Goal: Task Accomplishment & Management: Manage account settings

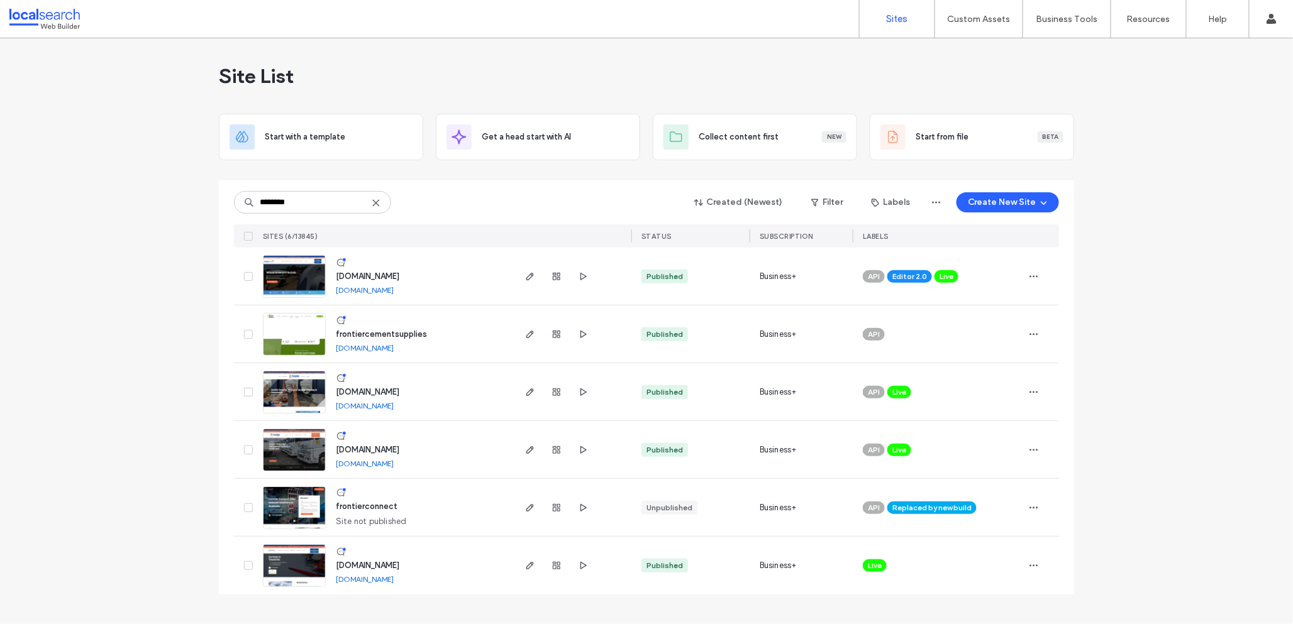
type input "********"
click at [302, 567] on img at bounding box center [294, 588] width 62 height 86
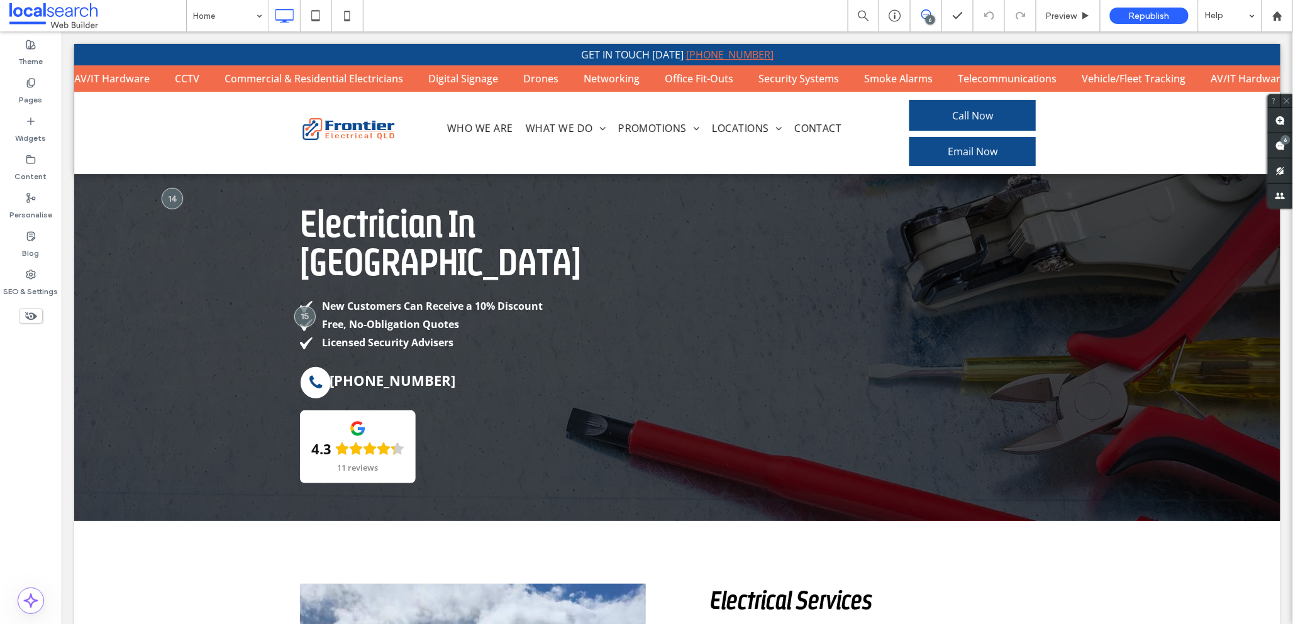
click at [924, 18] on use at bounding box center [926, 14] width 10 height 10
click at [927, 13] on icon at bounding box center [926, 14] width 10 height 10
click at [1284, 143] on div "6" at bounding box center [1285, 139] width 9 height 9
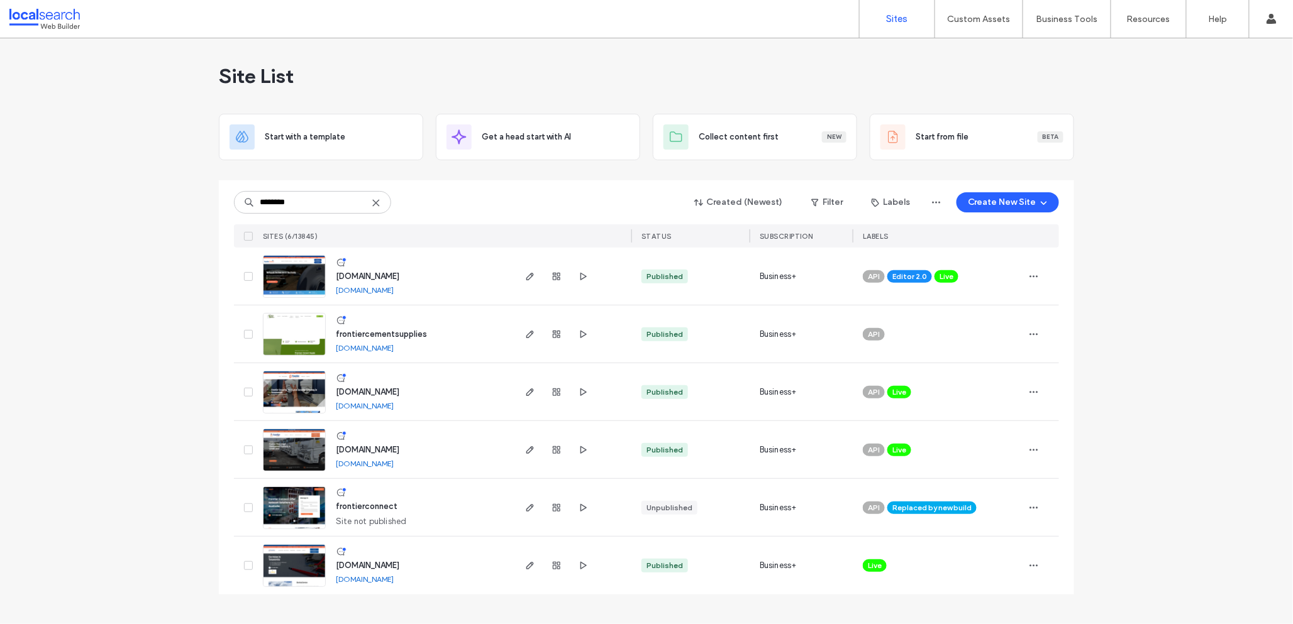
type input "********"
click at [297, 397] on img at bounding box center [294, 415] width 62 height 86
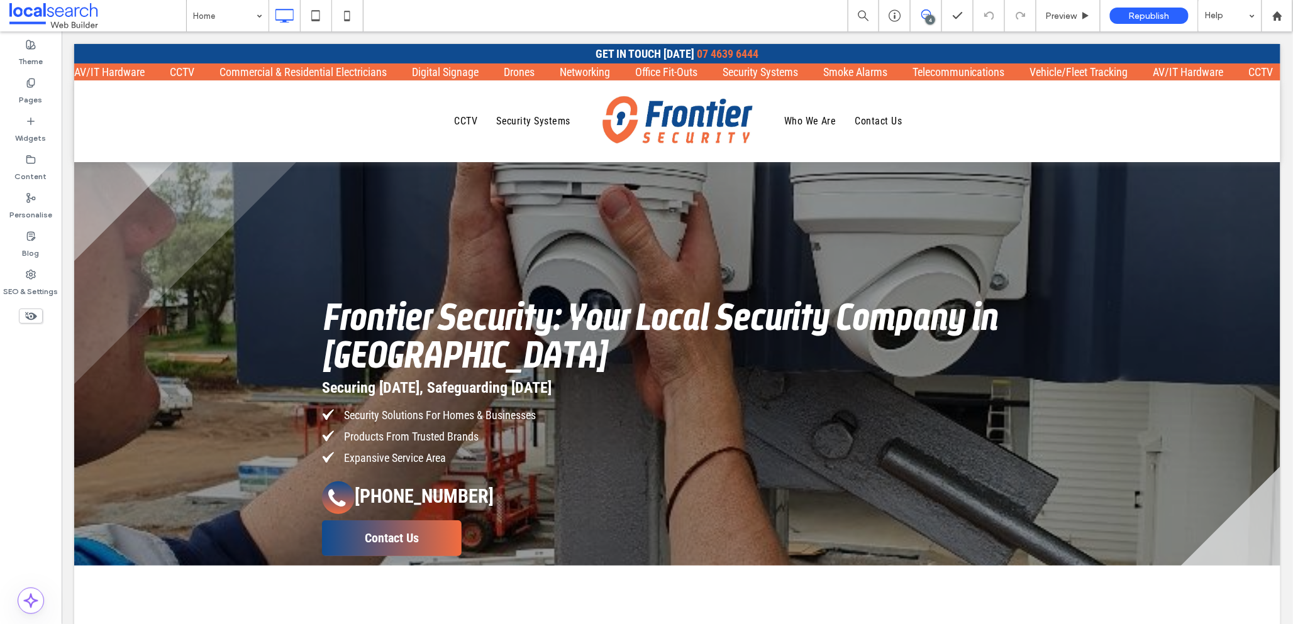
click at [924, 13] on icon at bounding box center [926, 14] width 10 height 10
click at [1278, 143] on use at bounding box center [1280, 146] width 10 height 10
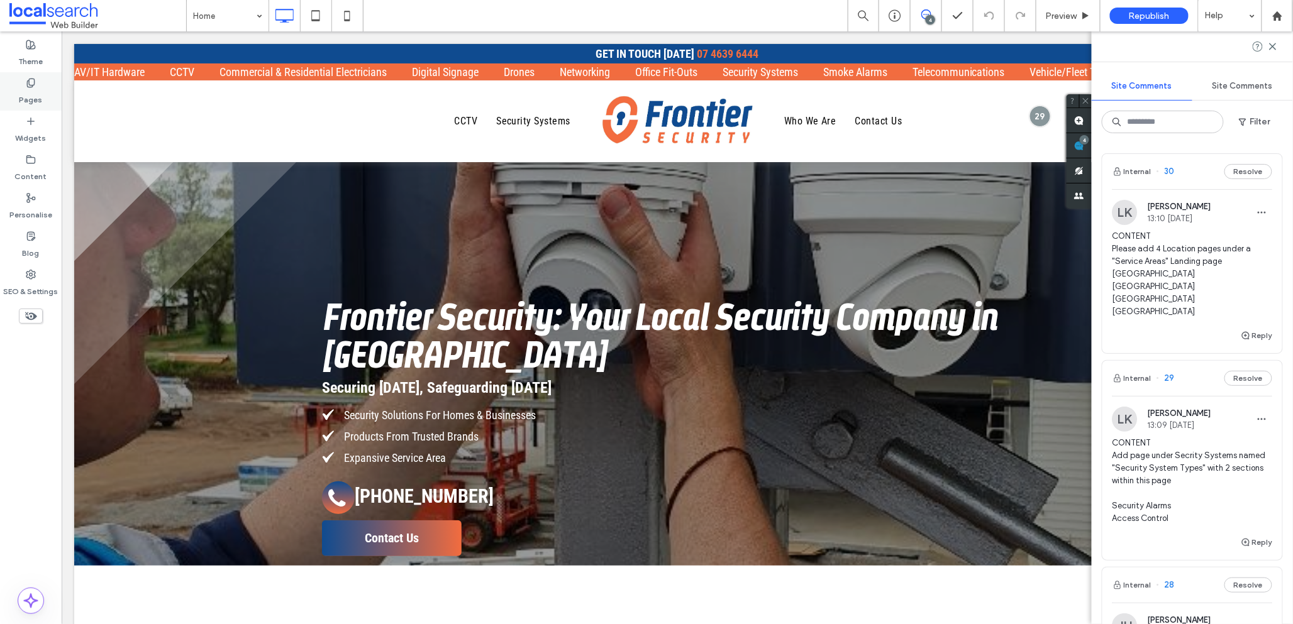
click at [32, 89] on label "Pages" at bounding box center [30, 97] width 23 height 18
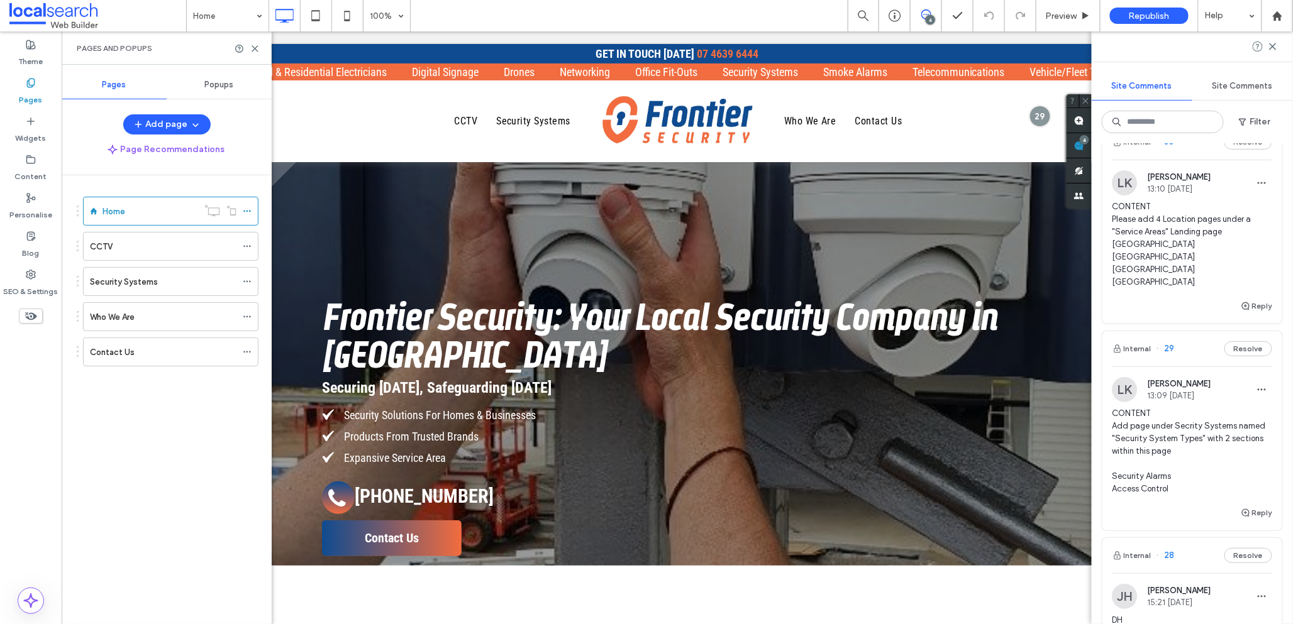
scroll to position [42, 0]
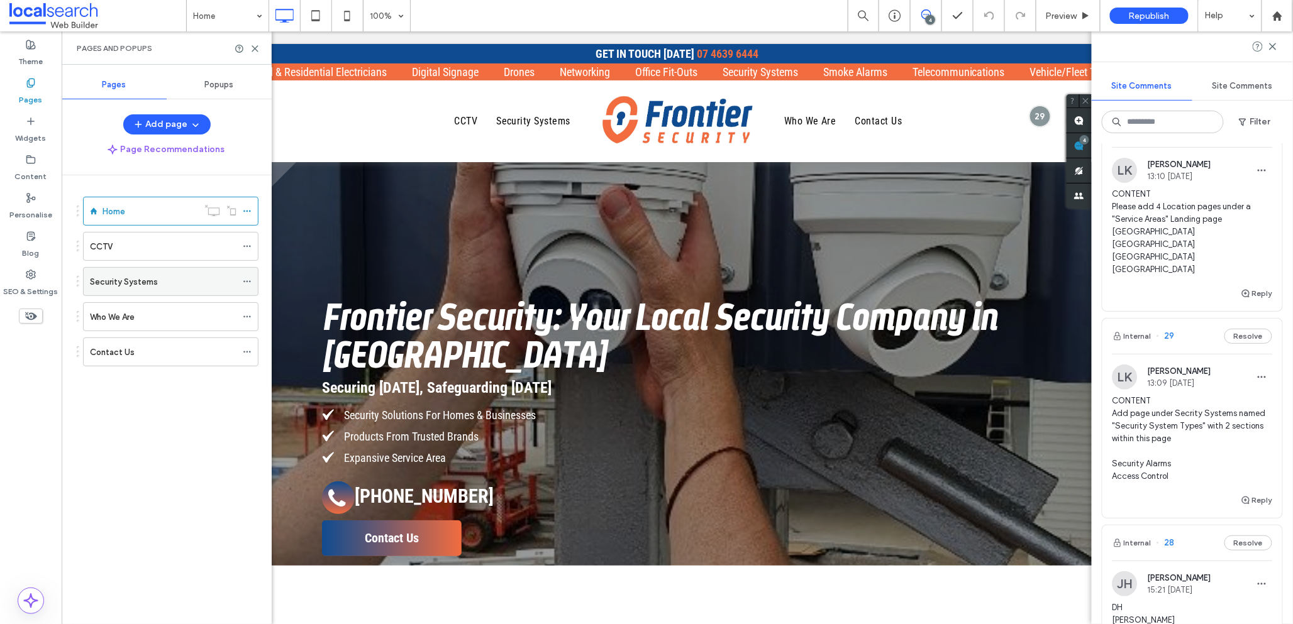
click at [191, 283] on div "Security Systems" at bounding box center [163, 281] width 147 height 13
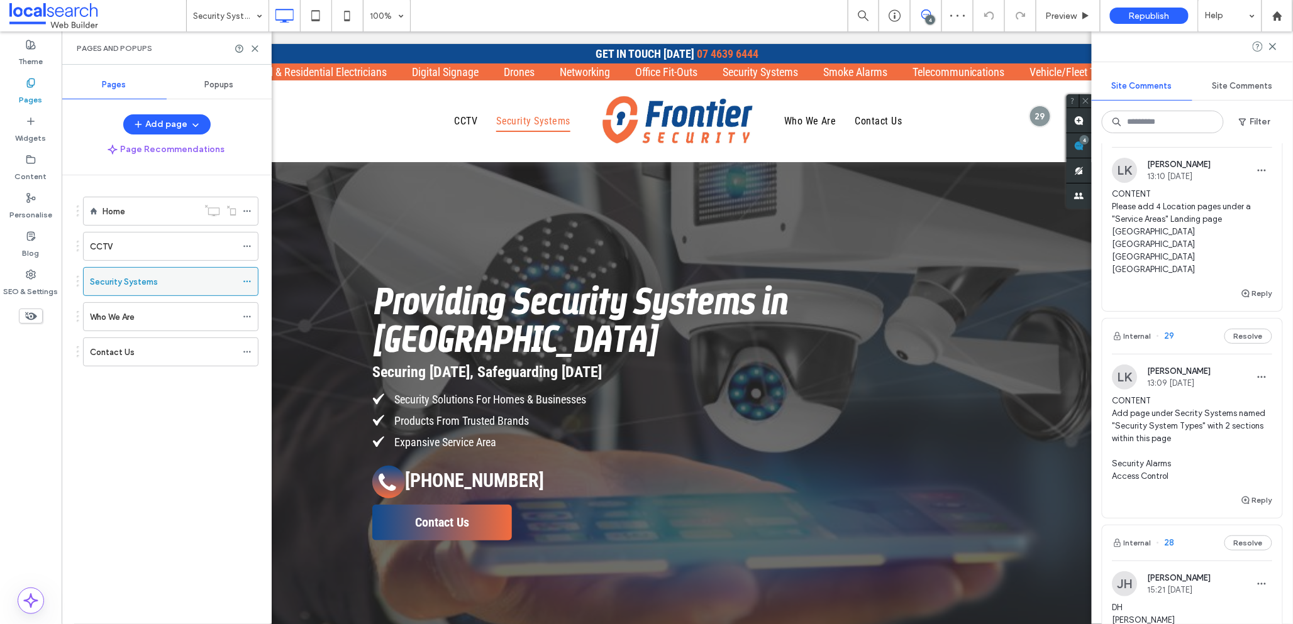
click at [248, 282] on icon at bounding box center [247, 281] width 9 height 9
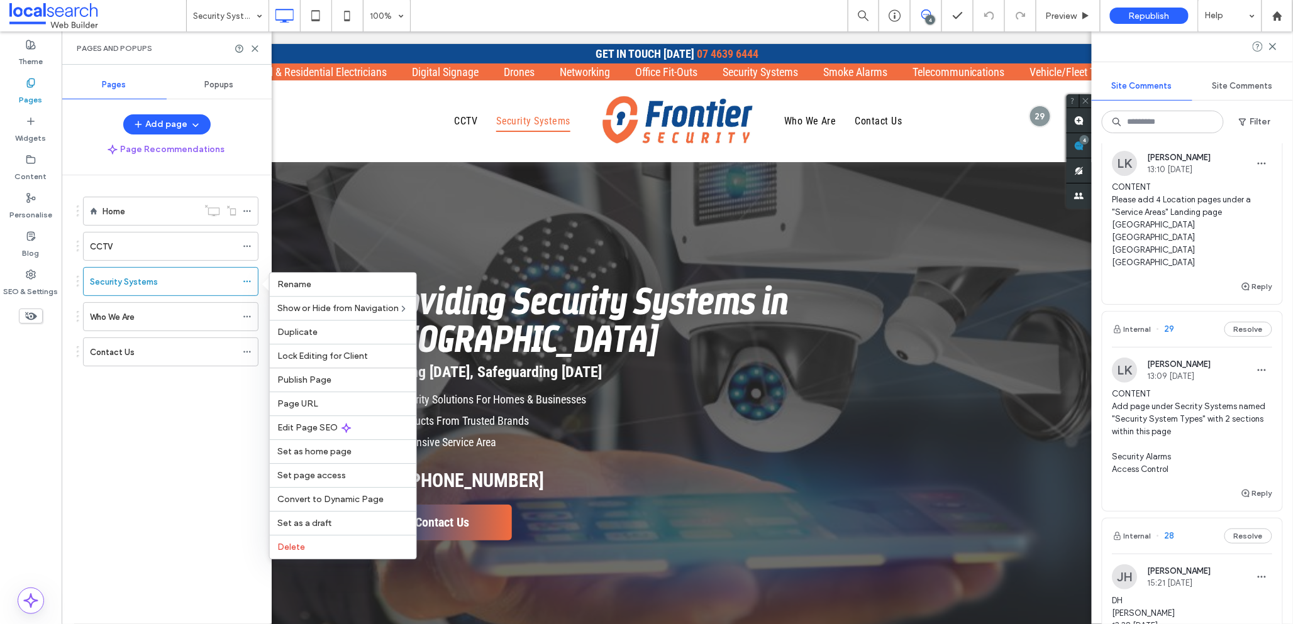
scroll to position [52, 0]
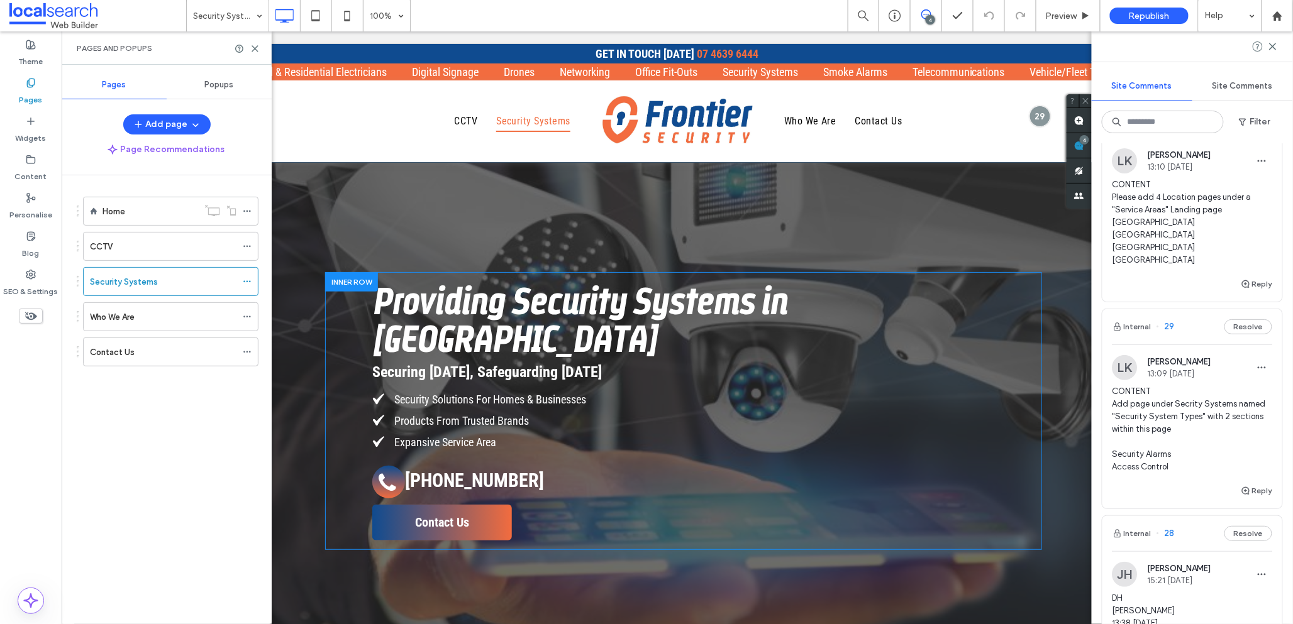
drag, startPoint x: 608, startPoint y: 533, endPoint x: 546, endPoint y: 502, distance: 68.9
click at [255, 48] on use at bounding box center [255, 49] width 6 height 6
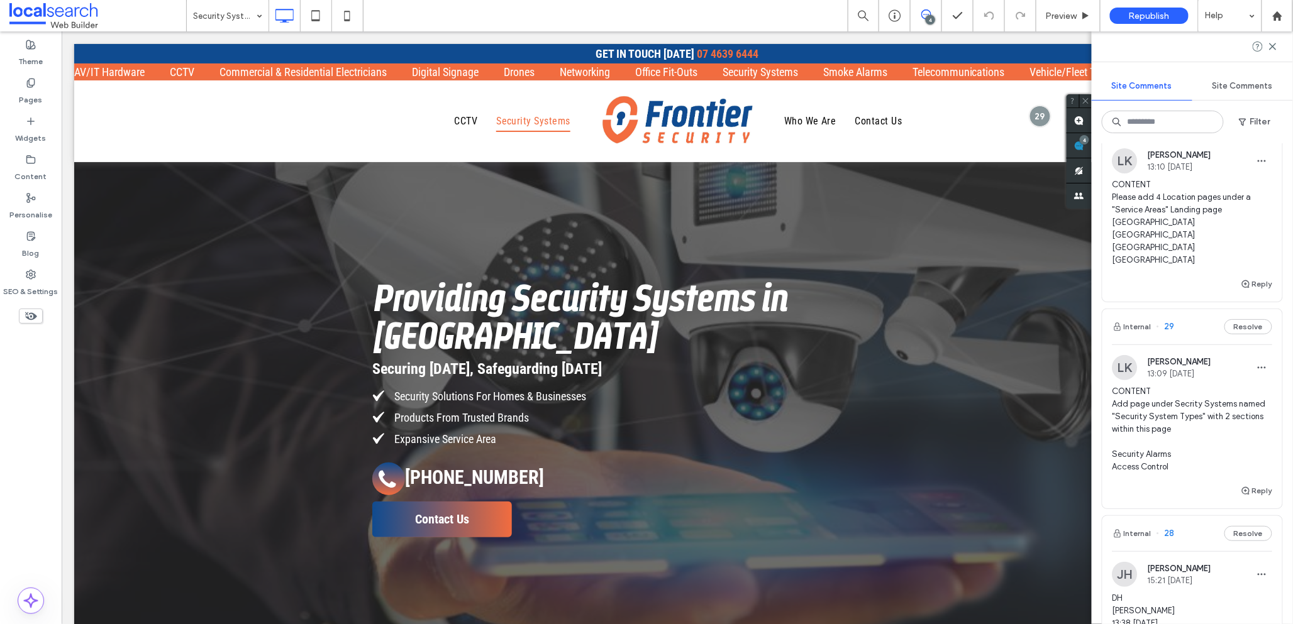
scroll to position [0, 0]
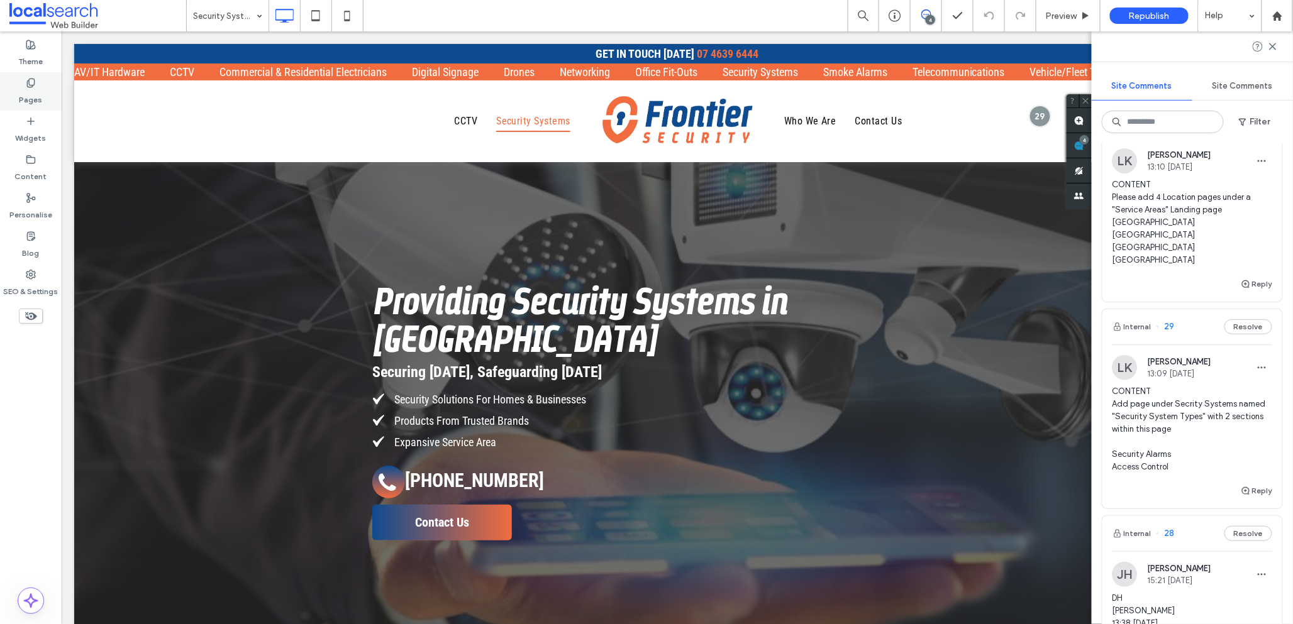
click at [30, 87] on use at bounding box center [30, 83] width 7 height 8
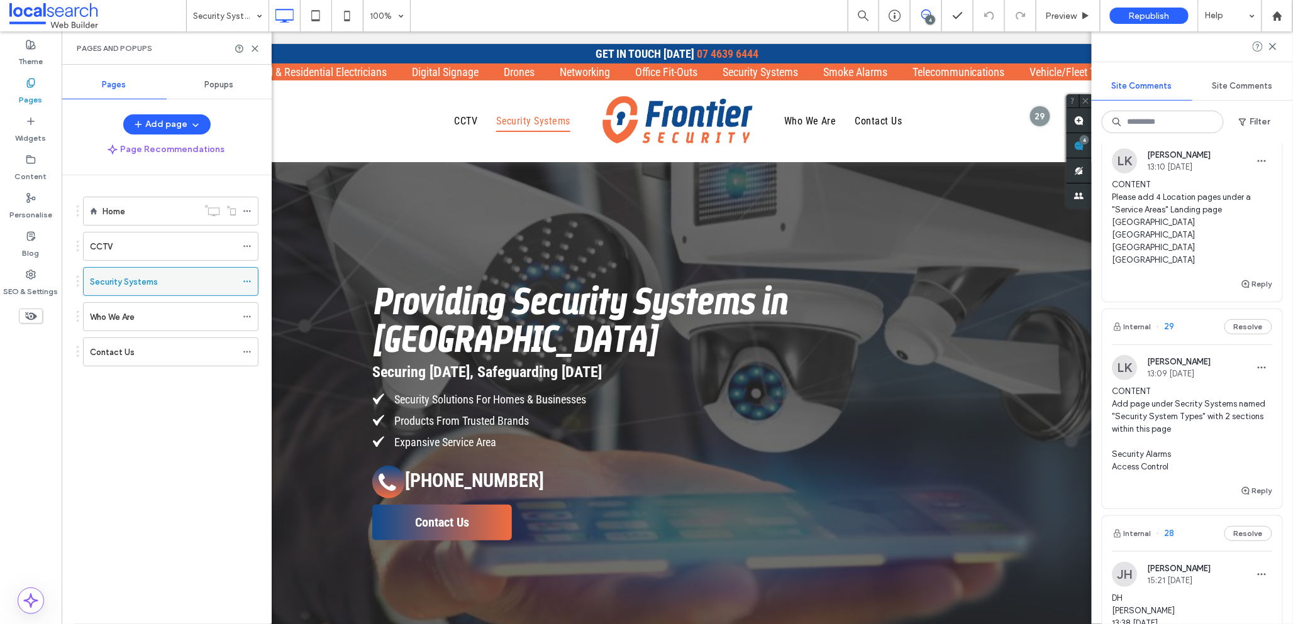
click at [191, 287] on div "Security Systems" at bounding box center [163, 281] width 147 height 13
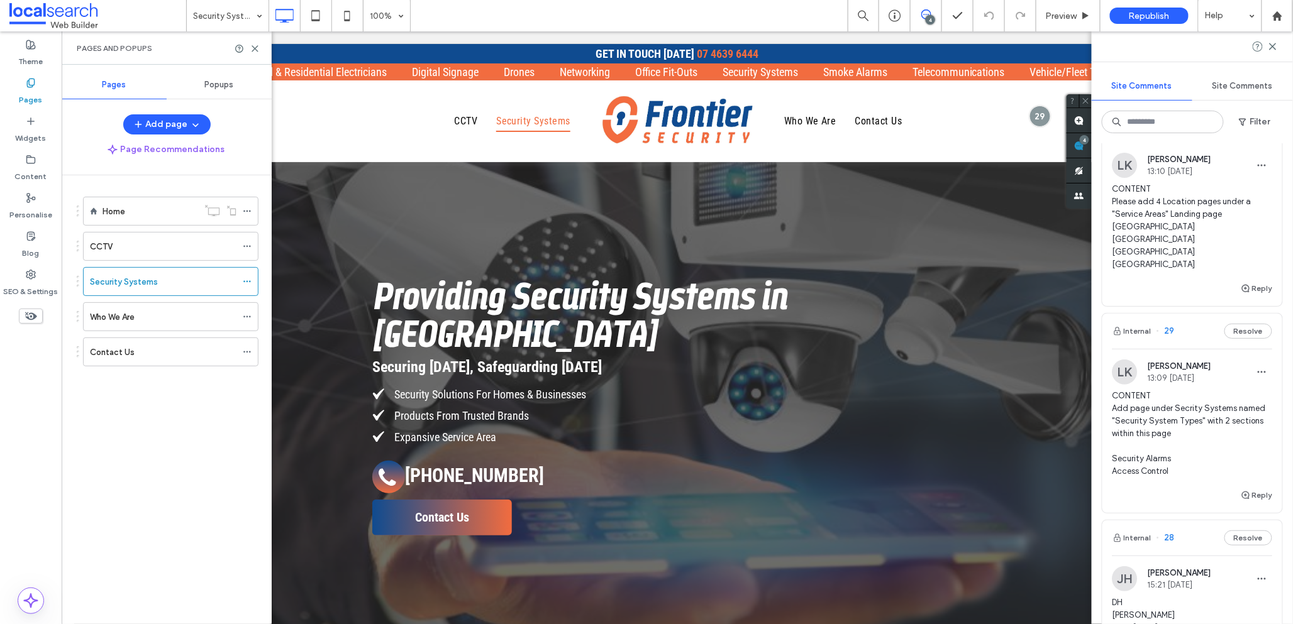
scroll to position [46, 0]
click at [147, 280] on label "Security Systems" at bounding box center [124, 282] width 68 height 22
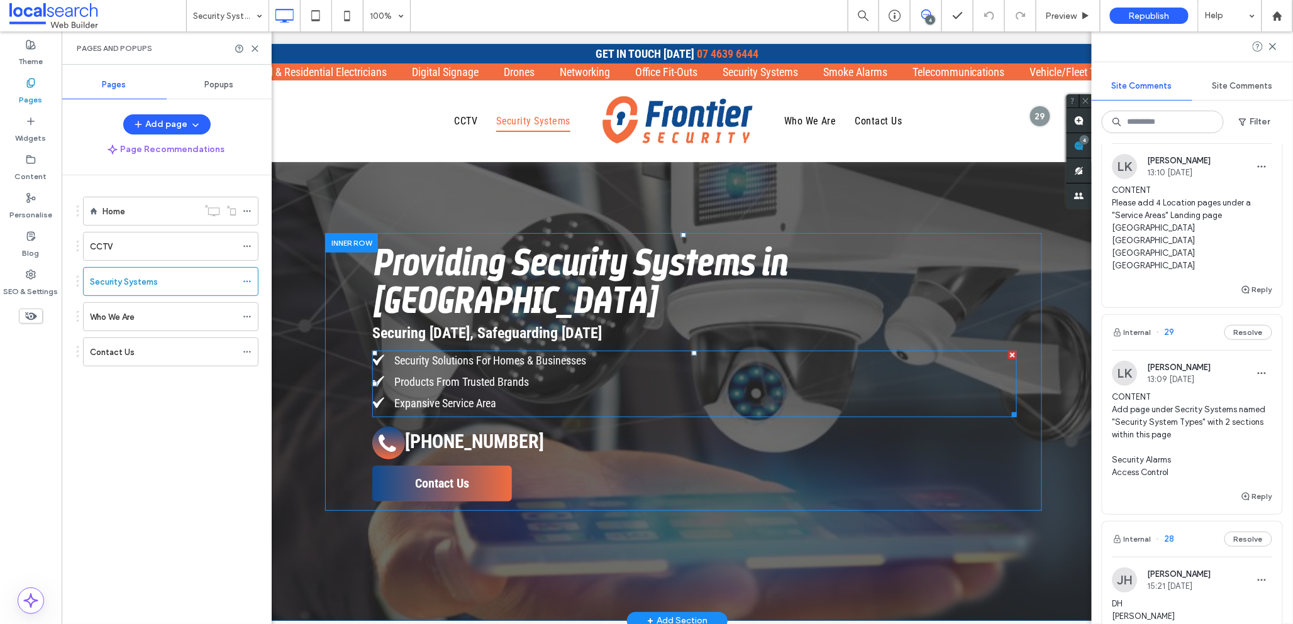
scroll to position [0, 0]
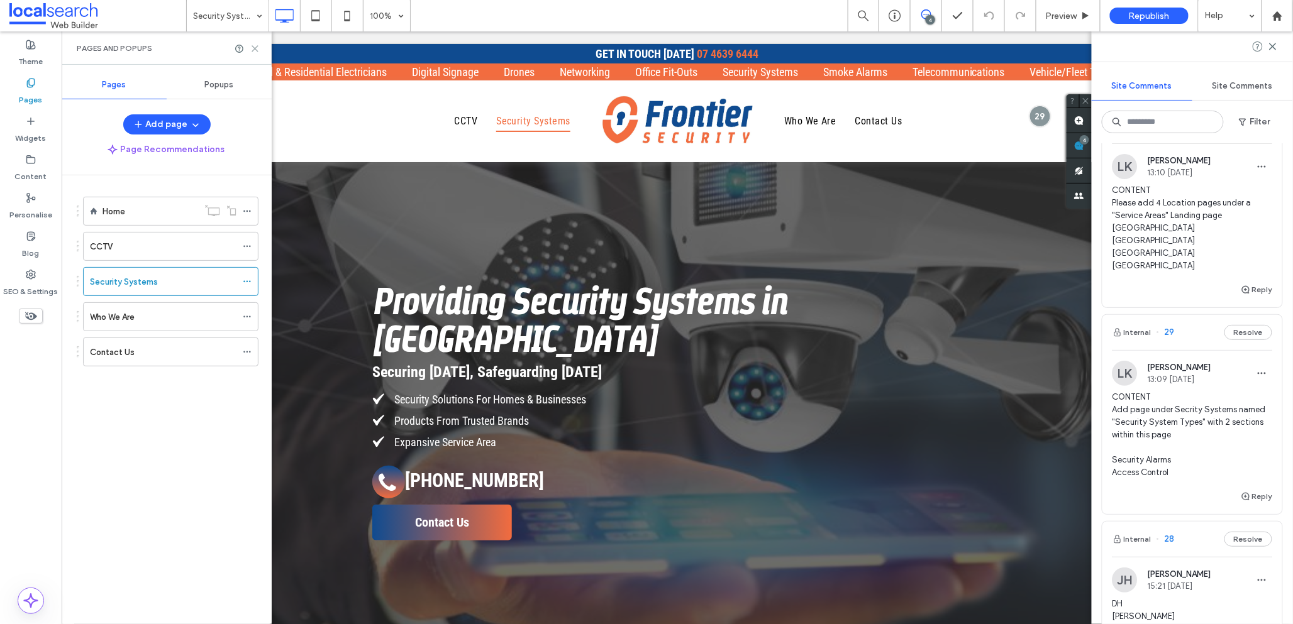
drag, startPoint x: 256, startPoint y: 49, endPoint x: 452, endPoint y: 207, distance: 251.3
click at [256, 49] on use at bounding box center [255, 49] width 6 height 6
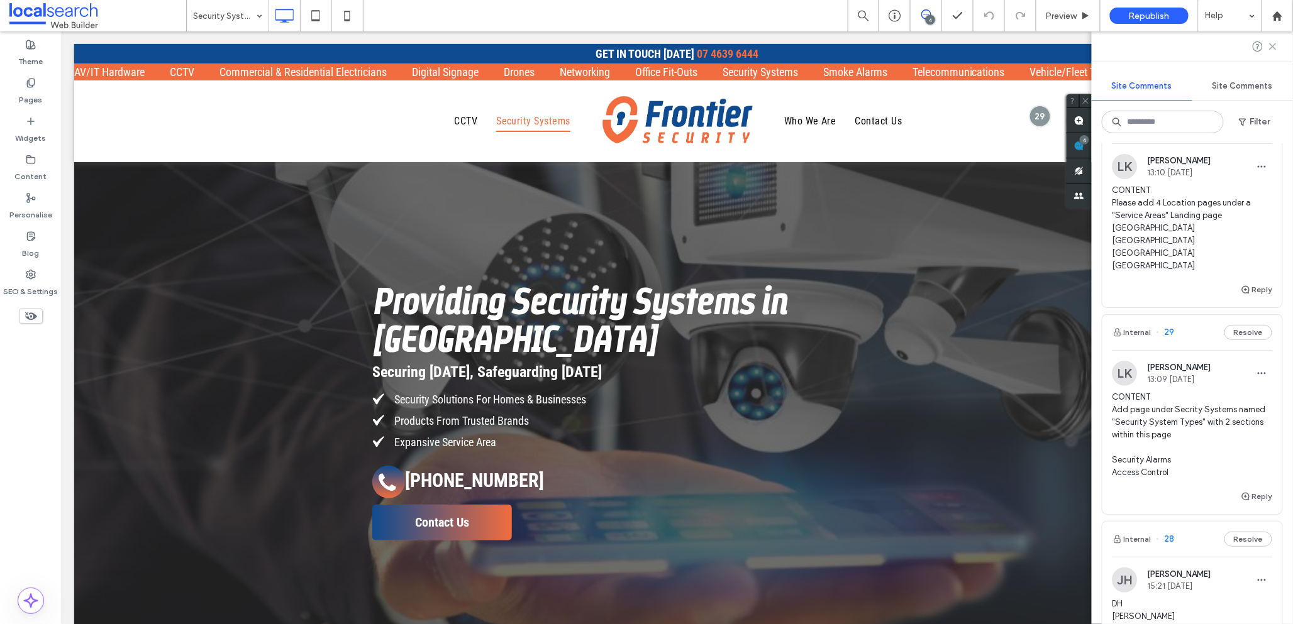
click at [1274, 45] on use at bounding box center [1273, 46] width 6 height 6
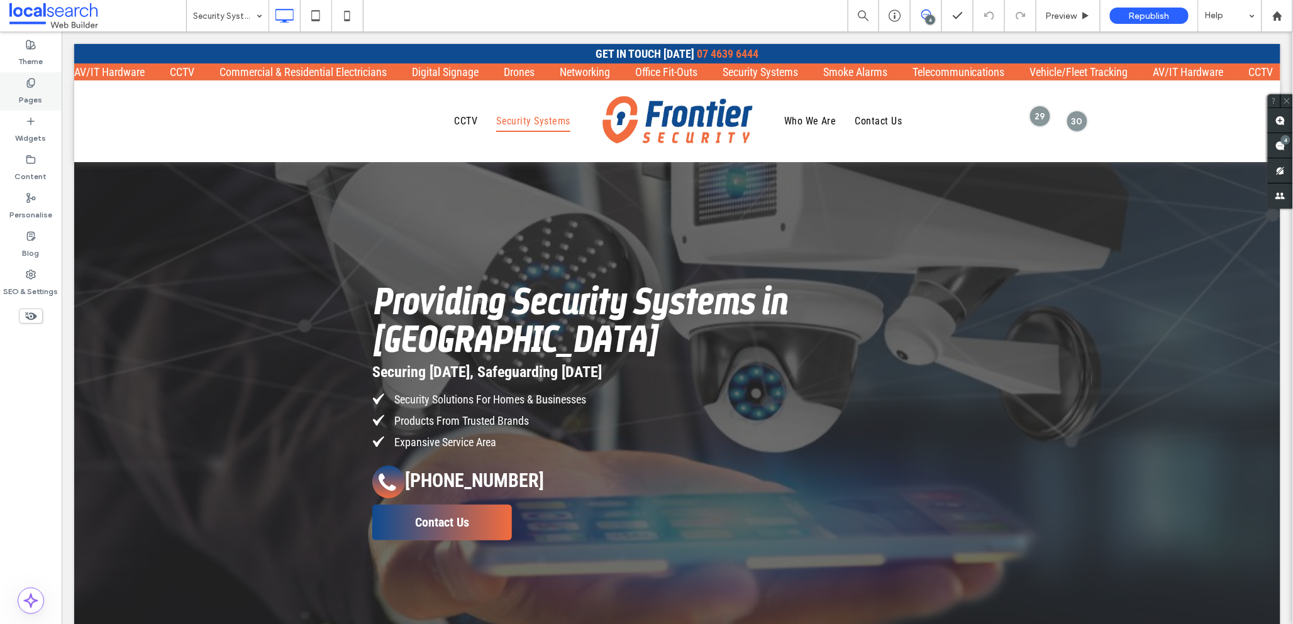
click at [34, 94] on label "Pages" at bounding box center [30, 97] width 23 height 18
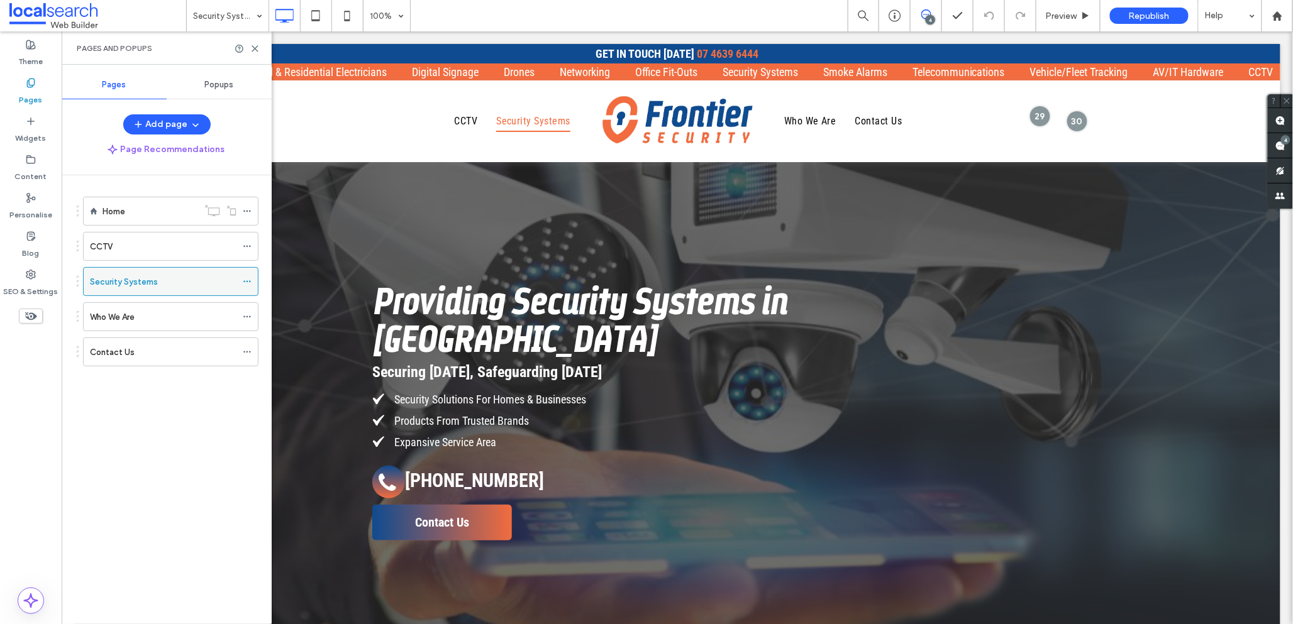
click at [210, 286] on div "Security Systems" at bounding box center [163, 281] width 147 height 13
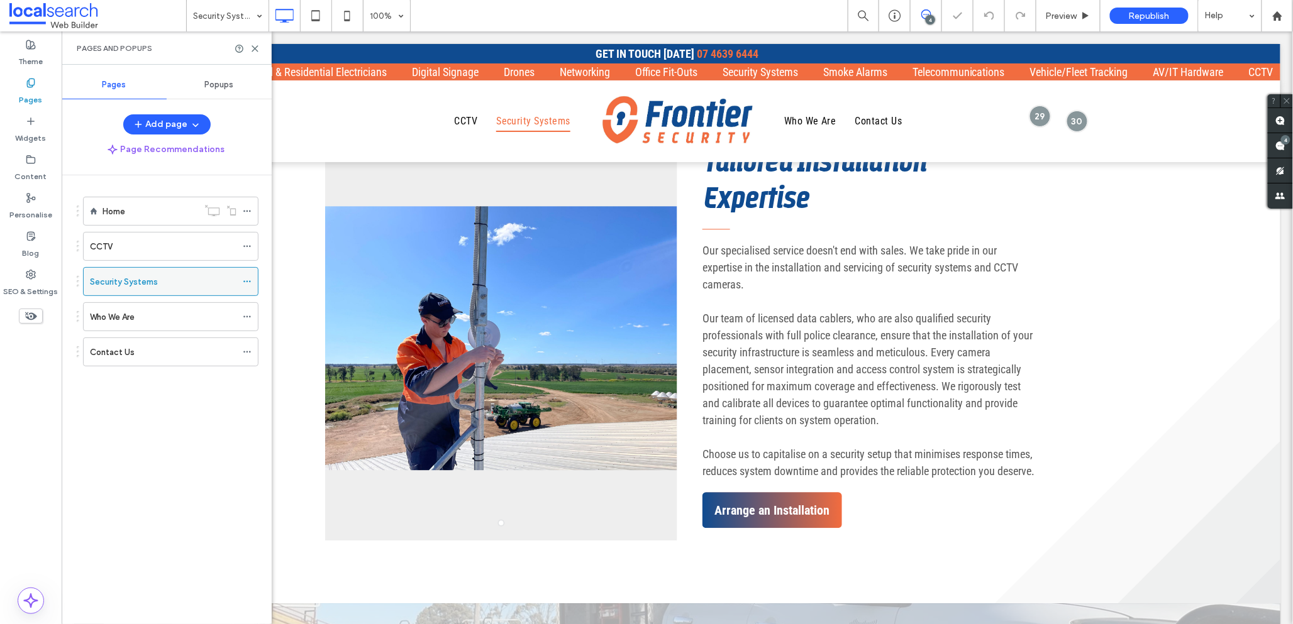
click at [248, 282] on icon at bounding box center [247, 281] width 9 height 9
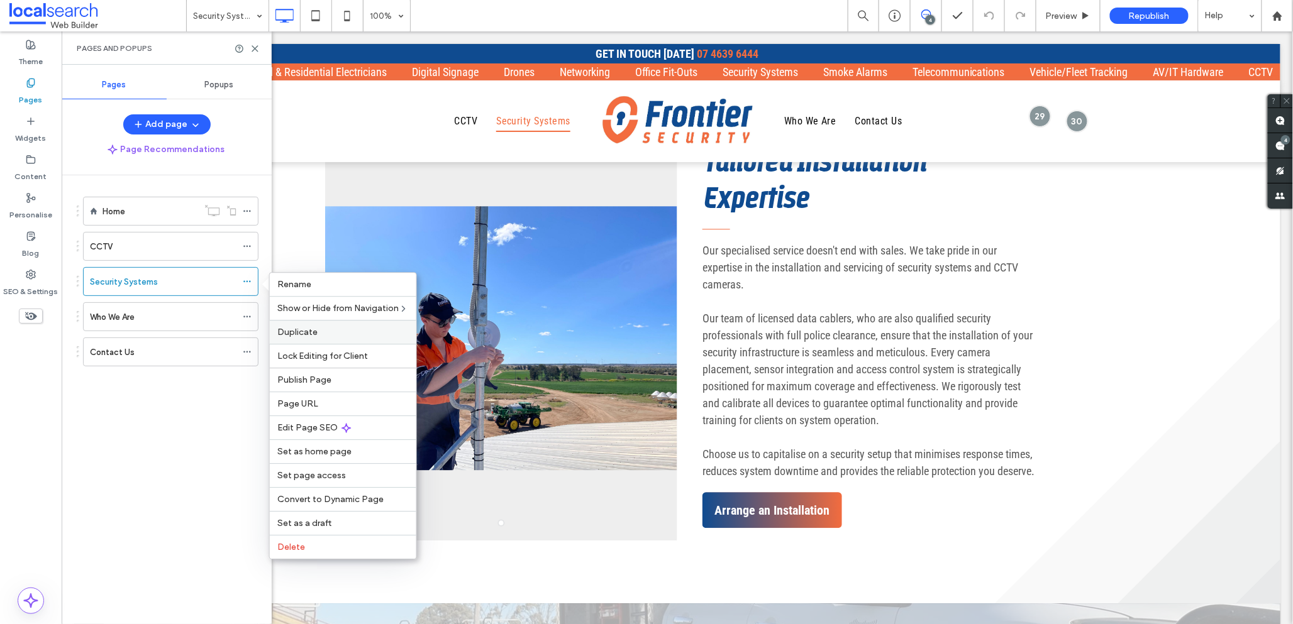
click at [337, 334] on label "Duplicate" at bounding box center [342, 332] width 131 height 11
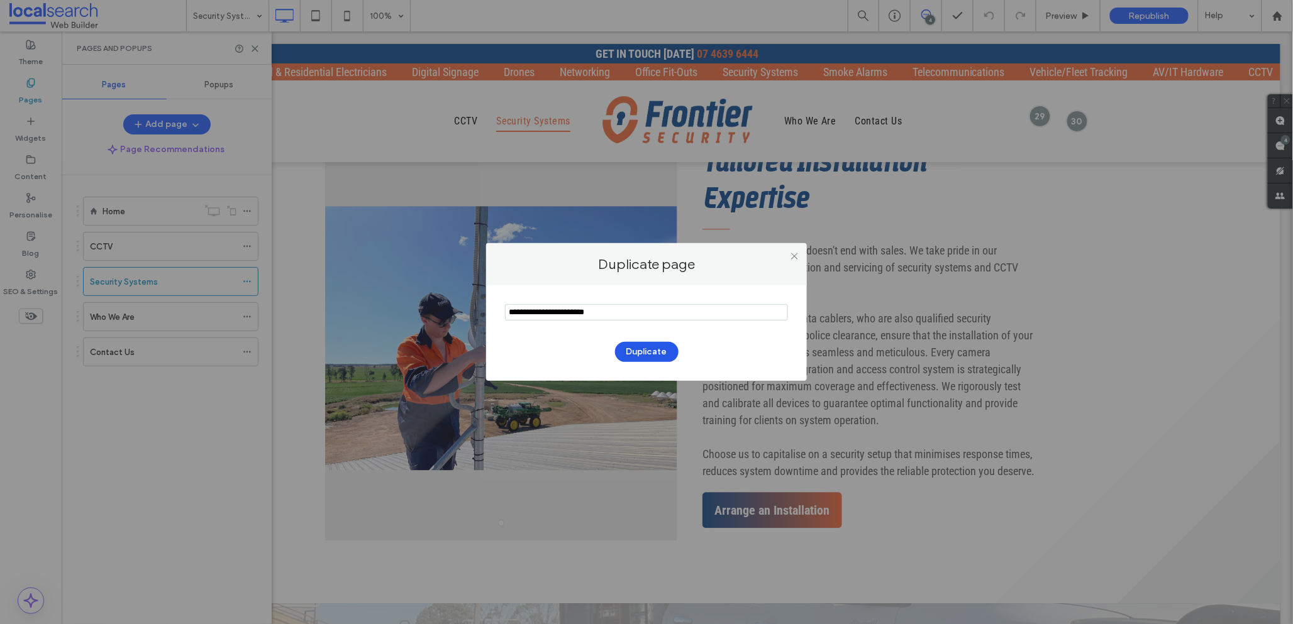
click at [659, 355] on button "Duplicate" at bounding box center [647, 352] width 64 height 20
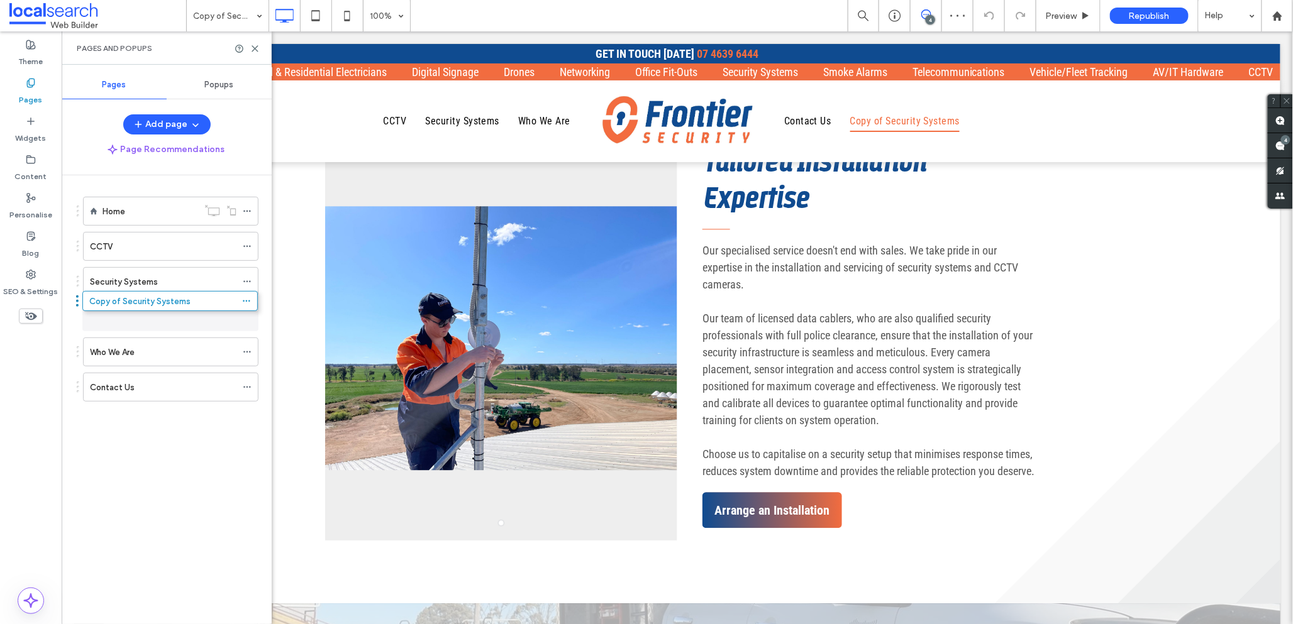
drag, startPoint x: 185, startPoint y: 394, endPoint x: 184, endPoint y: 311, distance: 82.4
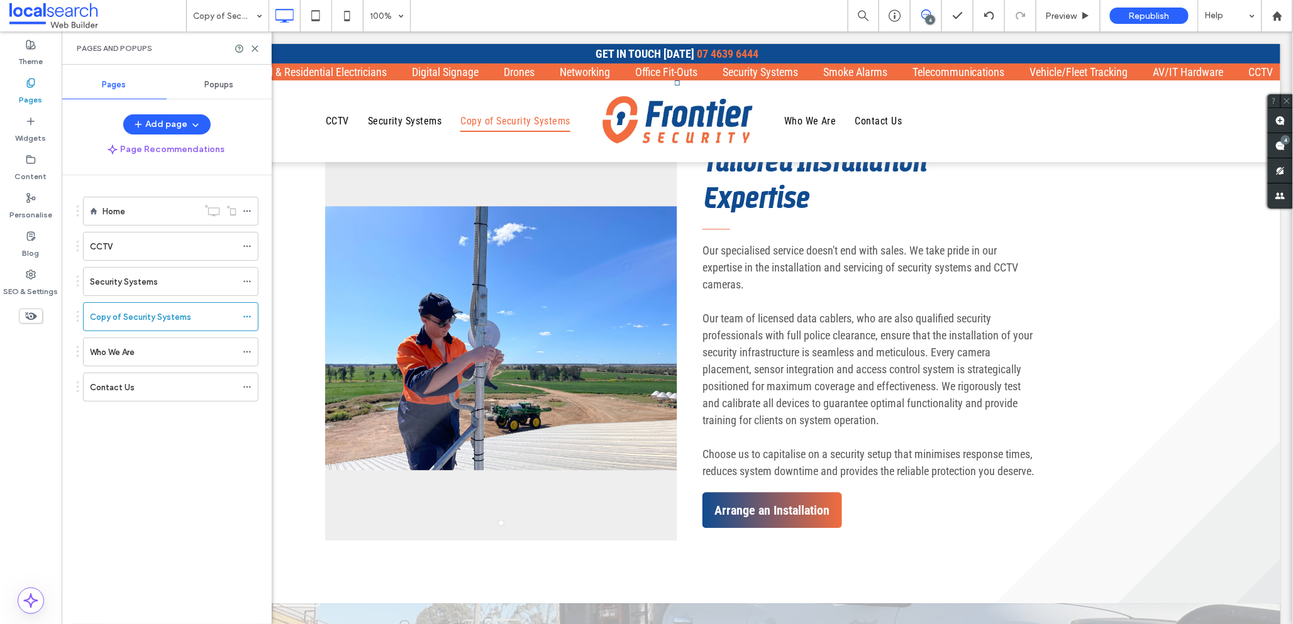
click at [928, 14] on icon at bounding box center [926, 14] width 10 height 10
click at [921, 12] on icon at bounding box center [926, 14] width 10 height 10
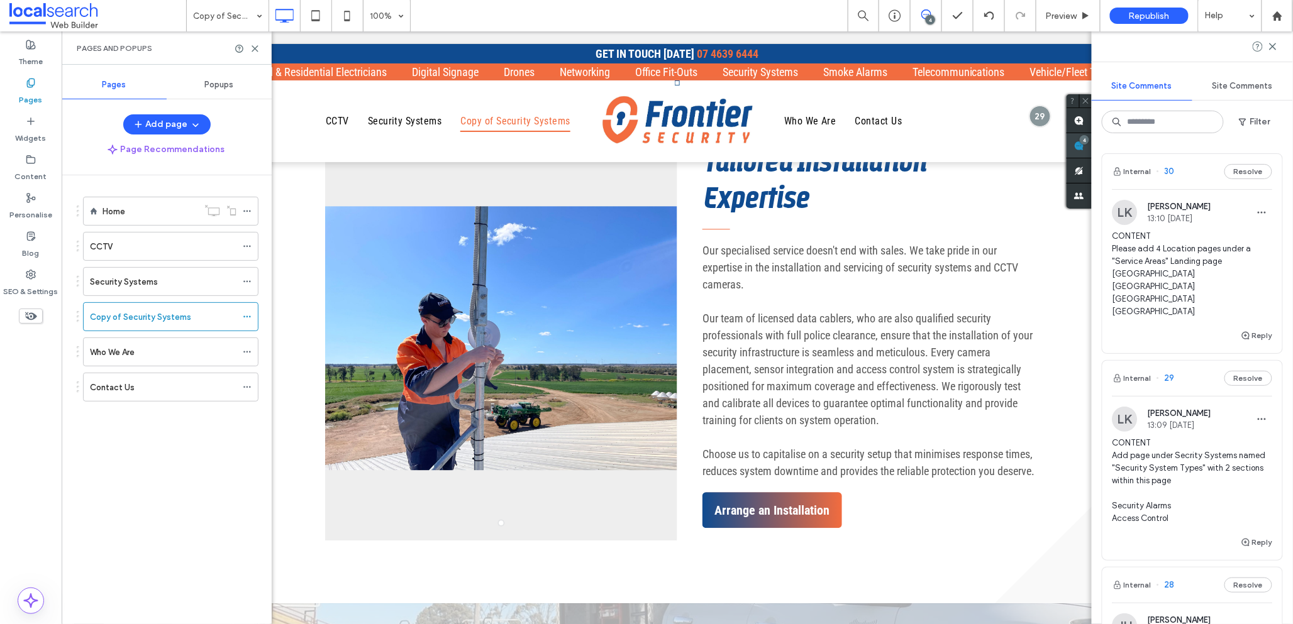
click at [1084, 147] on use at bounding box center [1079, 146] width 10 height 10
click at [188, 320] on div "Copy of Security Systems" at bounding box center [163, 317] width 147 height 13
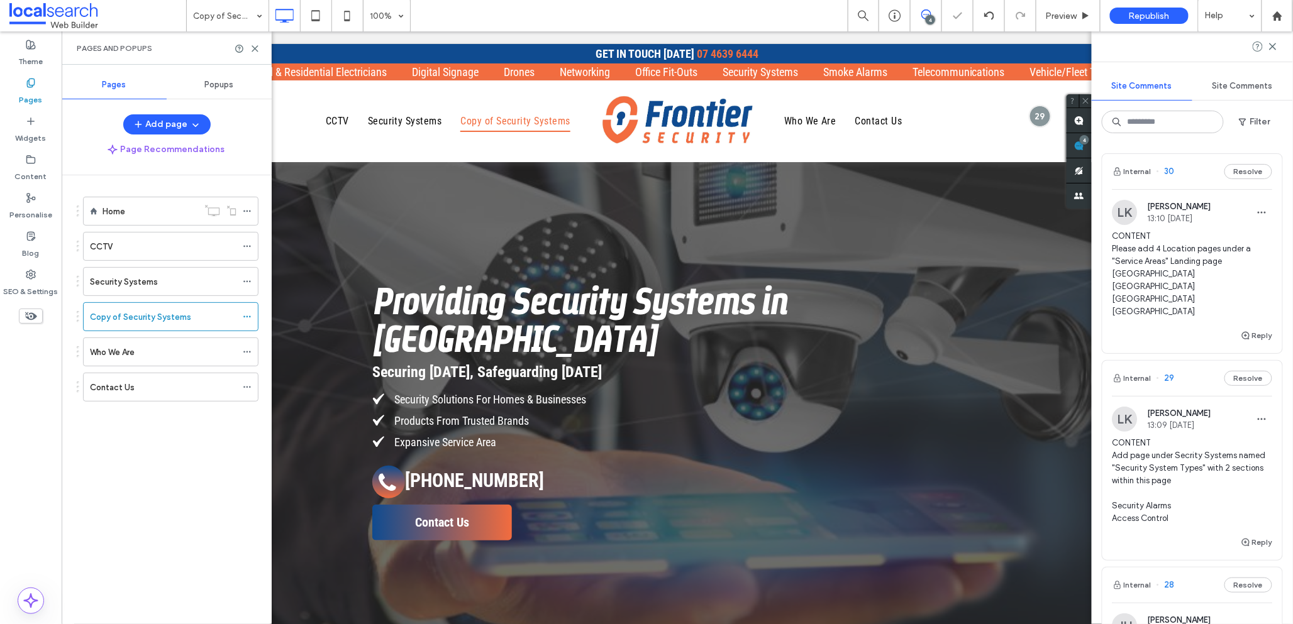
click at [248, 318] on icon at bounding box center [247, 317] width 9 height 9
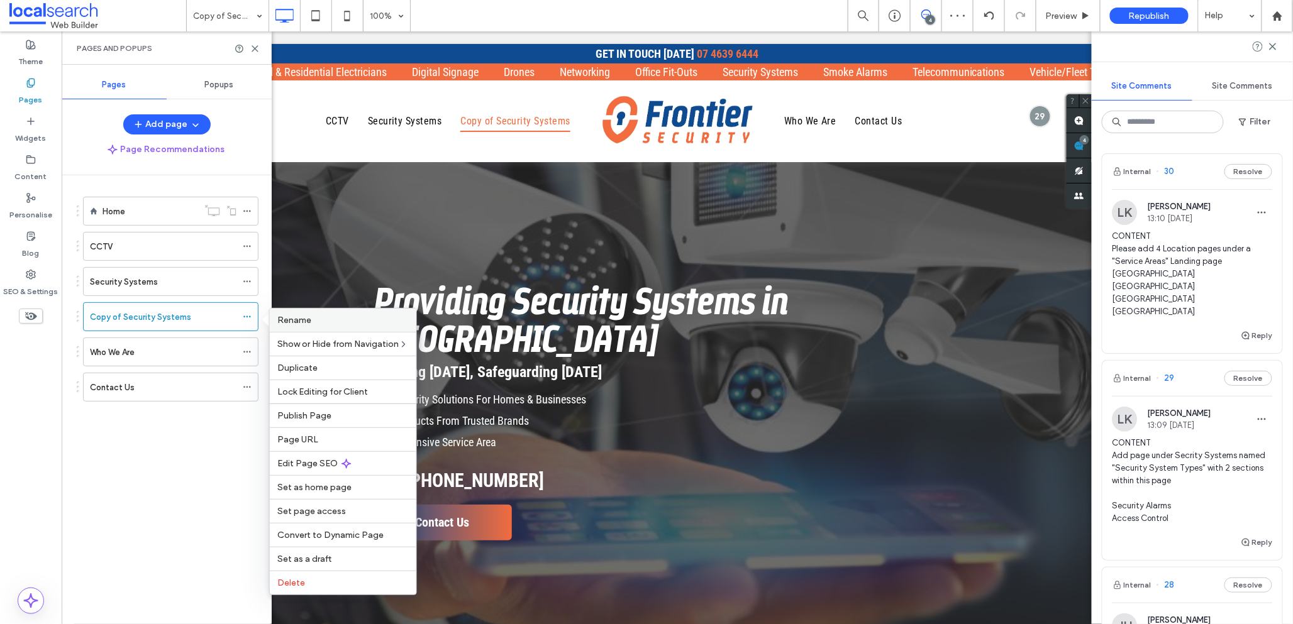
click at [309, 321] on span "Rename" at bounding box center [294, 320] width 34 height 11
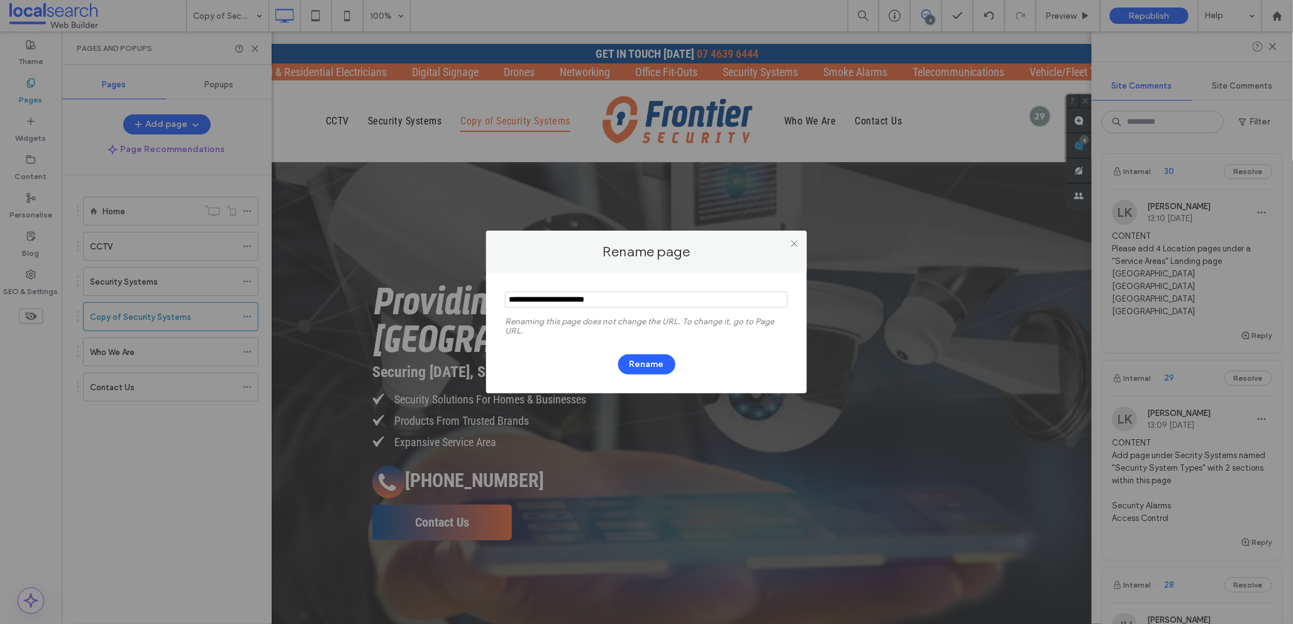
click at [541, 300] on input "notEmpty" at bounding box center [646, 300] width 283 height 16
click at [586, 306] on input "notEmpty" at bounding box center [646, 300] width 283 height 16
type input "**********"
click at [643, 365] on button "Rename" at bounding box center [646, 365] width 57 height 20
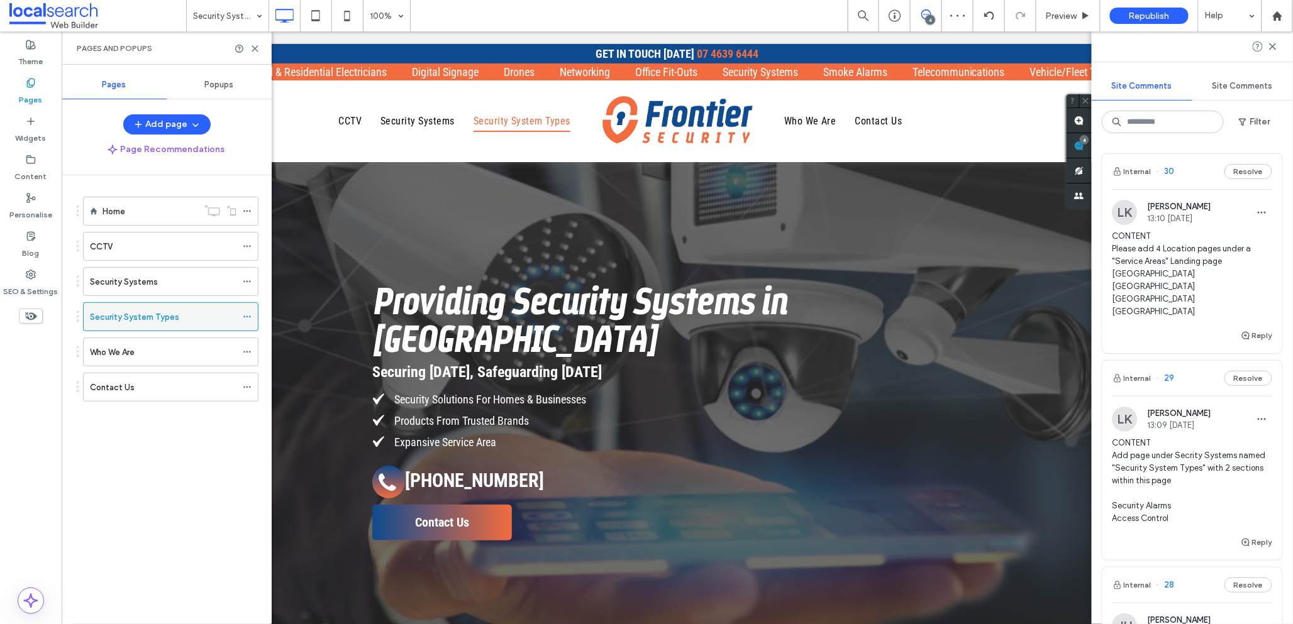
click at [248, 317] on icon at bounding box center [247, 317] width 9 height 9
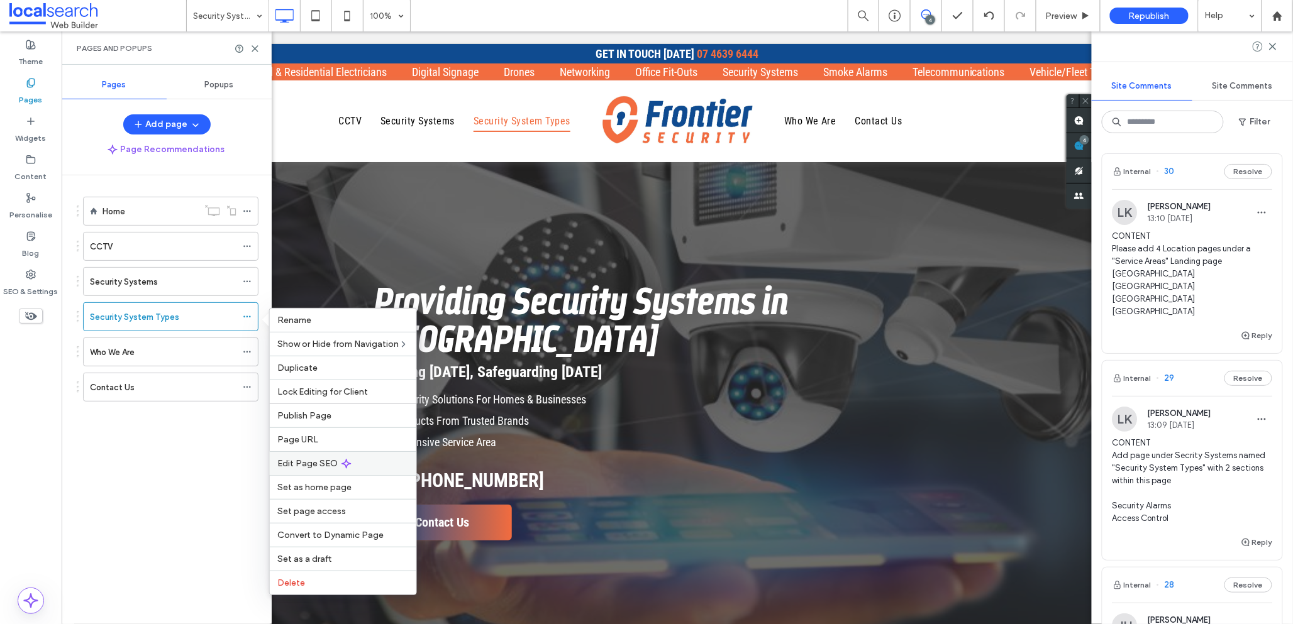
click at [312, 467] on span "Edit Page SEO" at bounding box center [307, 463] width 60 height 11
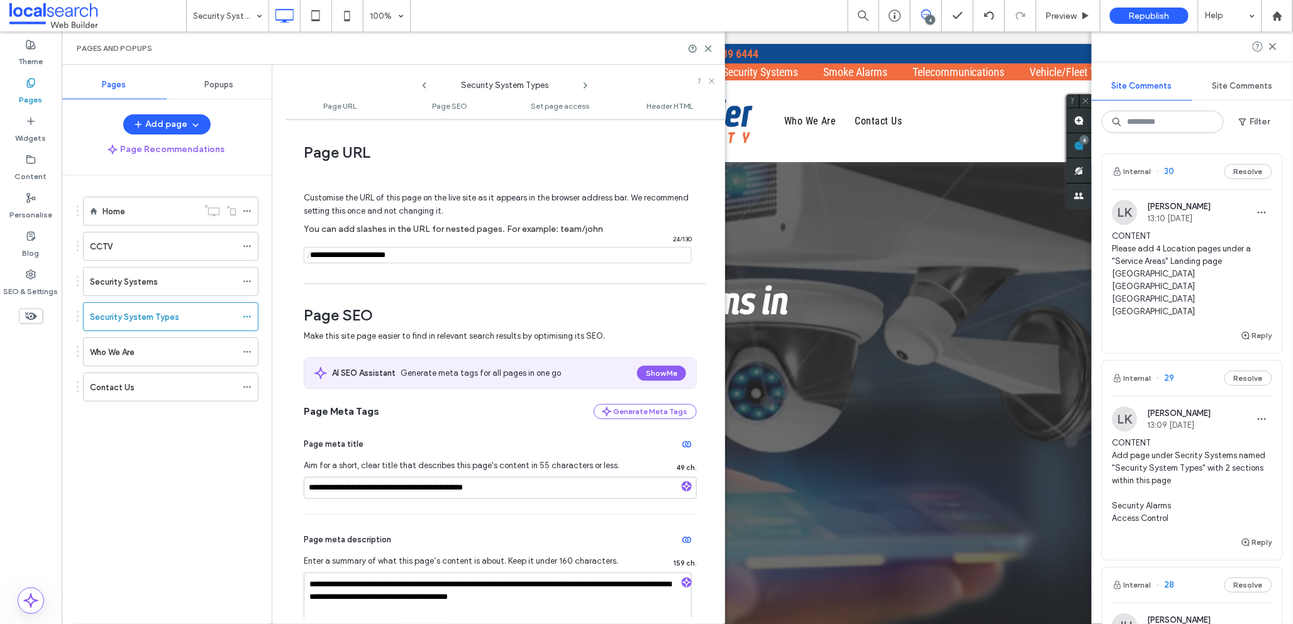
click at [346, 257] on input "notEmpty" at bounding box center [498, 255] width 388 height 16
click at [380, 257] on input "notEmpty" at bounding box center [498, 255] width 388 height 16
type input "**********"
click at [147, 513] on div at bounding box center [646, 312] width 1293 height 624
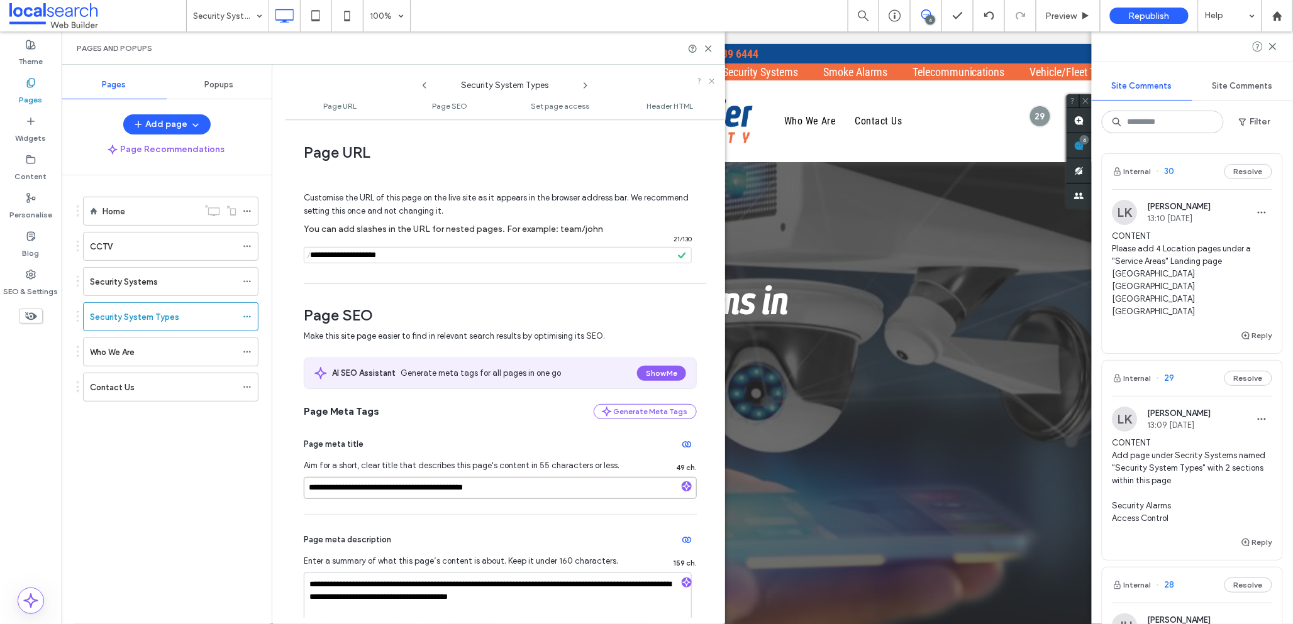
click at [374, 491] on input "**********" at bounding box center [500, 488] width 393 height 22
type input "**********"
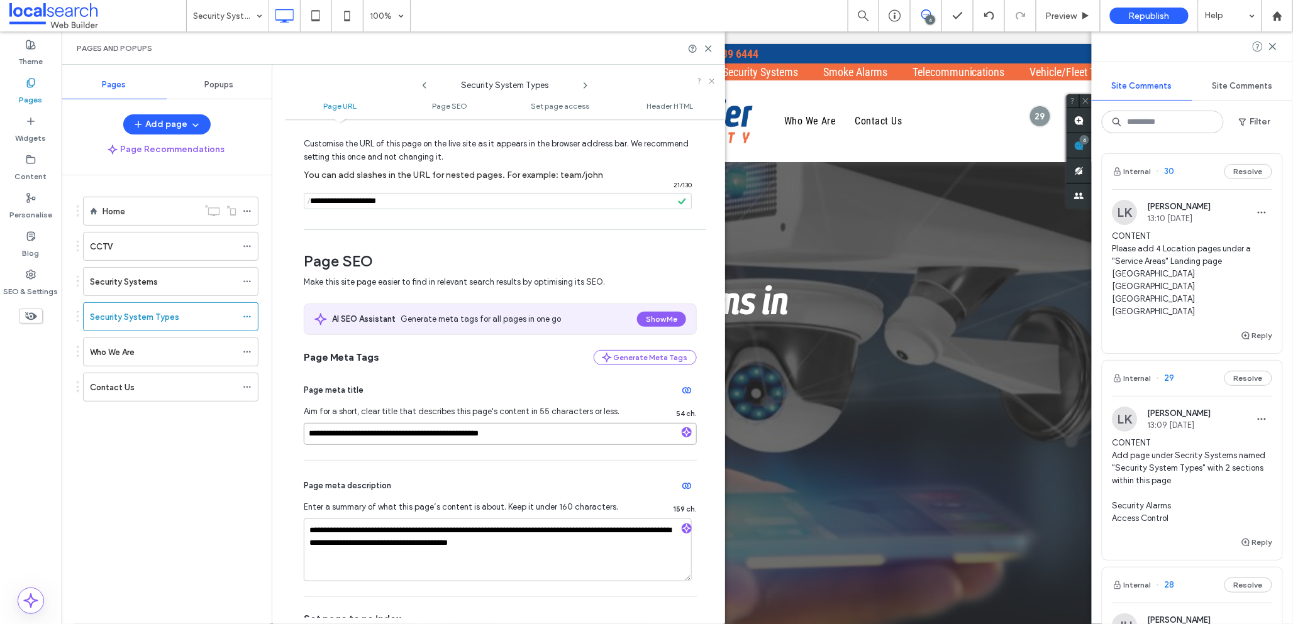
scroll to position [167, 0]
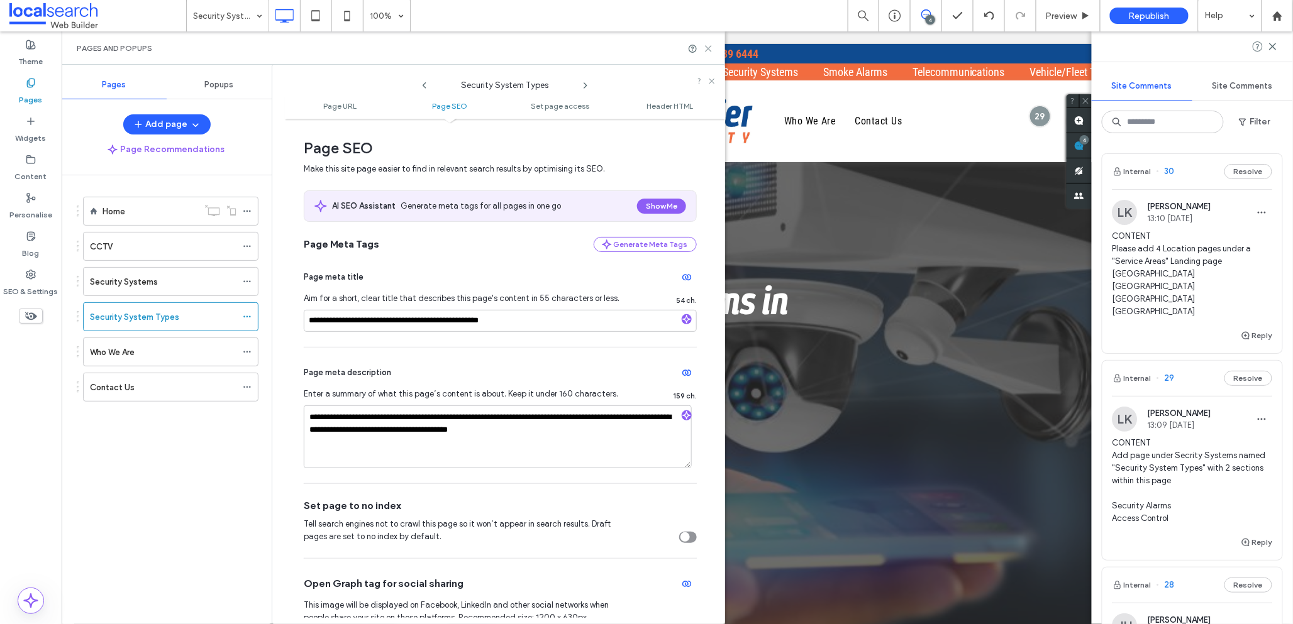
click at [713, 50] on icon at bounding box center [708, 48] width 9 height 9
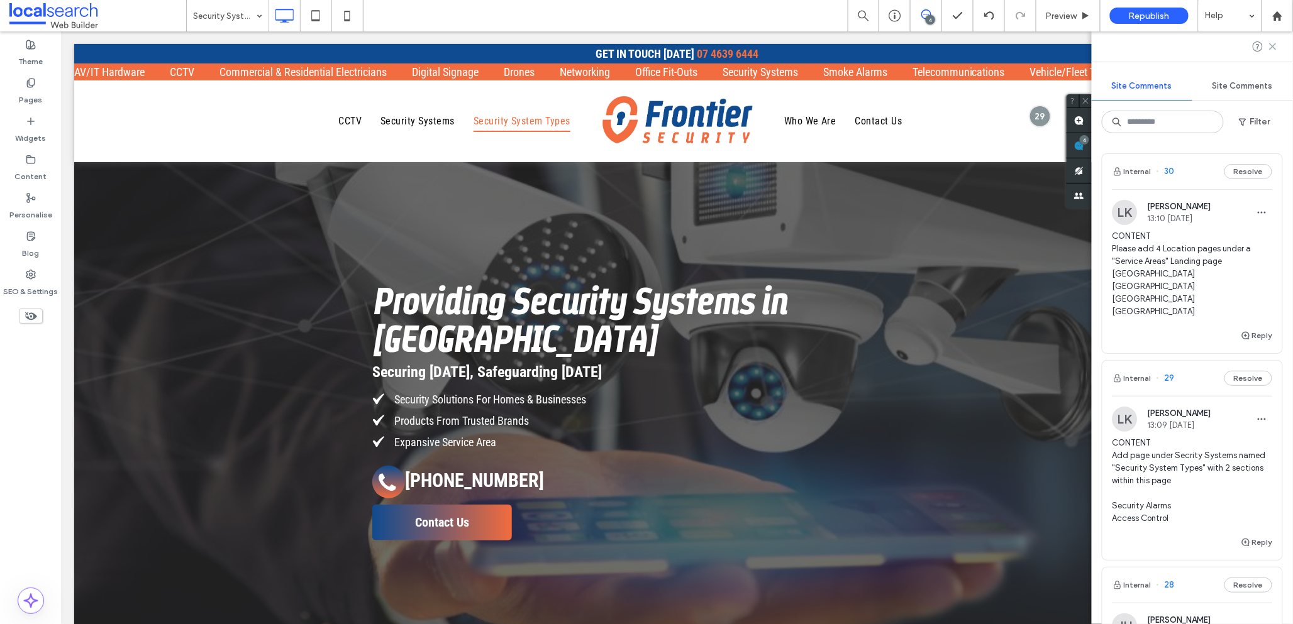
click at [1273, 47] on icon at bounding box center [1273, 47] width 10 height 10
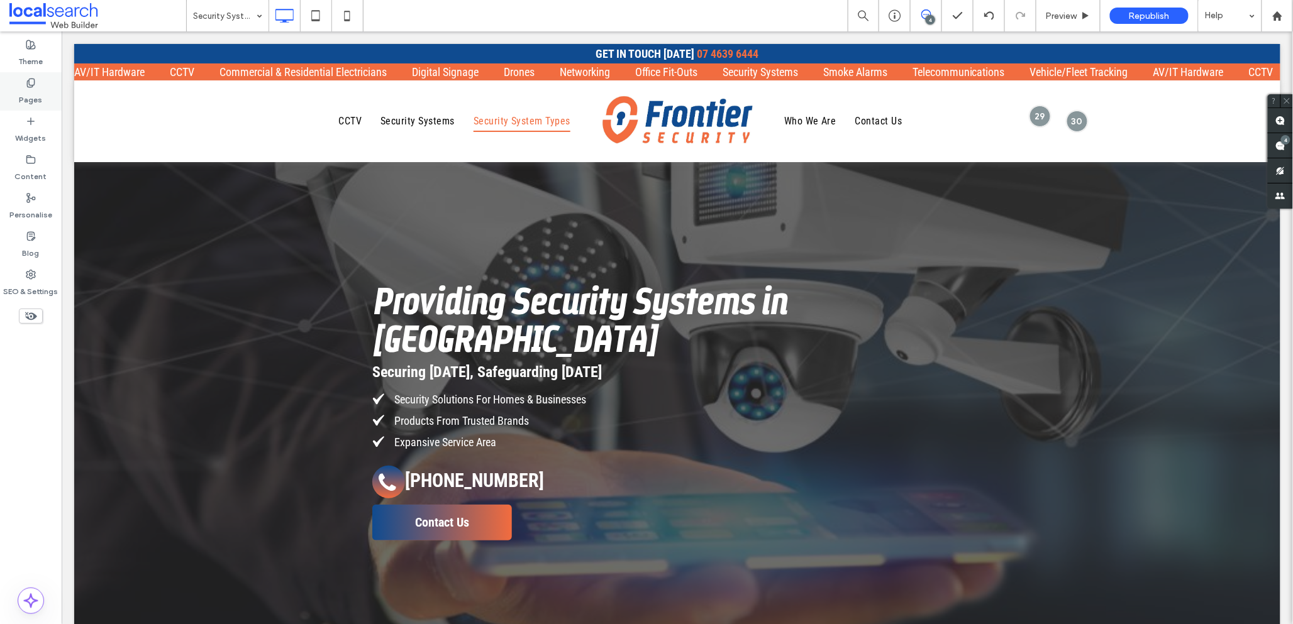
click at [24, 89] on label "Pages" at bounding box center [30, 97] width 23 height 18
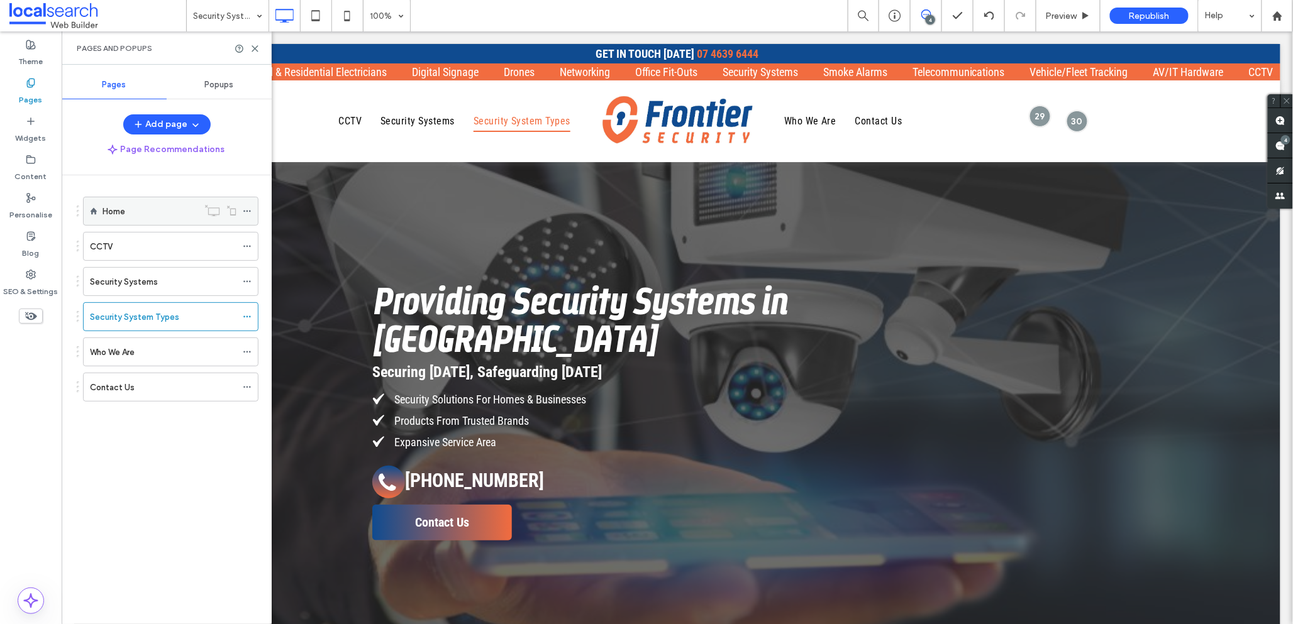
click at [121, 216] on label "Home" at bounding box center [114, 212] width 23 height 22
click at [255, 48] on use at bounding box center [255, 49] width 6 height 6
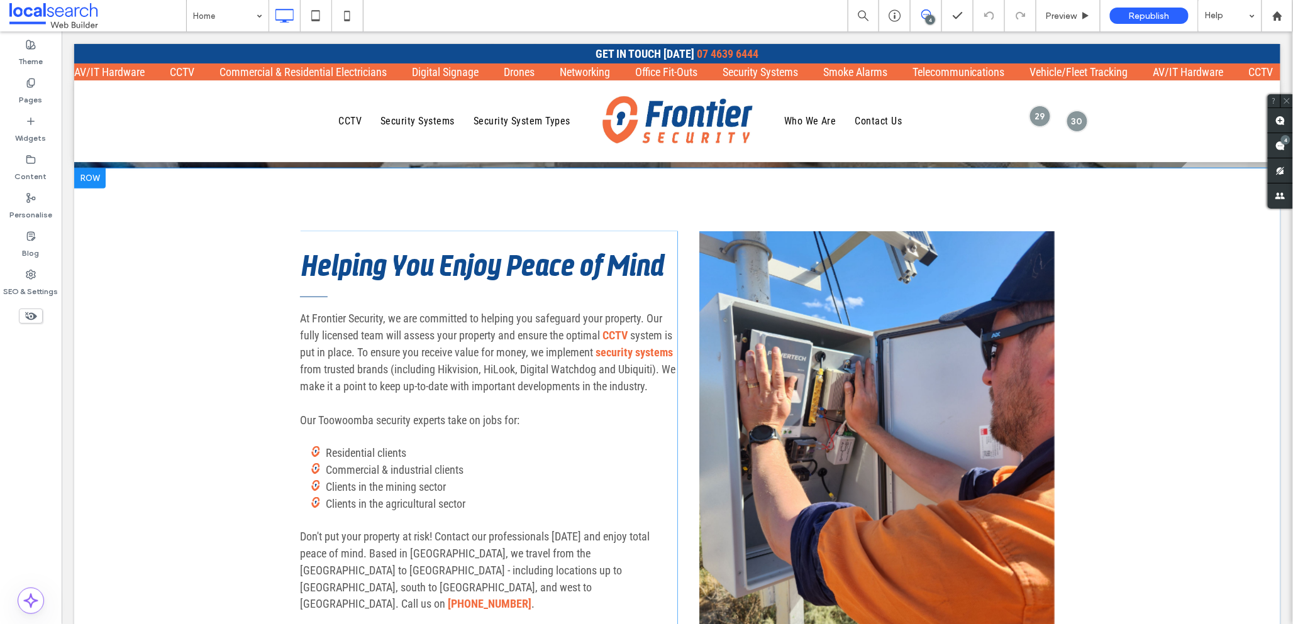
scroll to position [398, 0]
drag, startPoint x: 272, startPoint y: 268, endPoint x: 440, endPoint y: 453, distance: 250.2
click at [440, 453] on div "Helping You Enjoy Peace of Mind At Frontier Security, we are committed to helpi…" at bounding box center [677, 462] width 1206 height 591
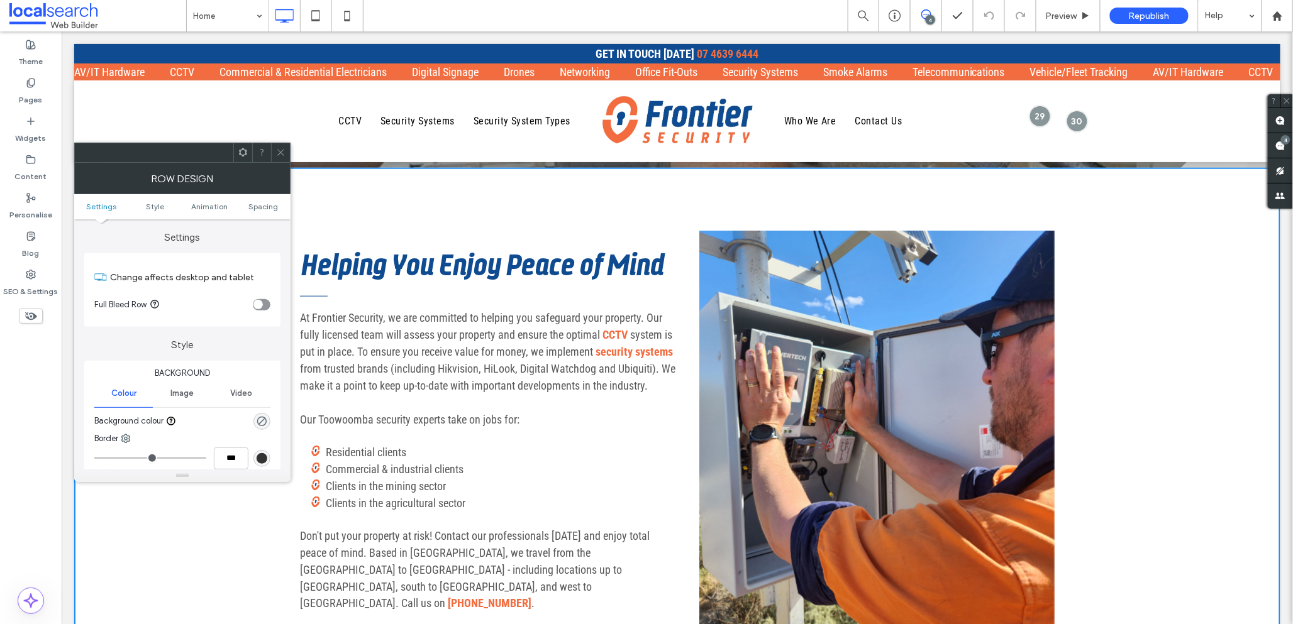
click at [277, 148] on icon at bounding box center [280, 152] width 9 height 9
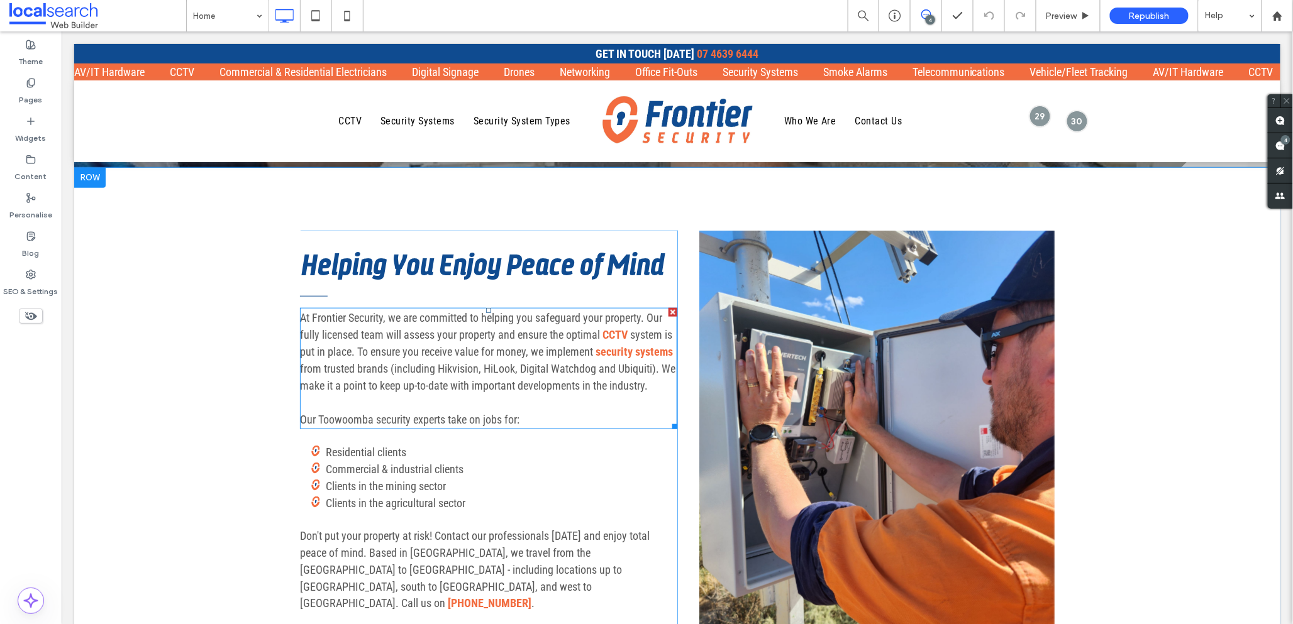
drag, startPoint x: 284, startPoint y: 323, endPoint x: 385, endPoint y: 375, distance: 114.5
click at [418, 401] on div "Helping You Enjoy Peace of Mind At Frontier Security, we are committed to helpi…" at bounding box center [677, 462] width 1206 height 591
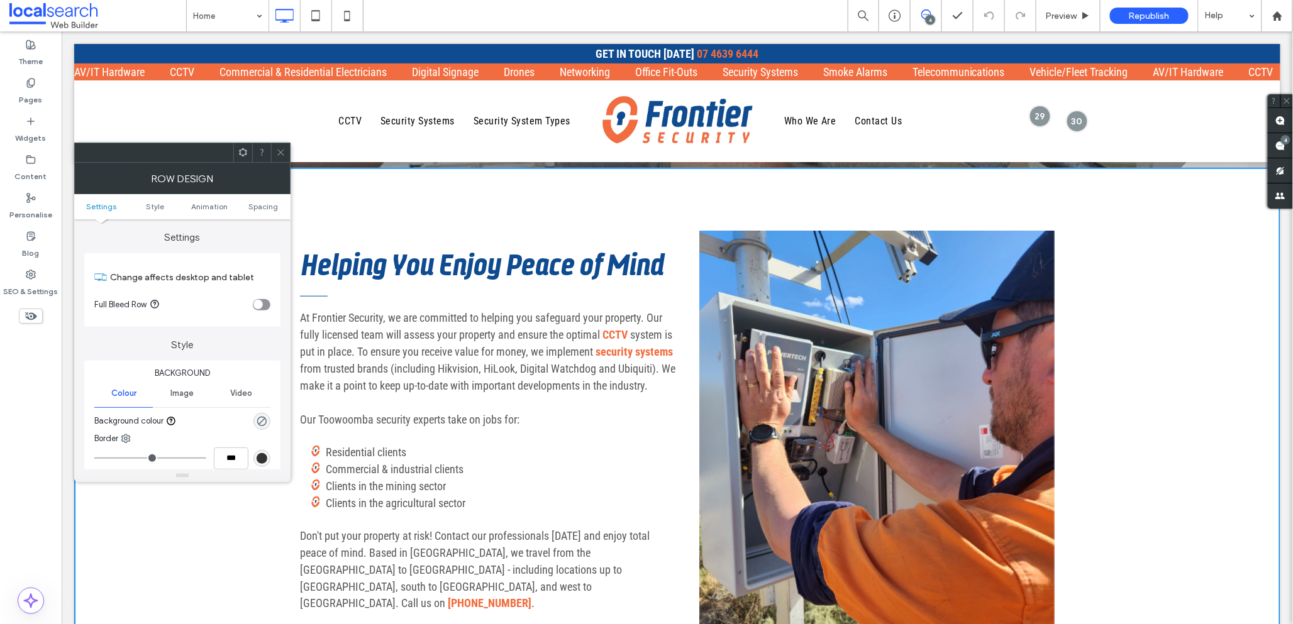
click at [280, 140] on ul "CCTV Security Systems Security System Types" at bounding box center [343, 120] width 471 height 73
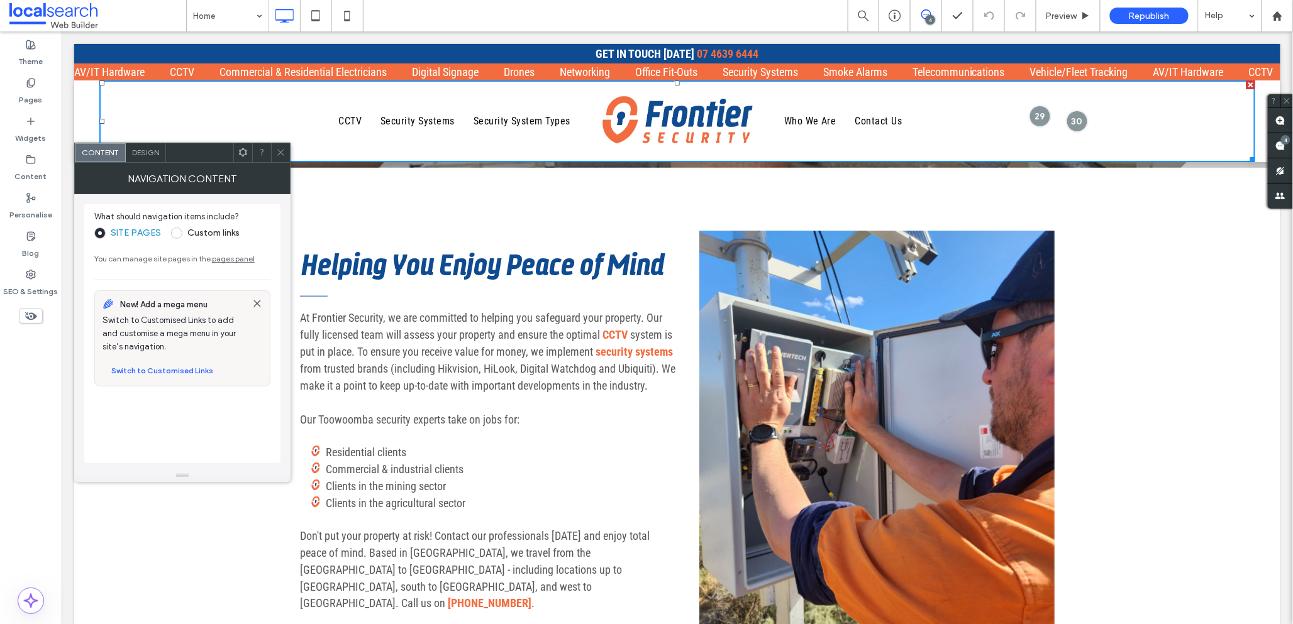
scroll to position [401, 0]
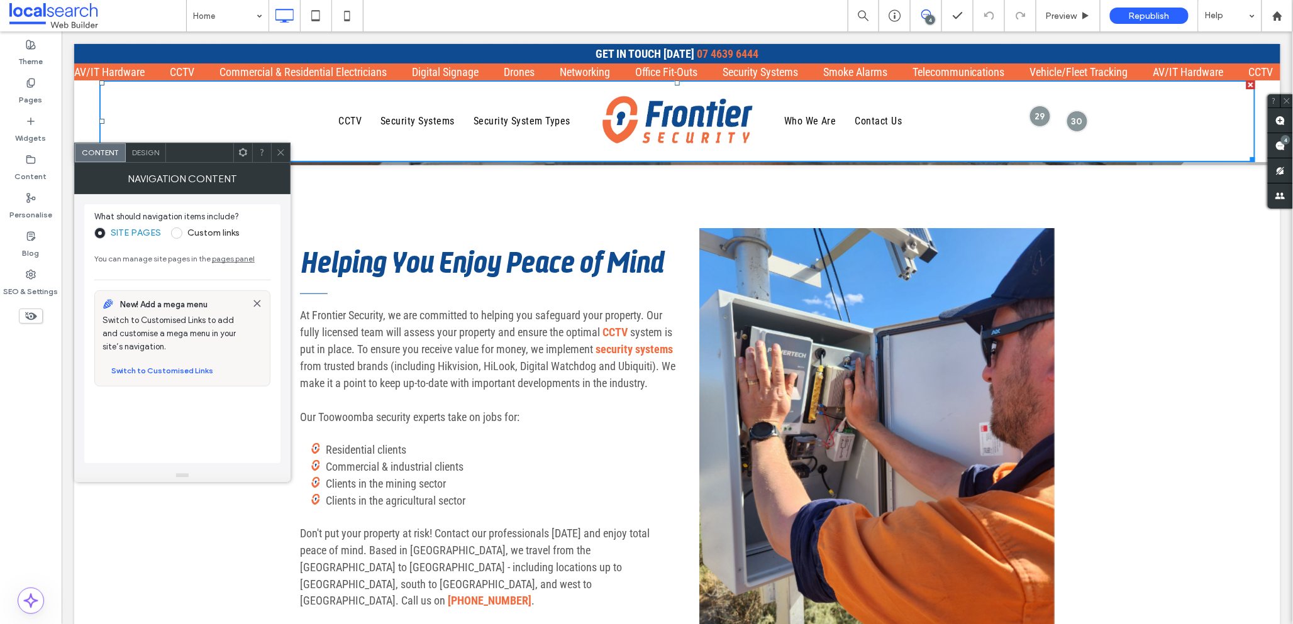
click at [278, 154] on icon at bounding box center [280, 152] width 9 height 9
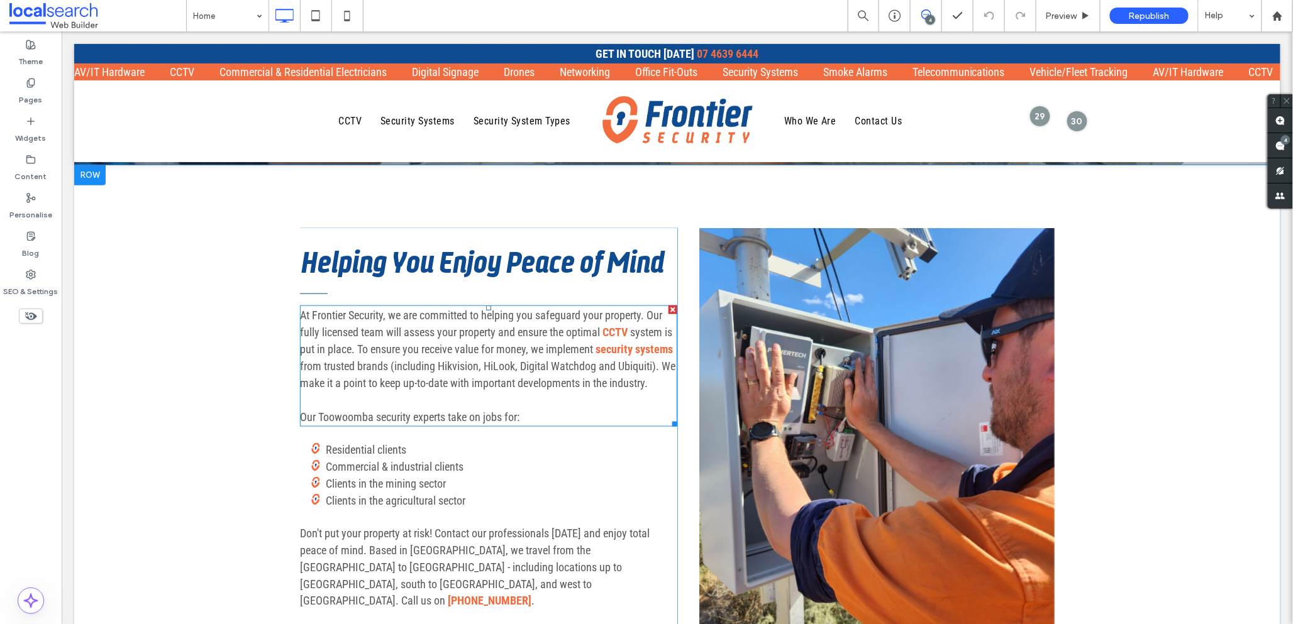
drag, startPoint x: 289, startPoint y: 267, endPoint x: 348, endPoint y: 353, distance: 104.0
click at [372, 388] on div "Helping You Enjoy Peace of Mind At Frontier Security, we are committed to helpi…" at bounding box center [677, 460] width 1206 height 591
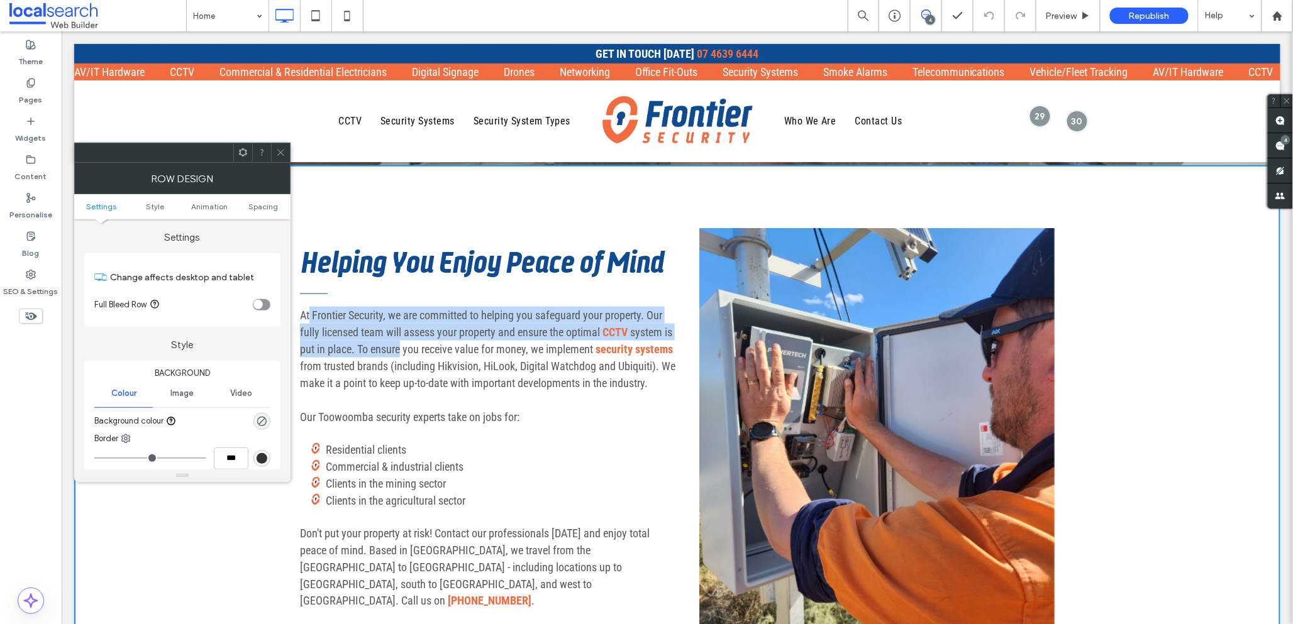
drag, startPoint x: 302, startPoint y: 324, endPoint x: 397, endPoint y: 349, distance: 97.5
click at [397, 349] on p "At Frontier Security, we are committed to helping you safeguard your property. …" at bounding box center [487, 348] width 377 height 85
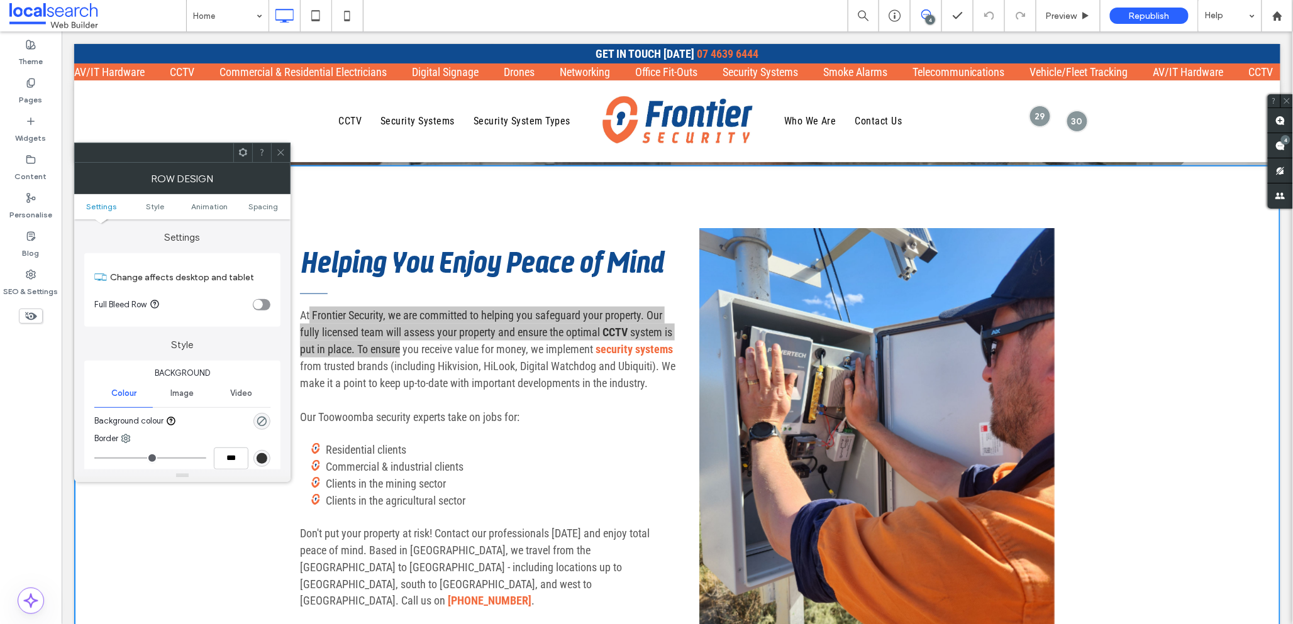
click at [280, 155] on icon at bounding box center [280, 152] width 9 height 9
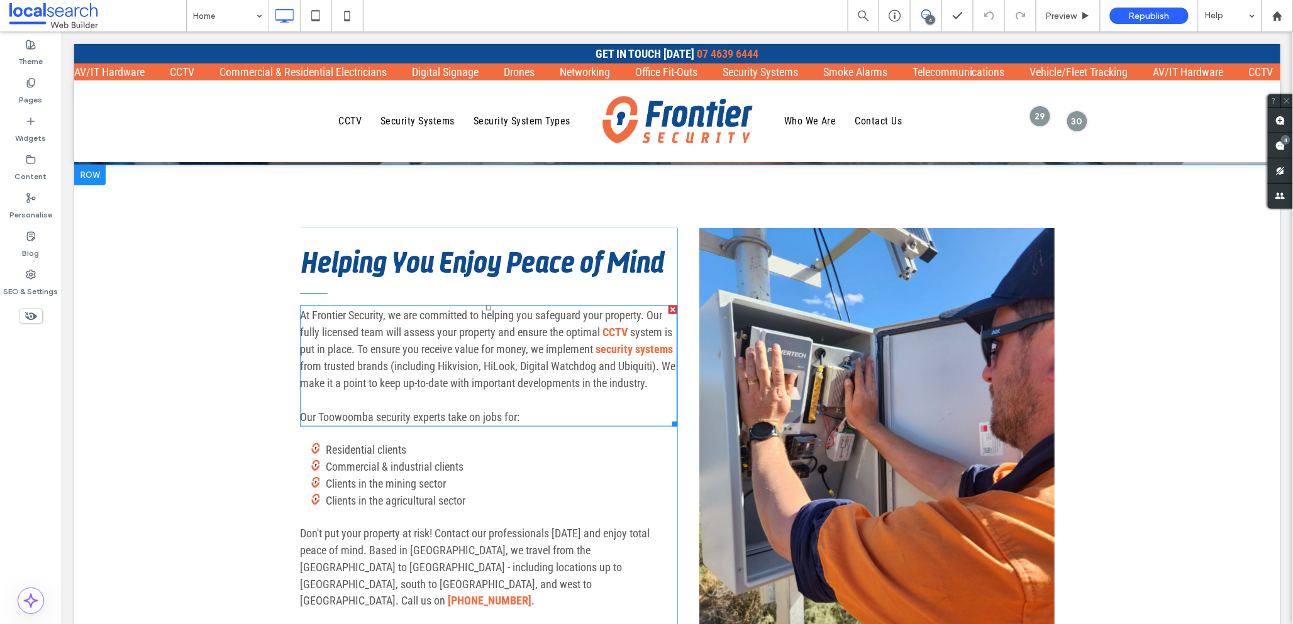
click at [299, 323] on span "At Frontier Security, we are committed to helping you safeguard your property. …" at bounding box center [480, 323] width 362 height 30
type input "**********"
type input "**"
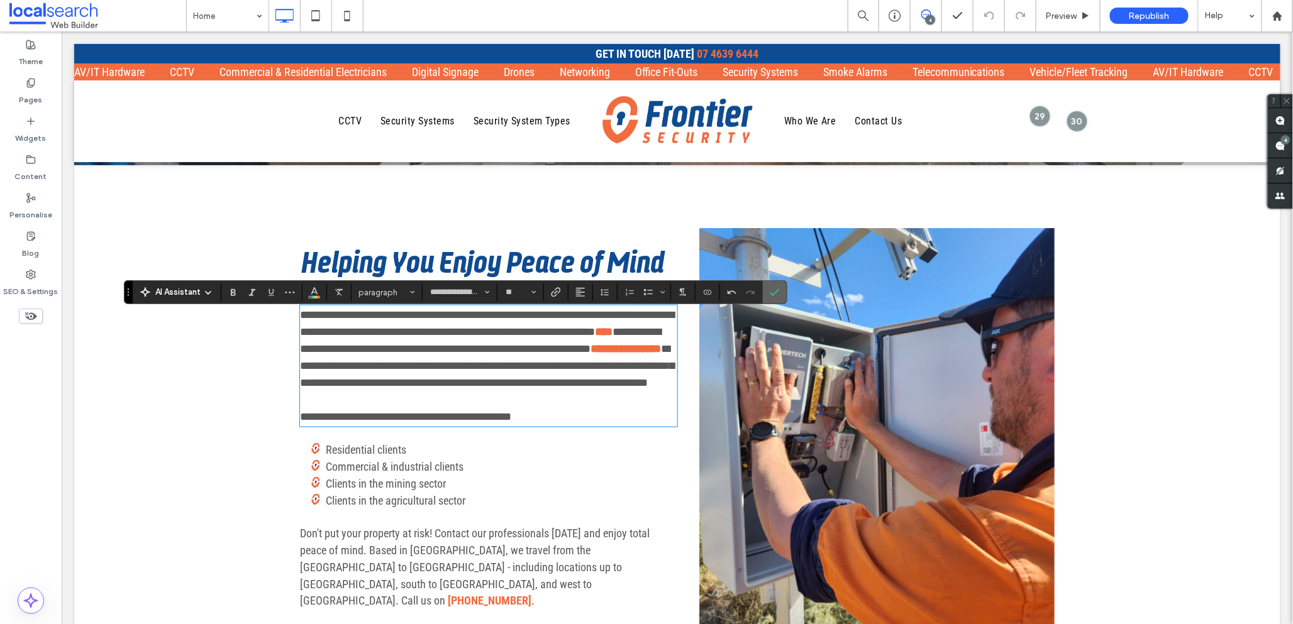
click at [771, 290] on icon "Confirm" at bounding box center [775, 292] width 10 height 10
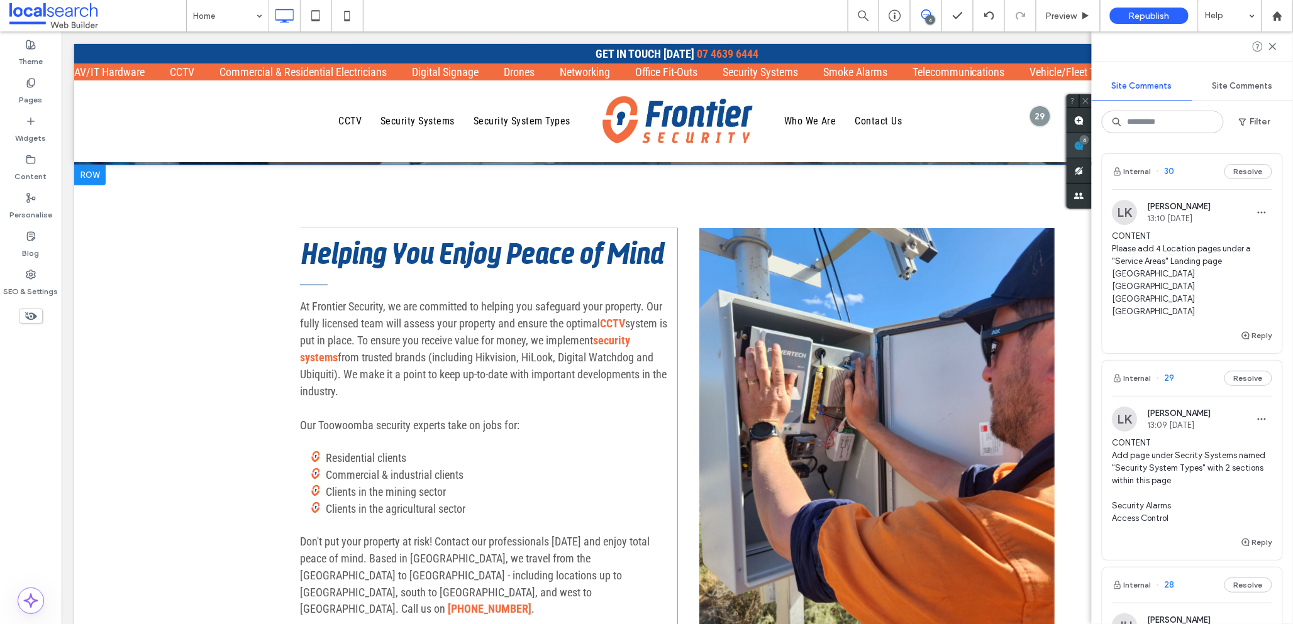
click at [1092, 143] on span at bounding box center [1079, 145] width 25 height 25
click at [25, 88] on label "Pages" at bounding box center [30, 97] width 23 height 18
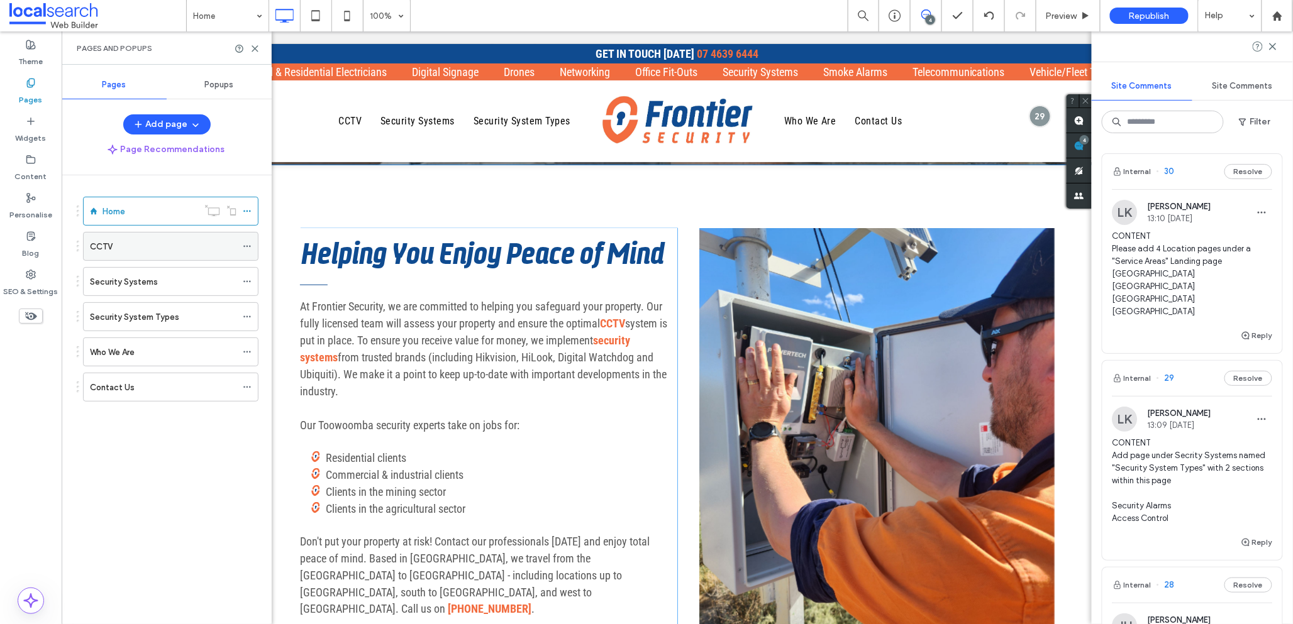
click at [131, 250] on div "CCTV" at bounding box center [163, 246] width 147 height 13
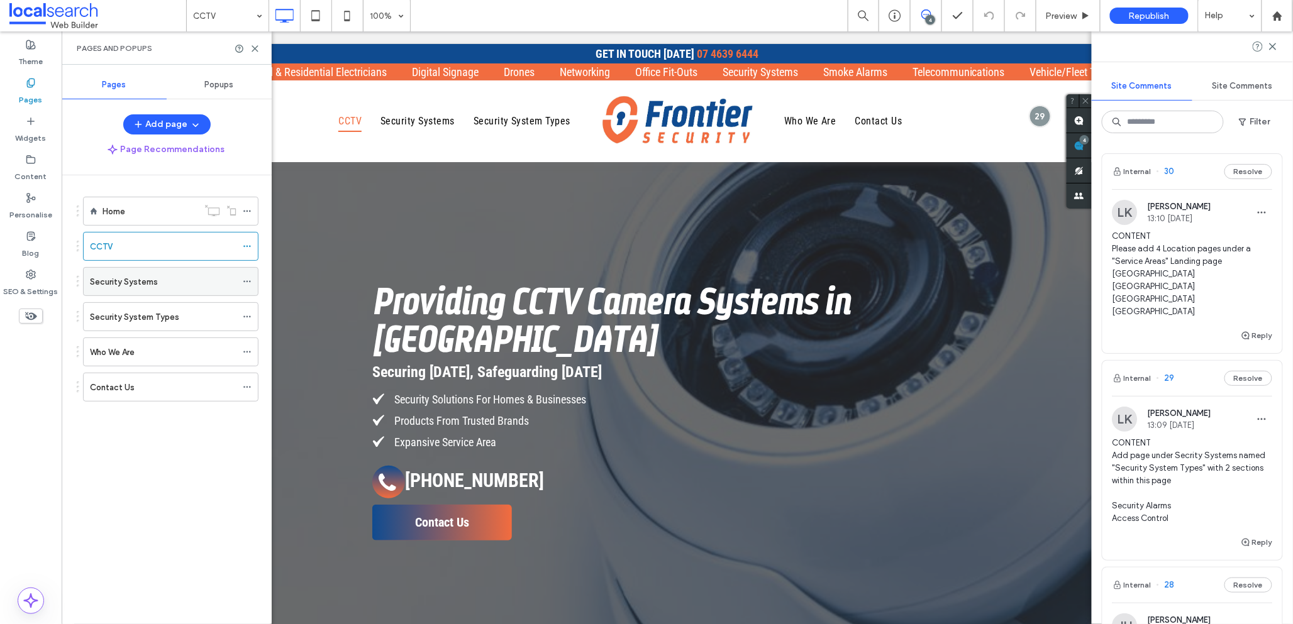
click at [139, 283] on label "Security Systems" at bounding box center [124, 282] width 68 height 22
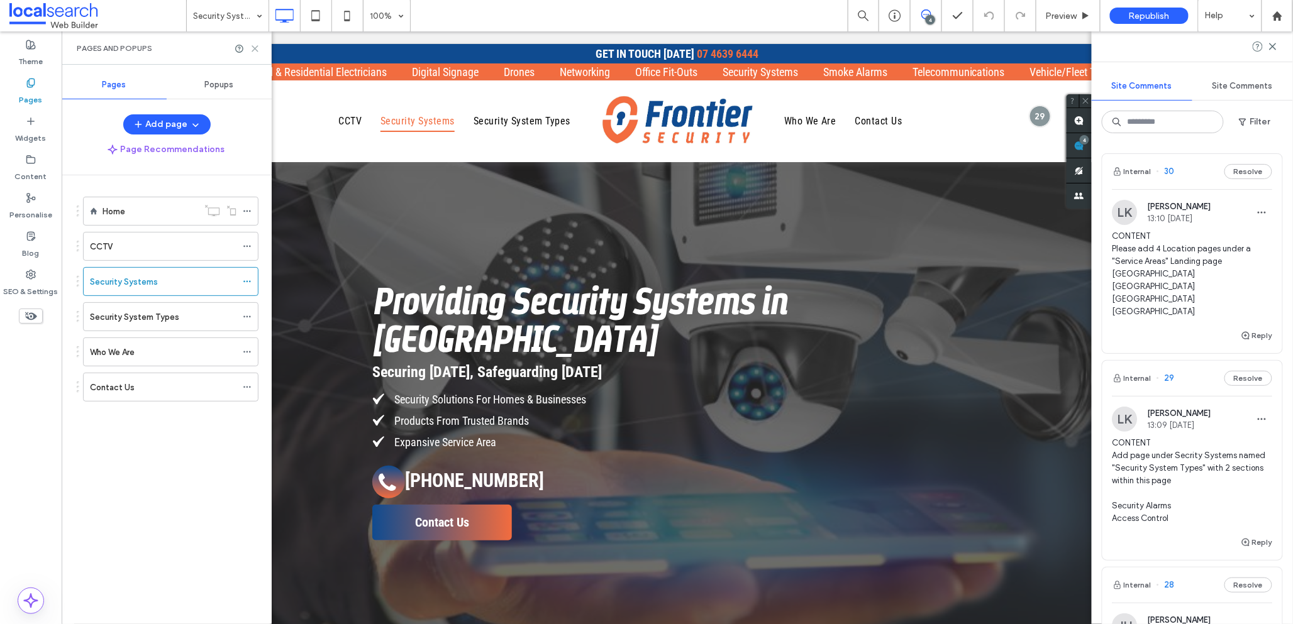
click at [253, 47] on icon at bounding box center [254, 48] width 9 height 9
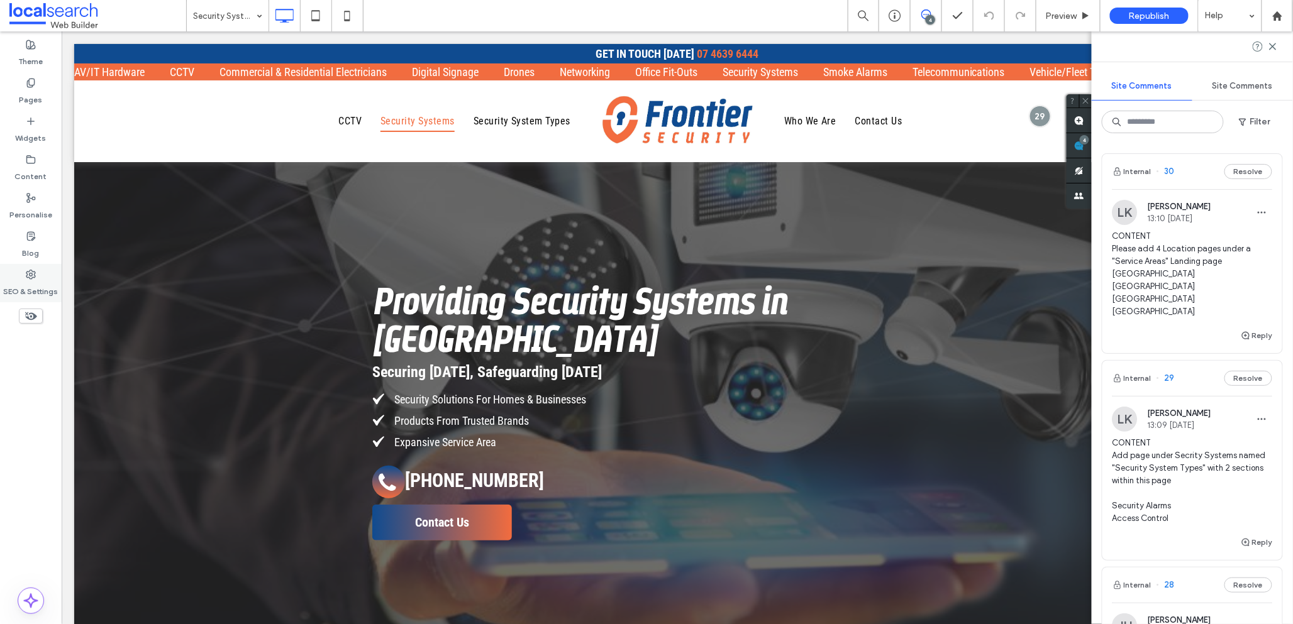
click at [35, 275] on use at bounding box center [30, 274] width 9 height 9
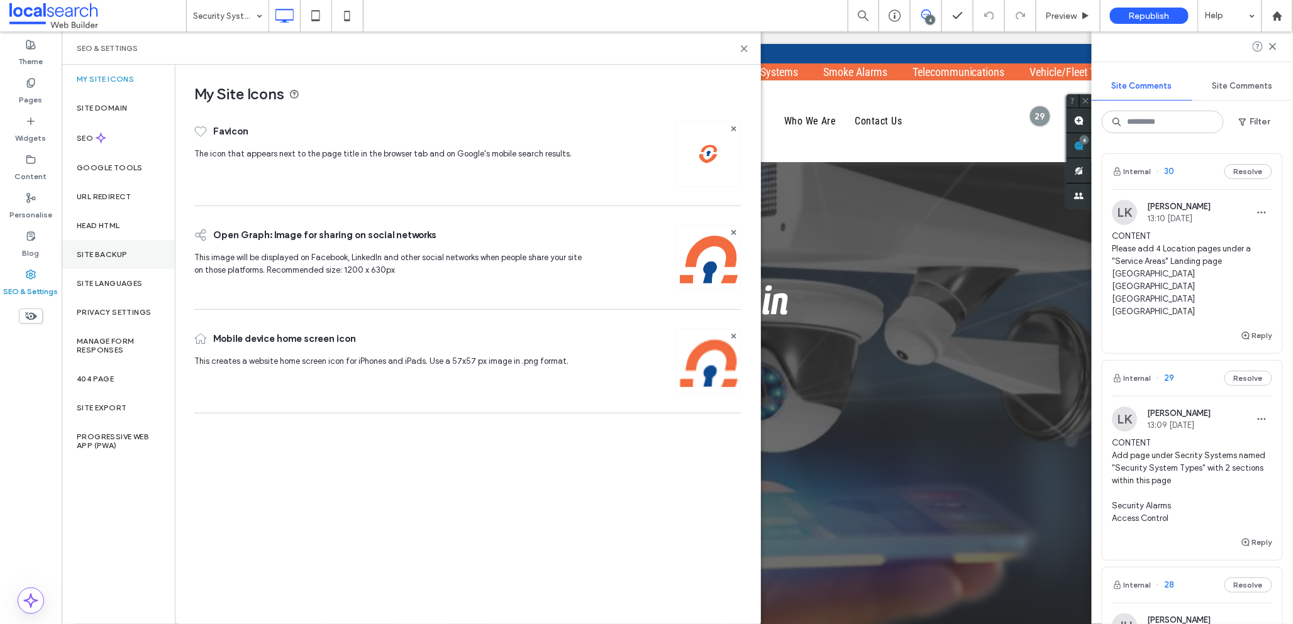
click at [91, 250] on label "Site backup" at bounding box center [102, 254] width 50 height 9
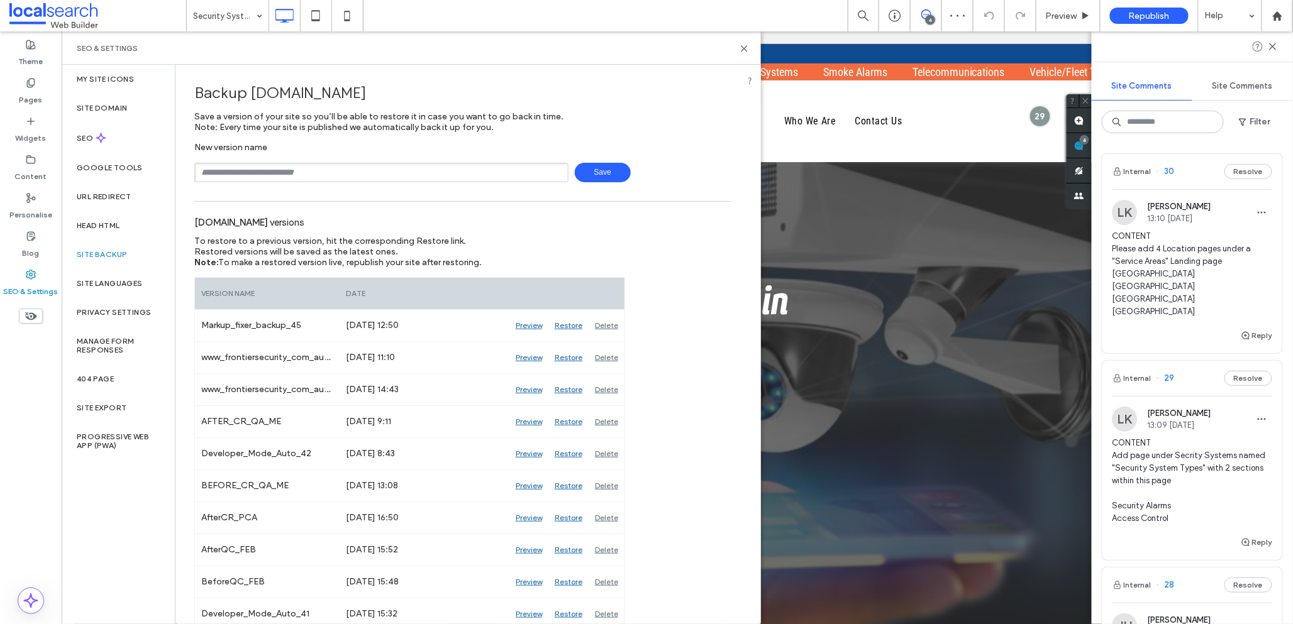
click at [277, 177] on input "text" at bounding box center [381, 172] width 374 height 19
type input "**********"
click at [595, 172] on span "Save" at bounding box center [603, 172] width 56 height 19
drag, startPoint x: 741, startPoint y: 48, endPoint x: 617, endPoint y: 59, distance: 125.0
click at [741, 48] on icon at bounding box center [744, 48] width 9 height 9
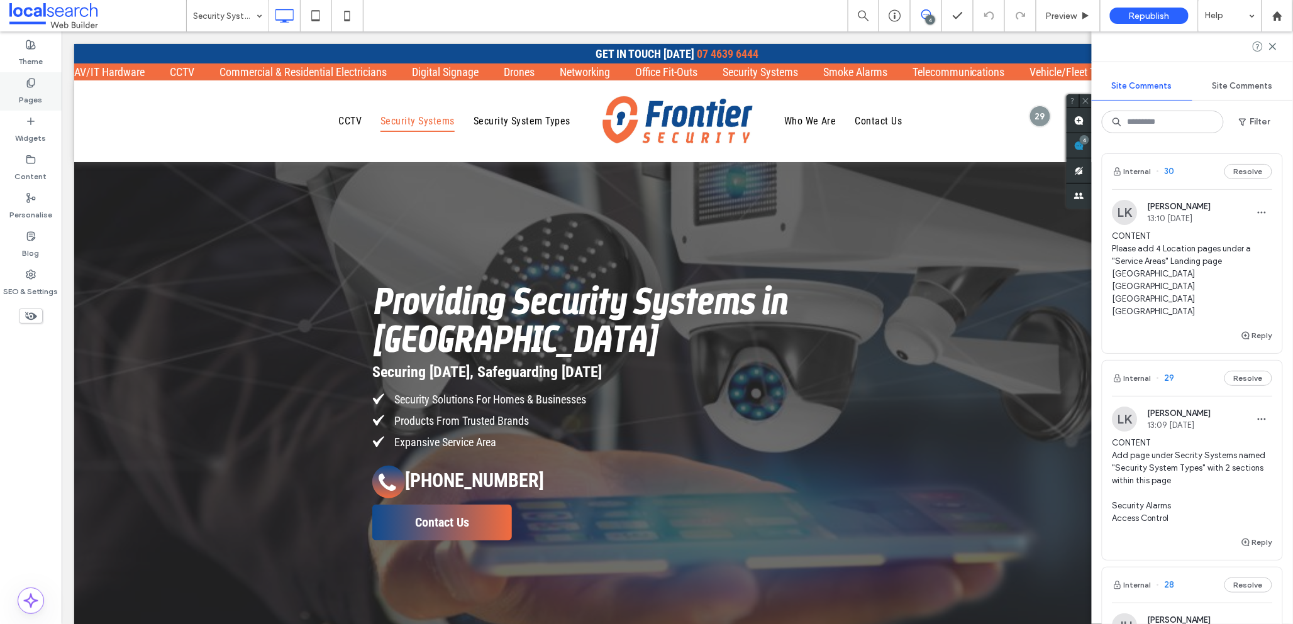
click at [40, 91] on label "Pages" at bounding box center [30, 97] width 23 height 18
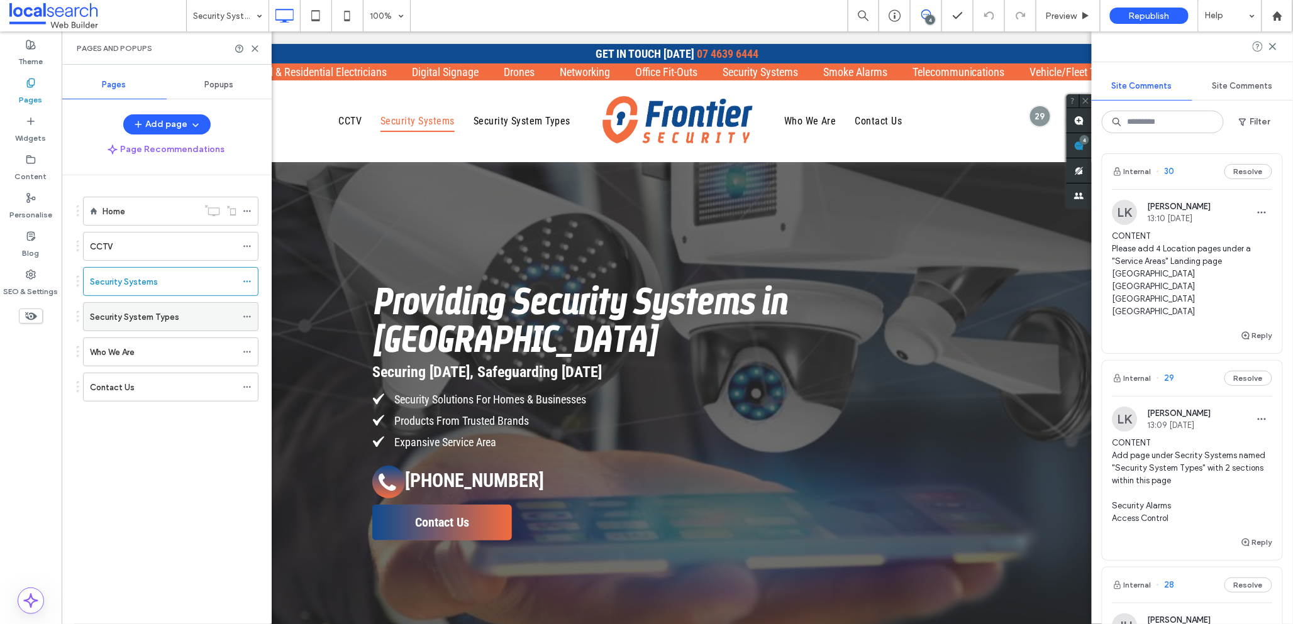
click at [186, 314] on div "Security System Types" at bounding box center [163, 317] width 147 height 13
click at [247, 318] on use at bounding box center [246, 317] width 7 height 2
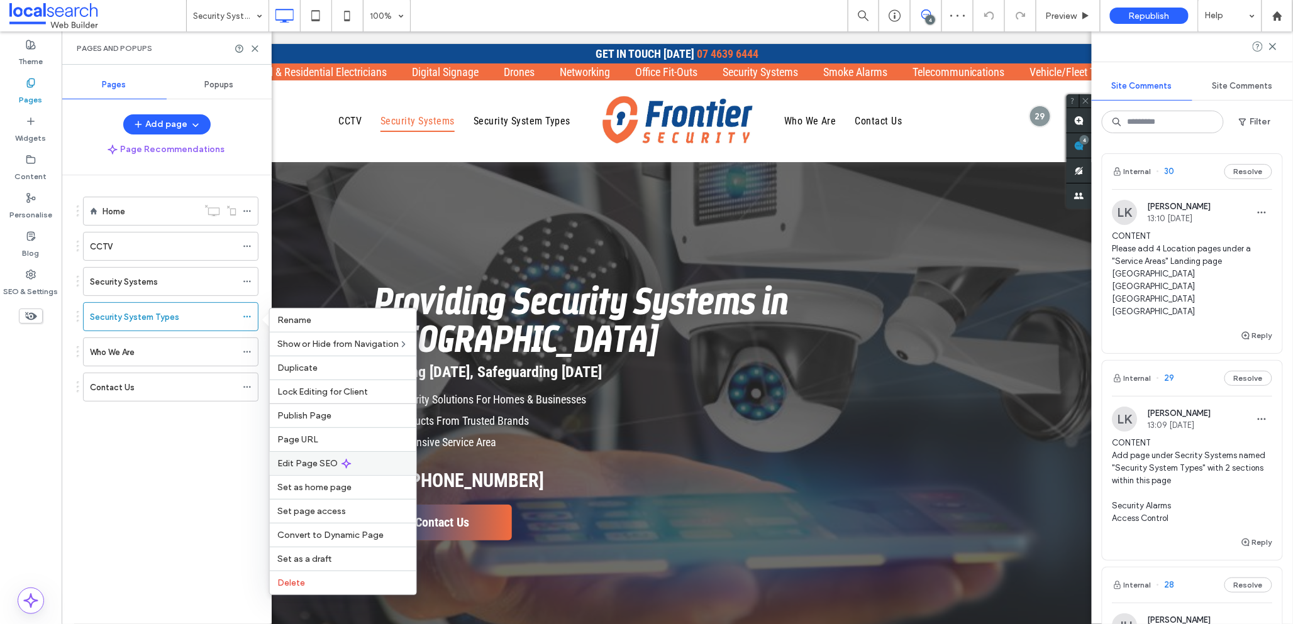
click at [309, 463] on span "Edit Page SEO" at bounding box center [307, 463] width 60 height 11
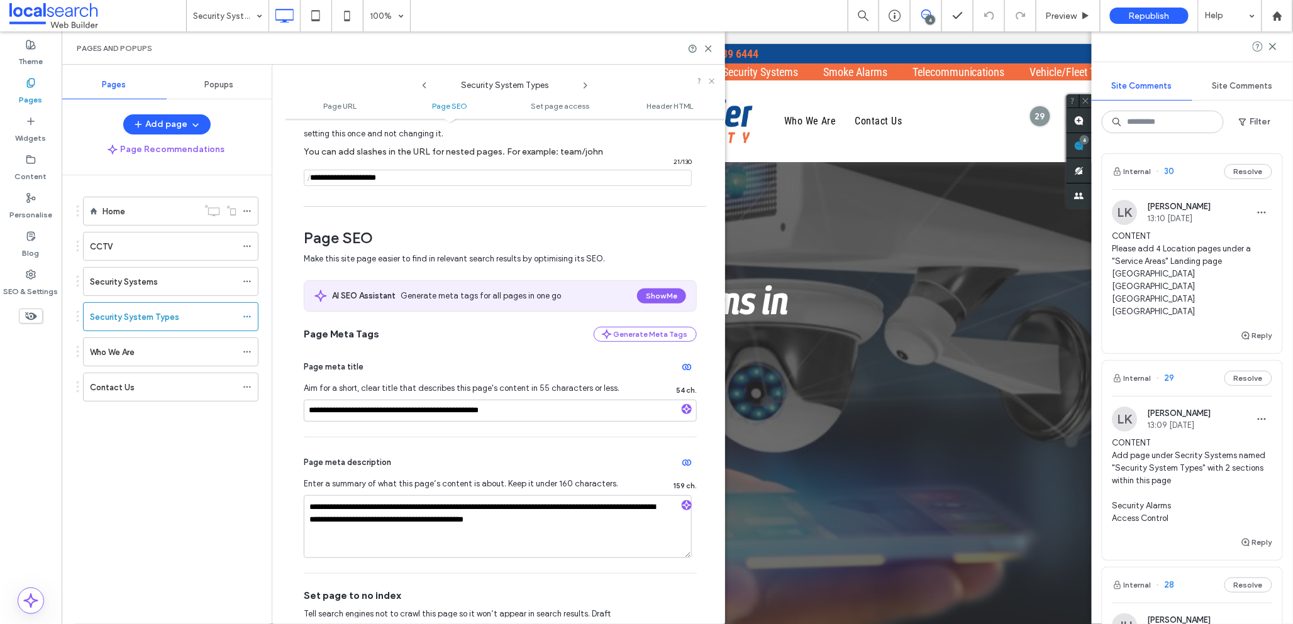
scroll to position [227, 0]
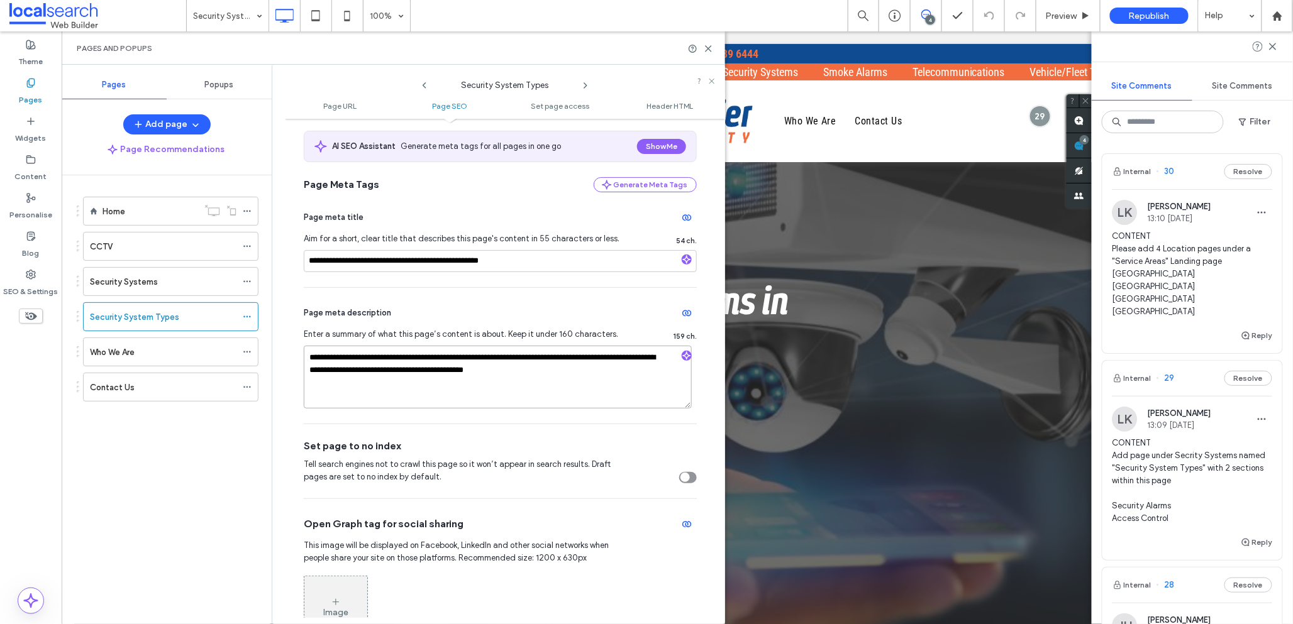
drag, startPoint x: 309, startPoint y: 357, endPoint x: 570, endPoint y: 388, distance: 262.2
click at [570, 388] on textarea "**********" at bounding box center [498, 377] width 388 height 63
paste textarea "**********"
click at [566, 358] on textarea "**********" at bounding box center [498, 377] width 388 height 63
click at [582, 374] on textarea "**********" at bounding box center [498, 377] width 388 height 63
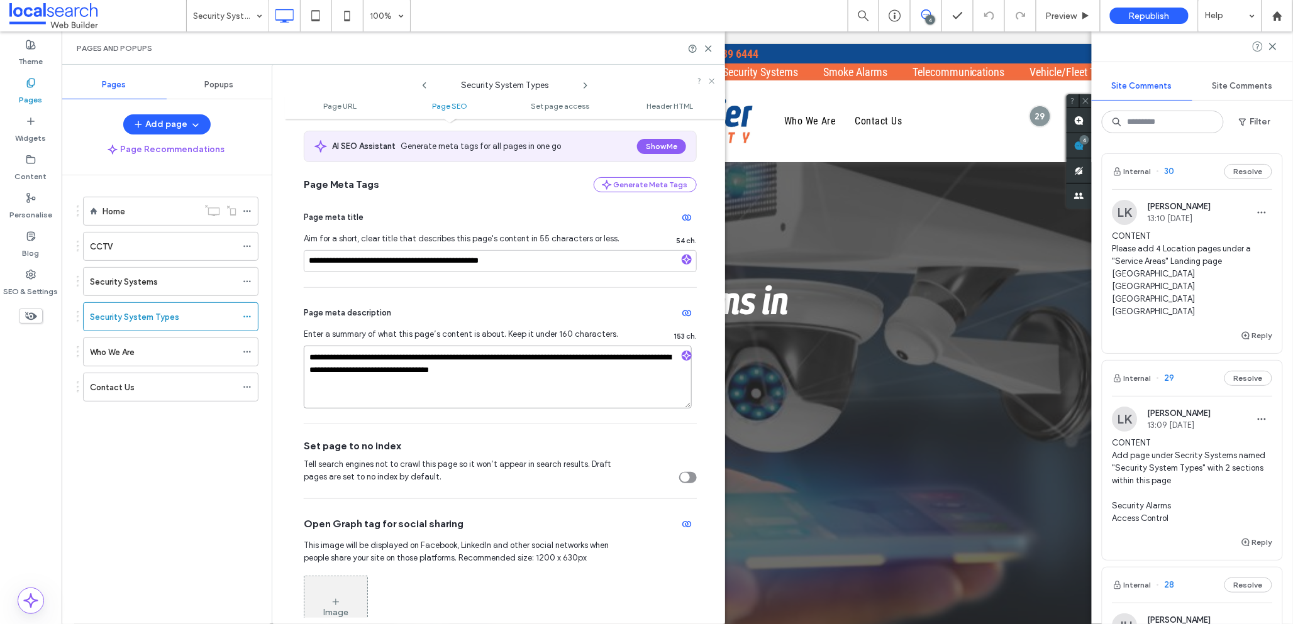
click at [555, 377] on textarea "**********" at bounding box center [498, 377] width 388 height 63
click at [336, 372] on textarea "**********" at bounding box center [498, 377] width 388 height 63
type textarea "**********"
click at [625, 392] on textarea "**********" at bounding box center [498, 377] width 388 height 63
click at [707, 50] on icon at bounding box center [708, 48] width 9 height 9
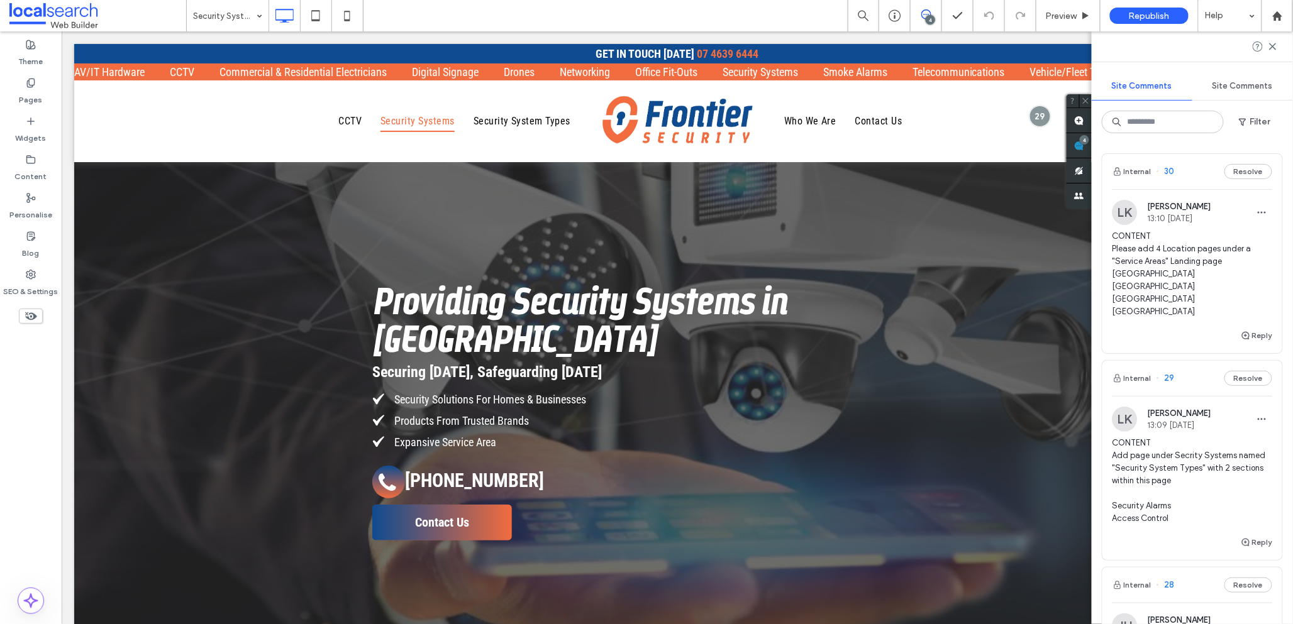
type input "**********"
type input "**"
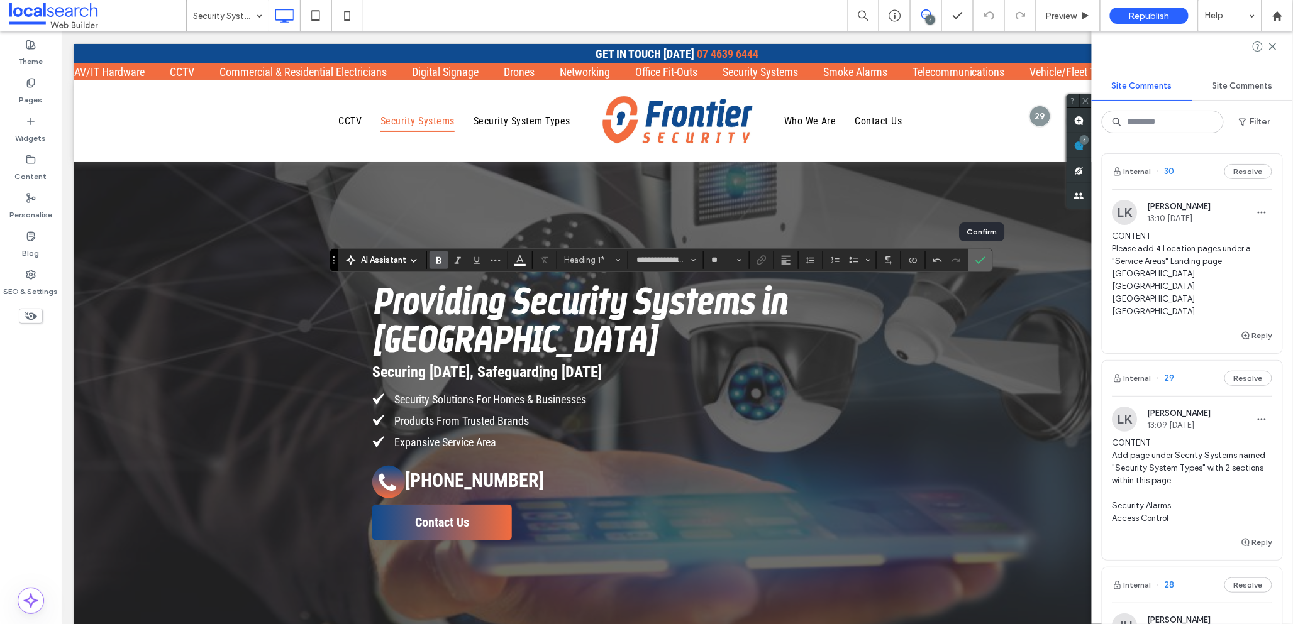
click at [982, 262] on icon "Confirm" at bounding box center [980, 260] width 10 height 10
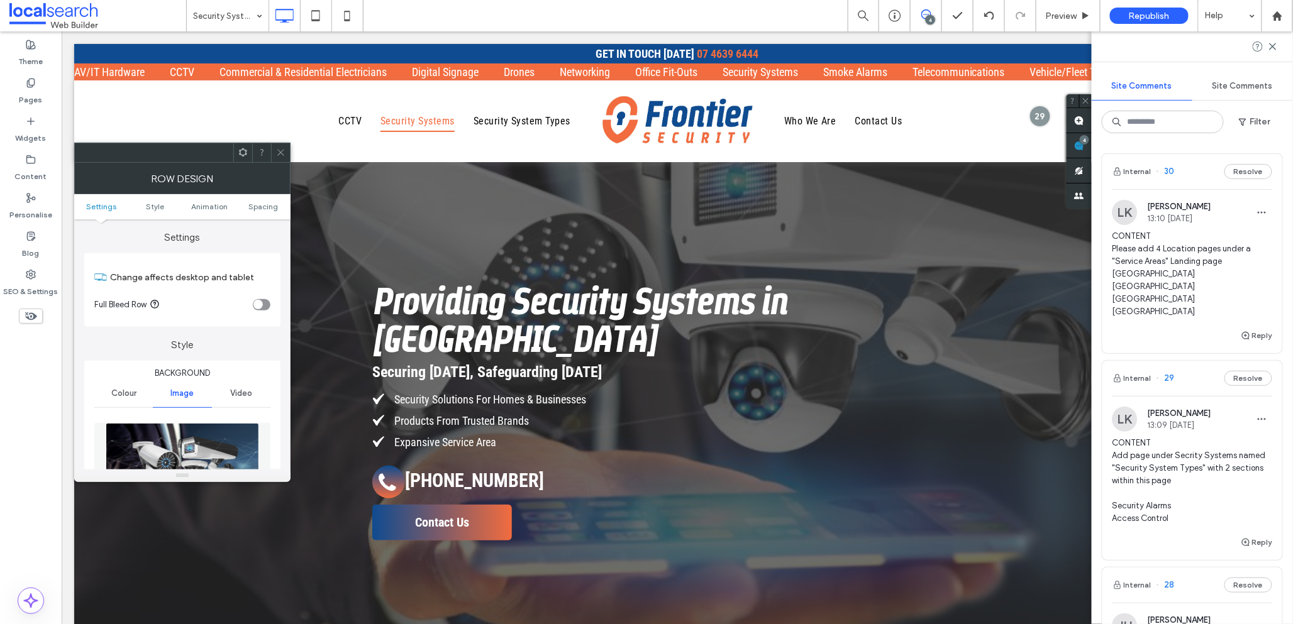
click at [278, 152] on icon at bounding box center [280, 152] width 9 height 9
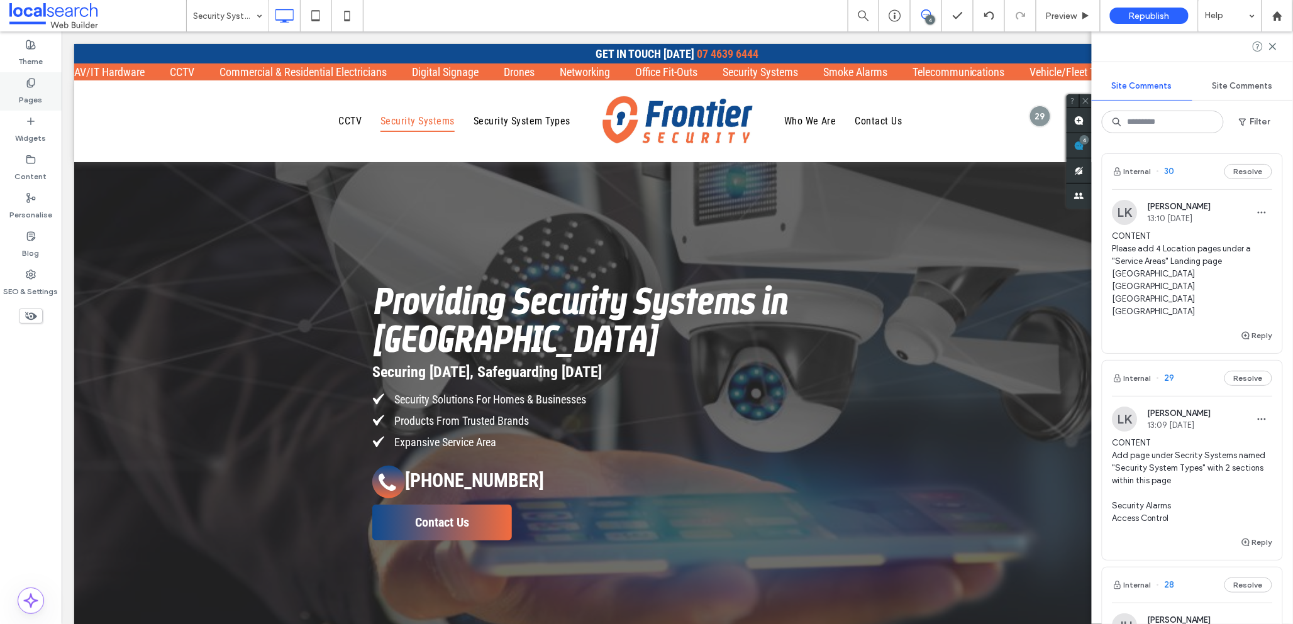
click at [31, 87] on icon at bounding box center [31, 83] width 10 height 10
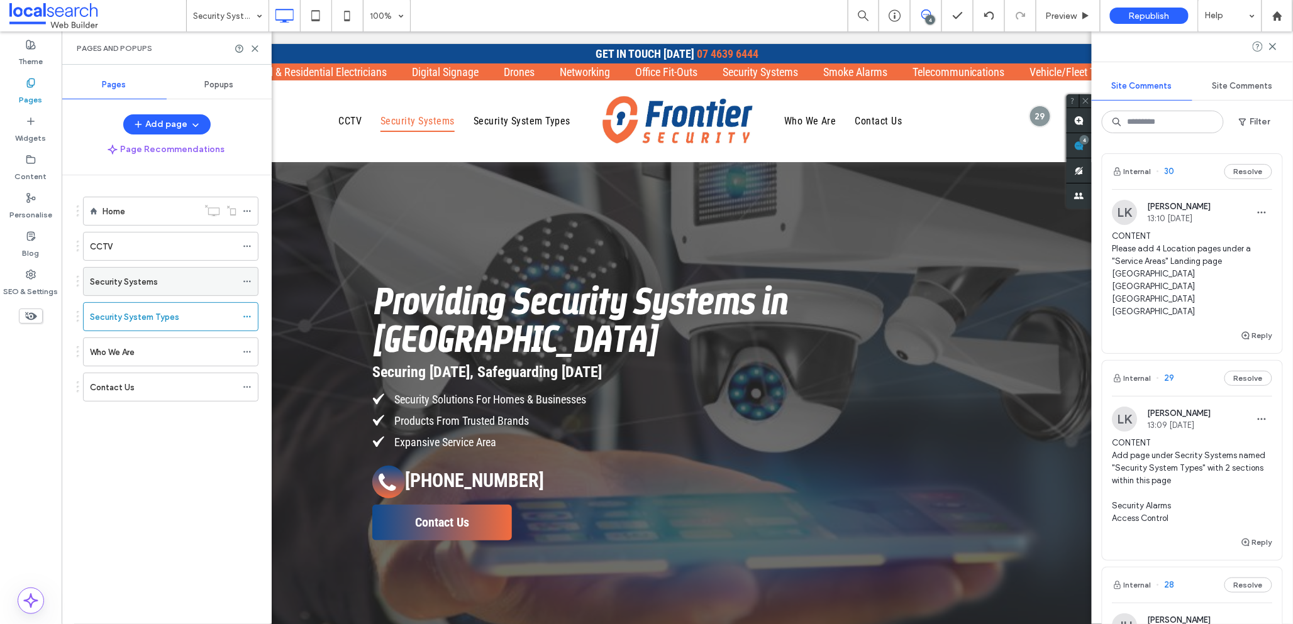
click at [144, 286] on label "Security Systems" at bounding box center [124, 282] width 68 height 22
click at [172, 127] on button "Add page" at bounding box center [166, 124] width 87 height 20
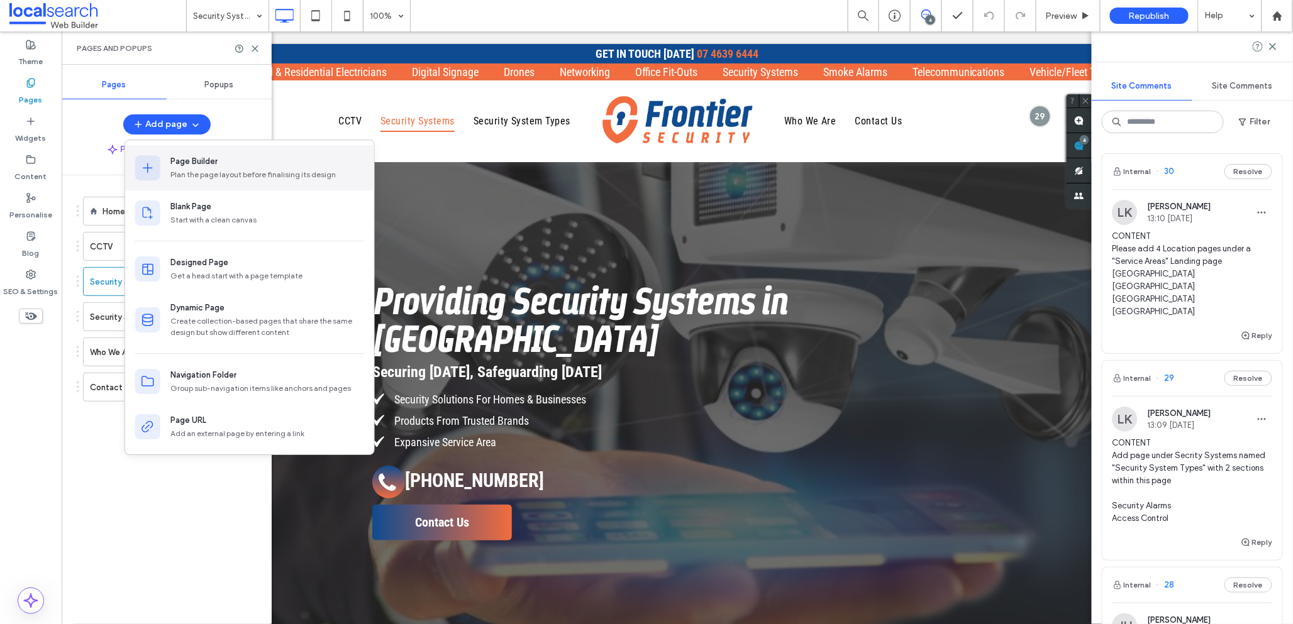
click at [201, 165] on div "Page Builder" at bounding box center [193, 161] width 47 height 13
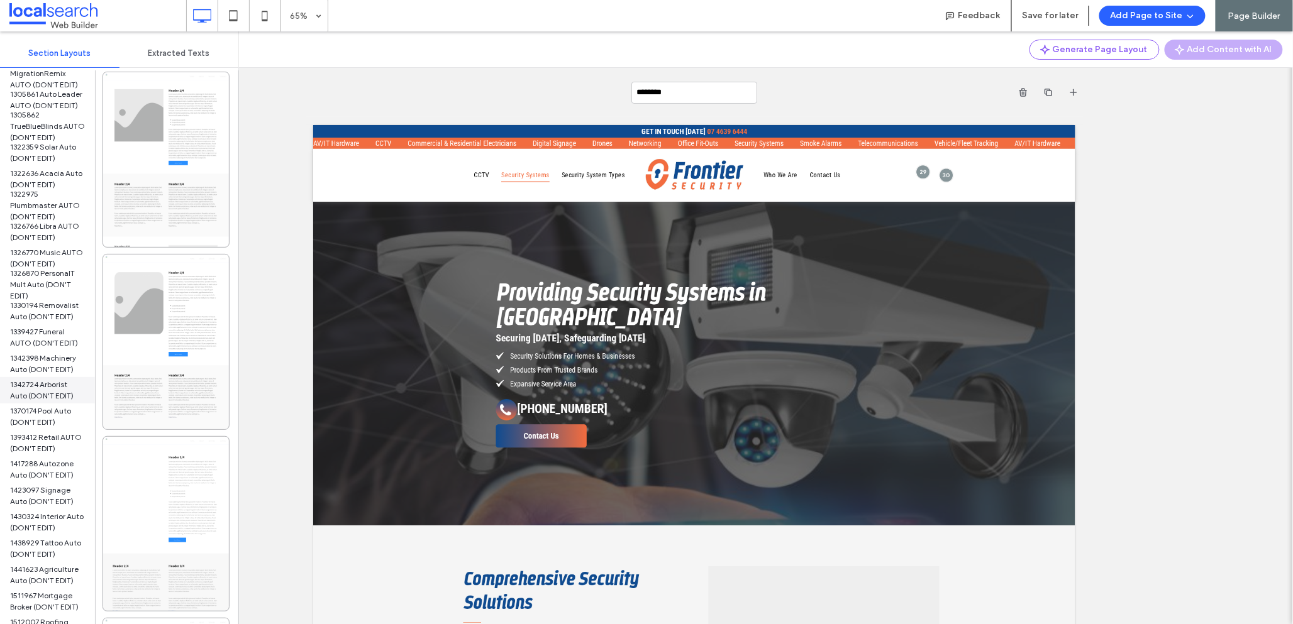
scroll to position [782, 0]
click at [46, 363] on span "1342398 Machinery Auto (DON'T EDIT)" at bounding box center [47, 368] width 75 height 23
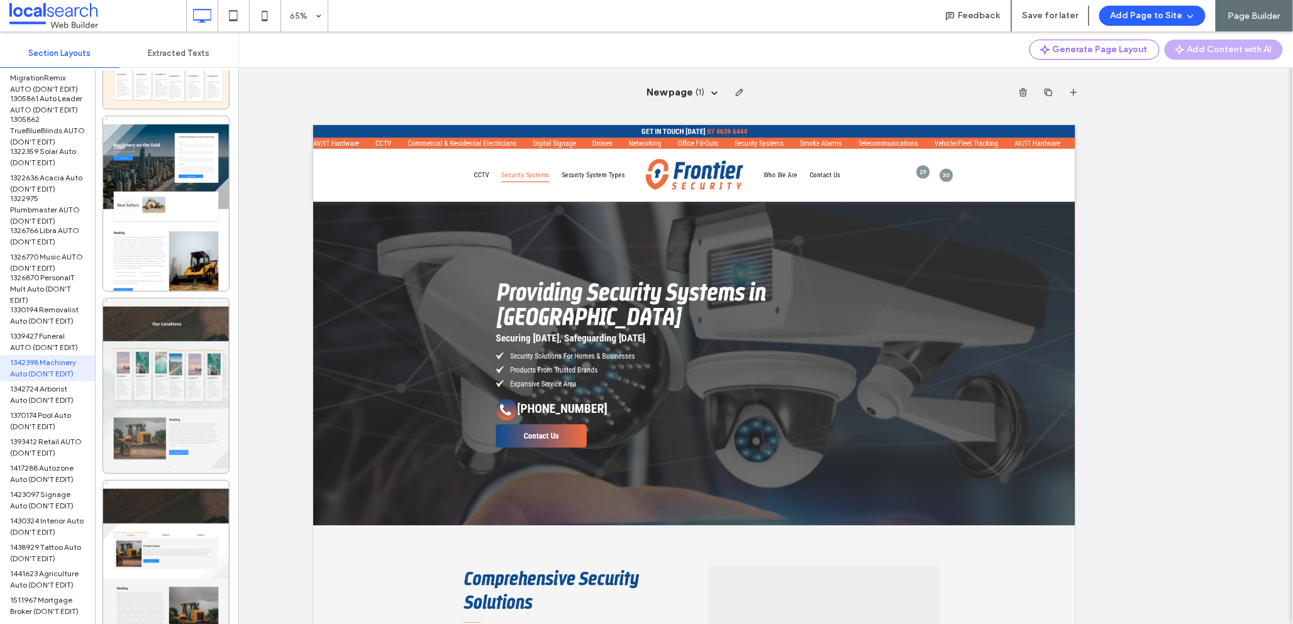
scroll to position [1780, 0]
click at [171, 366] on div at bounding box center [166, 386] width 126 height 175
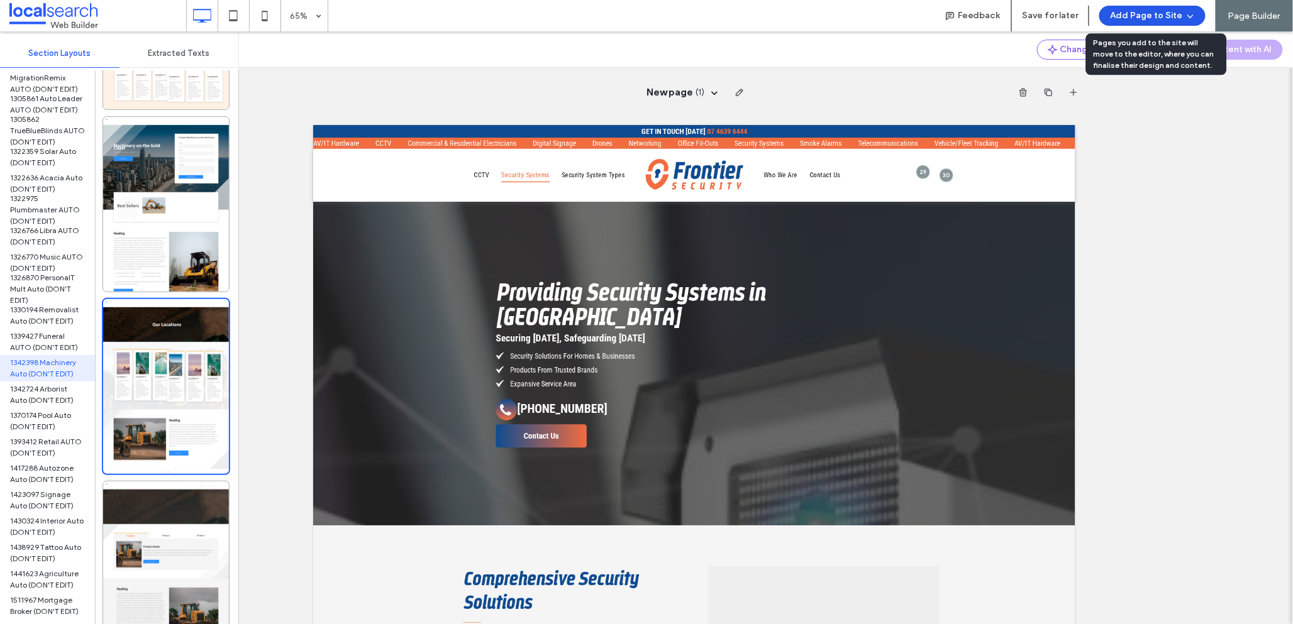
click at [1149, 16] on button "Add Page to Site" at bounding box center [1152, 16] width 106 height 20
click at [1141, 70] on span "Add & Go to Editor" at bounding box center [1142, 72] width 72 height 13
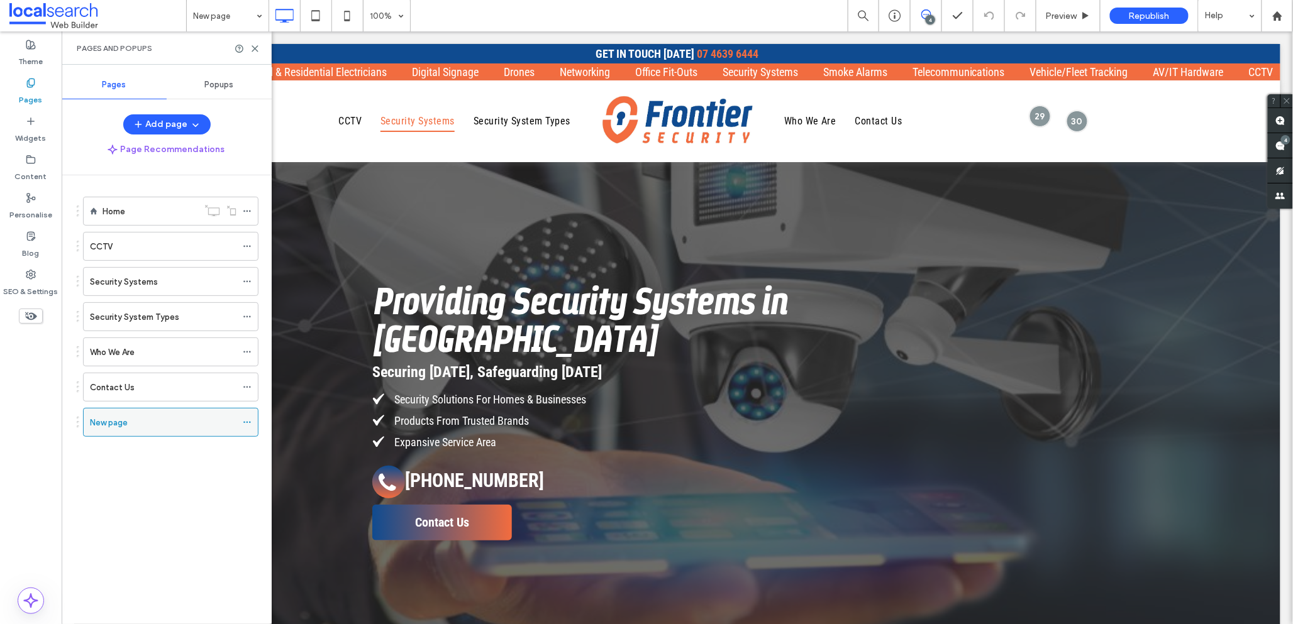
click at [249, 424] on icon at bounding box center [247, 422] width 9 height 9
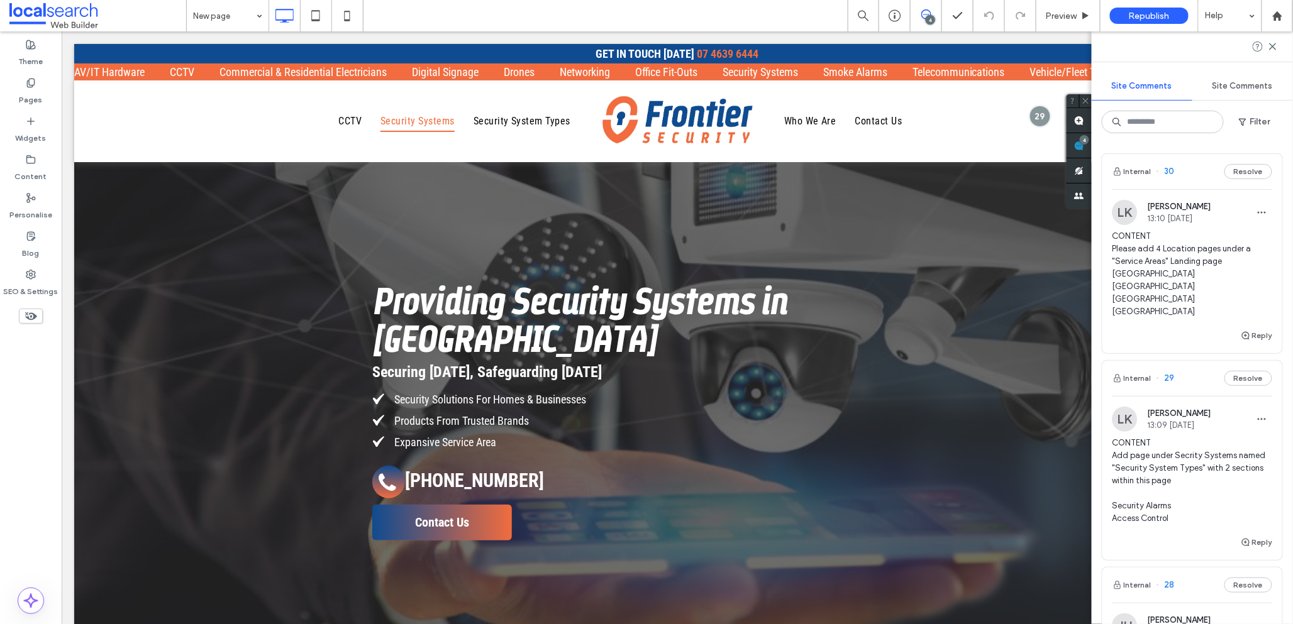
type input "**********"
type input "**"
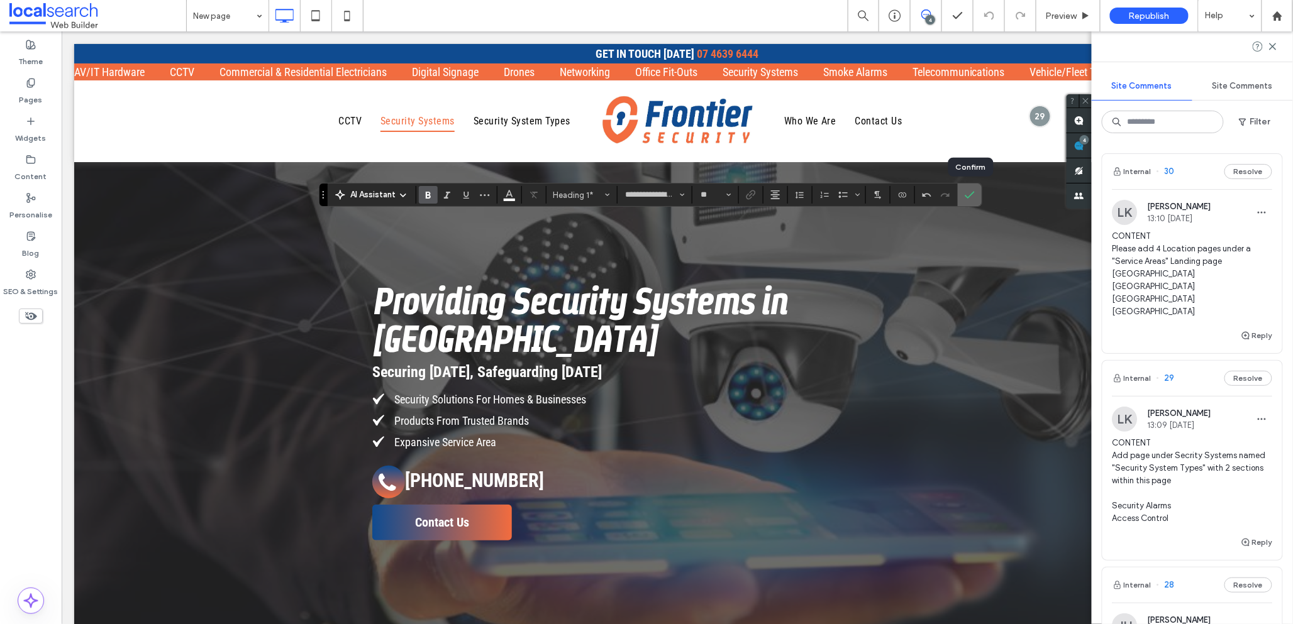
click at [971, 197] on icon "Confirm" at bounding box center [970, 195] width 10 height 10
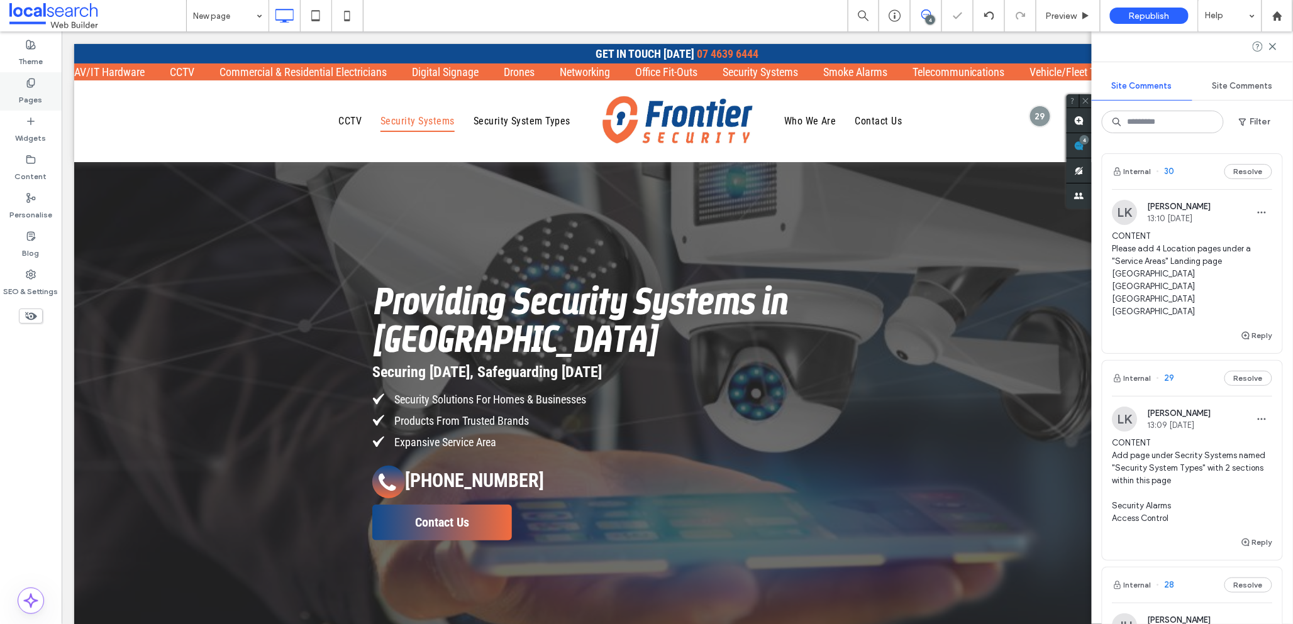
click at [31, 94] on label "Pages" at bounding box center [30, 97] width 23 height 18
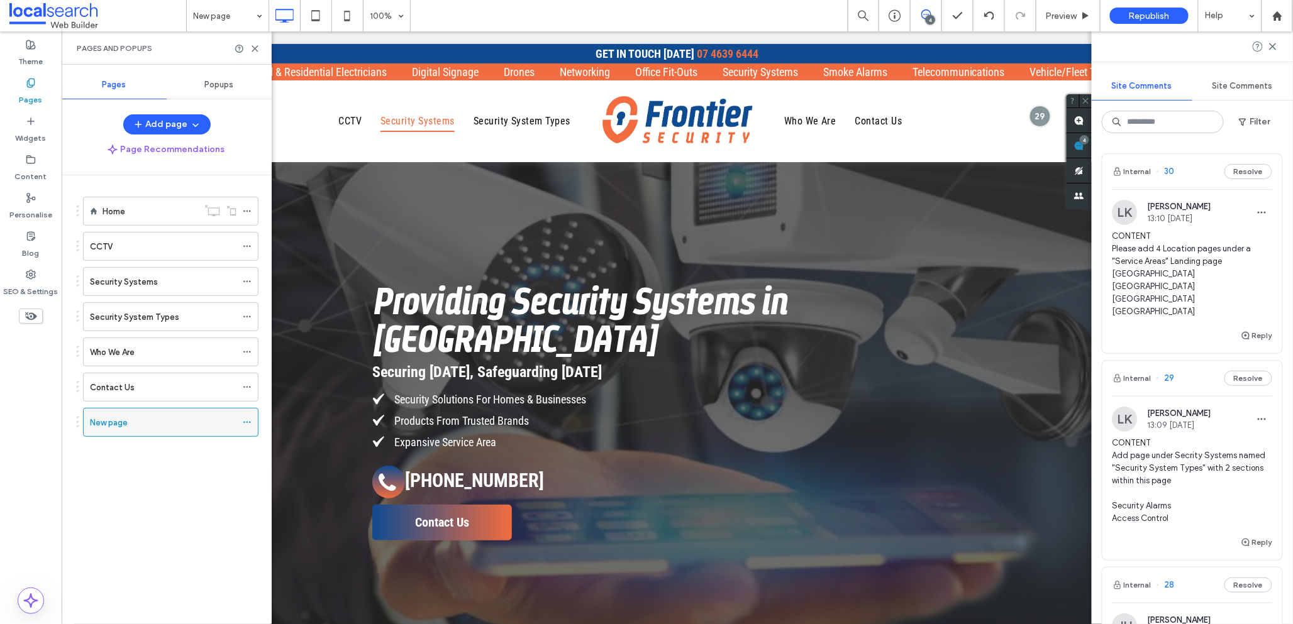
click at [246, 423] on icon at bounding box center [247, 422] width 9 height 9
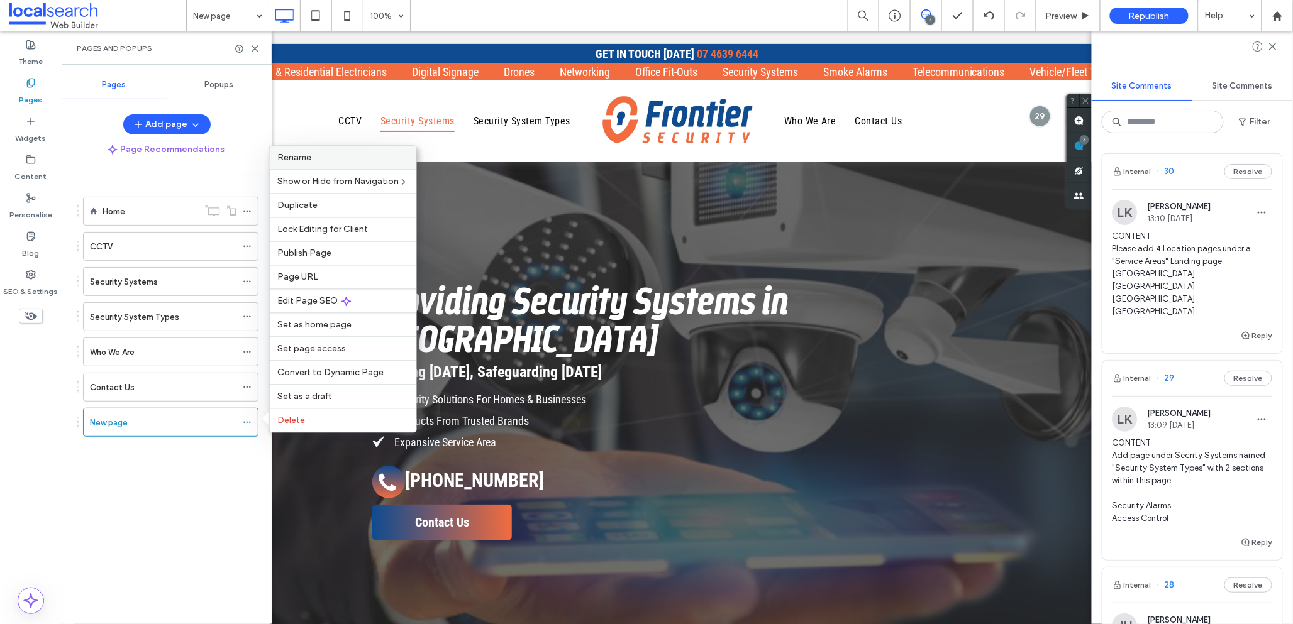
click at [363, 161] on label "Rename" at bounding box center [342, 158] width 131 height 11
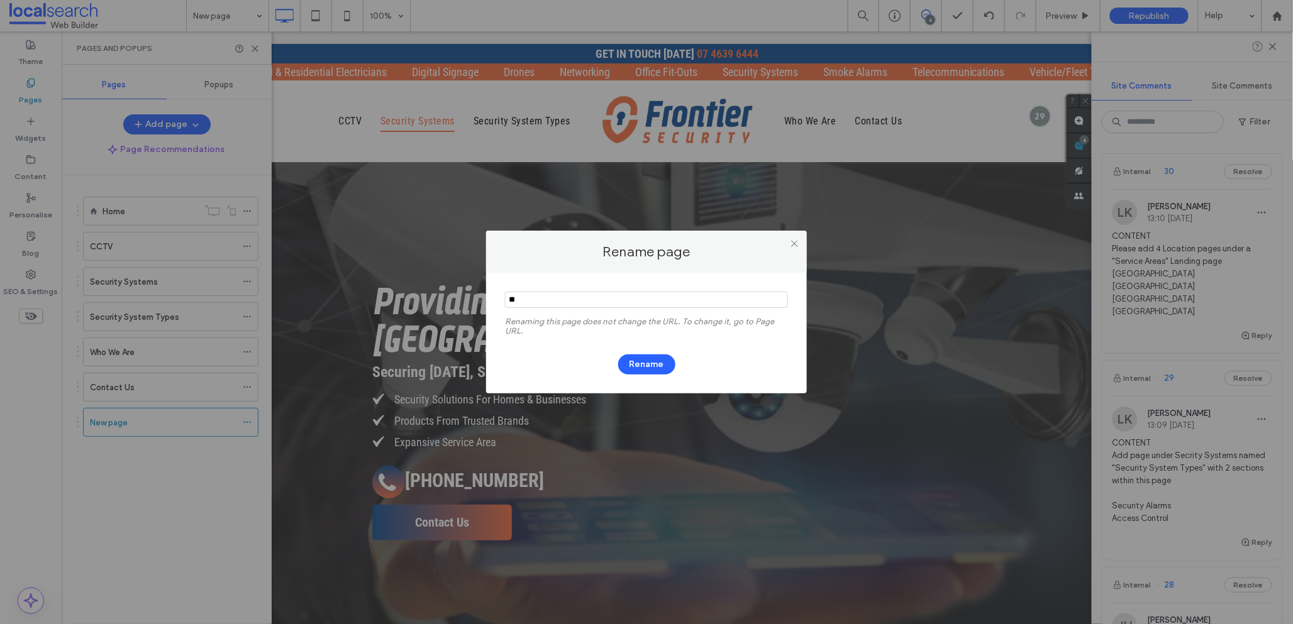
type input "*"
type input "**********"
click at [661, 366] on button "Rename" at bounding box center [646, 365] width 57 height 20
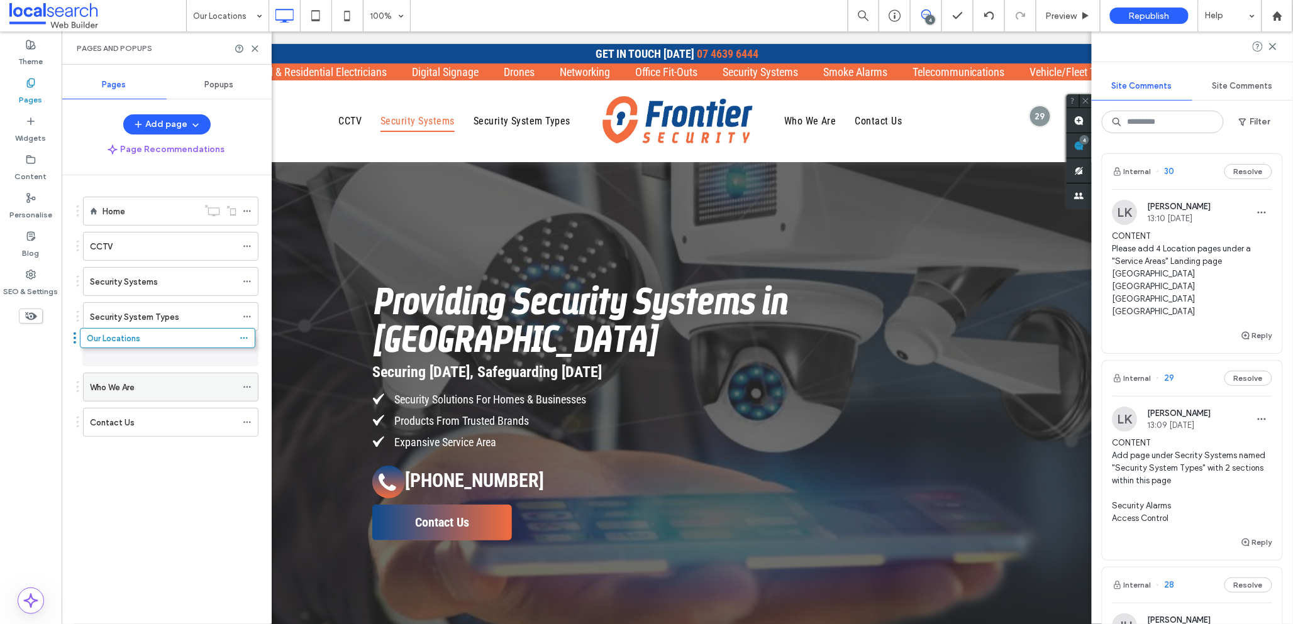
drag, startPoint x: 159, startPoint y: 430, endPoint x: 160, endPoint y: 366, distance: 63.5
click at [1273, 45] on use at bounding box center [1273, 46] width 6 height 6
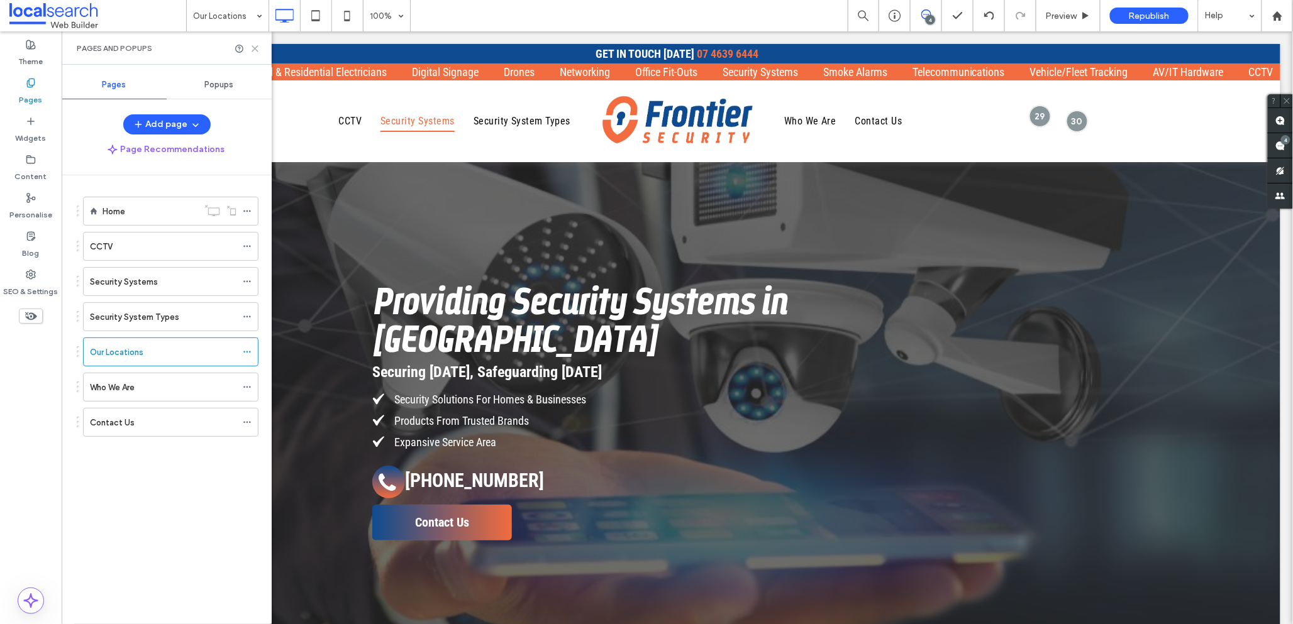
click at [256, 49] on icon at bounding box center [254, 48] width 9 height 9
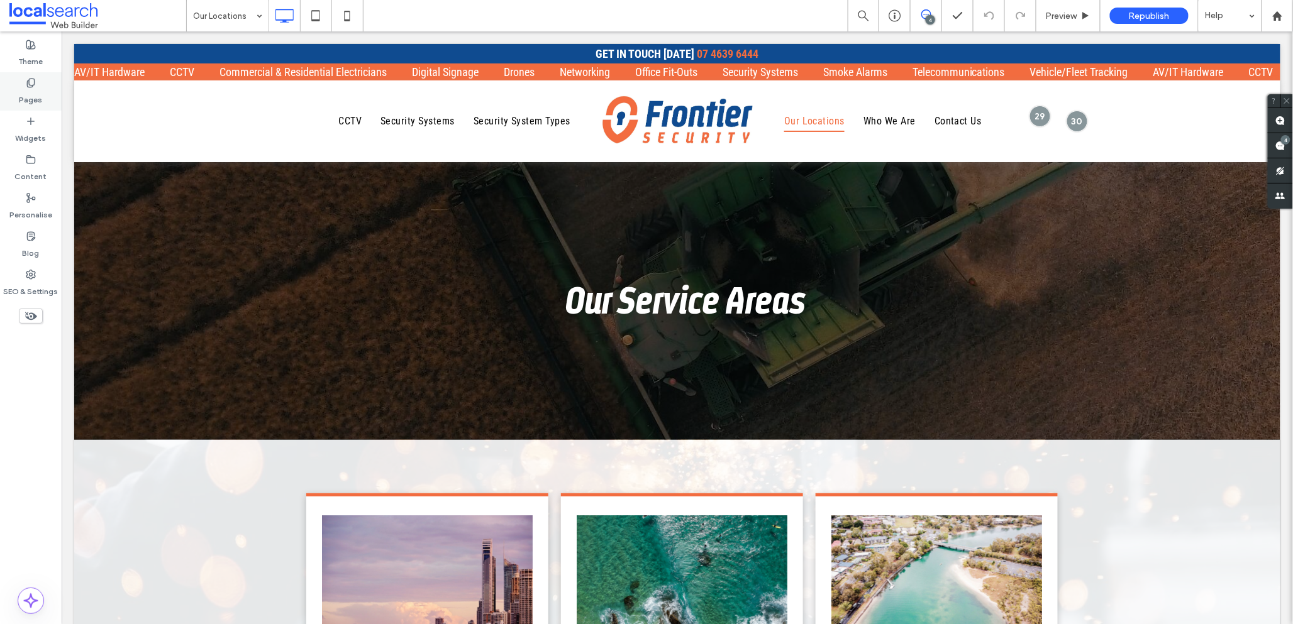
click at [30, 86] on icon at bounding box center [31, 83] width 10 height 10
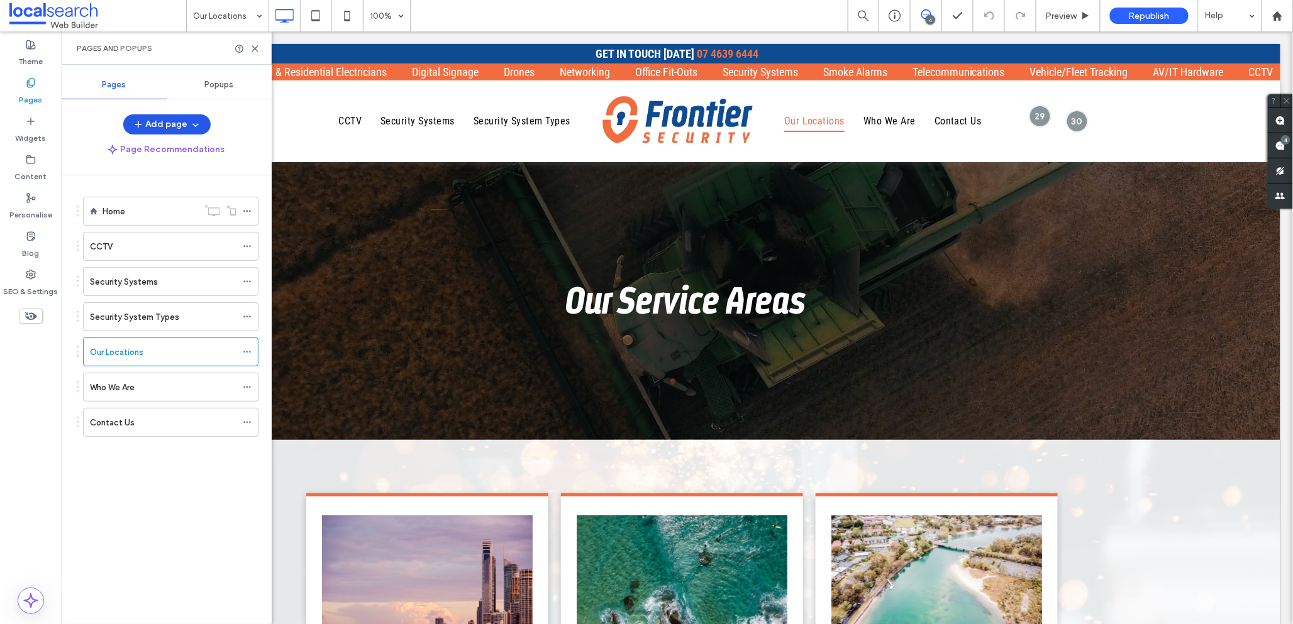
click at [167, 124] on button "Add page" at bounding box center [166, 124] width 87 height 20
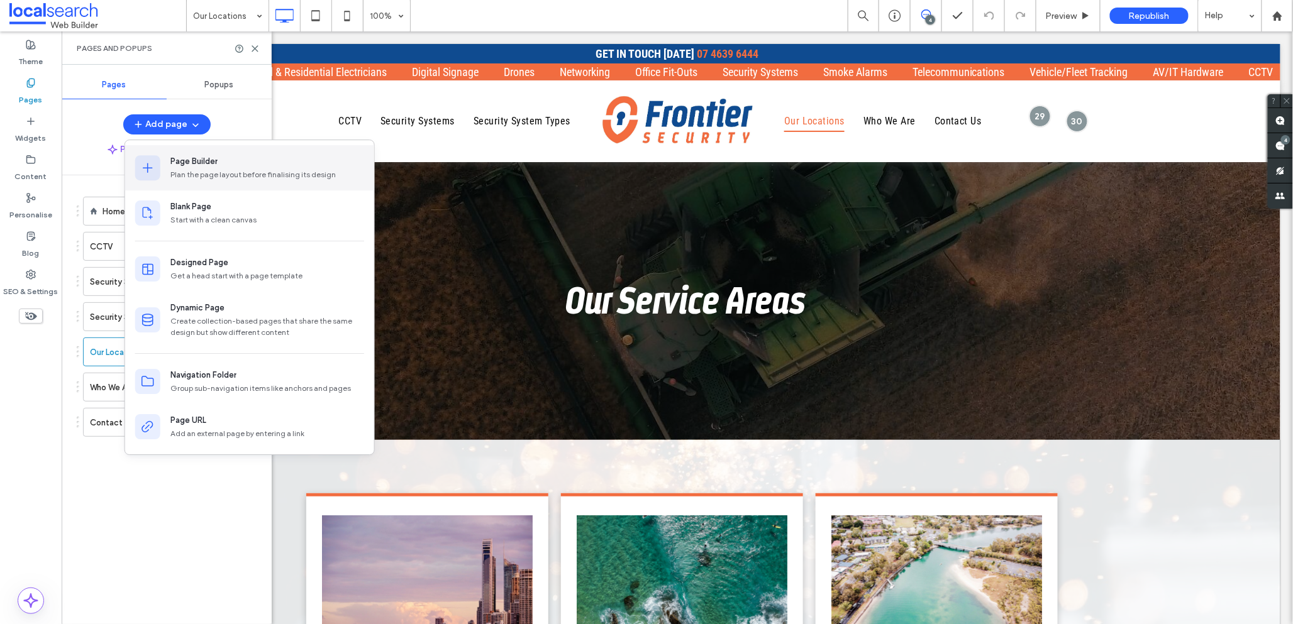
click at [230, 170] on div "Plan the page layout before finalising its design" at bounding box center [267, 174] width 194 height 11
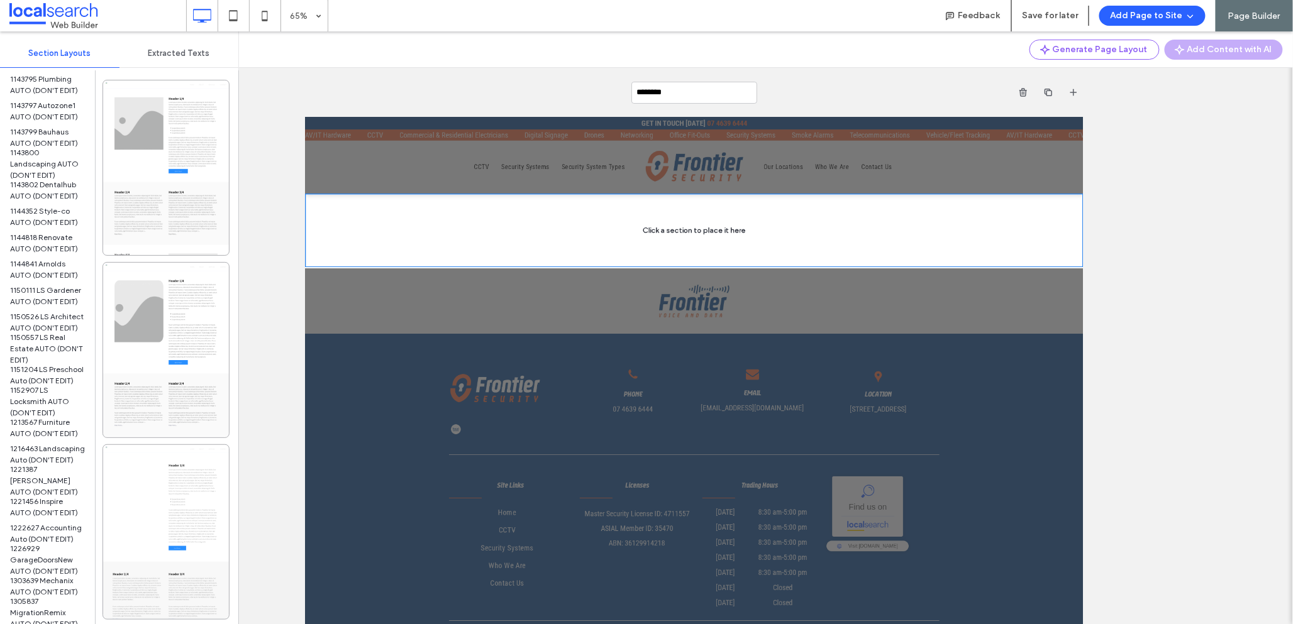
scroll to position [917, 0]
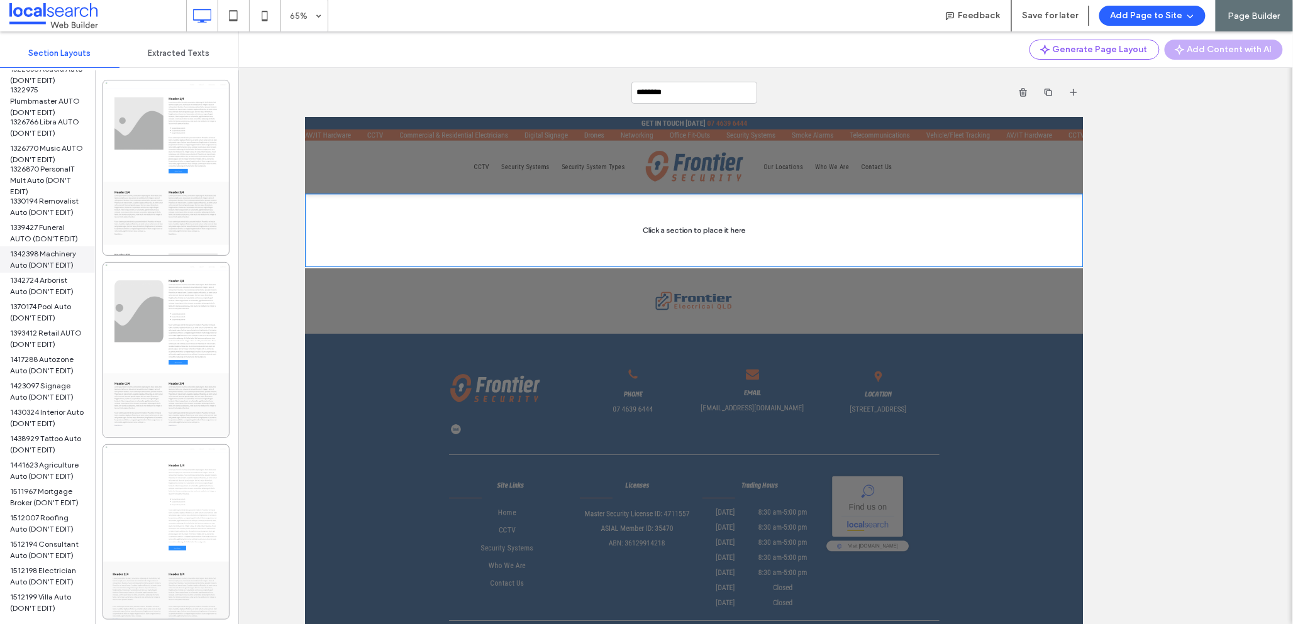
click at [53, 252] on span "1342398 Machinery Auto (DON'T EDIT)" at bounding box center [47, 259] width 75 height 23
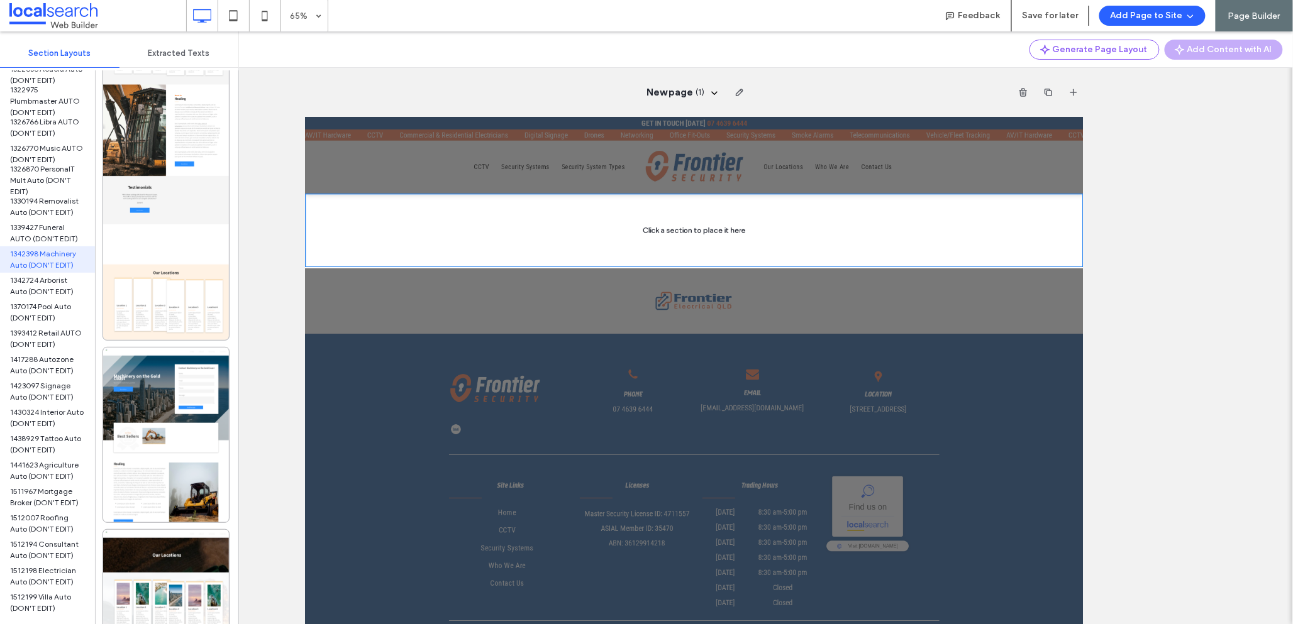
scroll to position [1544, 0]
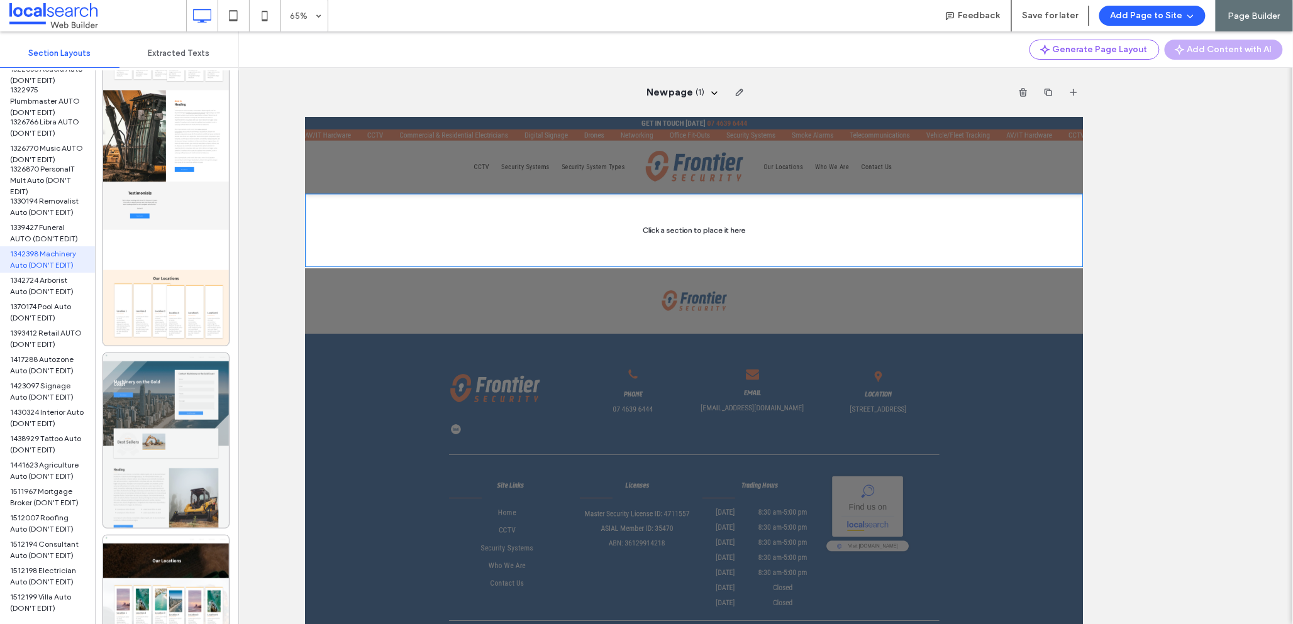
click at [141, 410] on div at bounding box center [166, 440] width 126 height 175
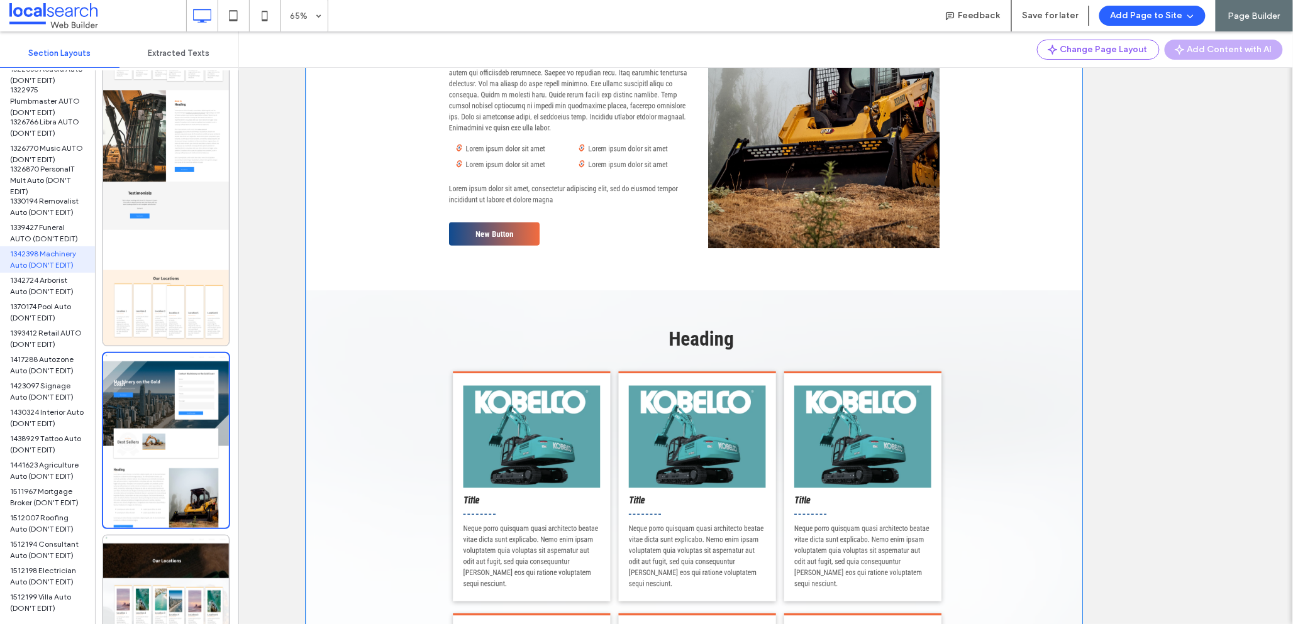
scroll to position [685, 0]
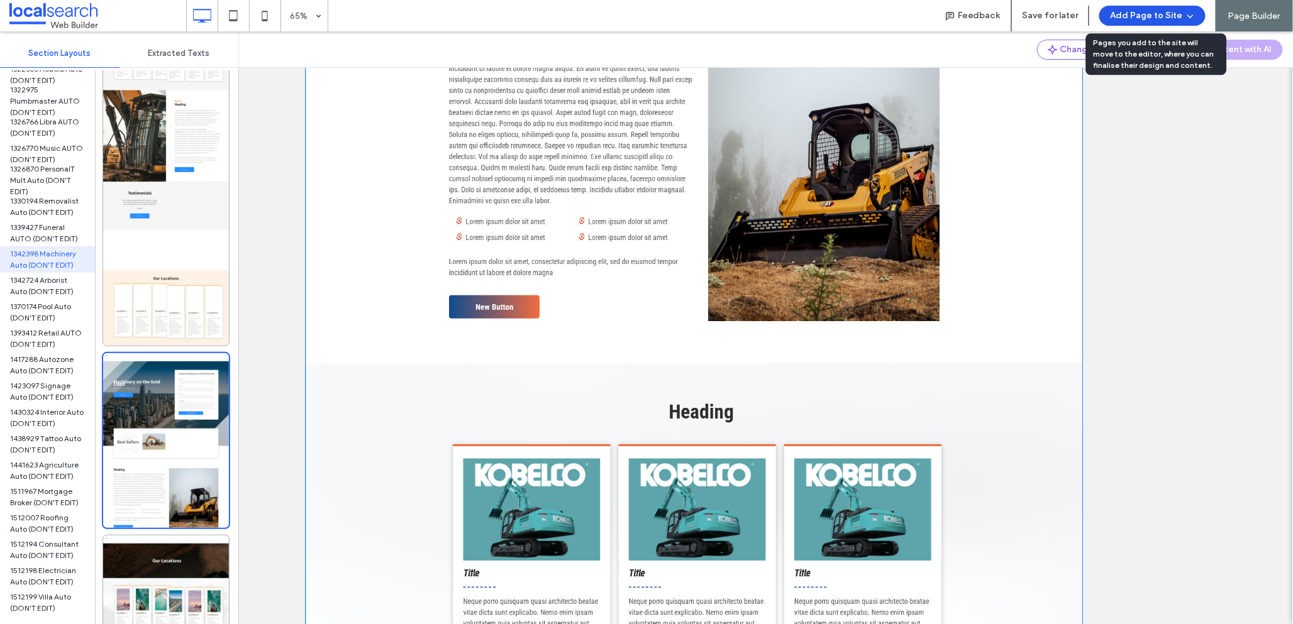
click at [1166, 14] on button "Add Page to Site" at bounding box center [1152, 16] width 106 height 20
click at [1145, 74] on span "Add & Go to Editor" at bounding box center [1142, 72] width 72 height 13
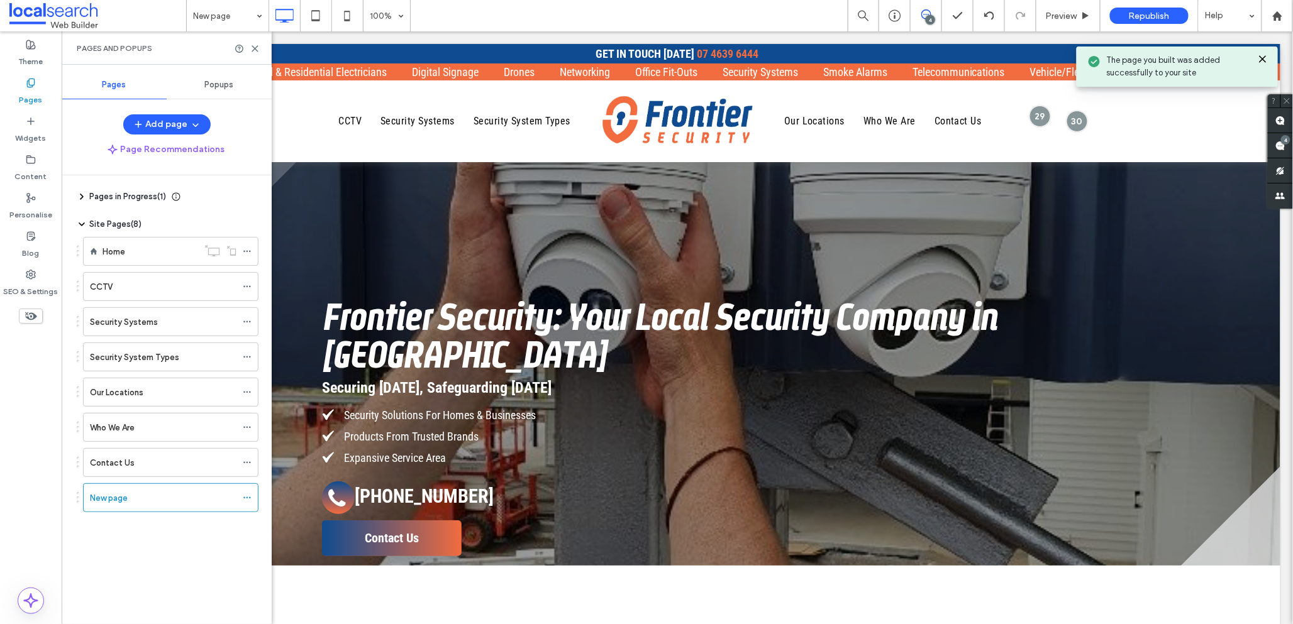
scroll to position [0, 0]
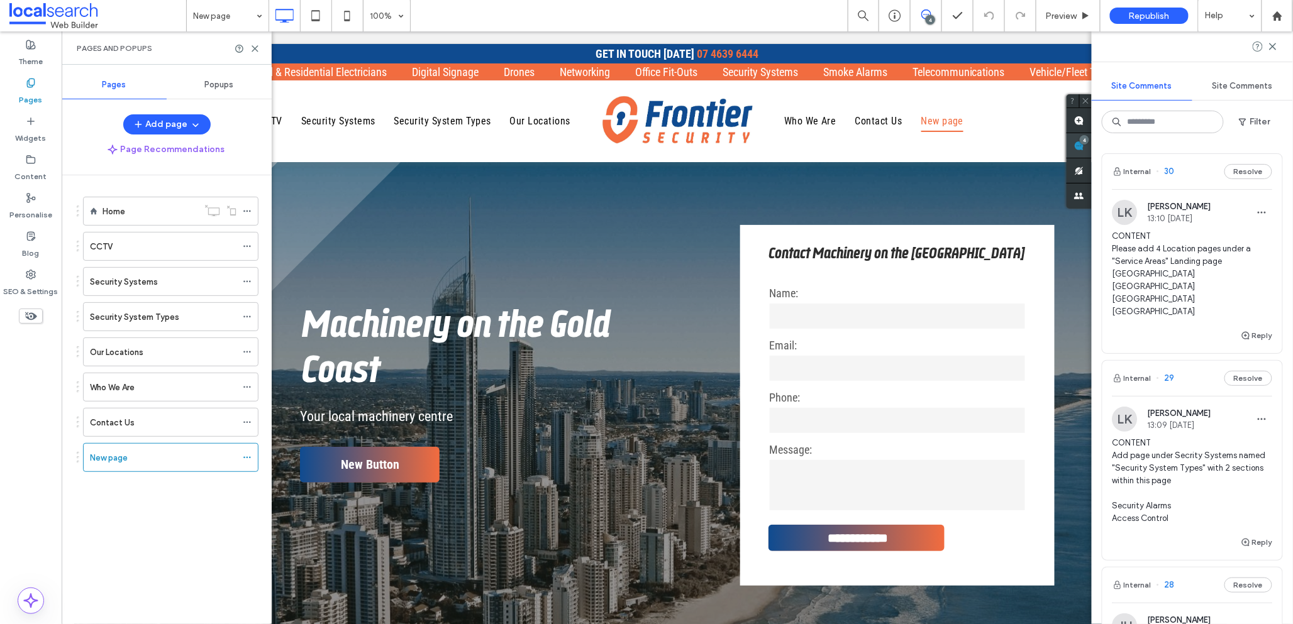
click at [1283, 147] on div "Site Comments Site Comments Filter Internal 30 Resolve LK Lucas Kraus 13:10 Oct…" at bounding box center [1192, 327] width 201 height 593
click at [248, 458] on icon at bounding box center [247, 457] width 9 height 9
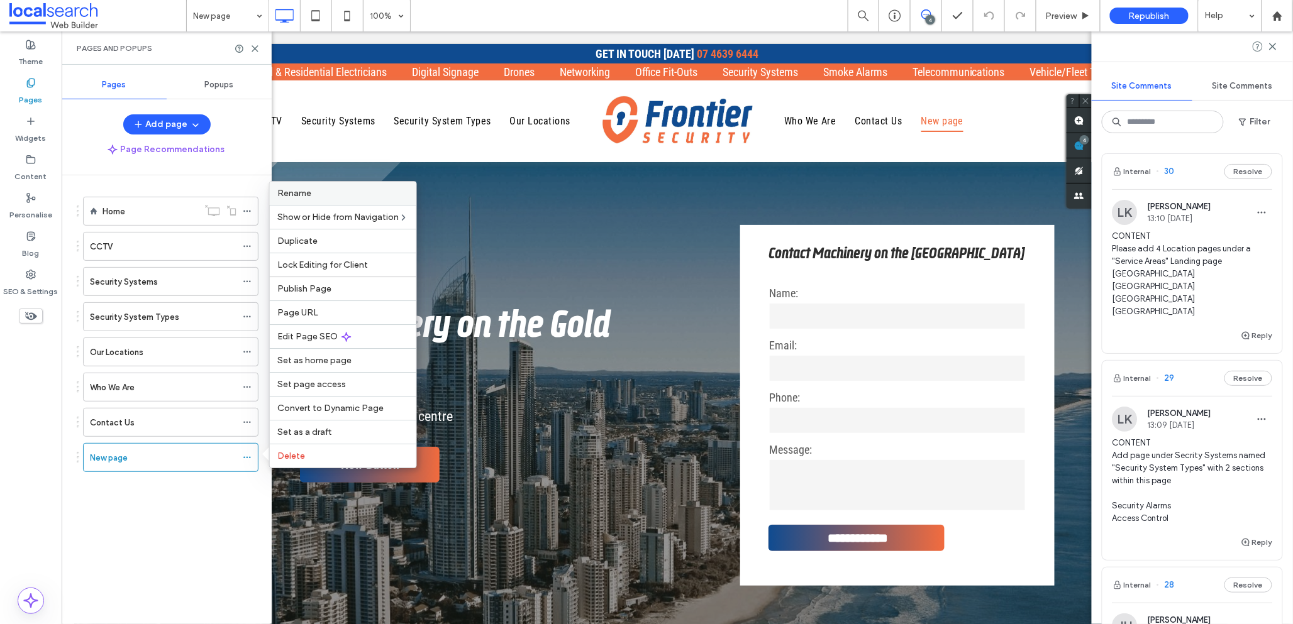
click at [377, 201] on div "Rename" at bounding box center [343, 193] width 147 height 23
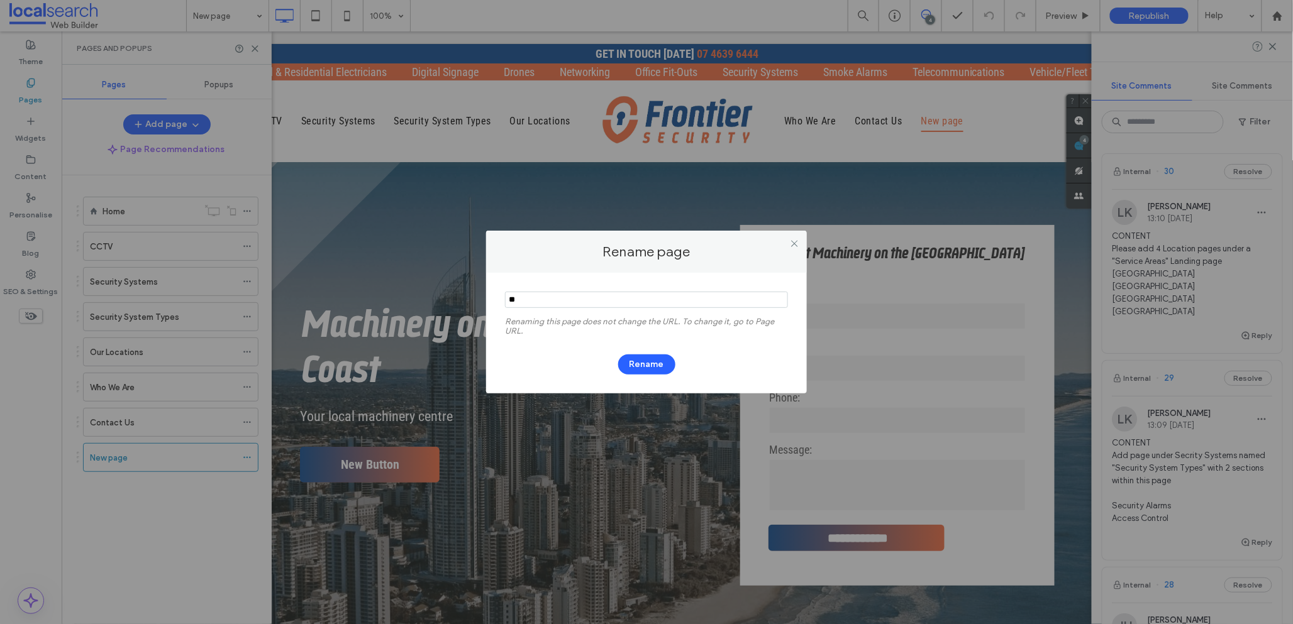
type input "*"
type input "*******"
click at [652, 362] on button "Rename" at bounding box center [646, 365] width 57 height 20
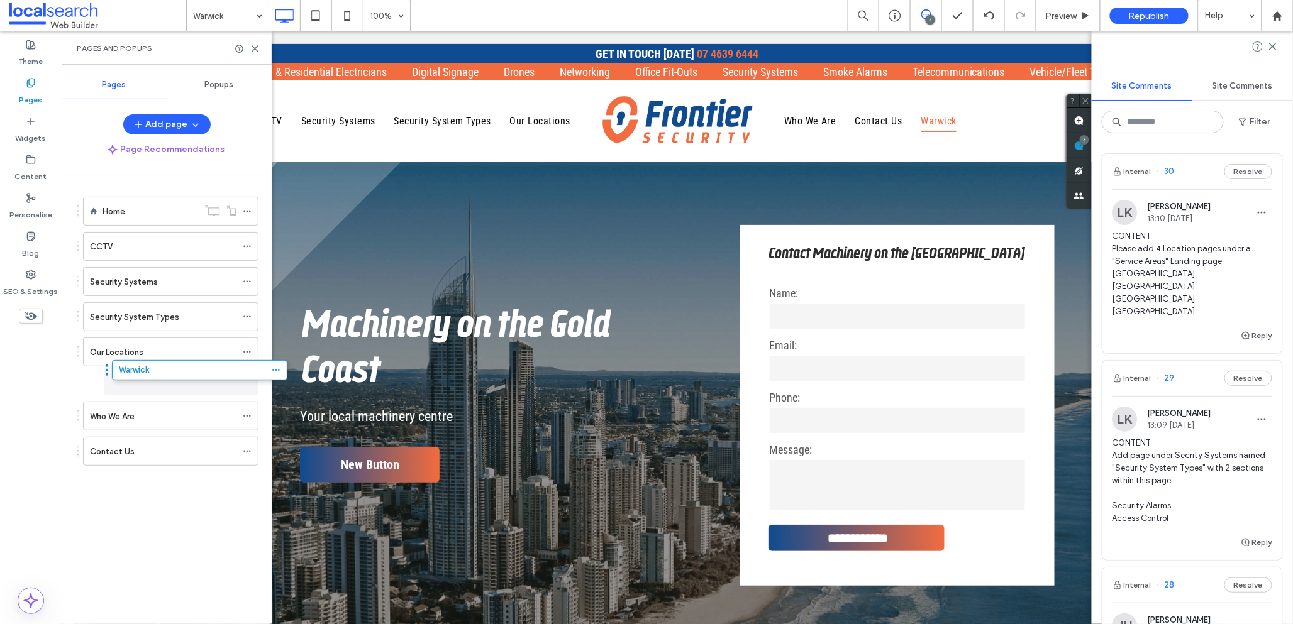
drag, startPoint x: 165, startPoint y: 465, endPoint x: 194, endPoint y: 380, distance: 89.1
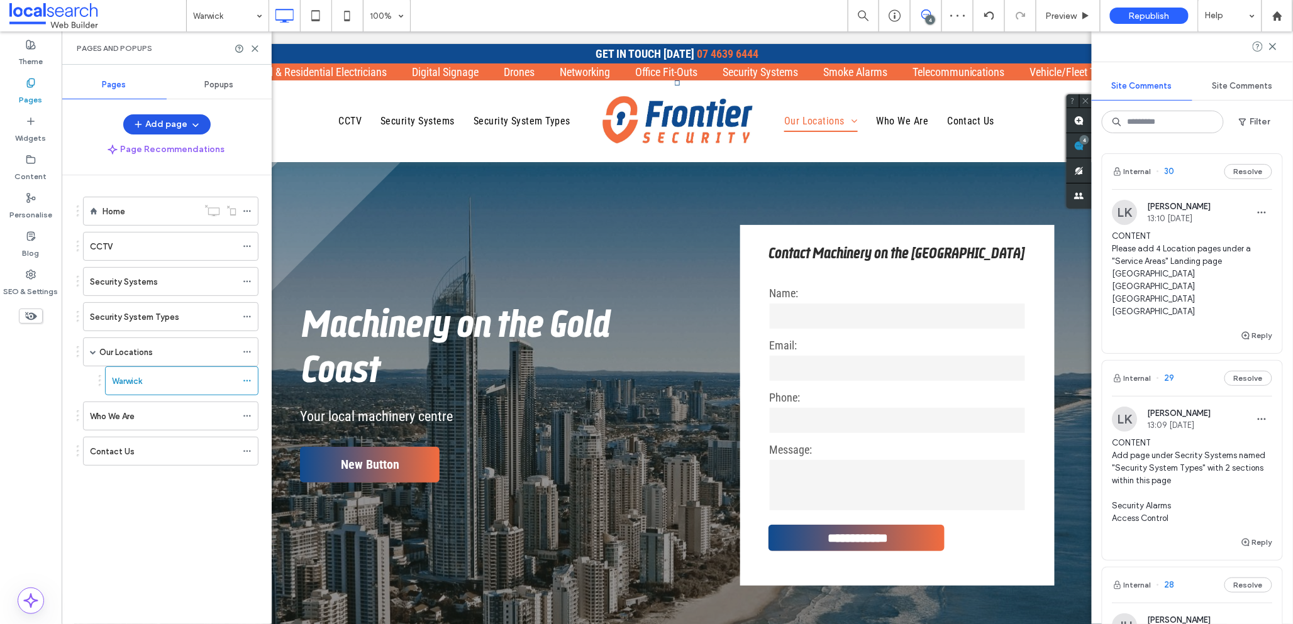
click at [169, 126] on button "Add page" at bounding box center [166, 124] width 87 height 20
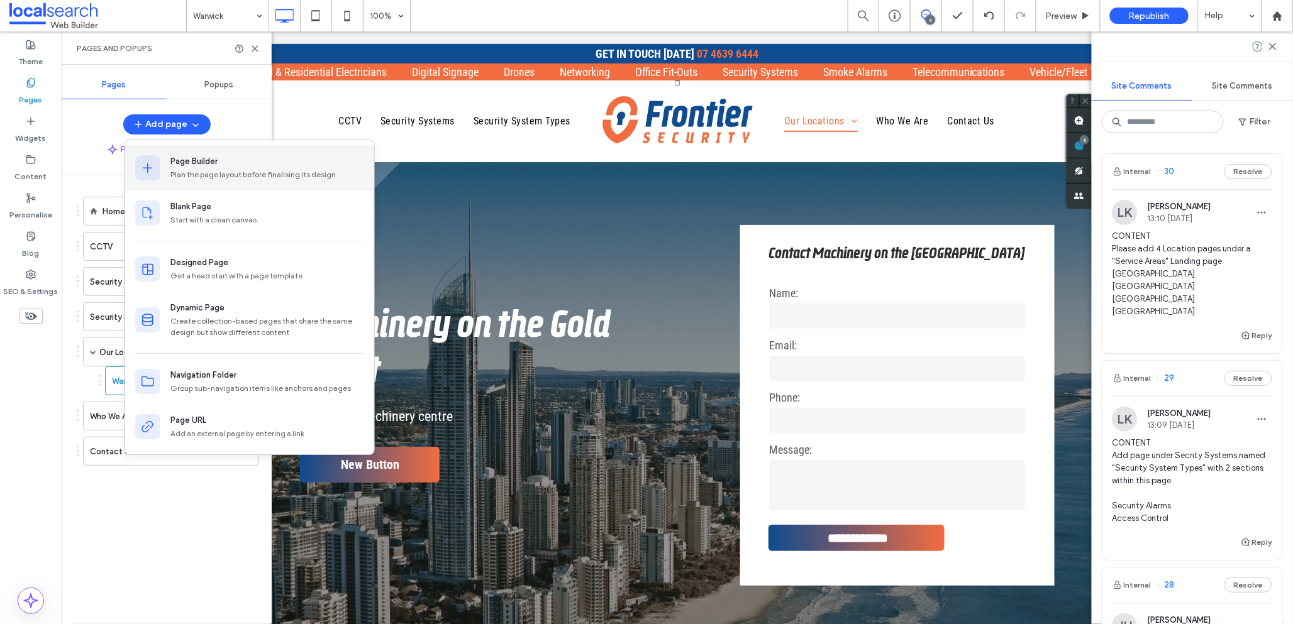
click at [203, 168] on div "Page Builder Plan the page layout before finalising its design" at bounding box center [267, 167] width 194 height 25
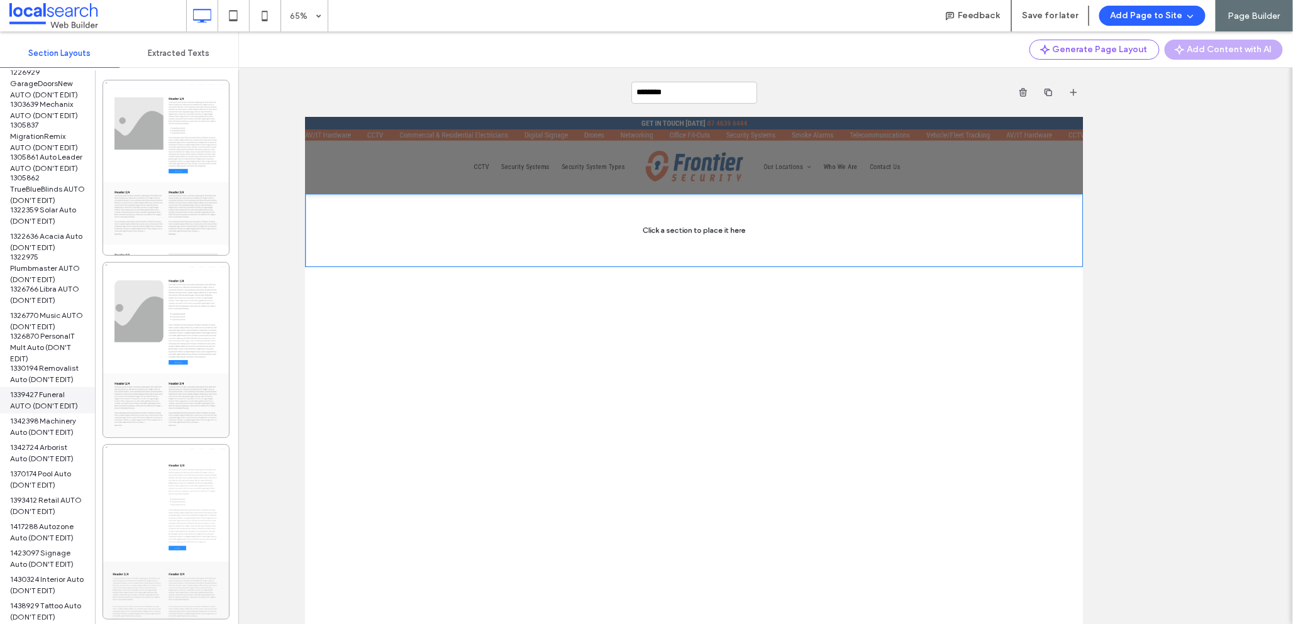
scroll to position [917, 0]
click at [52, 253] on span "1342398 Machinery Auto (DON'T EDIT)" at bounding box center [47, 259] width 75 height 23
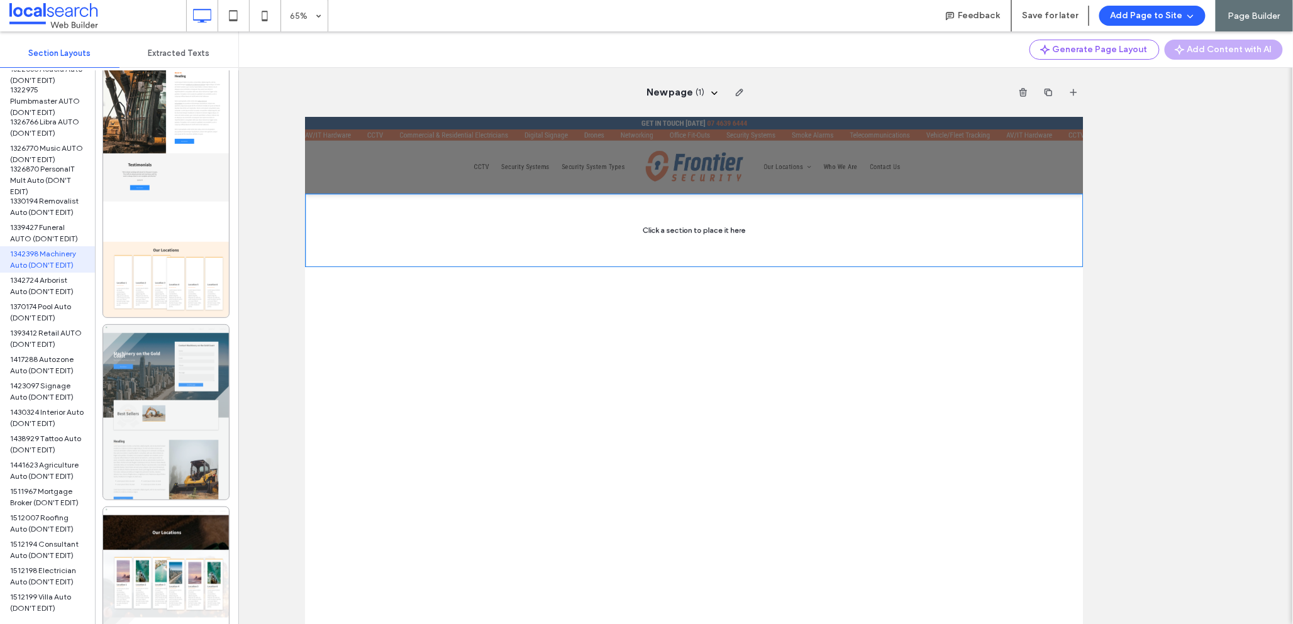
scroll to position [1570, 0]
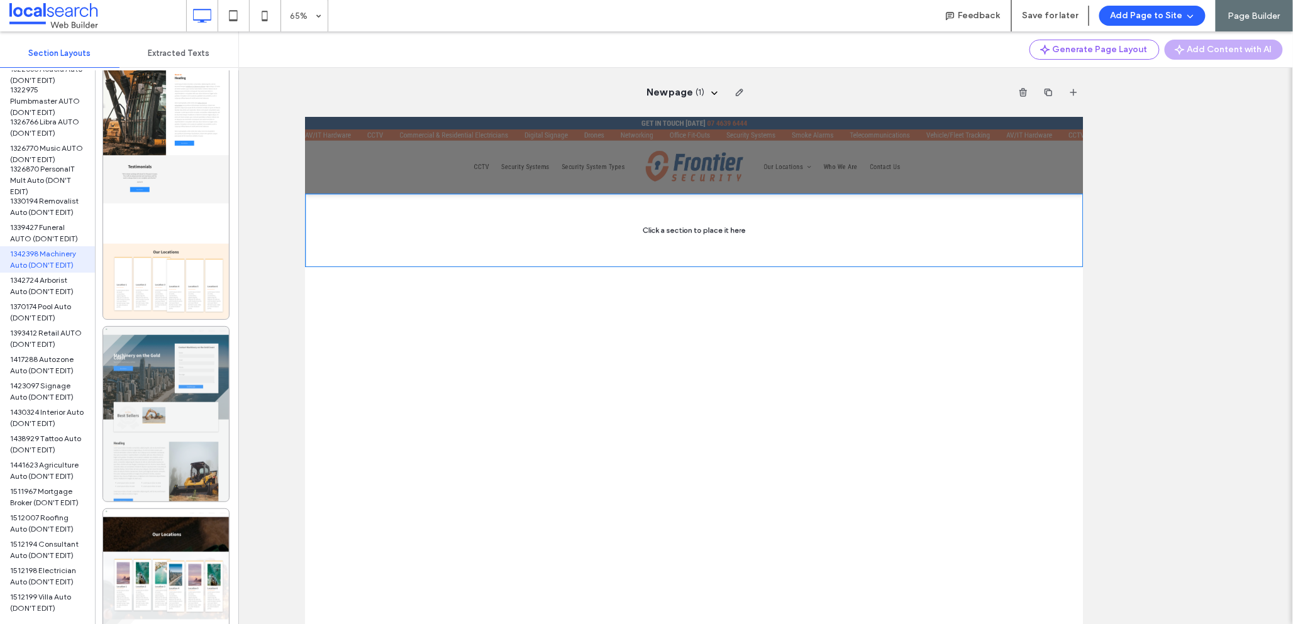
click at [148, 387] on div at bounding box center [166, 414] width 126 height 175
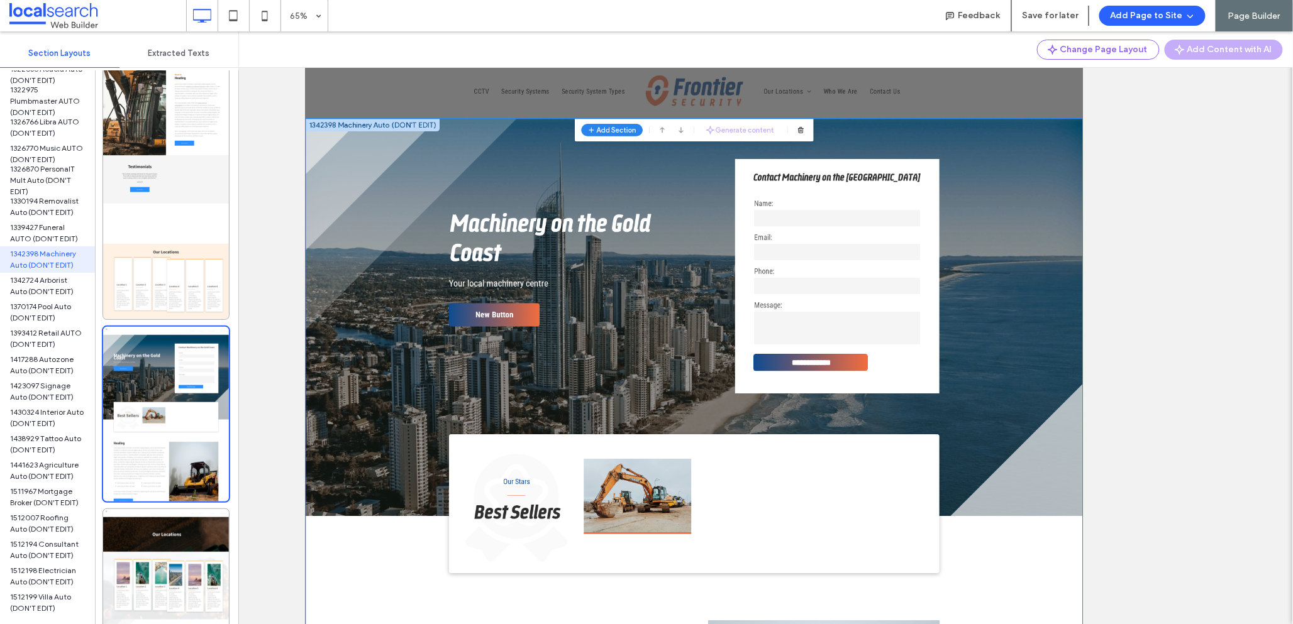
scroll to position [92, 0]
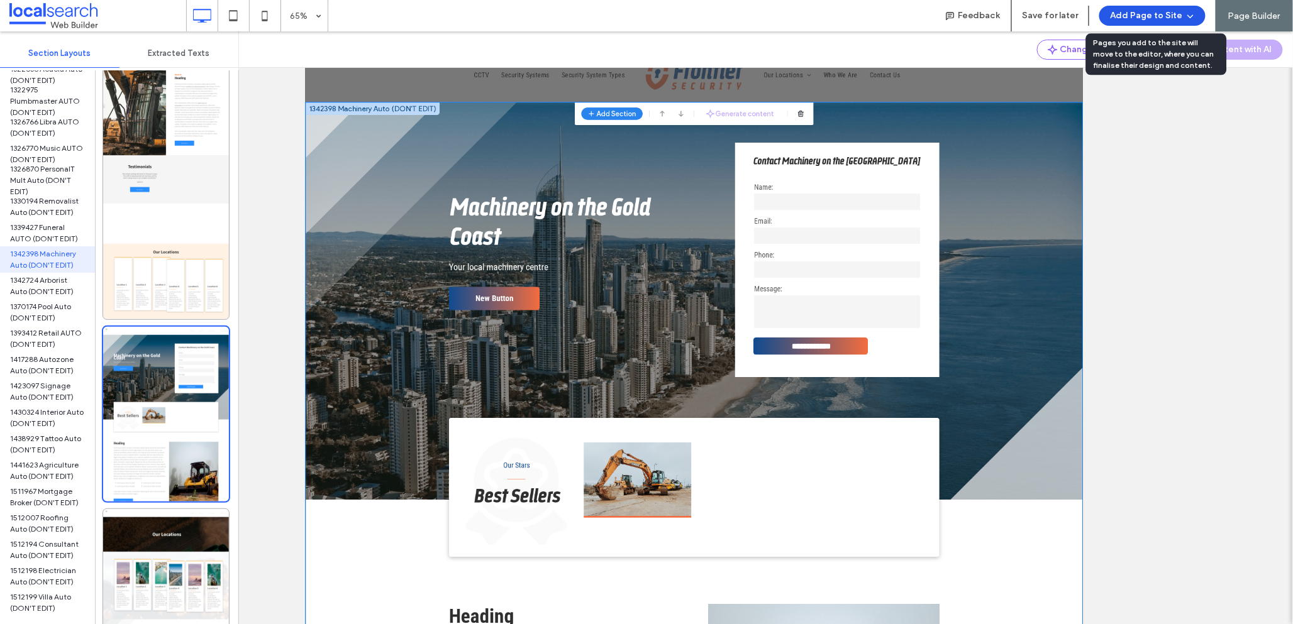
click at [1144, 18] on button "Add Page to Site" at bounding box center [1152, 16] width 106 height 20
click at [1139, 71] on span "Add & Go to Editor" at bounding box center [1142, 72] width 72 height 13
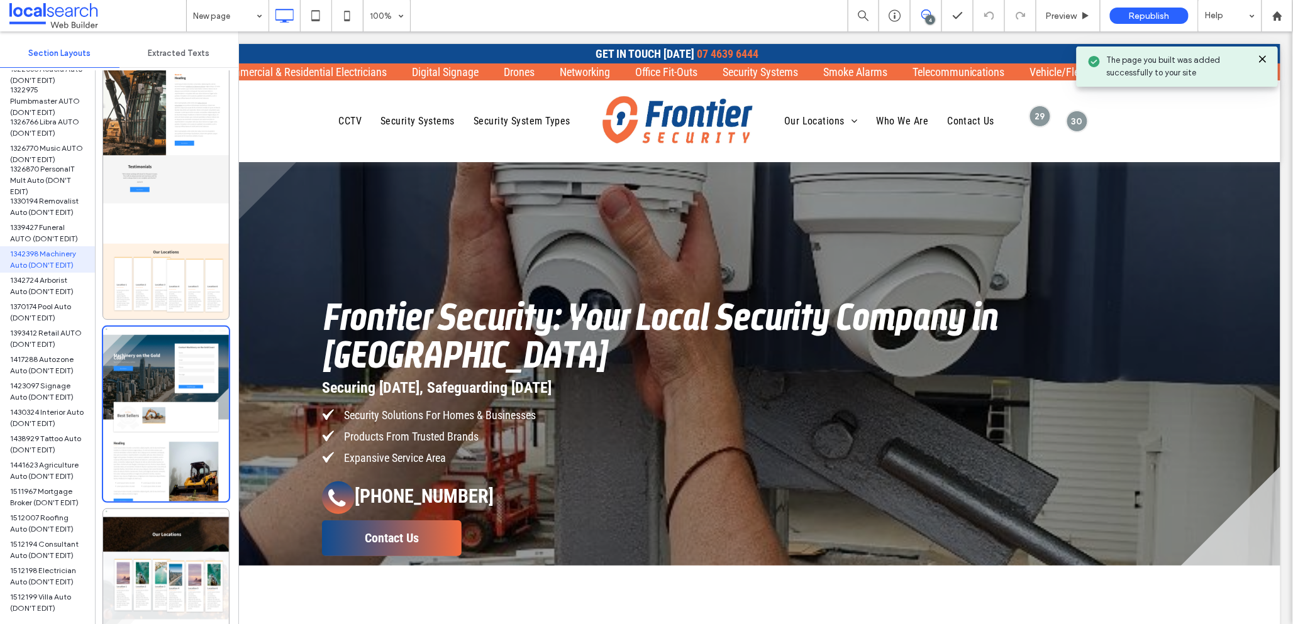
scroll to position [0, 0]
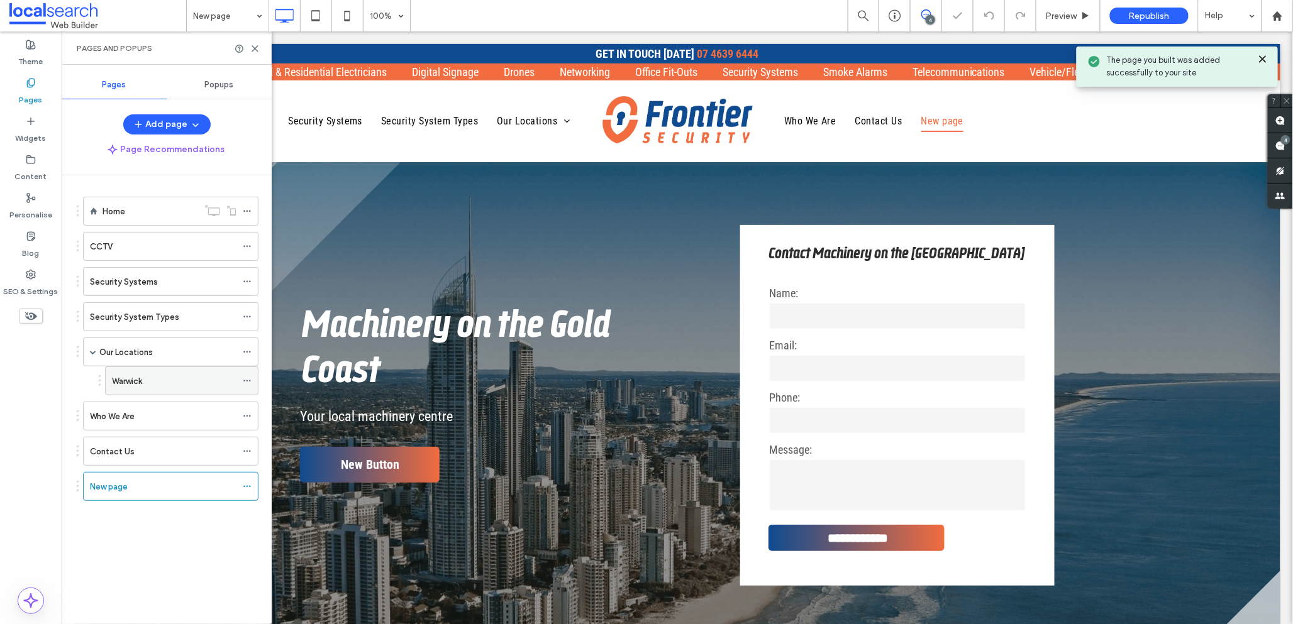
click at [164, 384] on div "Warwick" at bounding box center [174, 381] width 125 height 13
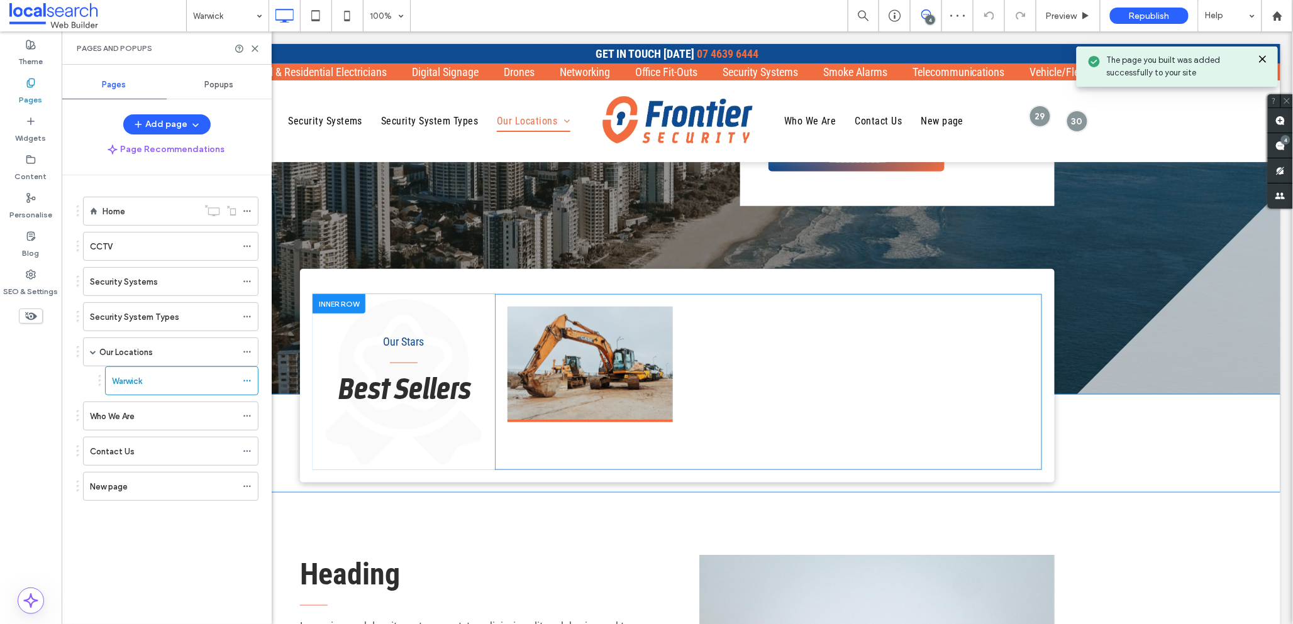
scroll to position [394, 0]
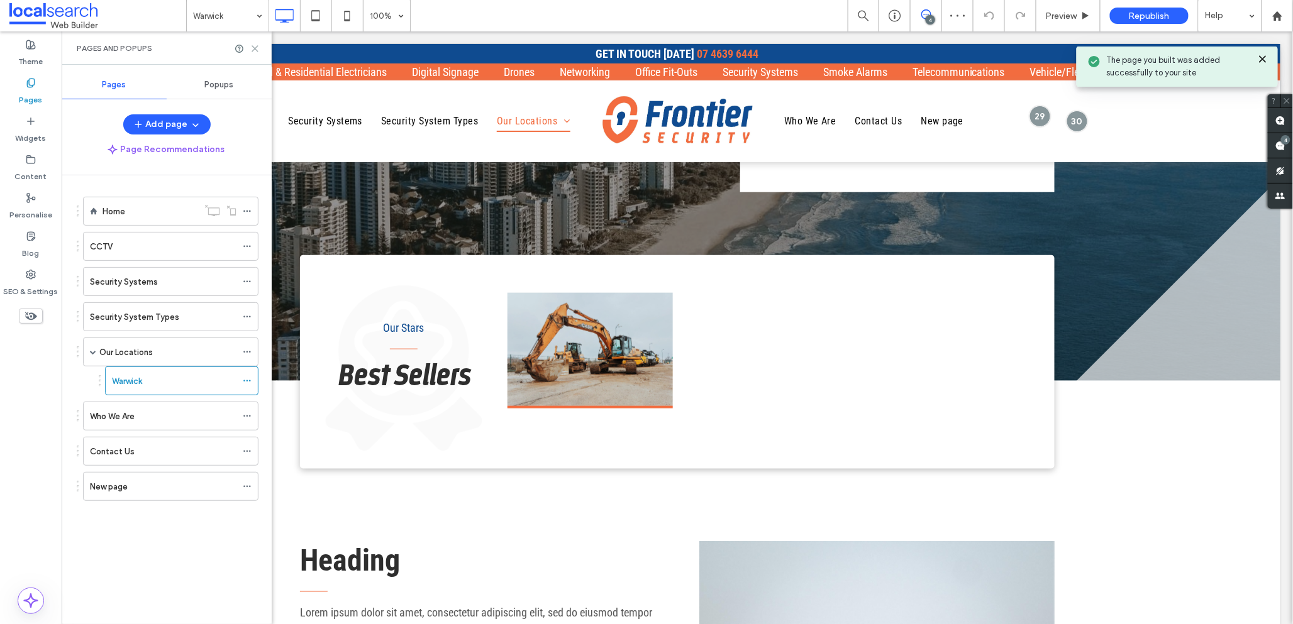
drag, startPoint x: 257, startPoint y: 47, endPoint x: 294, endPoint y: 144, distance: 103.9
click at [257, 47] on icon at bounding box center [254, 48] width 9 height 9
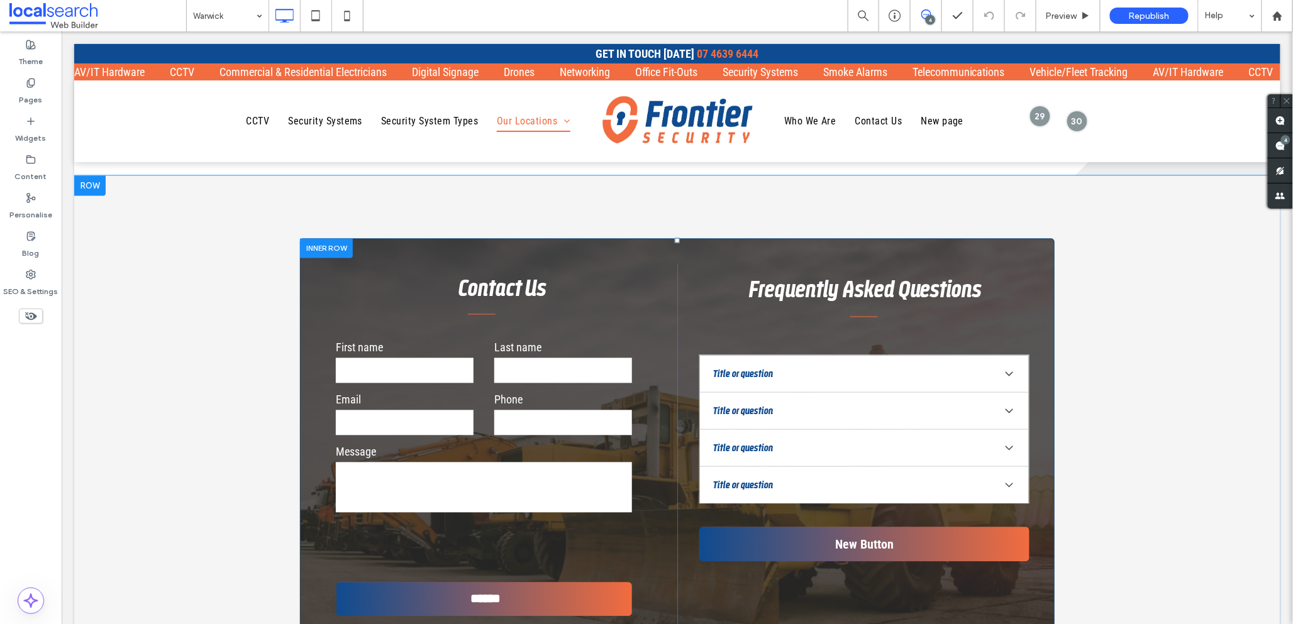
scroll to position [2890, 0]
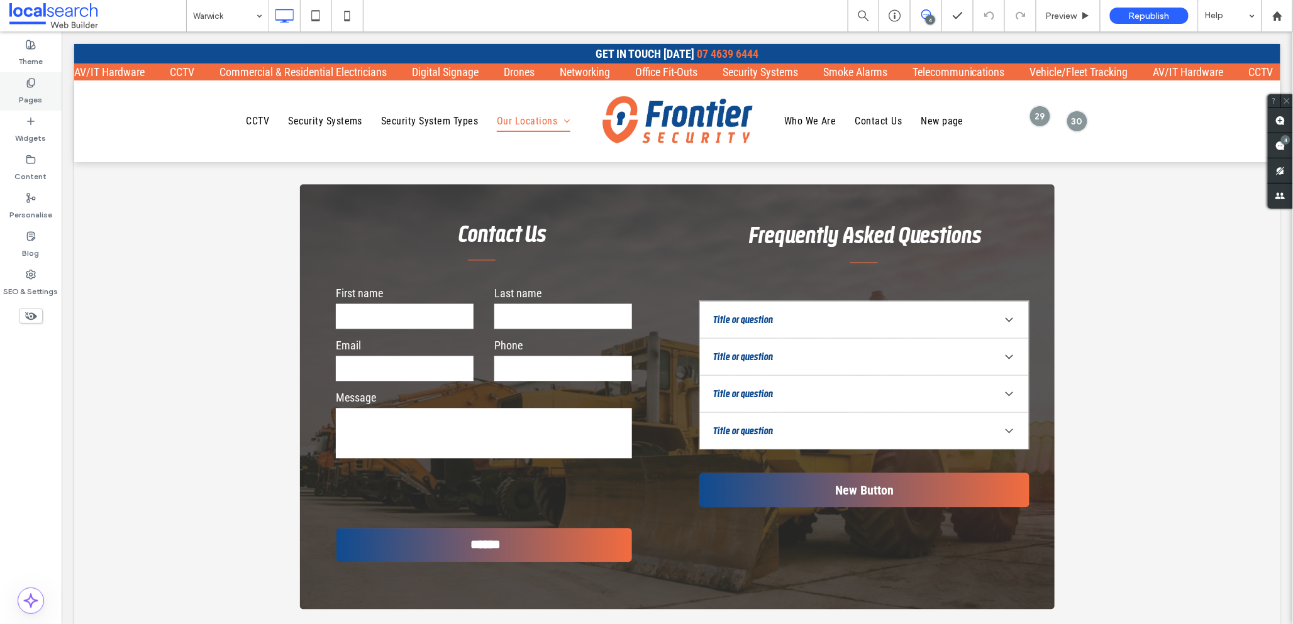
click at [27, 84] on use at bounding box center [30, 83] width 7 height 8
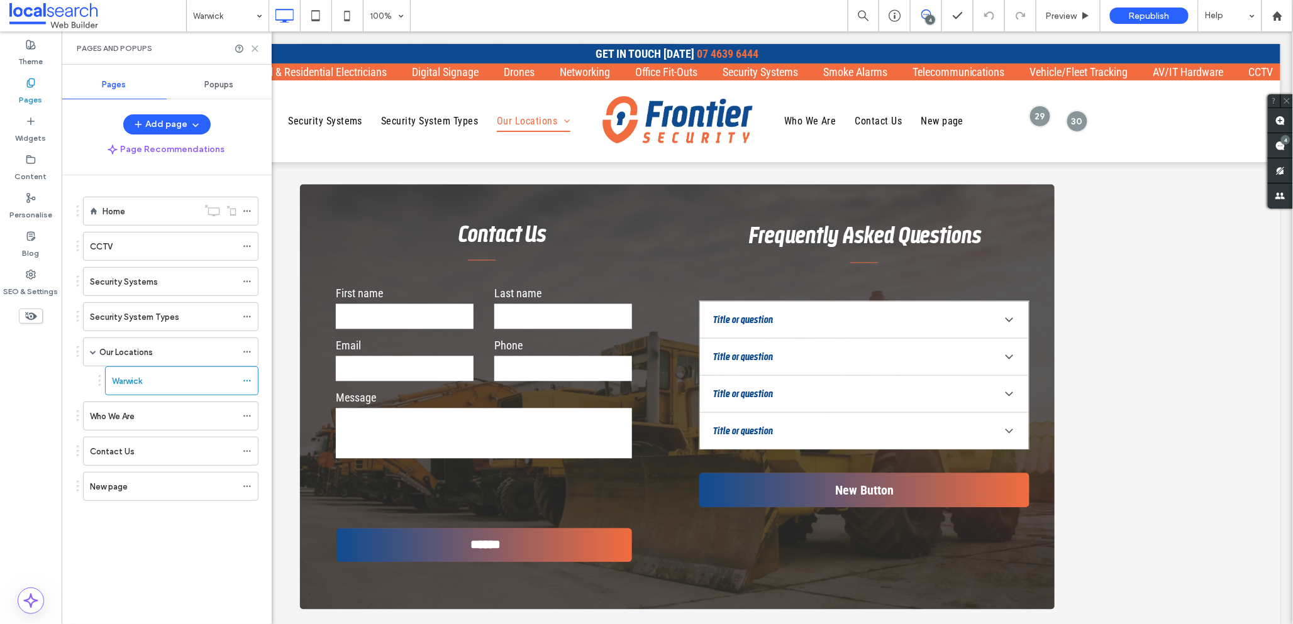
click at [253, 49] on use at bounding box center [255, 49] width 6 height 6
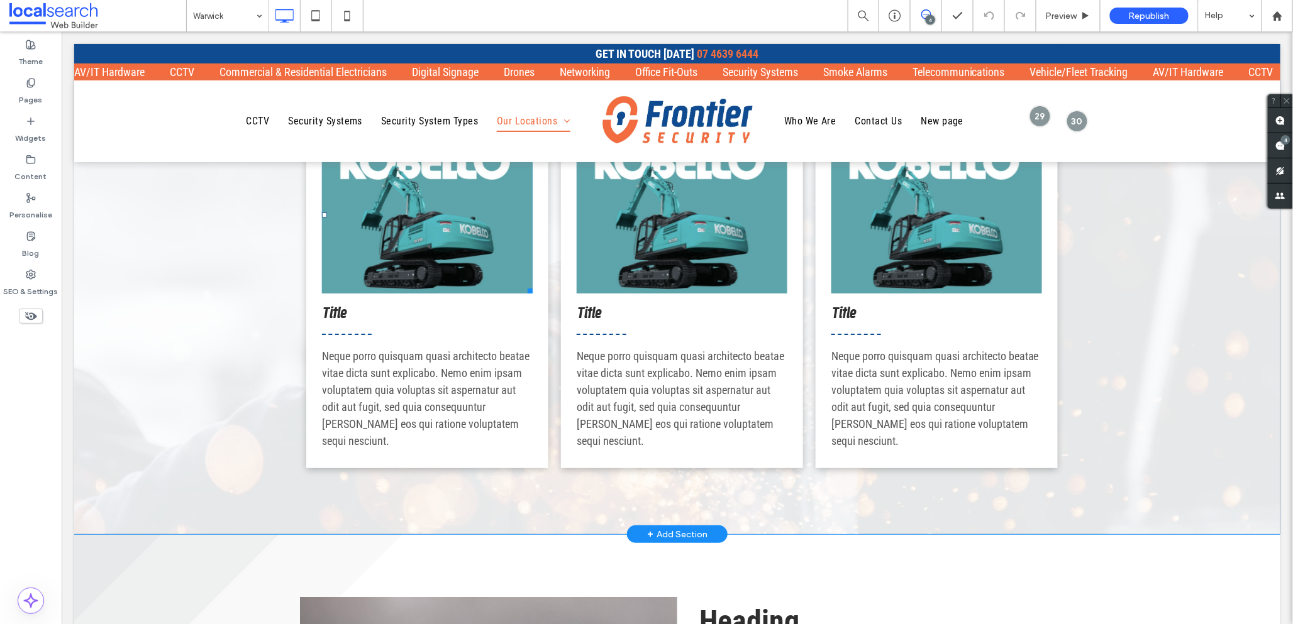
scroll to position [1853, 0]
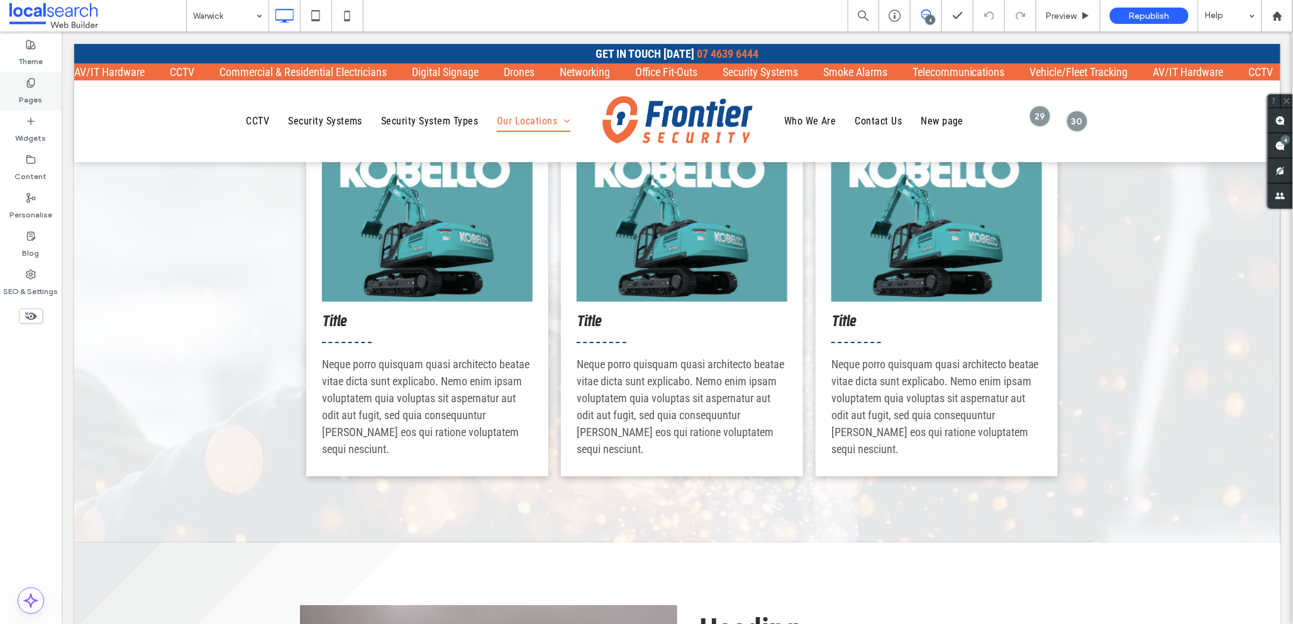
click at [31, 91] on label "Pages" at bounding box center [30, 97] width 23 height 18
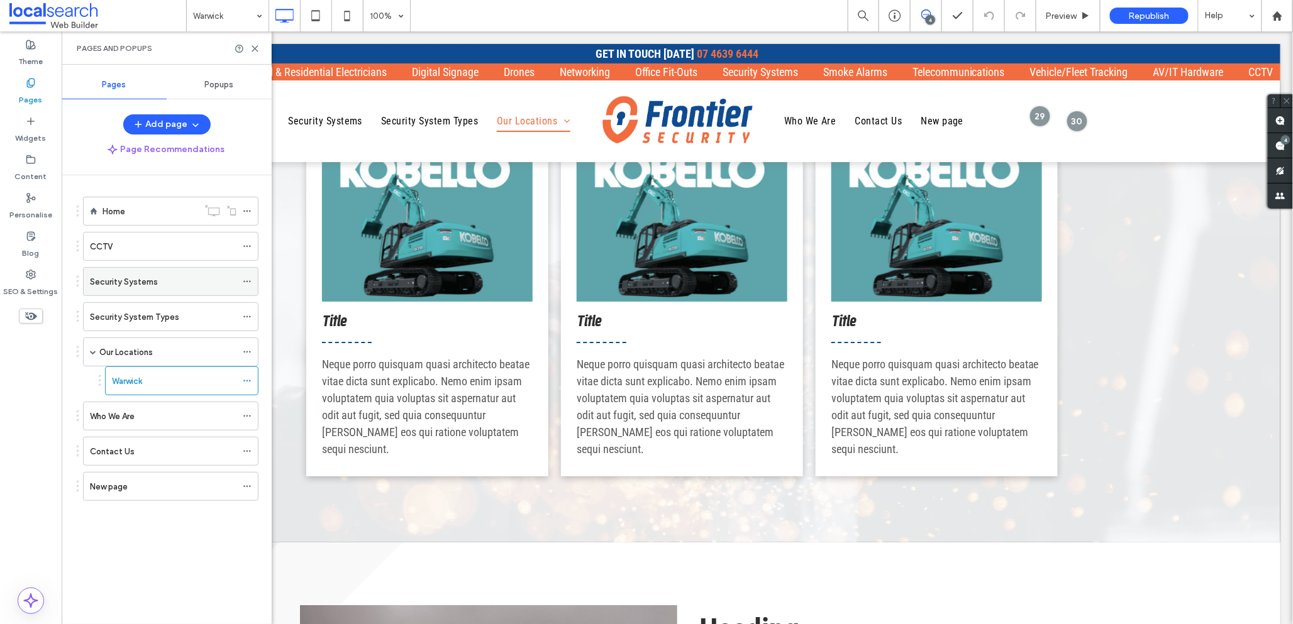
click at [146, 284] on label "Security Systems" at bounding box center [124, 282] width 68 height 22
click at [257, 48] on icon at bounding box center [254, 48] width 9 height 9
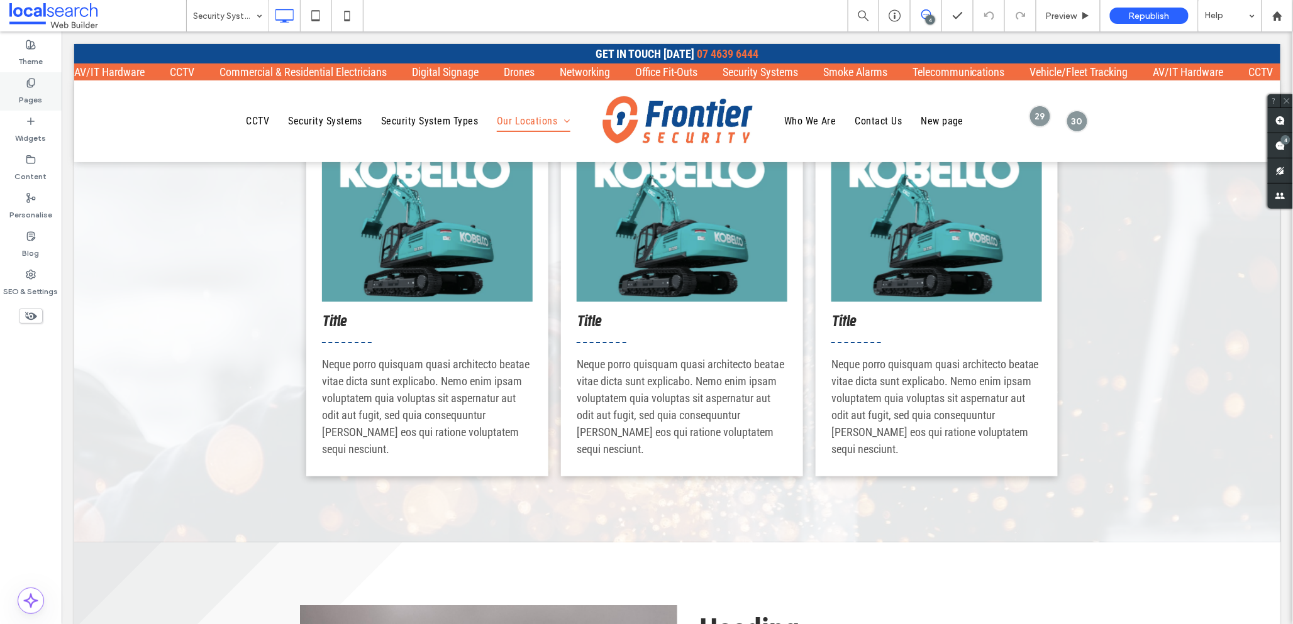
click at [31, 90] on label "Pages" at bounding box center [30, 97] width 23 height 18
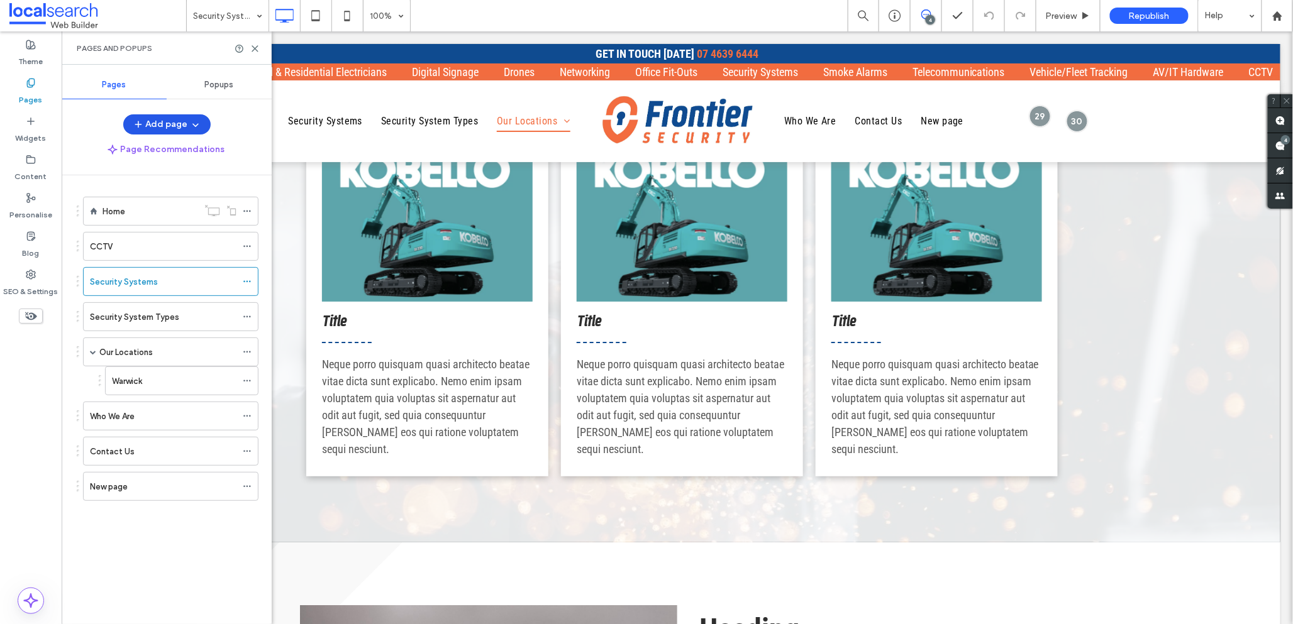
click at [176, 125] on button "Add page" at bounding box center [166, 124] width 87 height 20
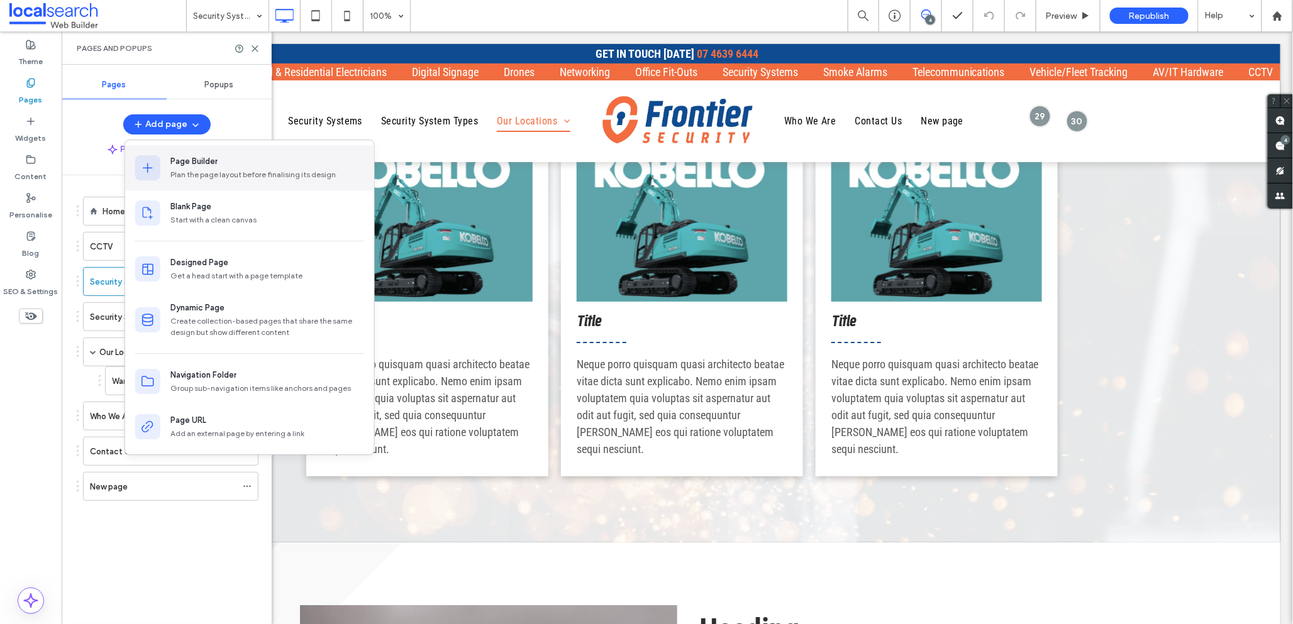
click at [258, 162] on div "Page Builder" at bounding box center [267, 161] width 194 height 13
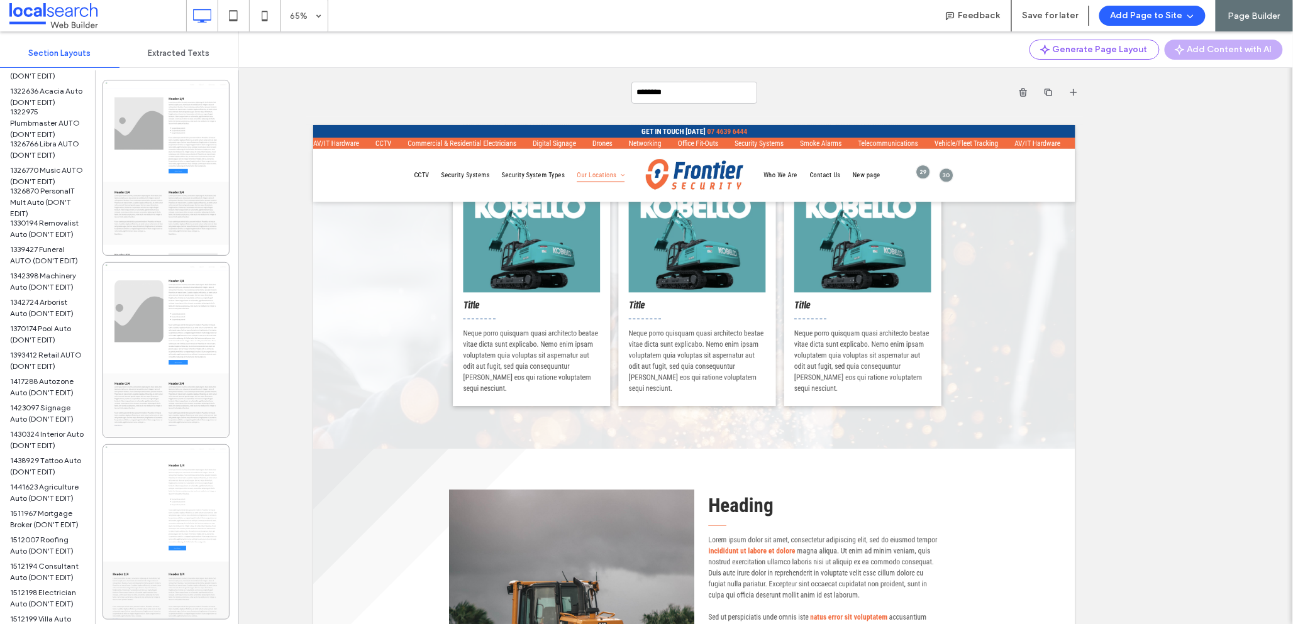
scroll to position [917, 0]
click at [50, 251] on span "1342398 Machinery Auto (DON'T EDIT)" at bounding box center [47, 259] width 75 height 23
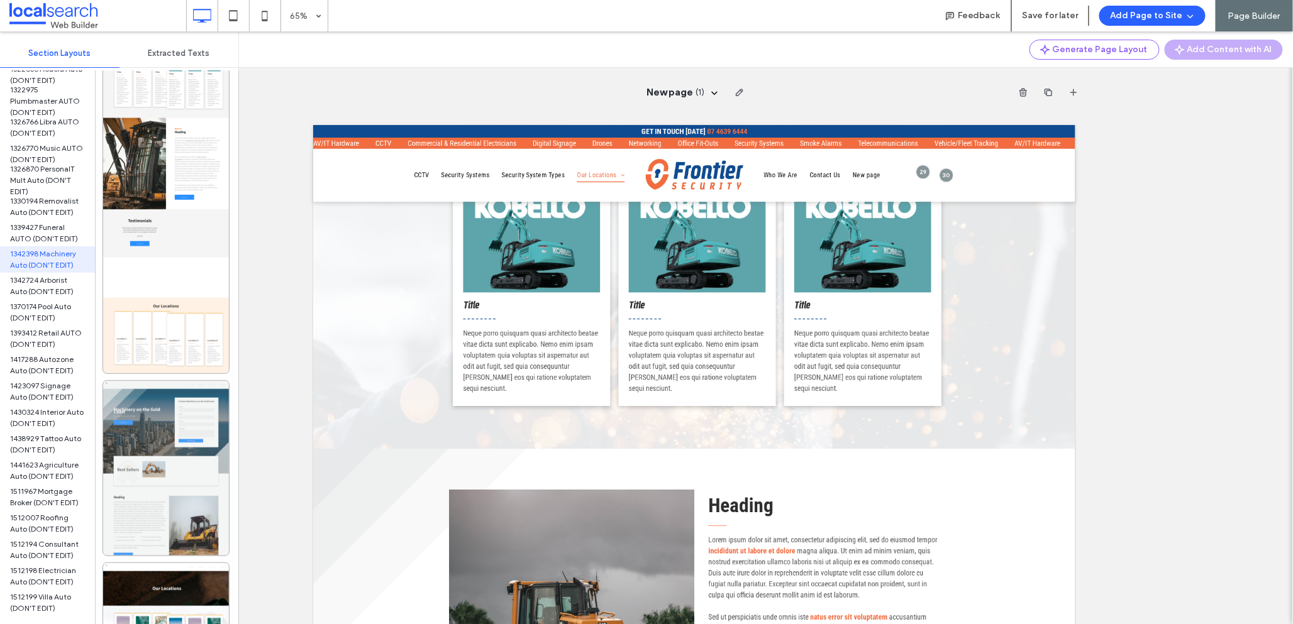
scroll to position [1524, 0]
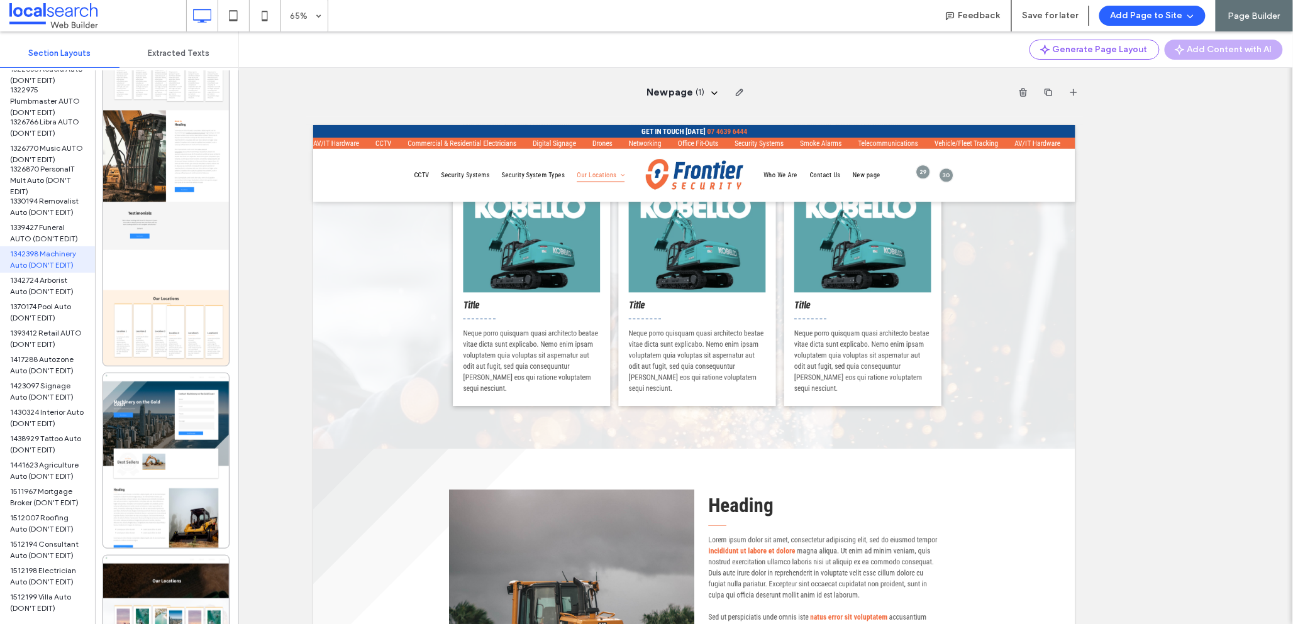
click at [1238, 17] on span "Page Builder" at bounding box center [1254, 16] width 52 height 11
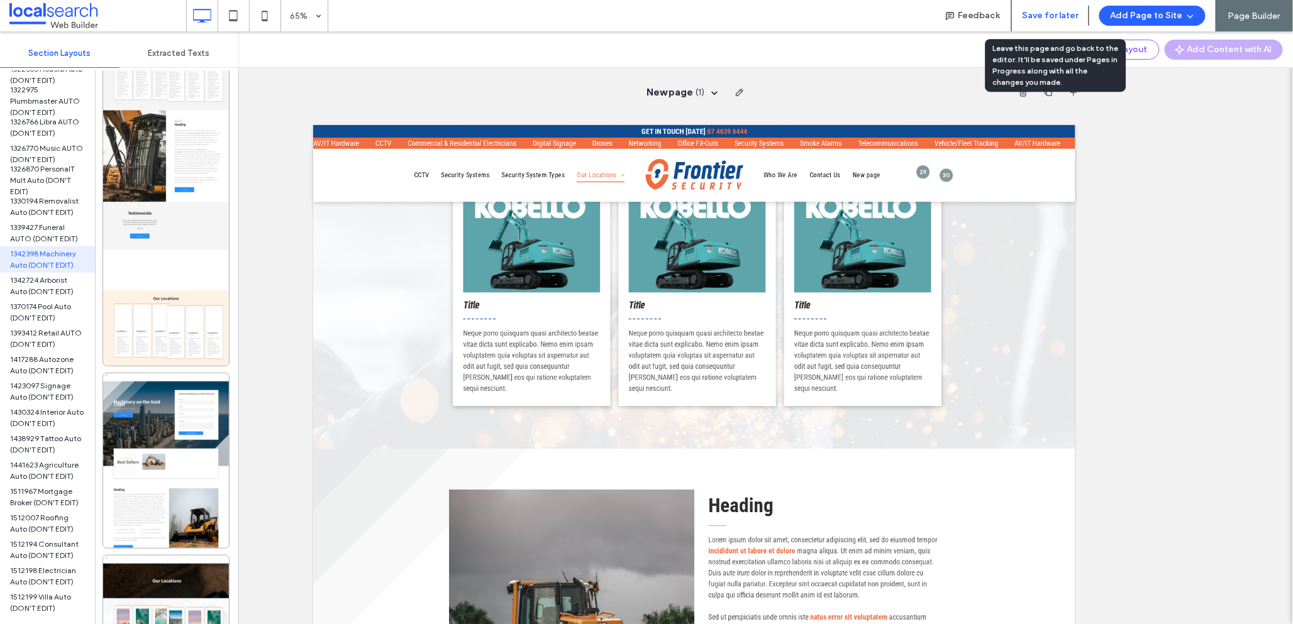
click at [1042, 14] on button "Save for later" at bounding box center [1050, 16] width 57 height 20
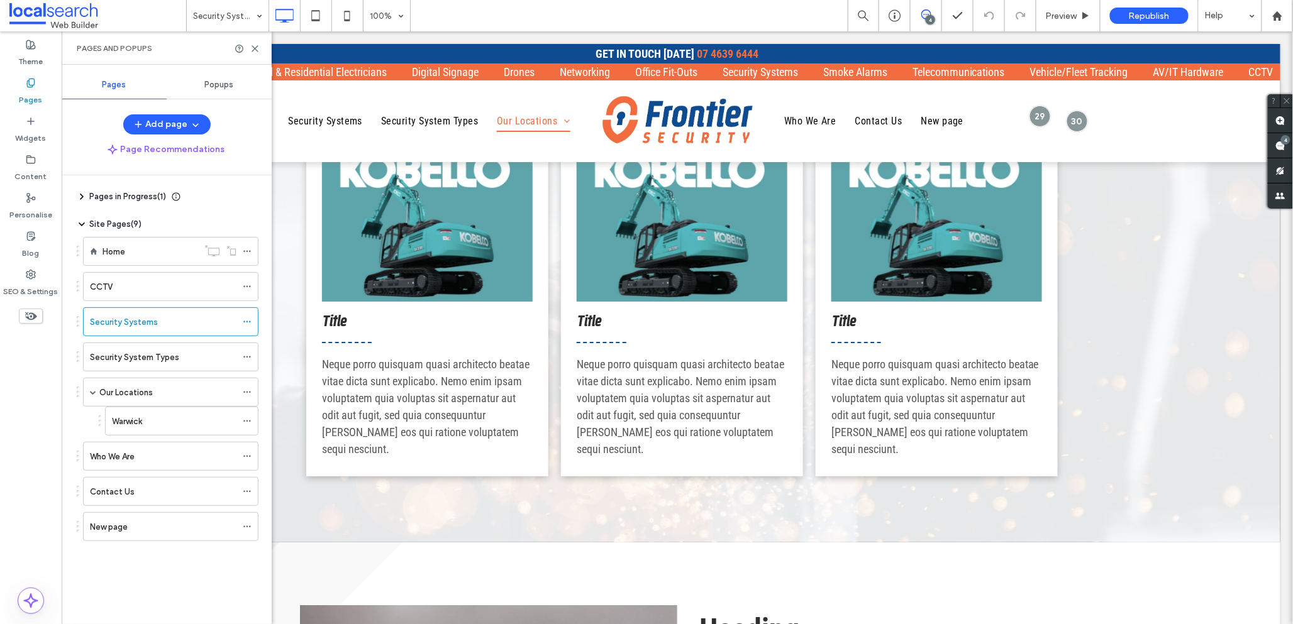
click at [143, 562] on div "Site Pages ( 9 ) Home CCTV Security Systems Security System Types Our Locations…" at bounding box center [168, 394] width 182 height 353
click at [182, 528] on div "New page" at bounding box center [163, 527] width 147 height 13
click at [259, 50] on icon at bounding box center [254, 48] width 9 height 9
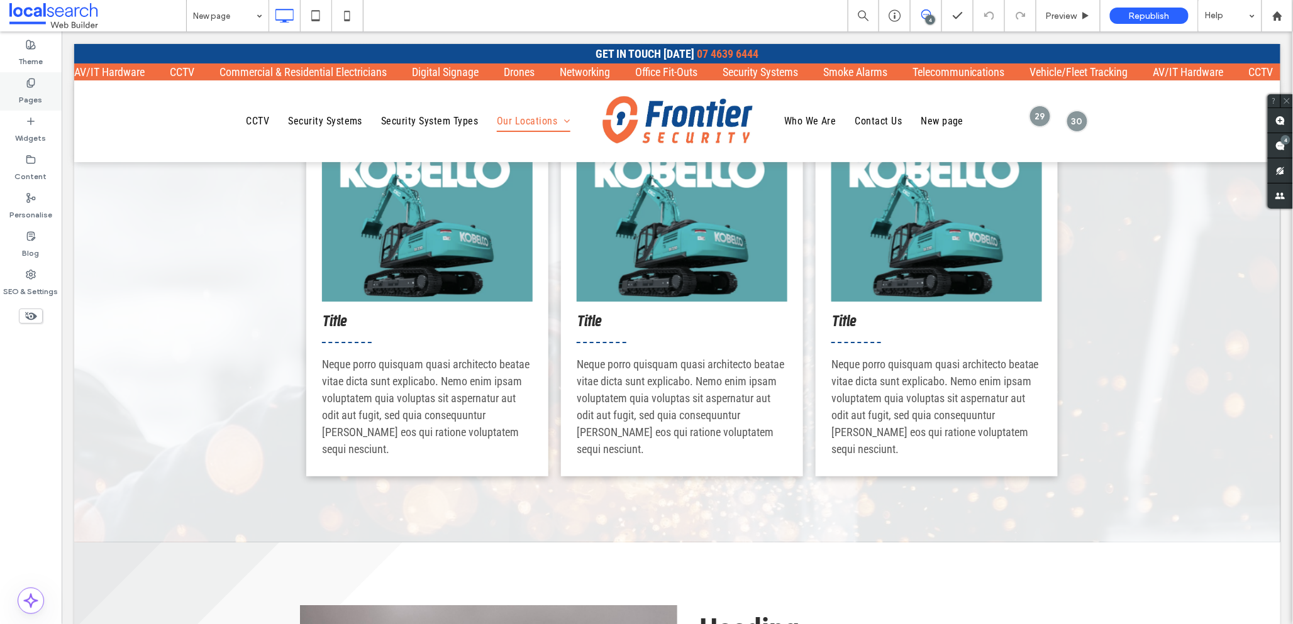
click at [32, 90] on label "Pages" at bounding box center [30, 97] width 23 height 18
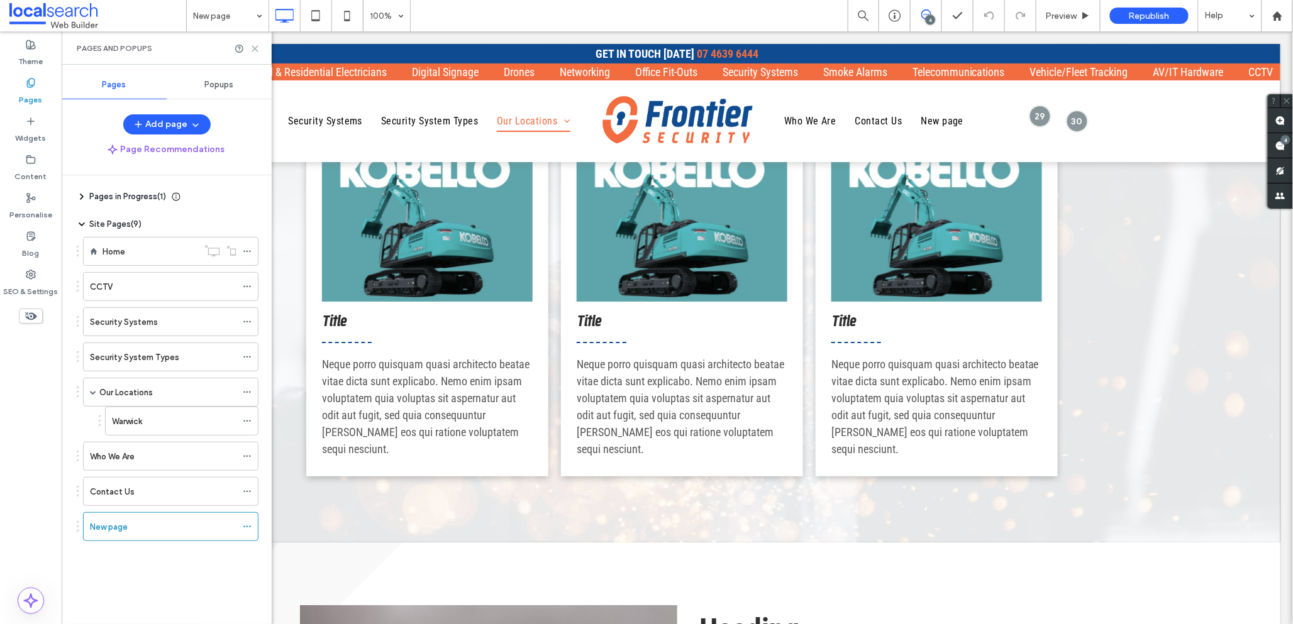
click at [257, 49] on icon at bounding box center [254, 48] width 9 height 9
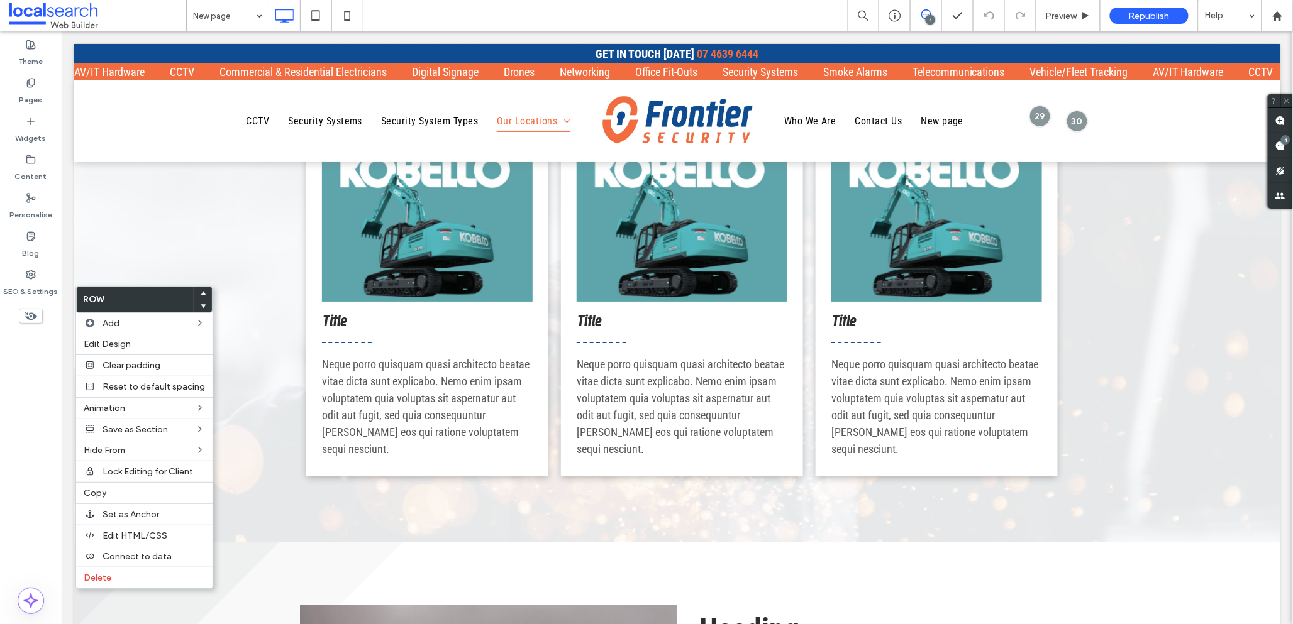
click at [18, 410] on div "Theme Pages Widgets Content Personalise Blog SEO & Settings" at bounding box center [31, 327] width 62 height 593
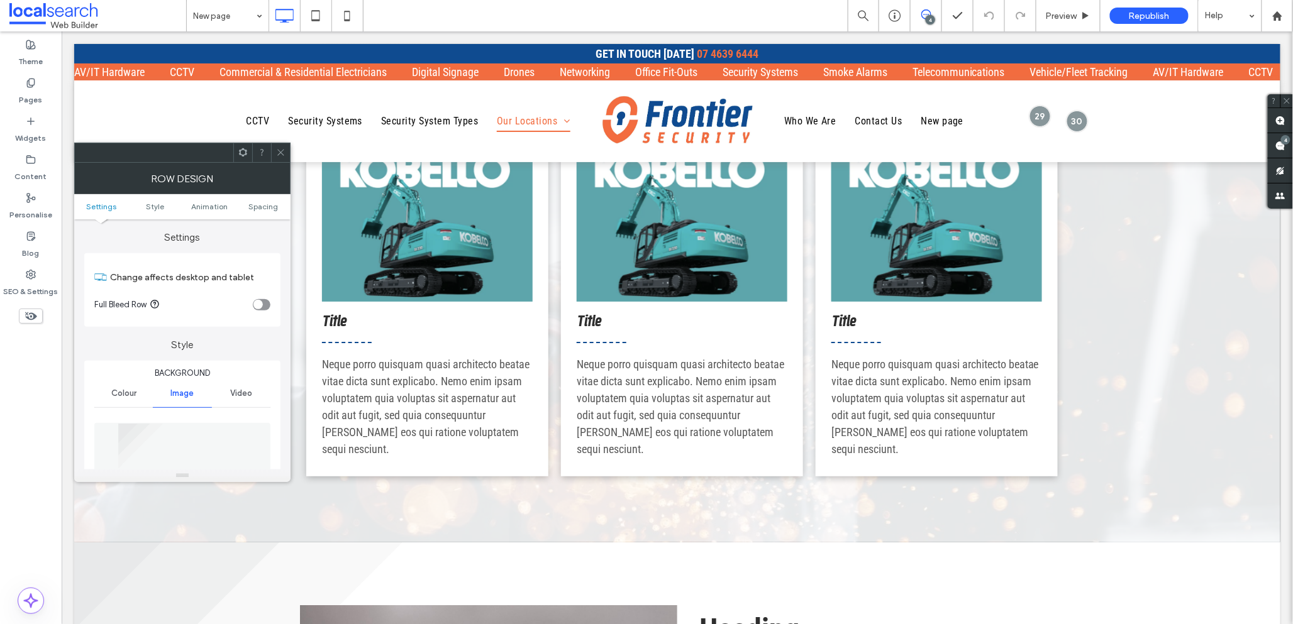
click at [278, 147] on span at bounding box center [280, 152] width 9 height 19
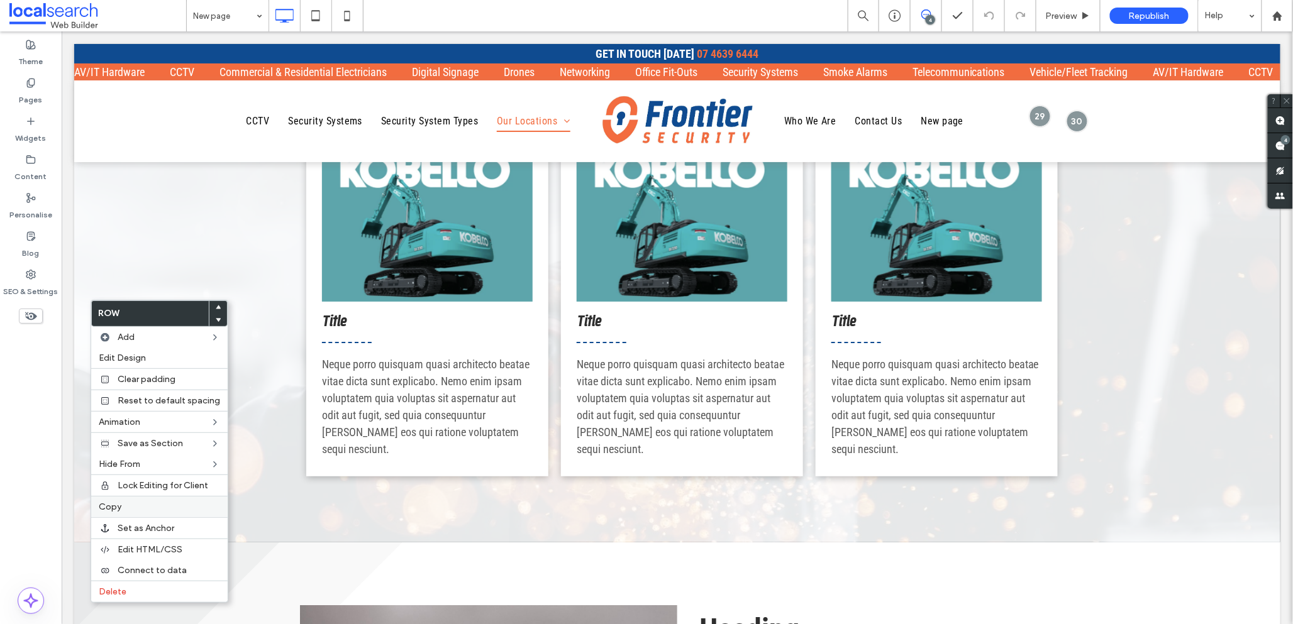
click at [132, 507] on label "Copy" at bounding box center [159, 507] width 121 height 11
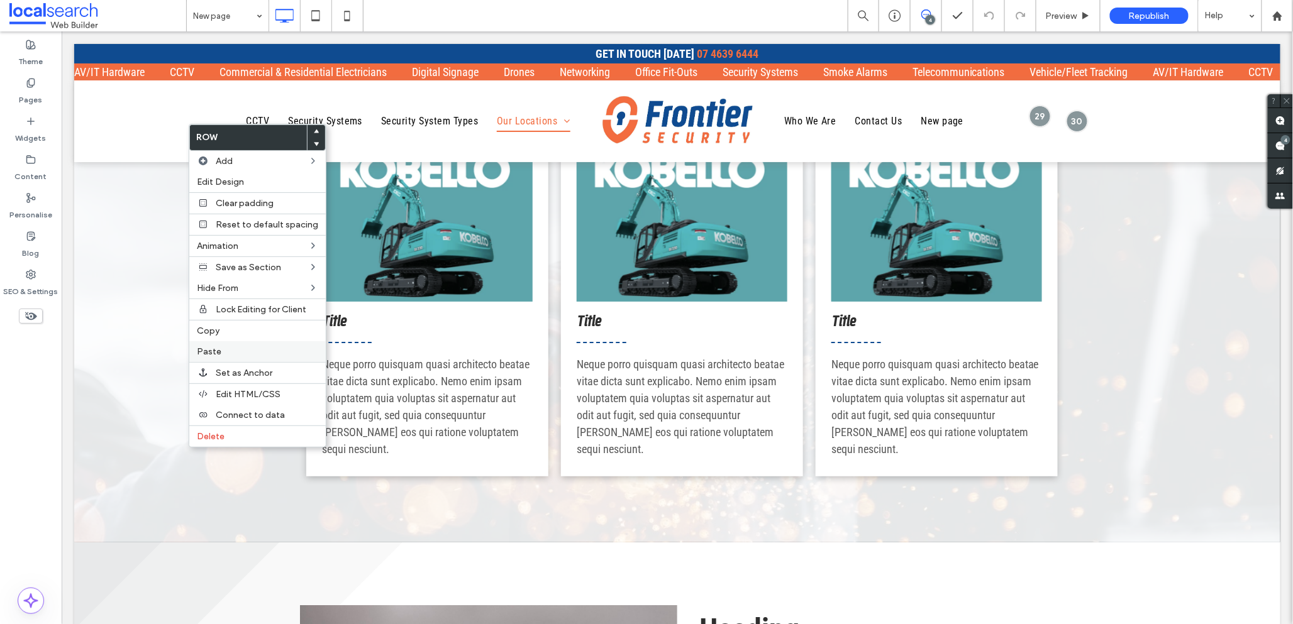
click at [210, 353] on span "Paste" at bounding box center [209, 352] width 25 height 11
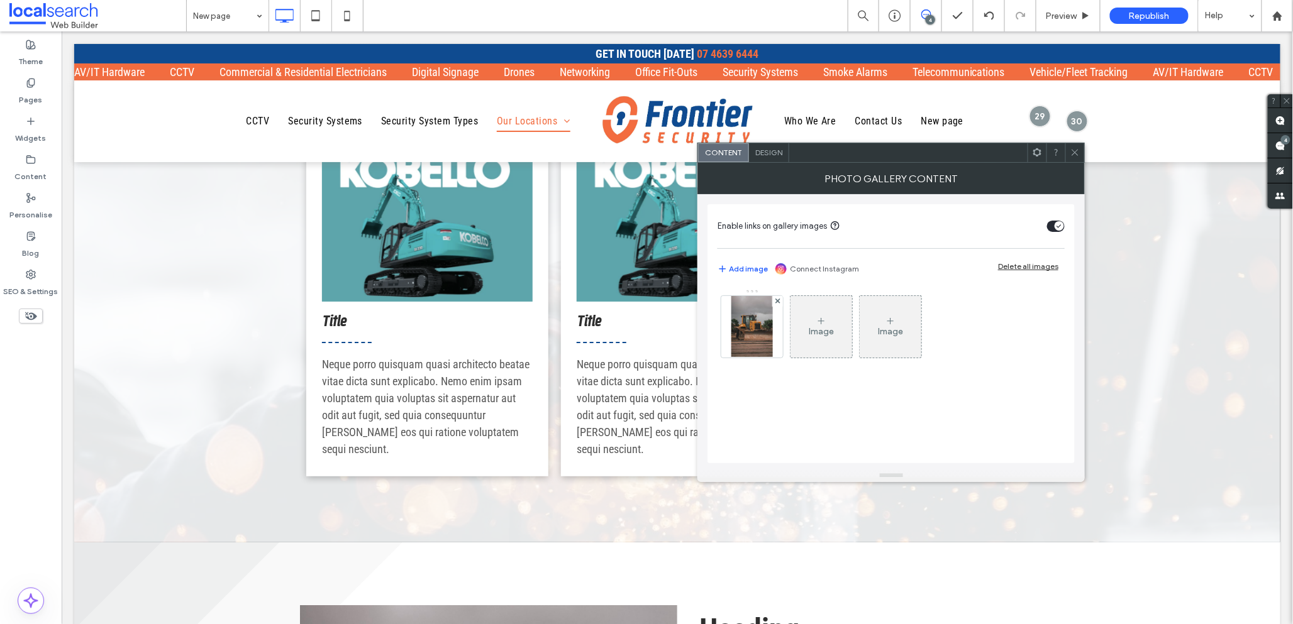
drag, startPoint x: 1072, startPoint y: 153, endPoint x: 981, endPoint y: 250, distance: 133.5
click at [1072, 156] on icon at bounding box center [1074, 152] width 9 height 9
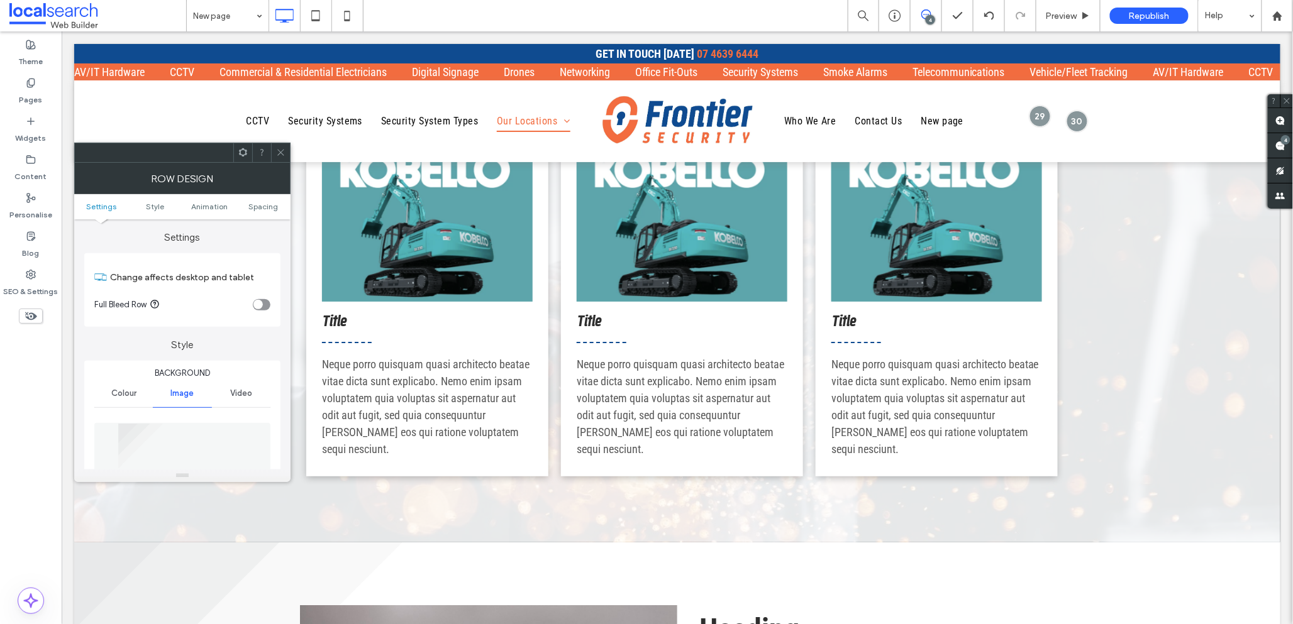
click at [280, 160] on span at bounding box center [280, 152] width 9 height 19
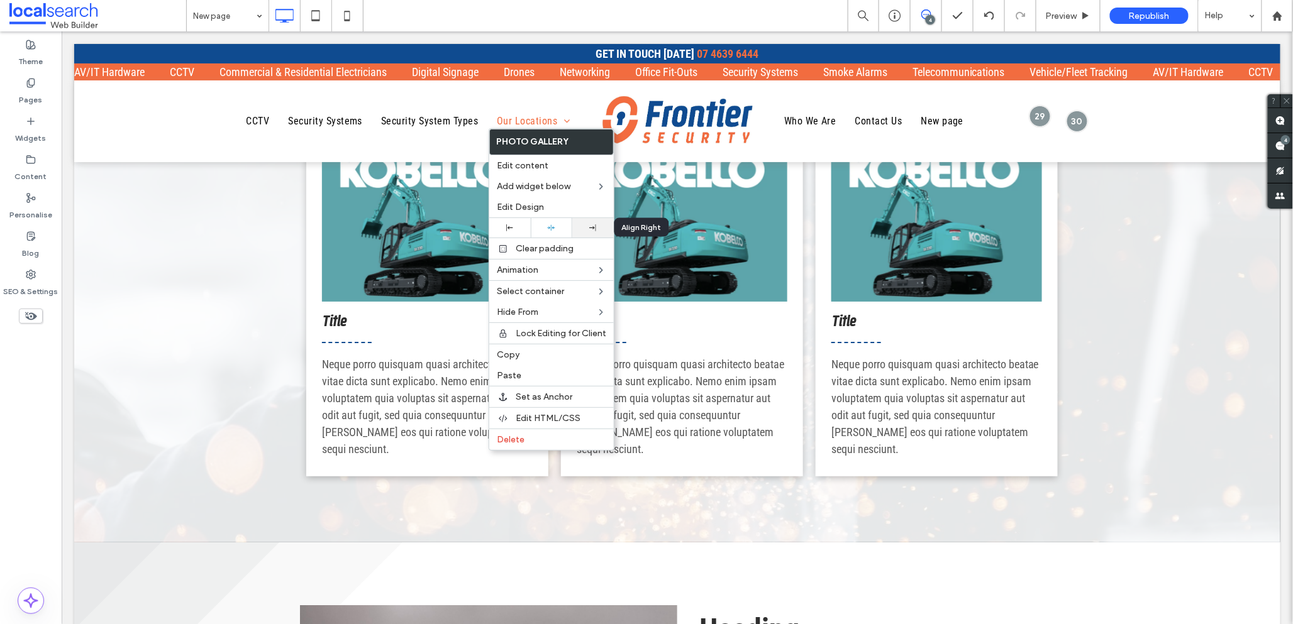
click at [587, 227] on div at bounding box center [593, 228] width 29 height 7
click at [594, 227] on icon at bounding box center [592, 228] width 7 height 7
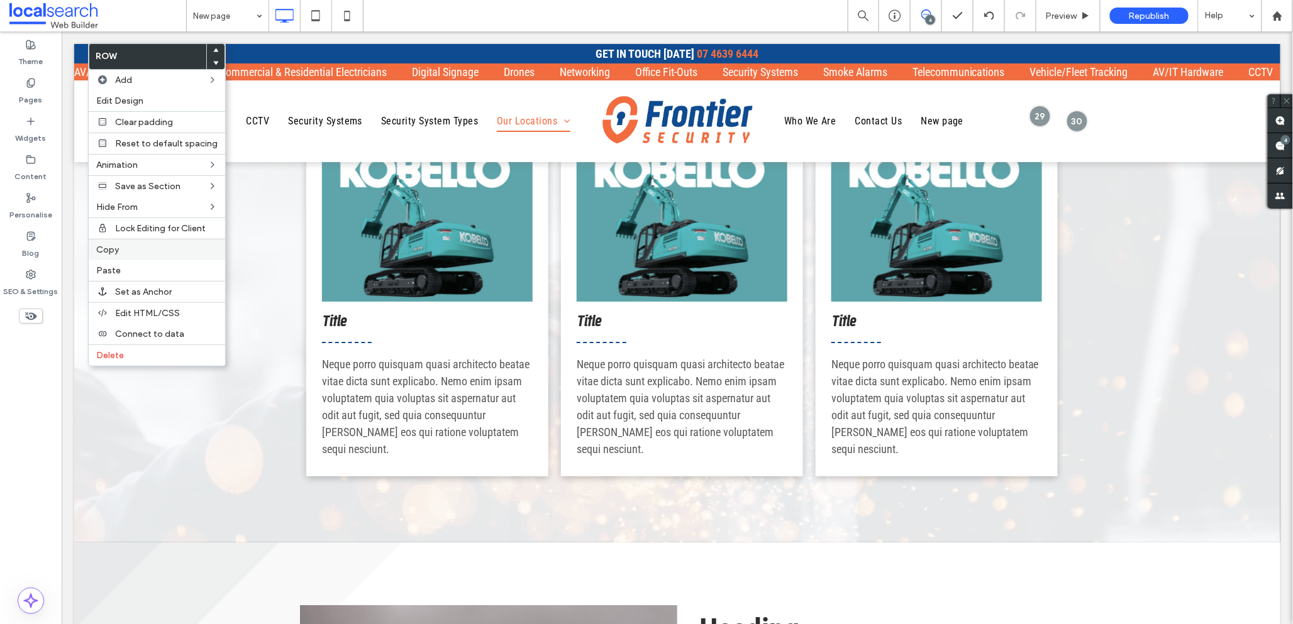
click at [138, 251] on label "Copy" at bounding box center [156, 250] width 121 height 11
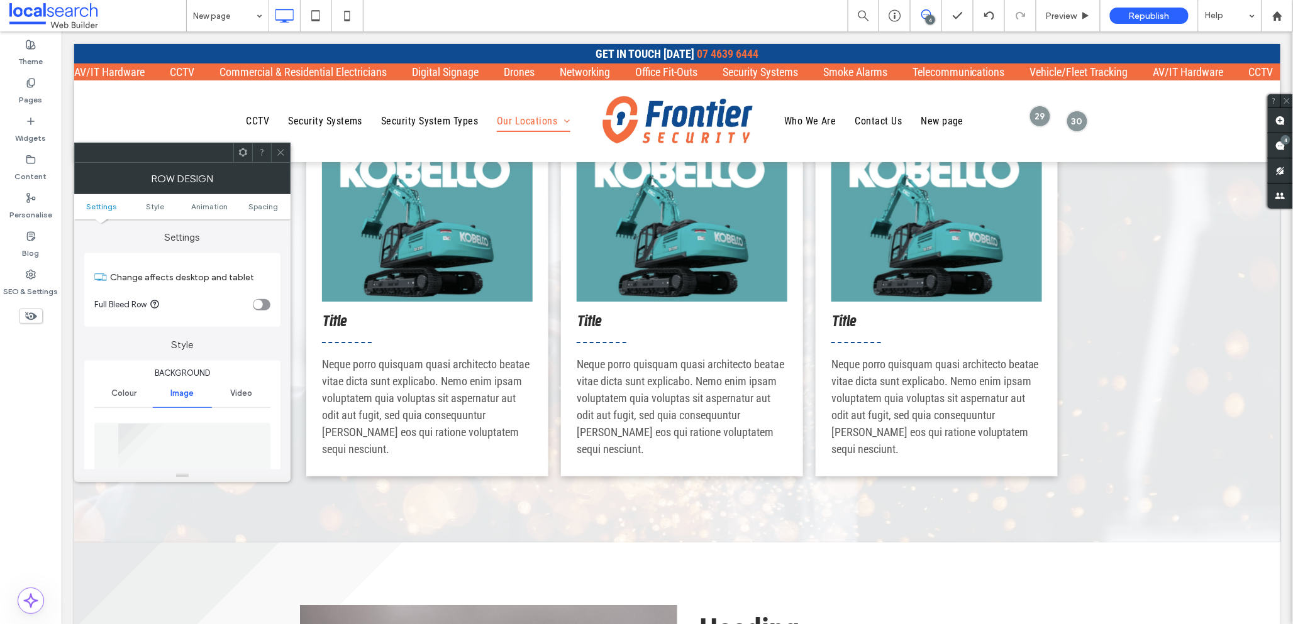
click at [280, 153] on use at bounding box center [280, 153] width 6 height 6
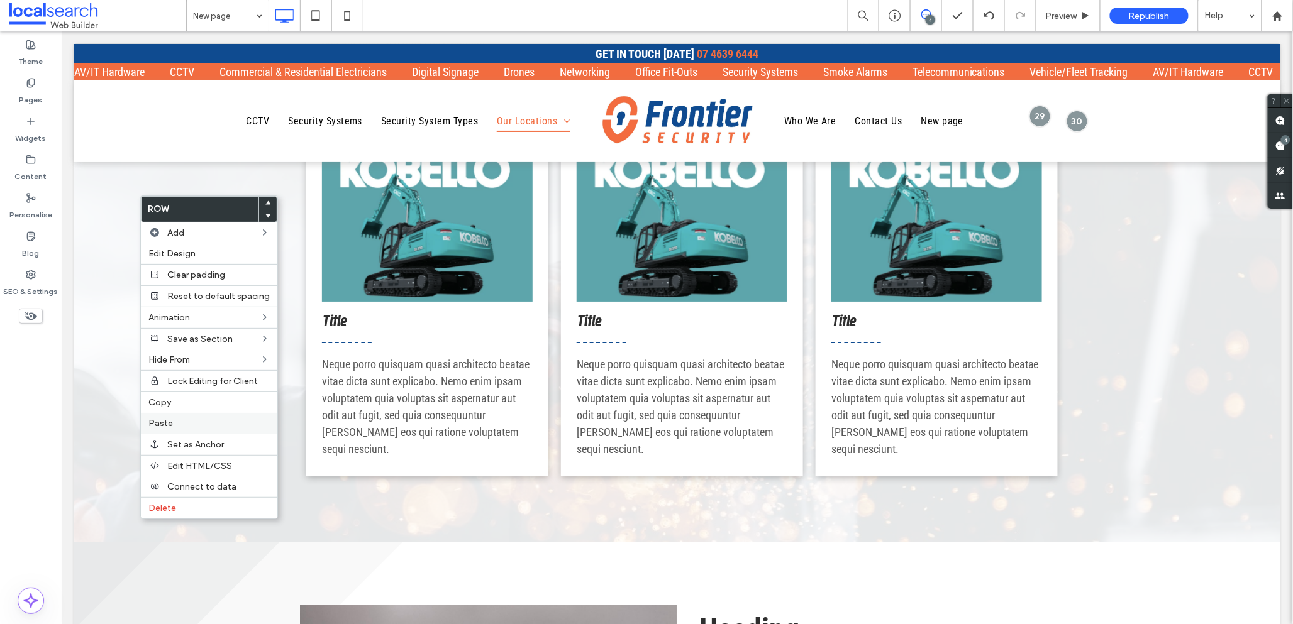
click at [164, 422] on span "Paste" at bounding box center [160, 423] width 25 height 11
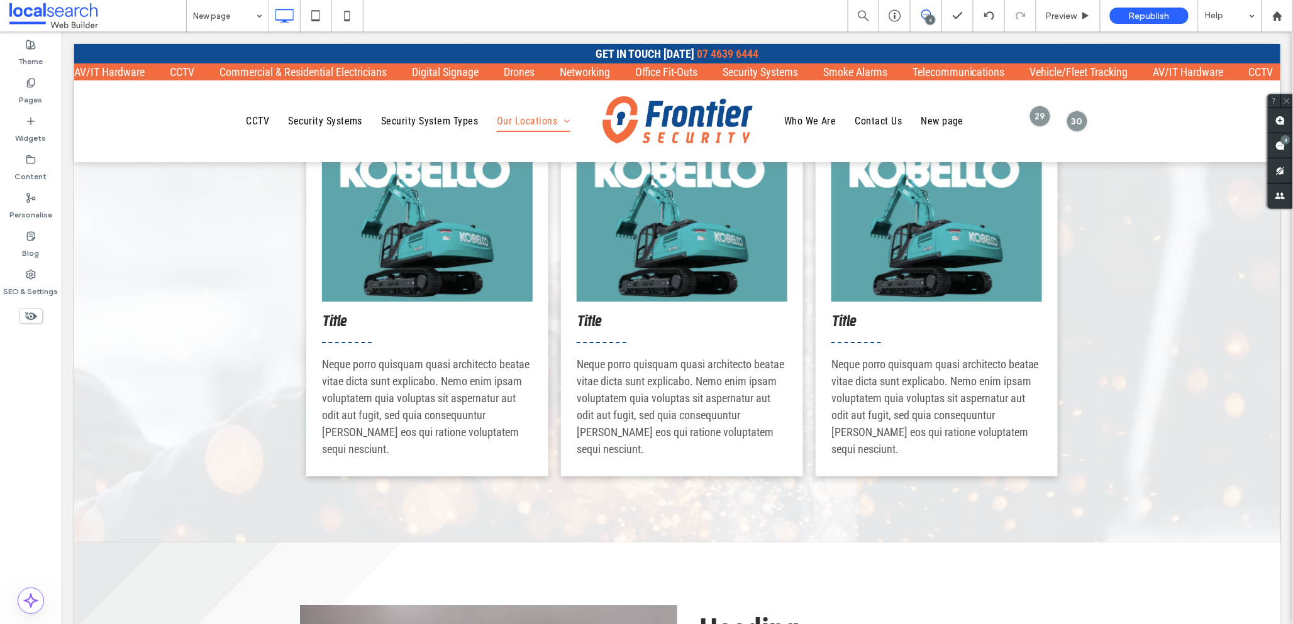
type input "**********"
type input "**"
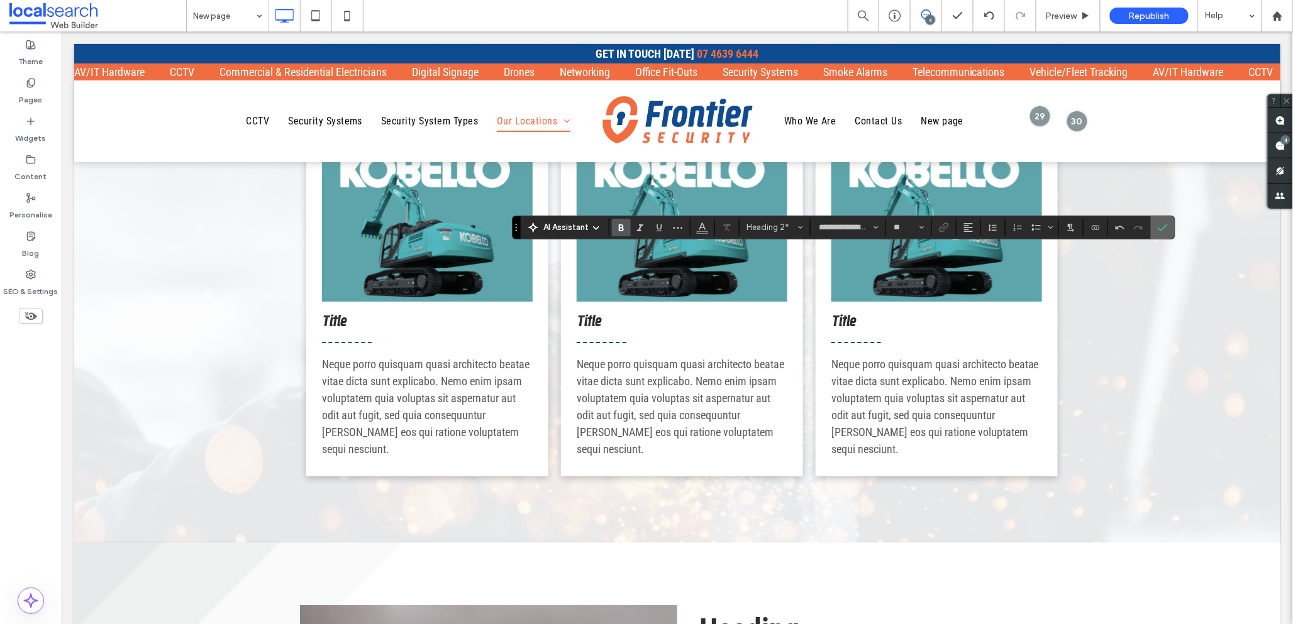
click at [1160, 228] on icon "Confirm" at bounding box center [1163, 228] width 10 height 10
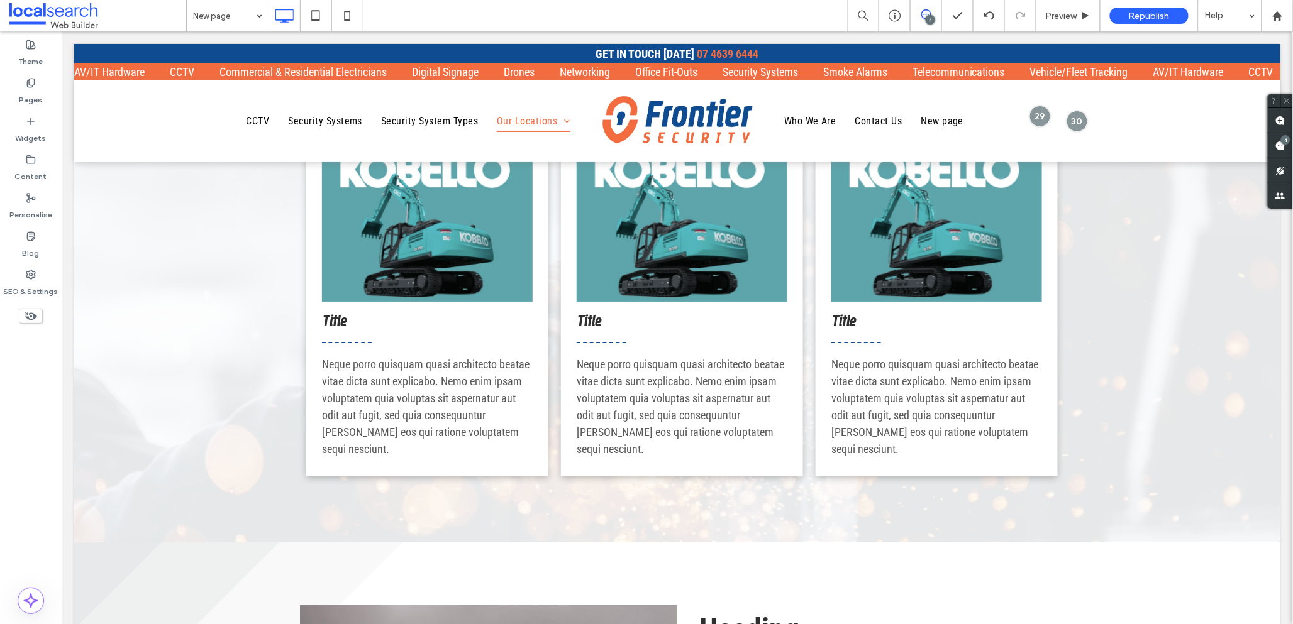
type input "**********"
type input "**"
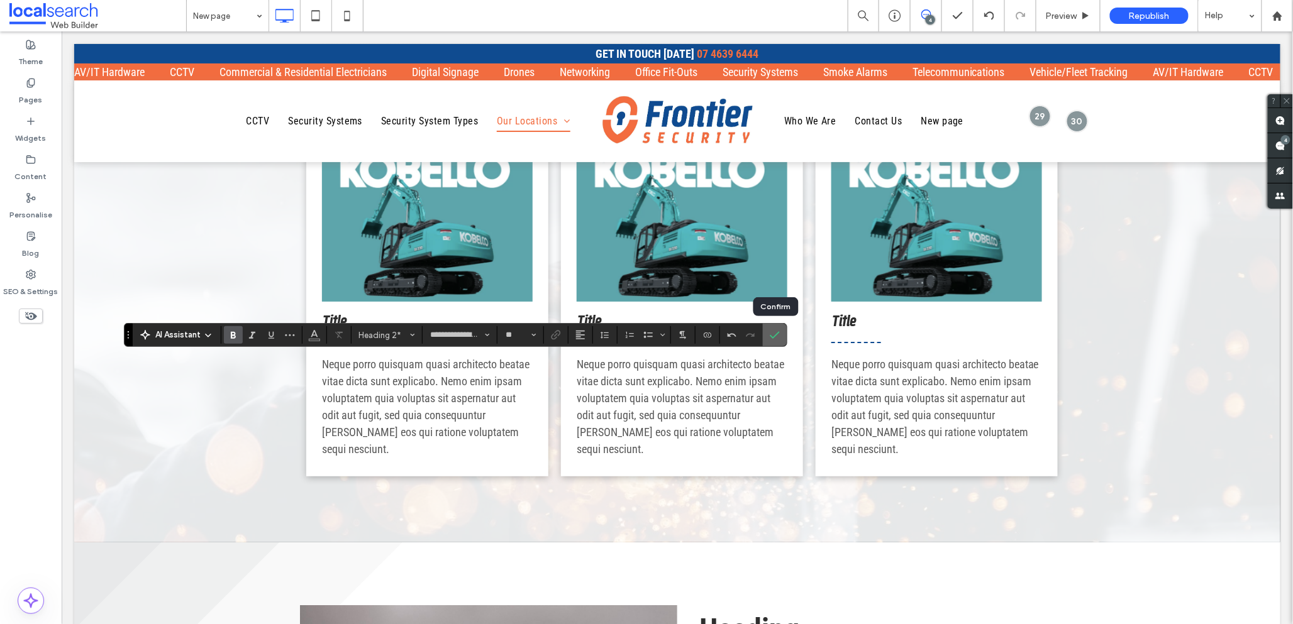
click at [775, 335] on icon "Confirm" at bounding box center [775, 335] width 10 height 10
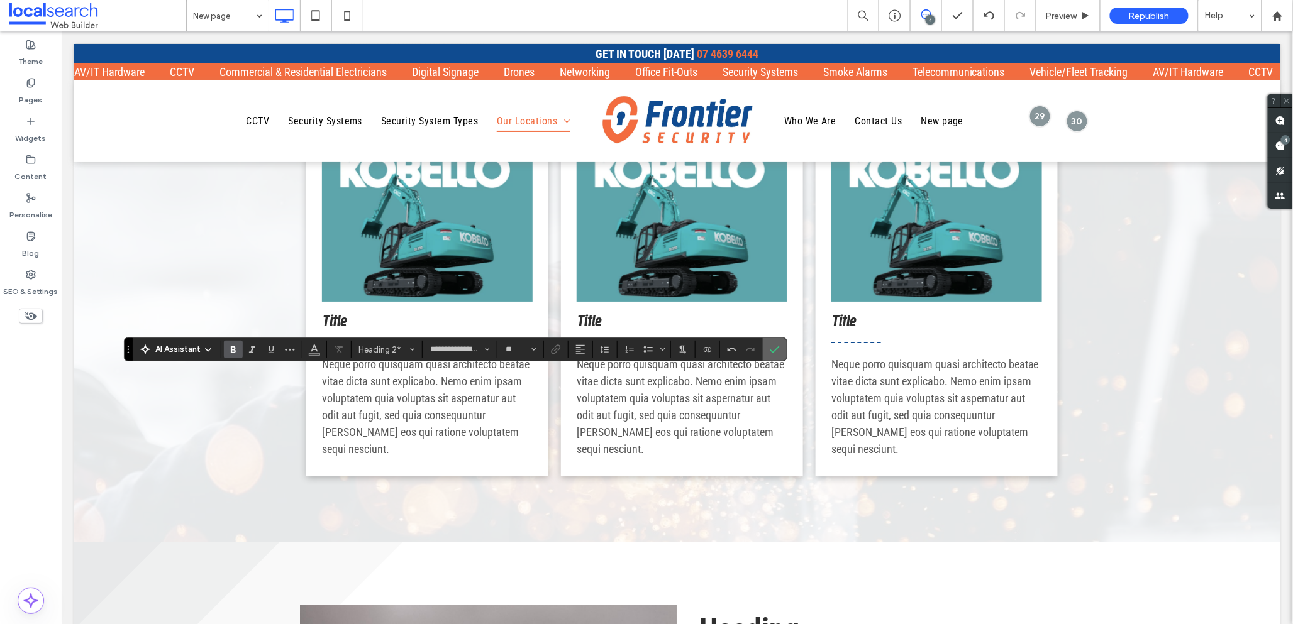
click at [776, 350] on use "Confirm" at bounding box center [775, 351] width 10 height 8
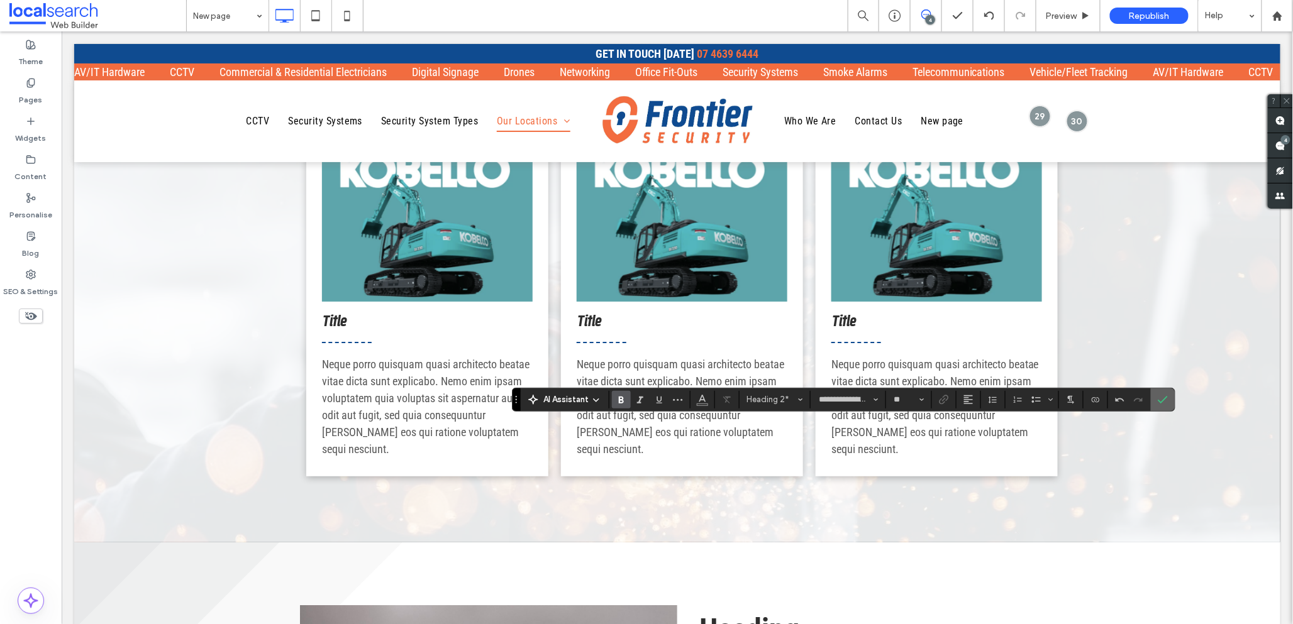
click at [1161, 399] on icon "Confirm" at bounding box center [1163, 400] width 10 height 10
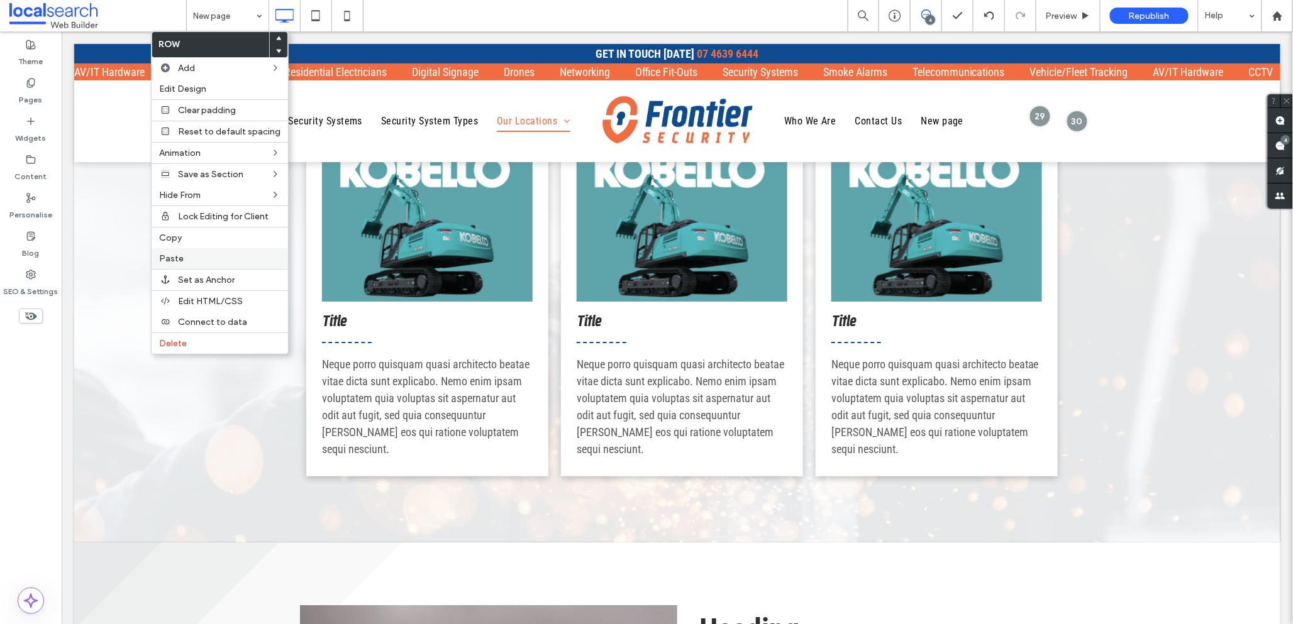
click at [172, 253] on span "Paste" at bounding box center [171, 258] width 25 height 11
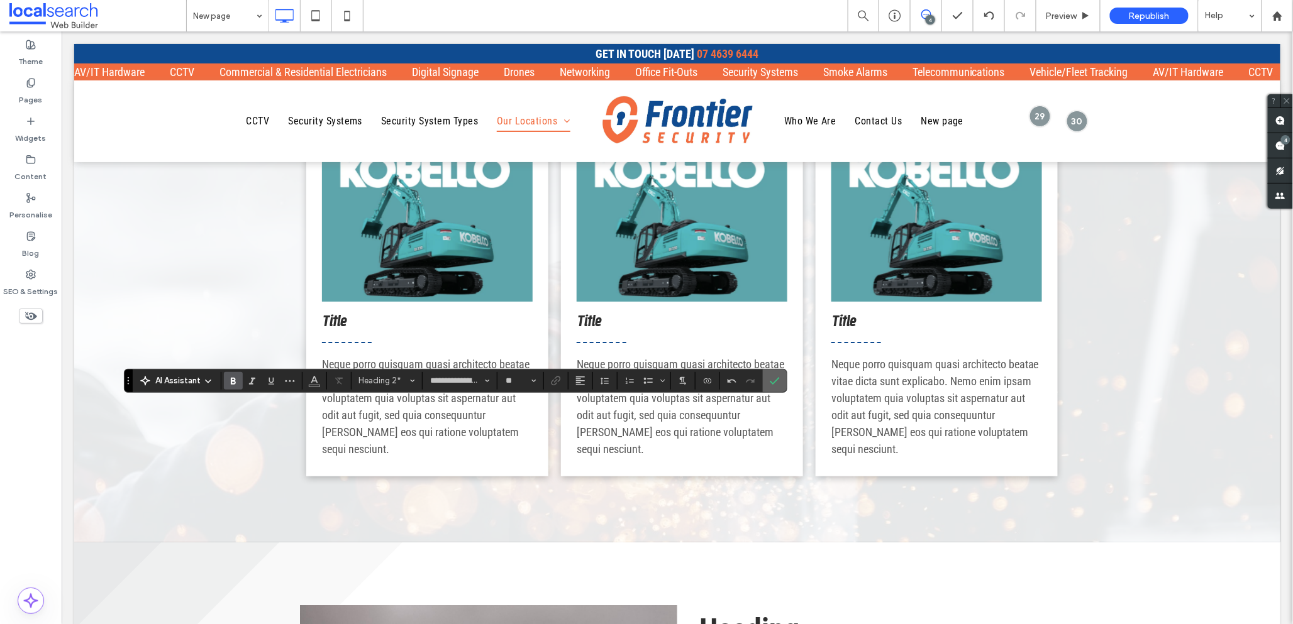
click at [780, 383] on label "Confirm" at bounding box center [774, 381] width 19 height 23
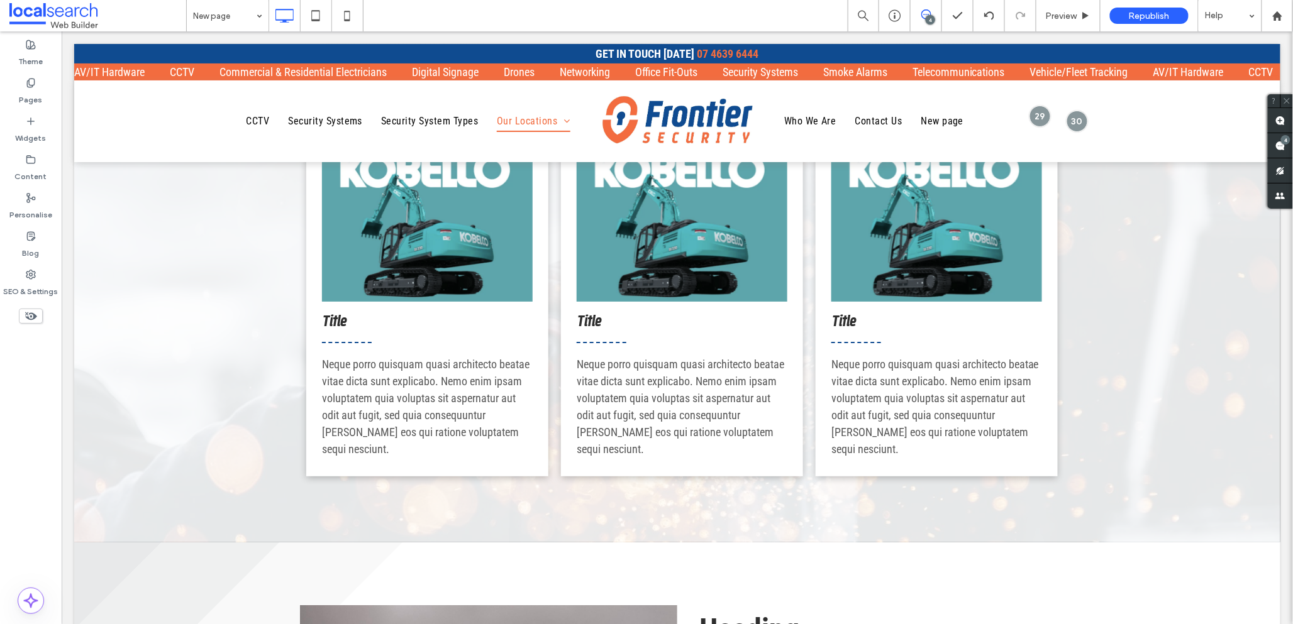
type input "**********"
type input "**"
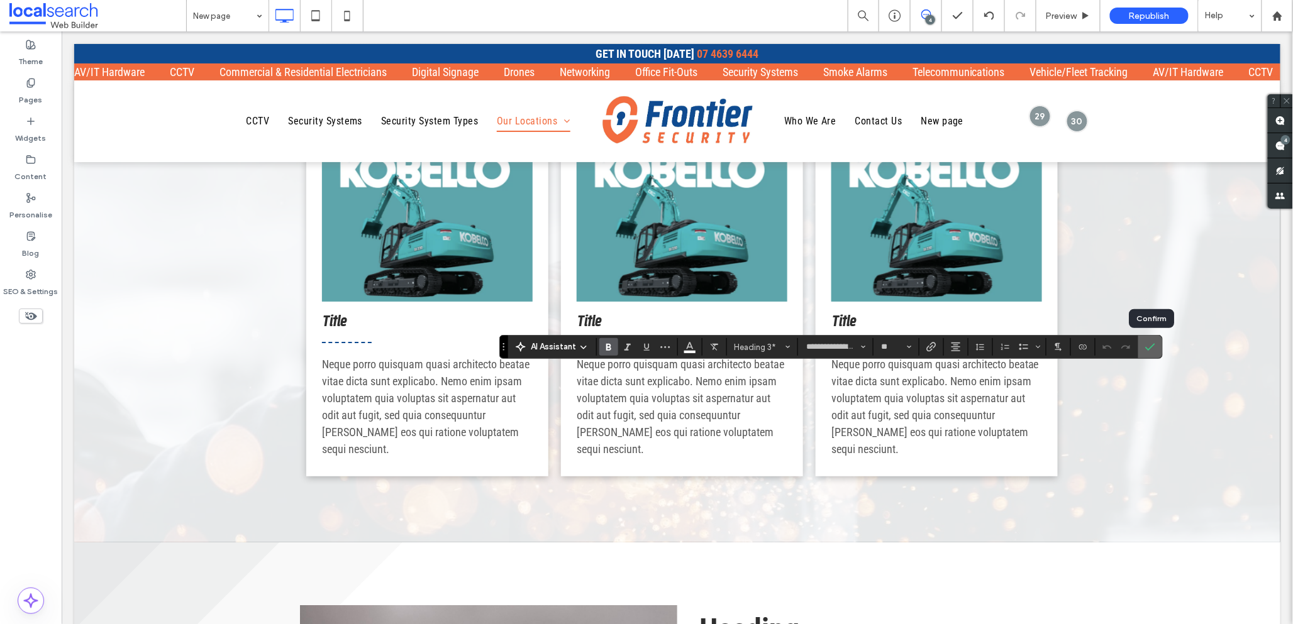
click at [1151, 349] on icon "Confirm" at bounding box center [1150, 347] width 10 height 10
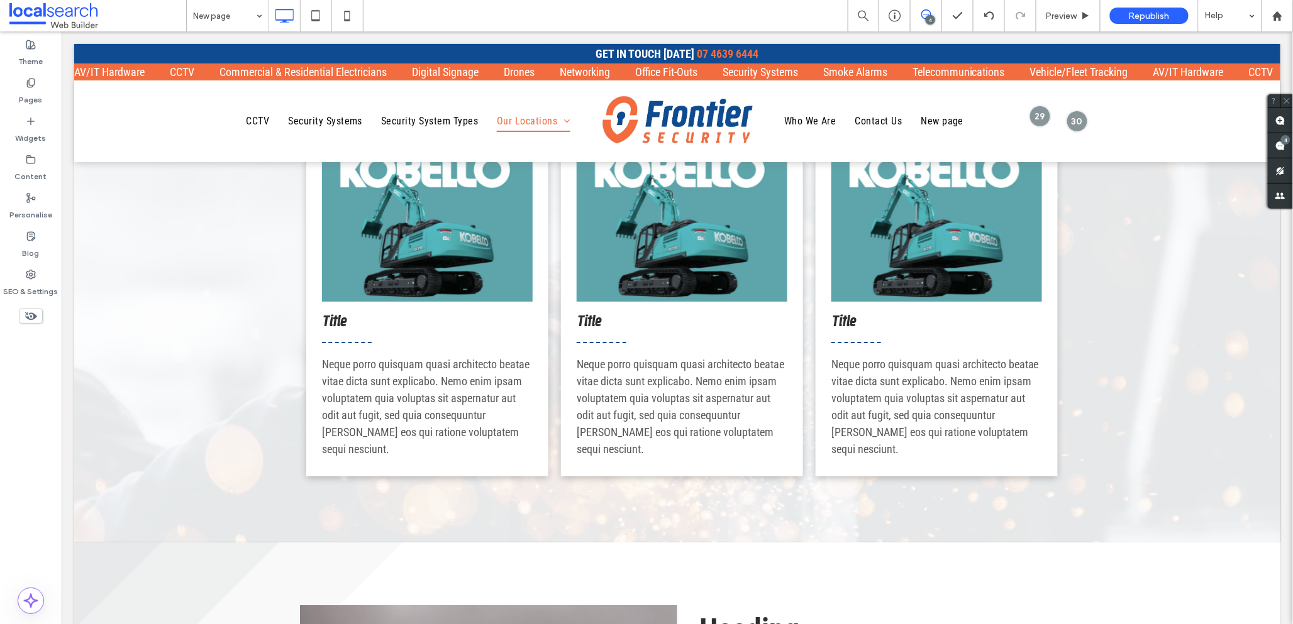
type input "**********"
type input "**"
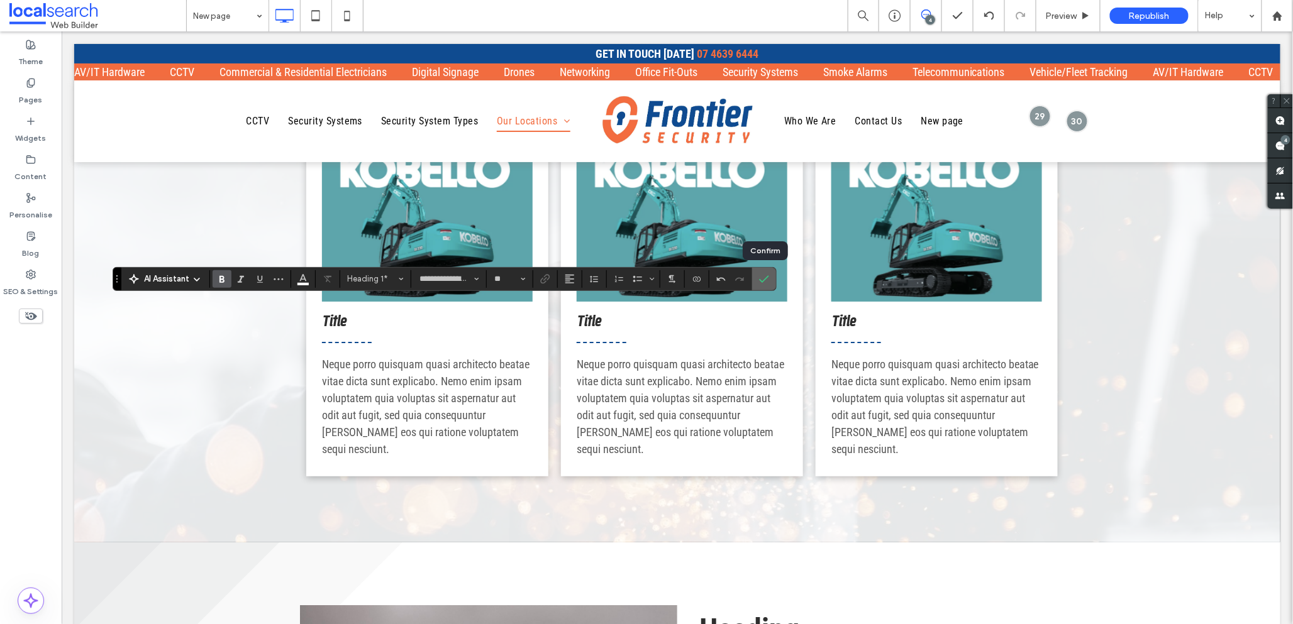
click at [765, 276] on icon "Confirm" at bounding box center [764, 279] width 10 height 10
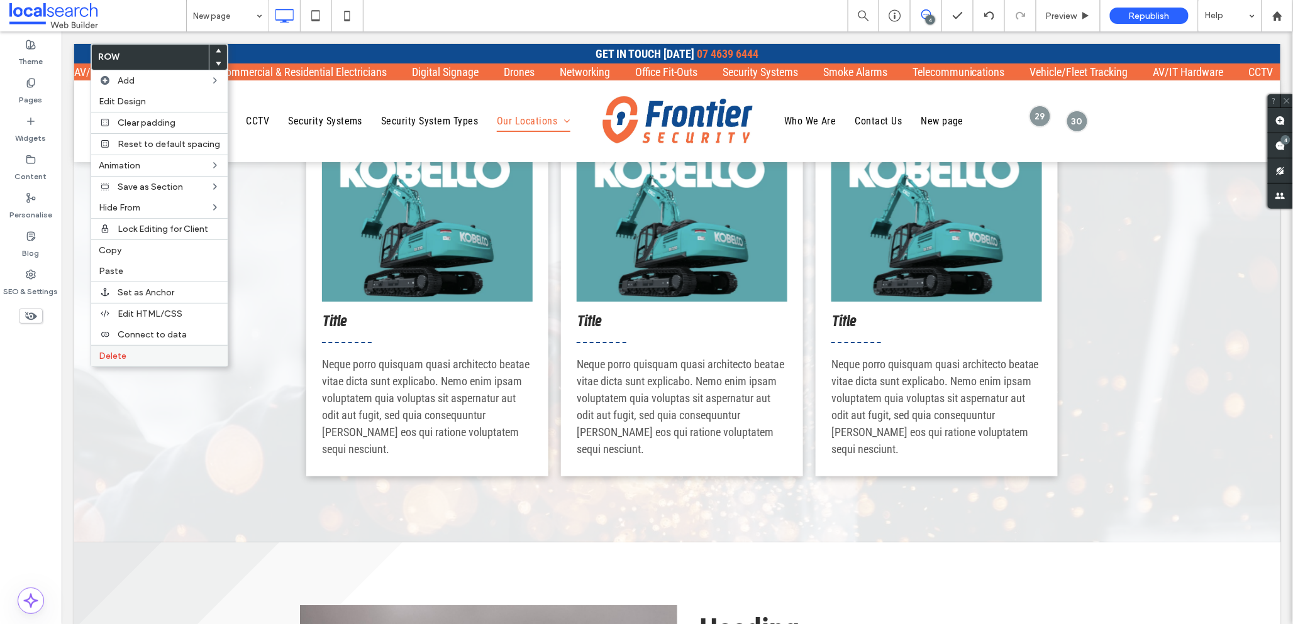
click at [119, 354] on span "Delete" at bounding box center [113, 356] width 28 height 11
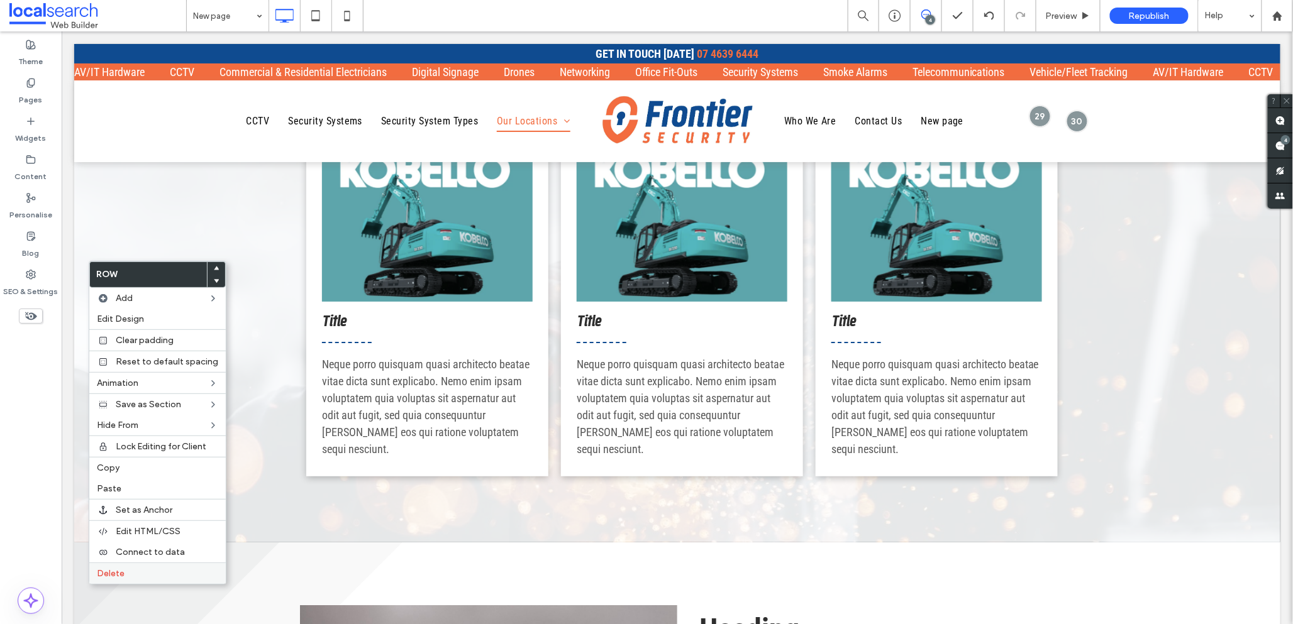
click at [112, 574] on span "Delete" at bounding box center [111, 573] width 28 height 11
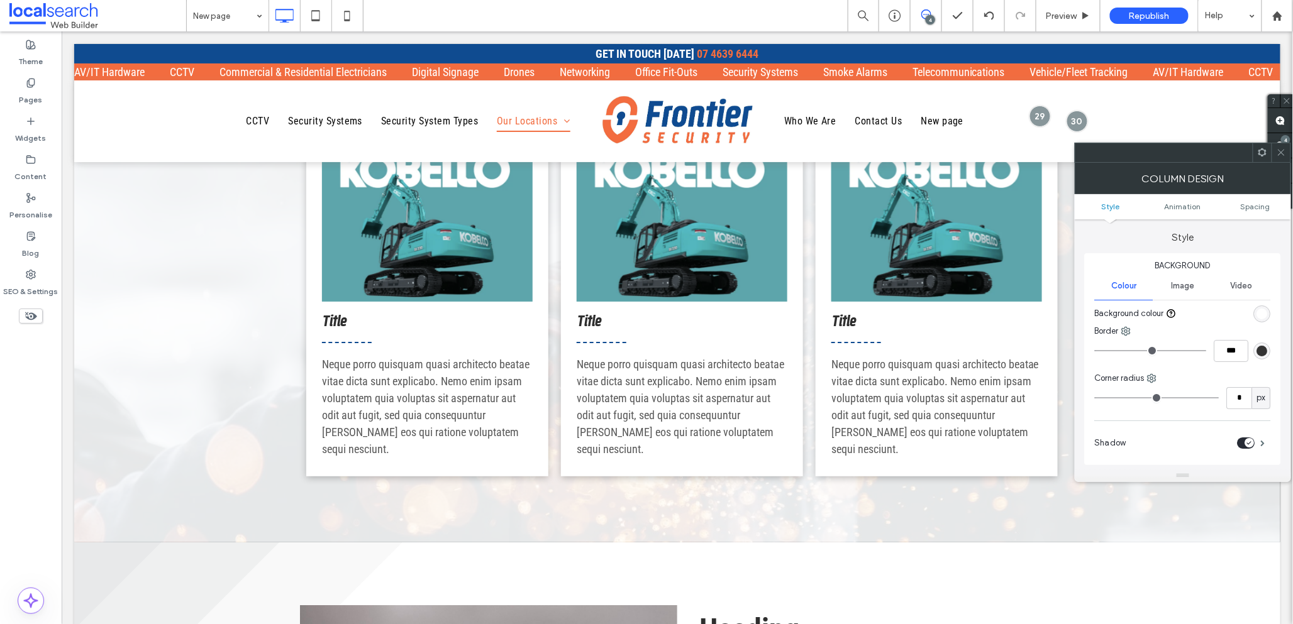
click at [1265, 152] on use at bounding box center [1262, 152] width 8 height 8
click at [1280, 152] on icon at bounding box center [1281, 152] width 9 height 9
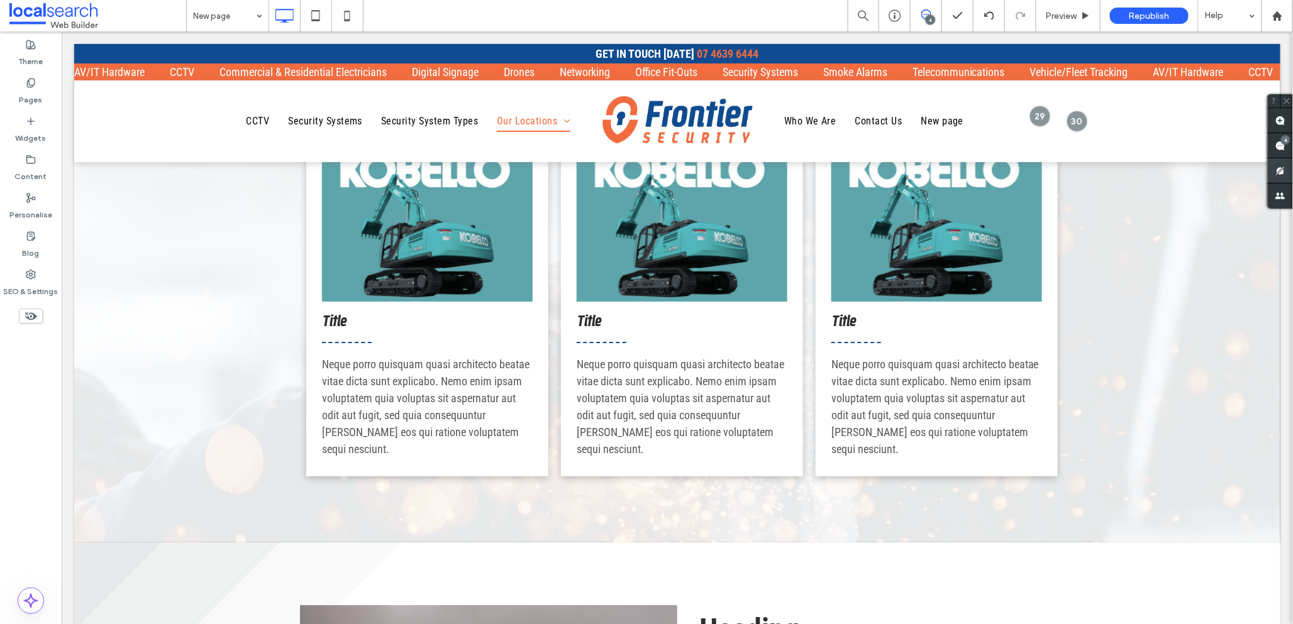
type input "**********"
type input "**"
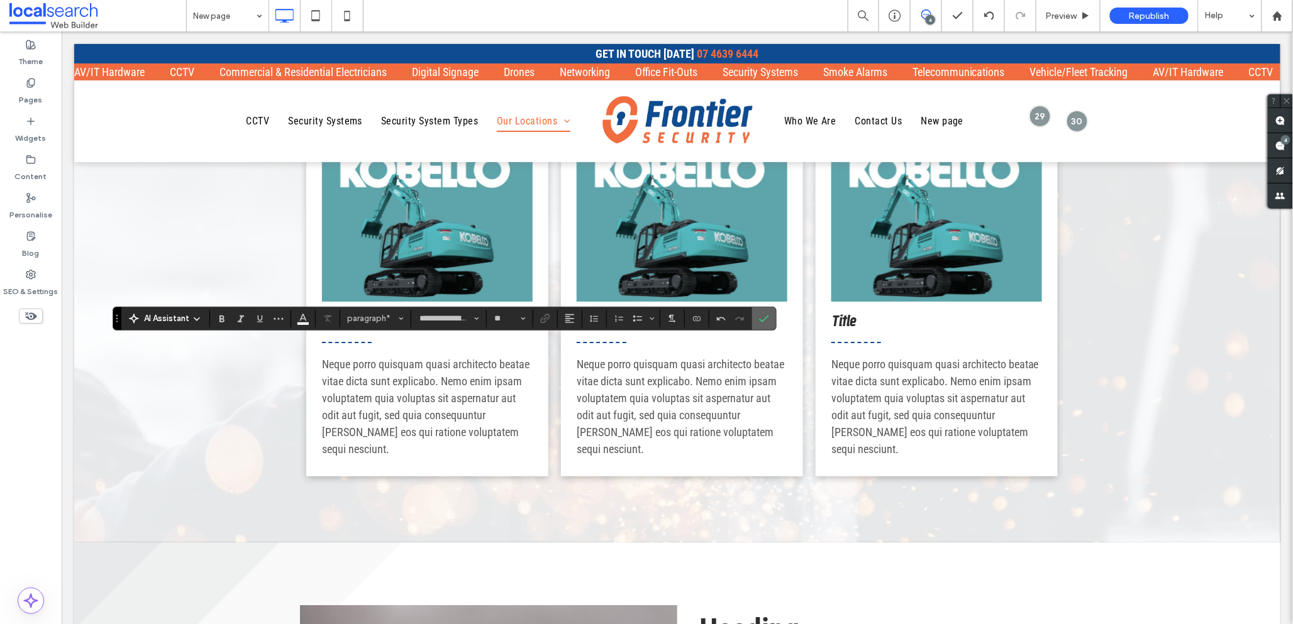
click at [764, 316] on icon "Confirm" at bounding box center [764, 319] width 10 height 10
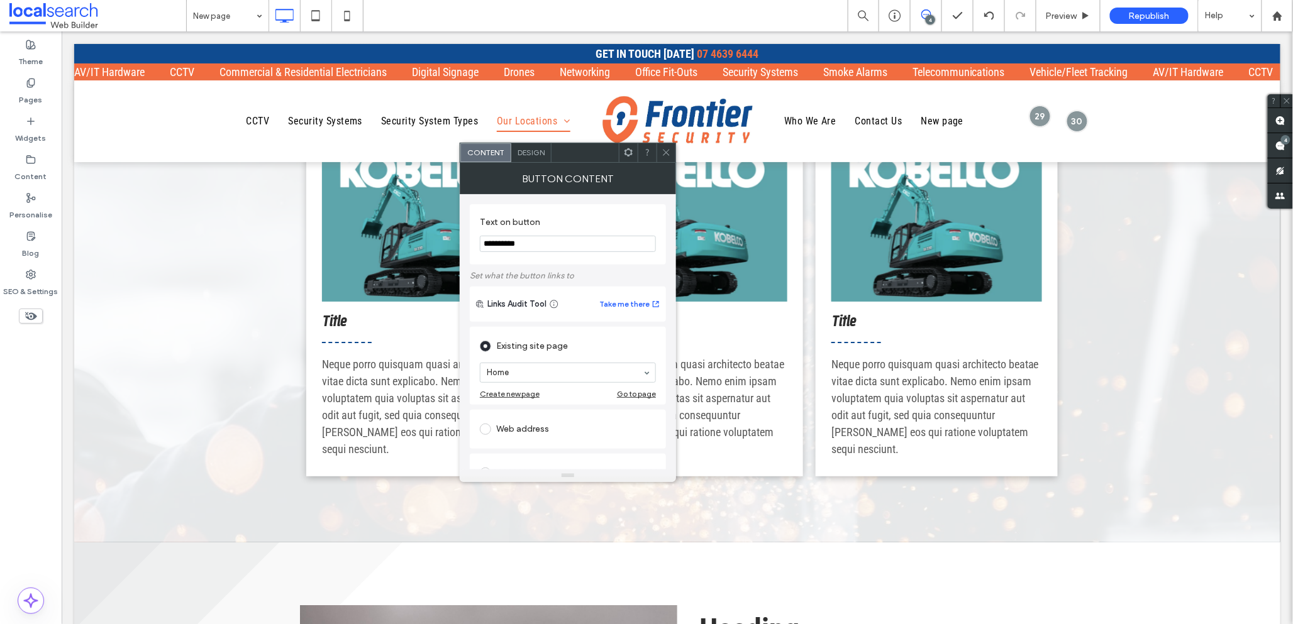
click at [533, 243] on input "**********" at bounding box center [568, 244] width 176 height 16
type input "*"
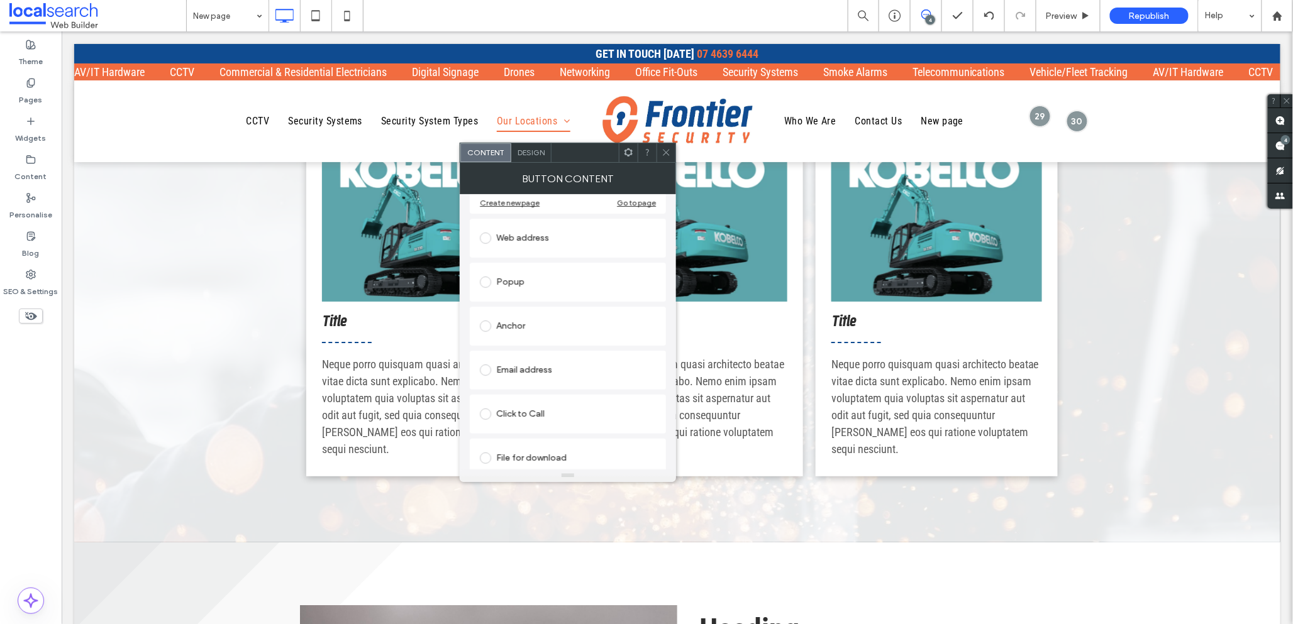
scroll to position [200, 0]
type input "**********"
click at [484, 406] on span at bounding box center [485, 406] width 11 height 11
click at [511, 438] on input at bounding box center [565, 434] width 156 height 9
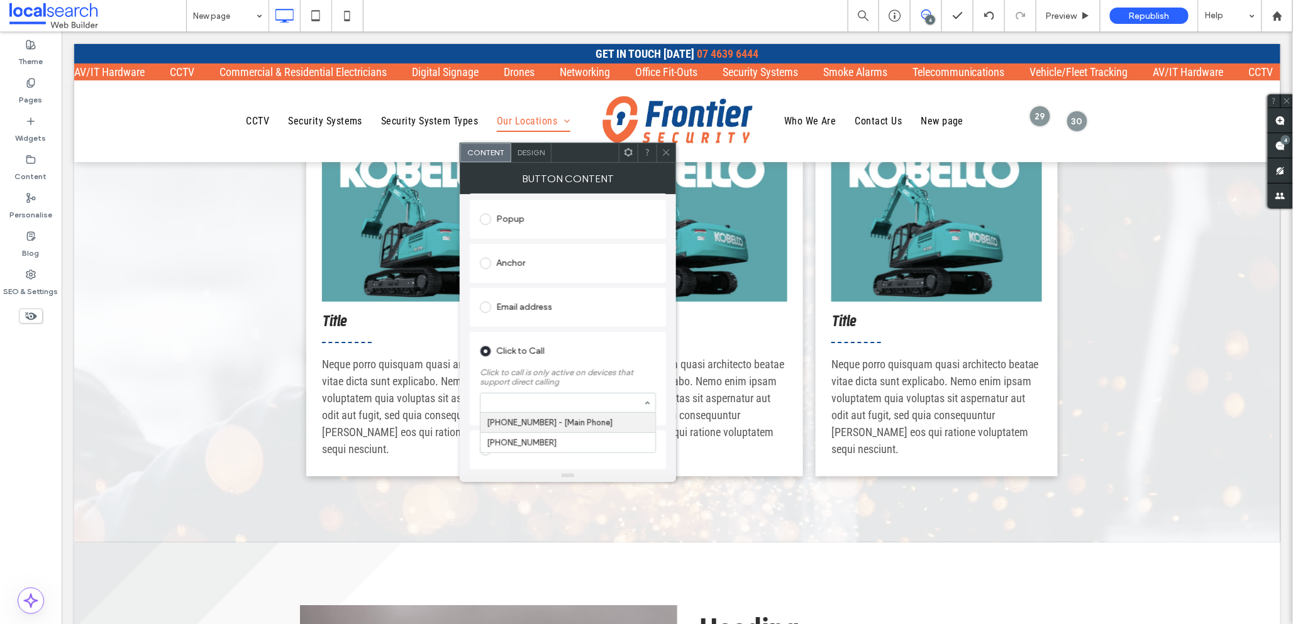
scroll to position [217, 0]
click at [667, 157] on icon at bounding box center [666, 152] width 9 height 9
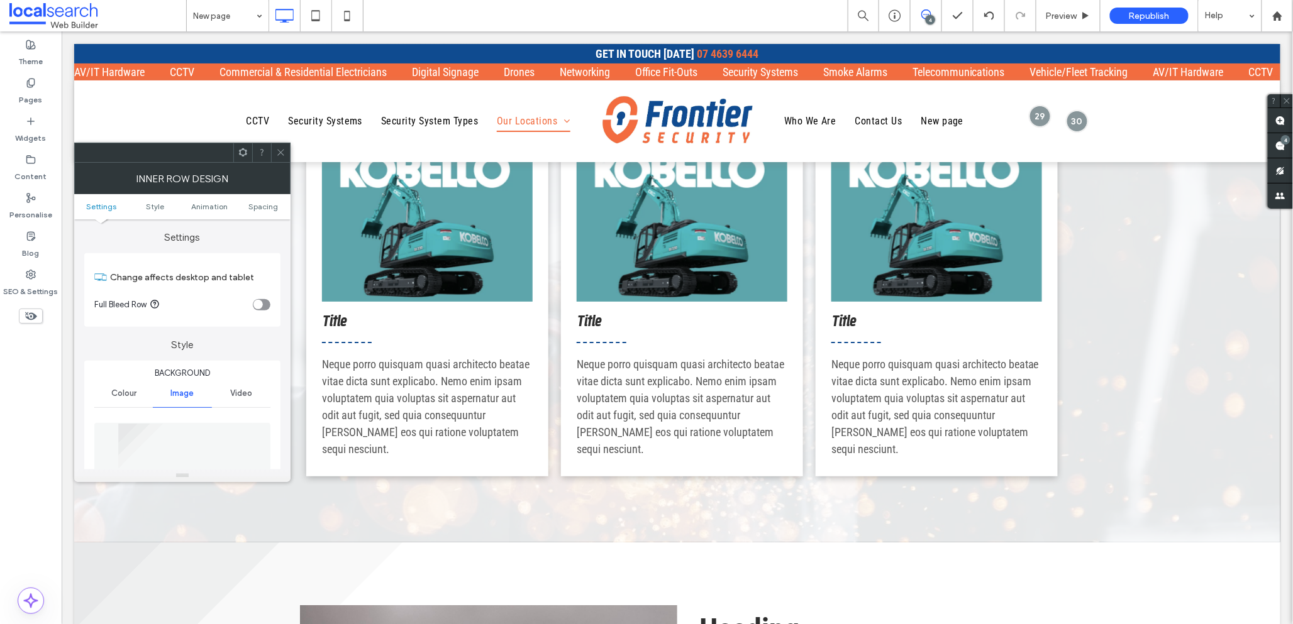
click at [282, 155] on icon at bounding box center [280, 152] width 9 height 9
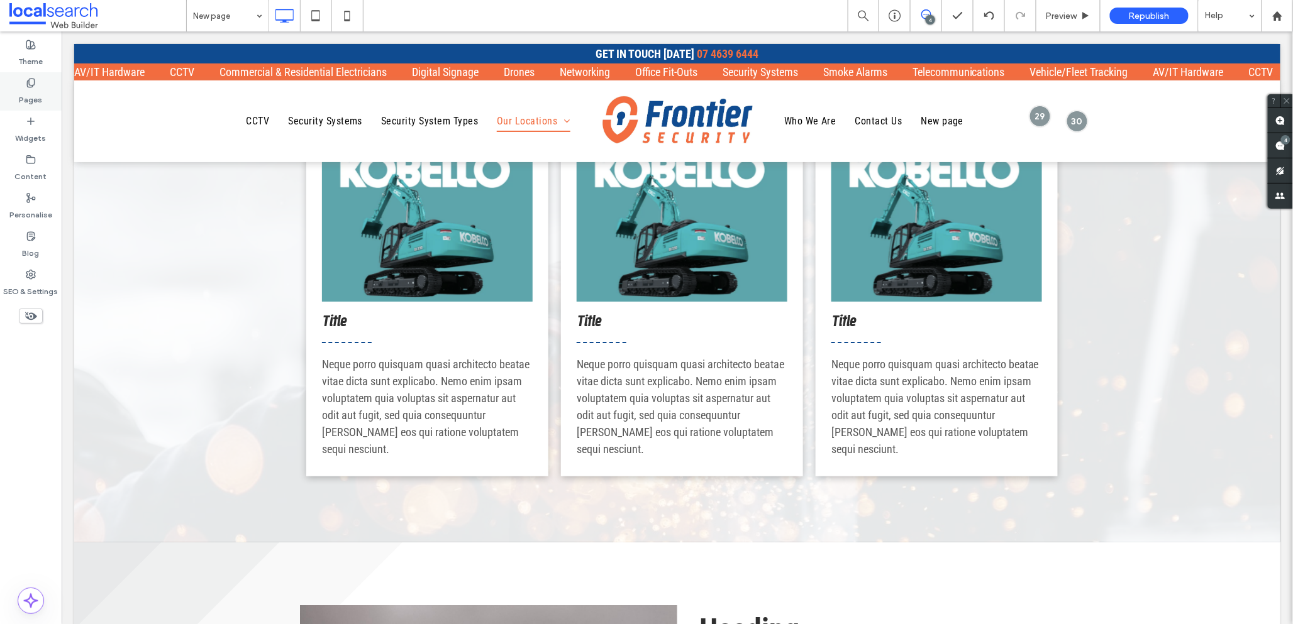
click at [30, 84] on icon at bounding box center [31, 83] width 10 height 10
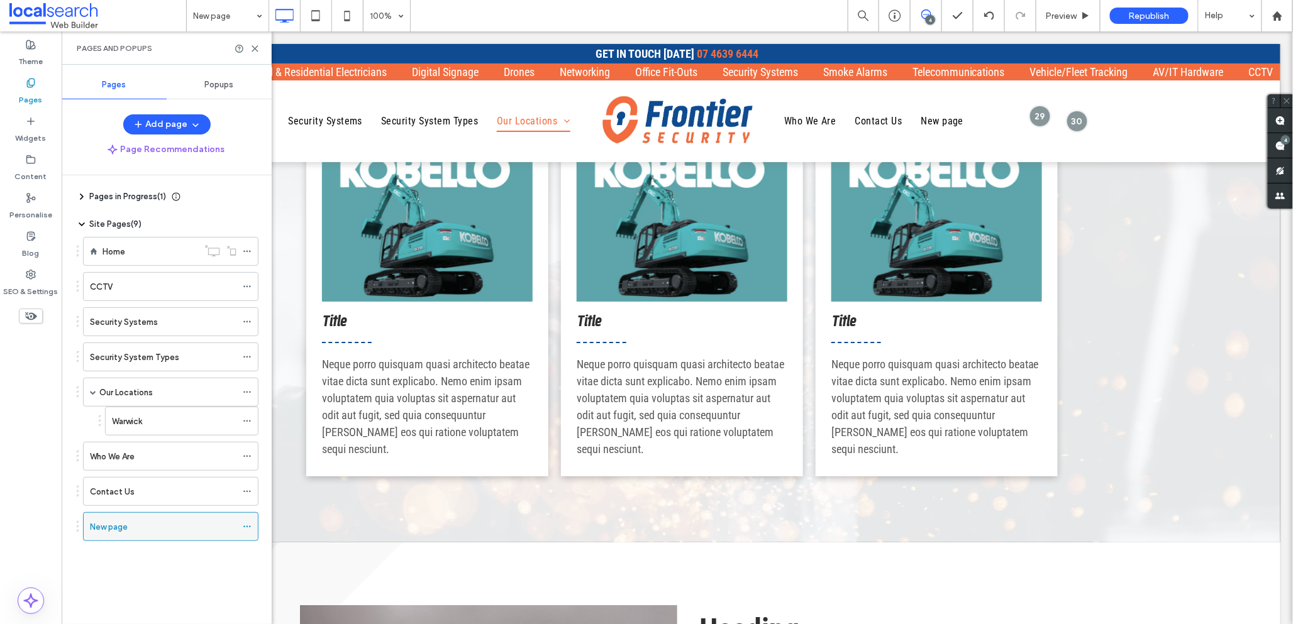
click at [249, 528] on use at bounding box center [246, 527] width 7 height 2
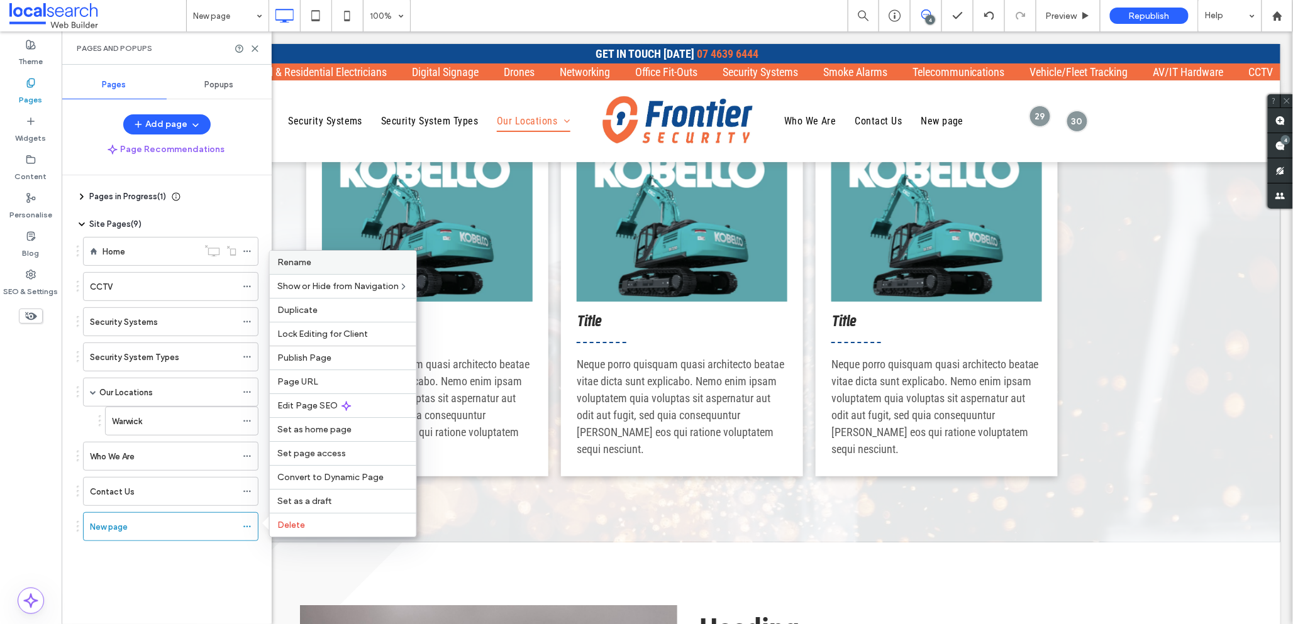
click at [304, 265] on span "Rename" at bounding box center [294, 262] width 34 height 11
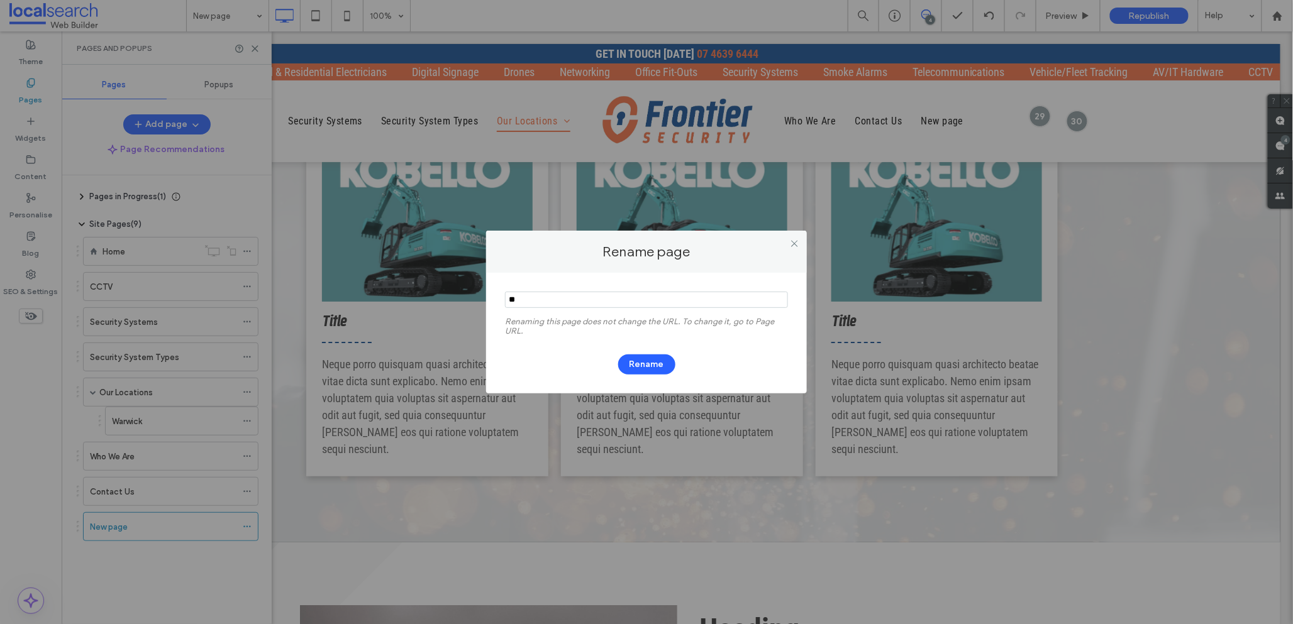
type input "*"
type input "*****"
click at [636, 365] on button "Rename" at bounding box center [646, 365] width 57 height 20
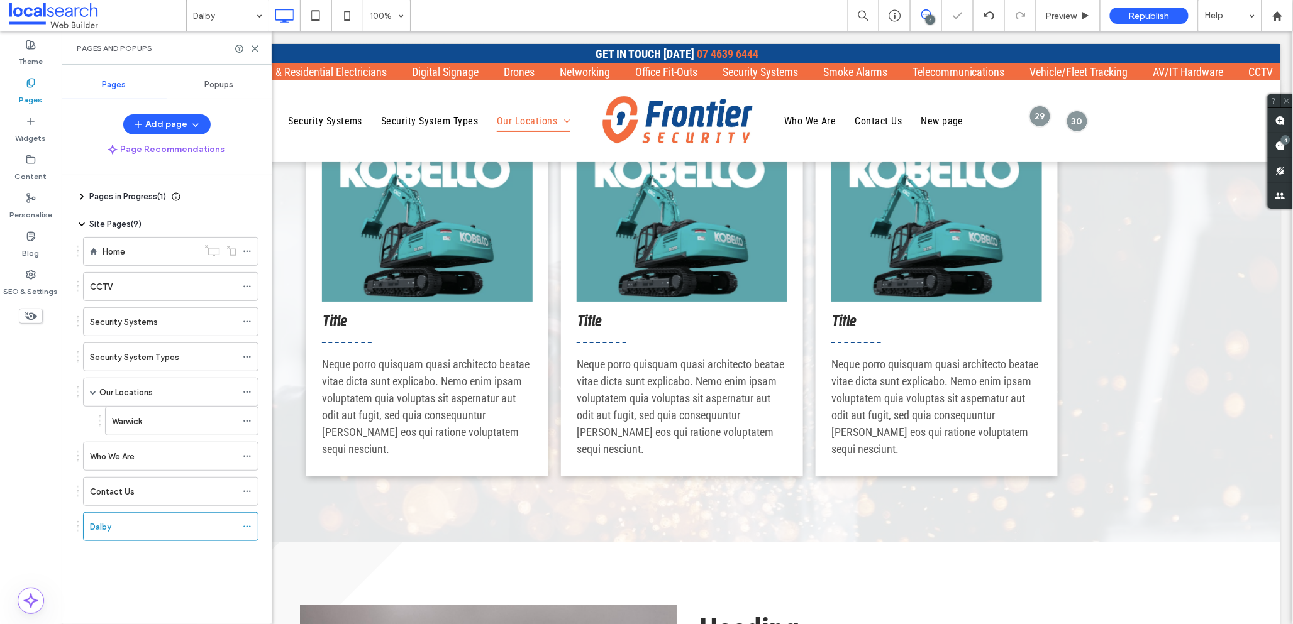
click at [201, 575] on div "Pages in Progress ( 1 ) New page Site Pages ( 9 ) Home CCTV Security Systems Se…" at bounding box center [174, 396] width 195 height 443
click at [129, 361] on label "Security System Types" at bounding box center [134, 358] width 89 height 22
click at [254, 52] on icon at bounding box center [254, 48] width 9 height 9
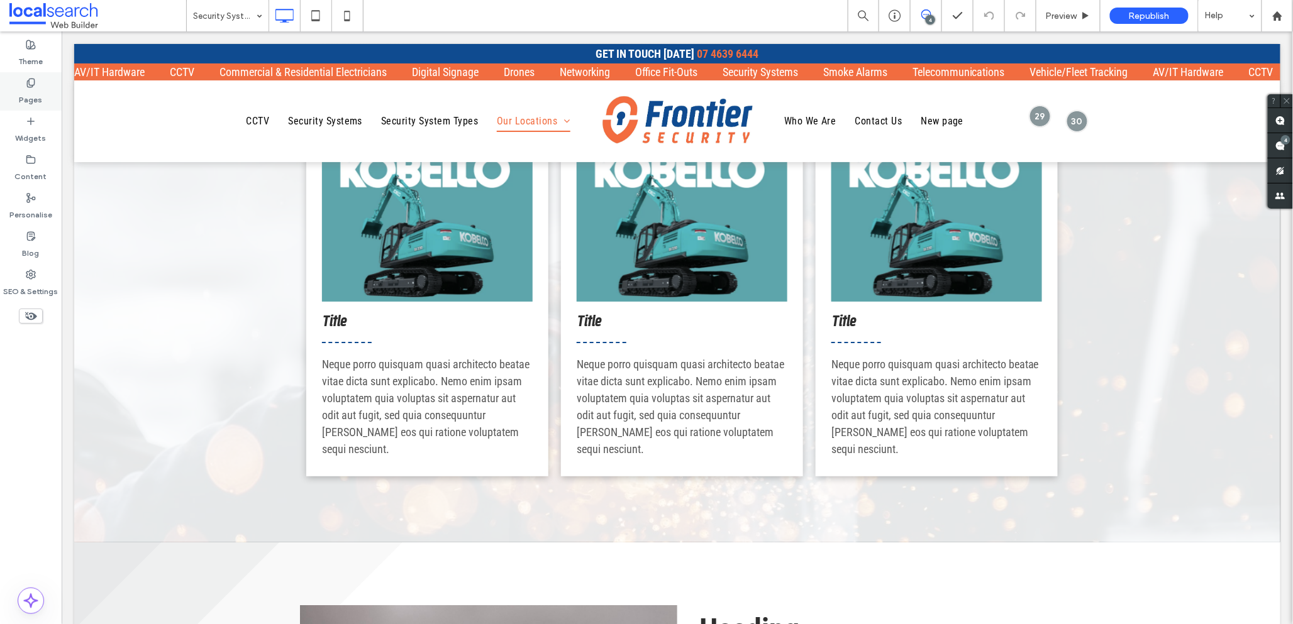
click at [30, 92] on label "Pages" at bounding box center [30, 97] width 23 height 18
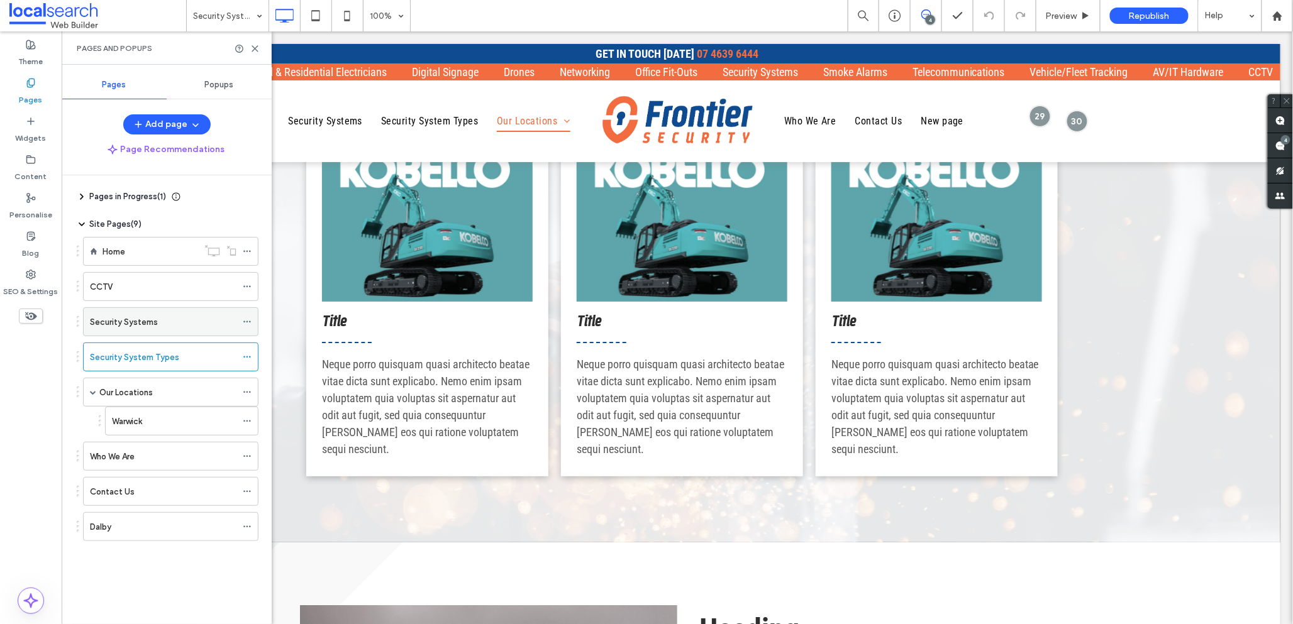
click at [166, 319] on div "Security Systems" at bounding box center [163, 322] width 147 height 13
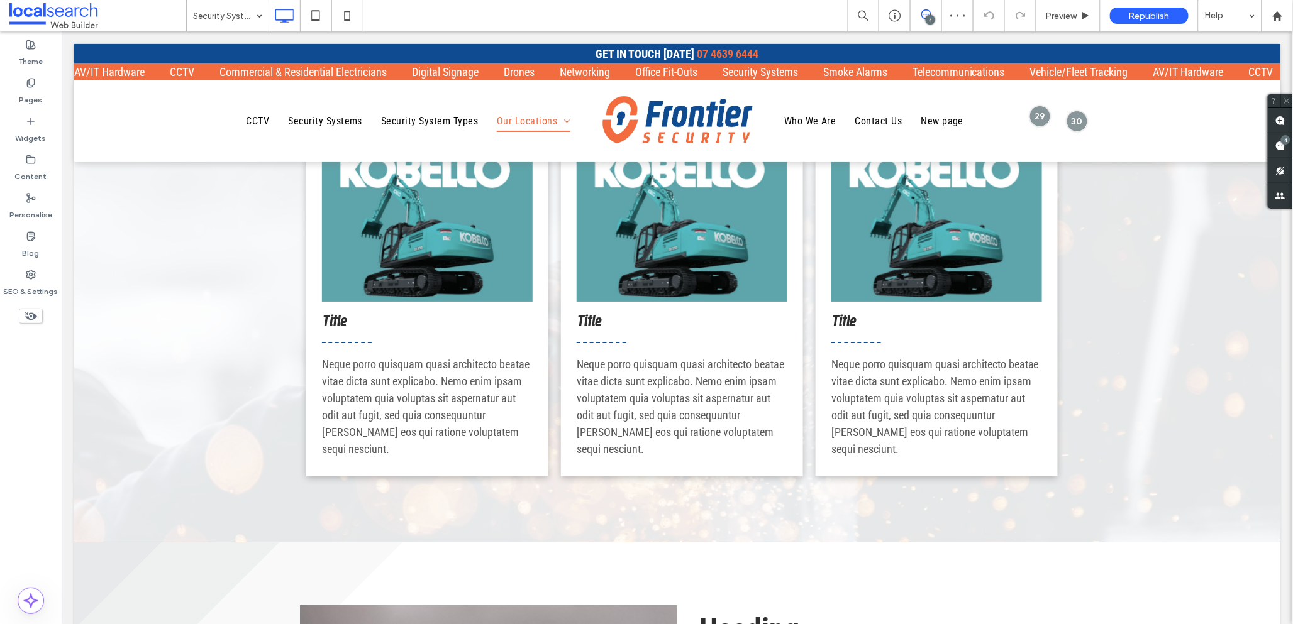
type input "**********"
type input "**"
type input "**********"
type input "**"
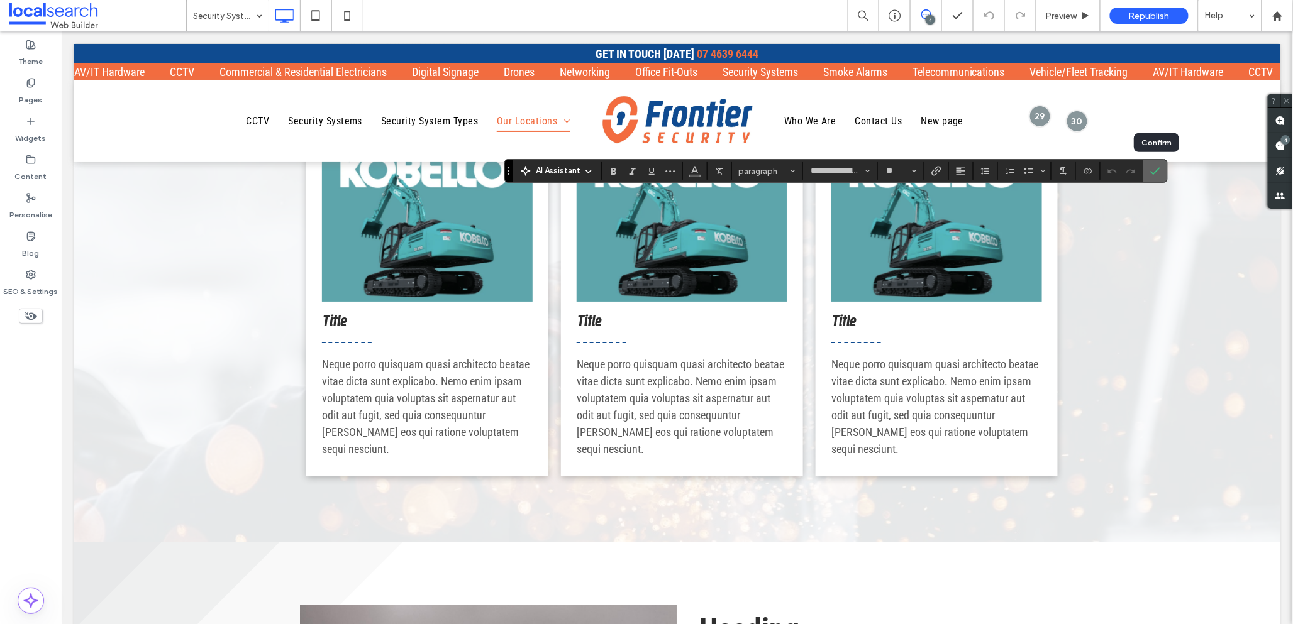
click at [1149, 170] on label "Confirm" at bounding box center [1155, 171] width 19 height 23
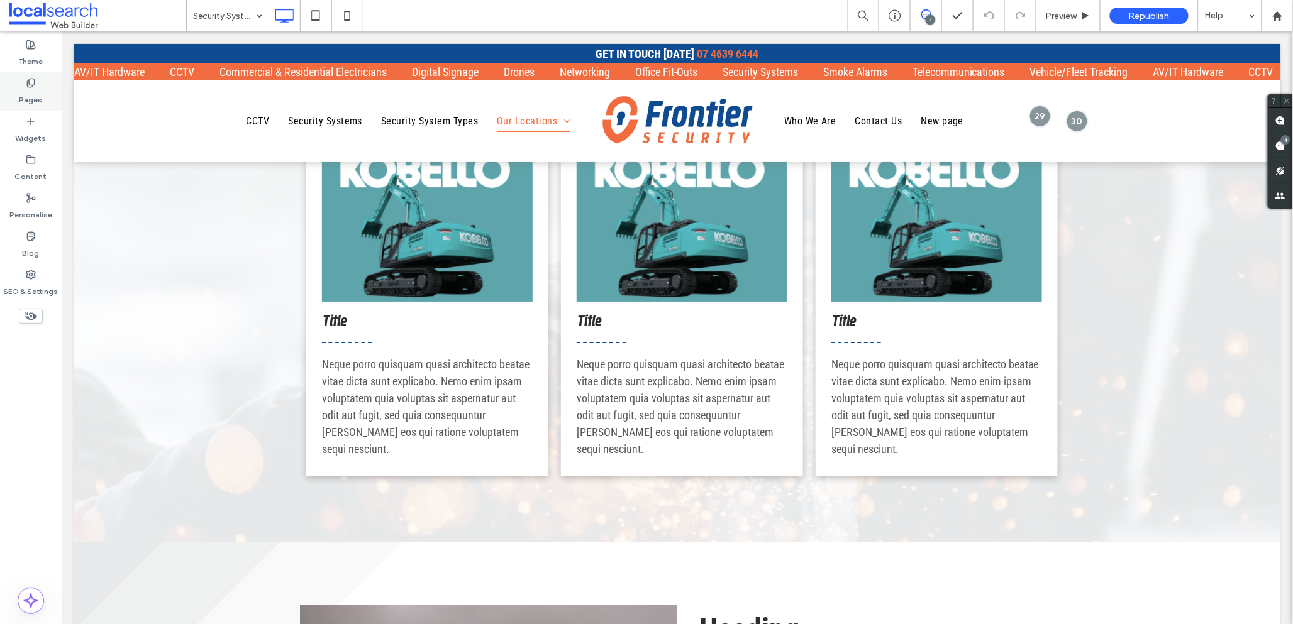
click at [38, 87] on div "Pages" at bounding box center [31, 91] width 62 height 38
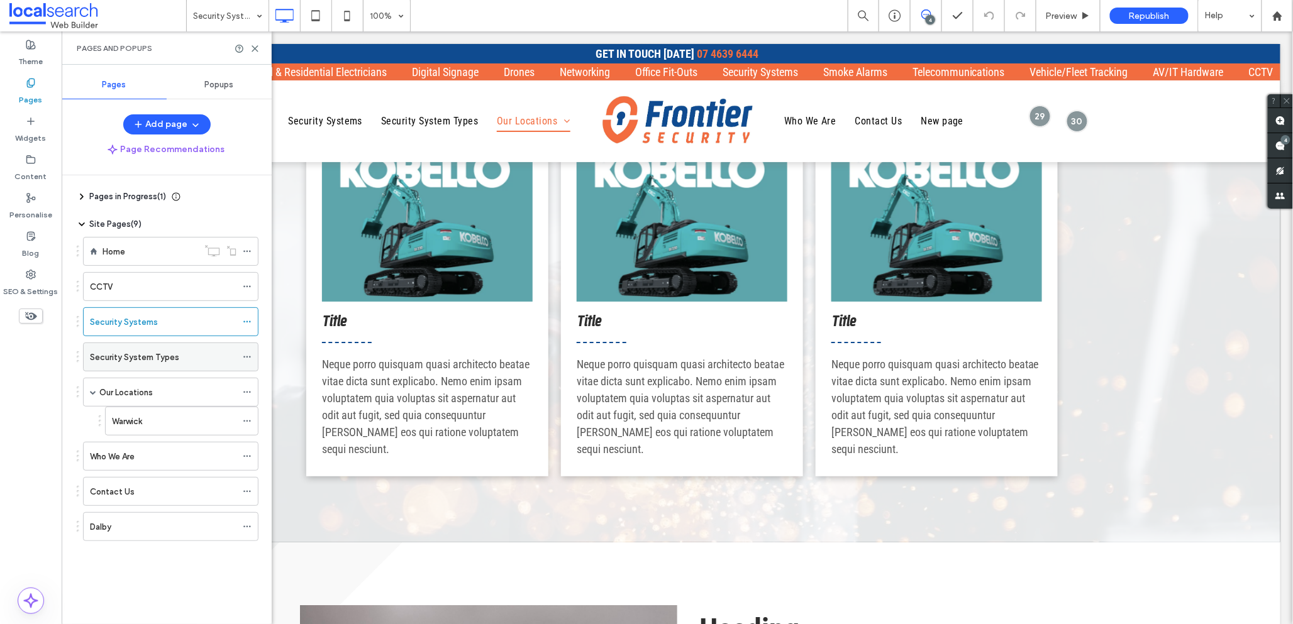
click at [139, 354] on label "Security System Types" at bounding box center [134, 358] width 89 height 22
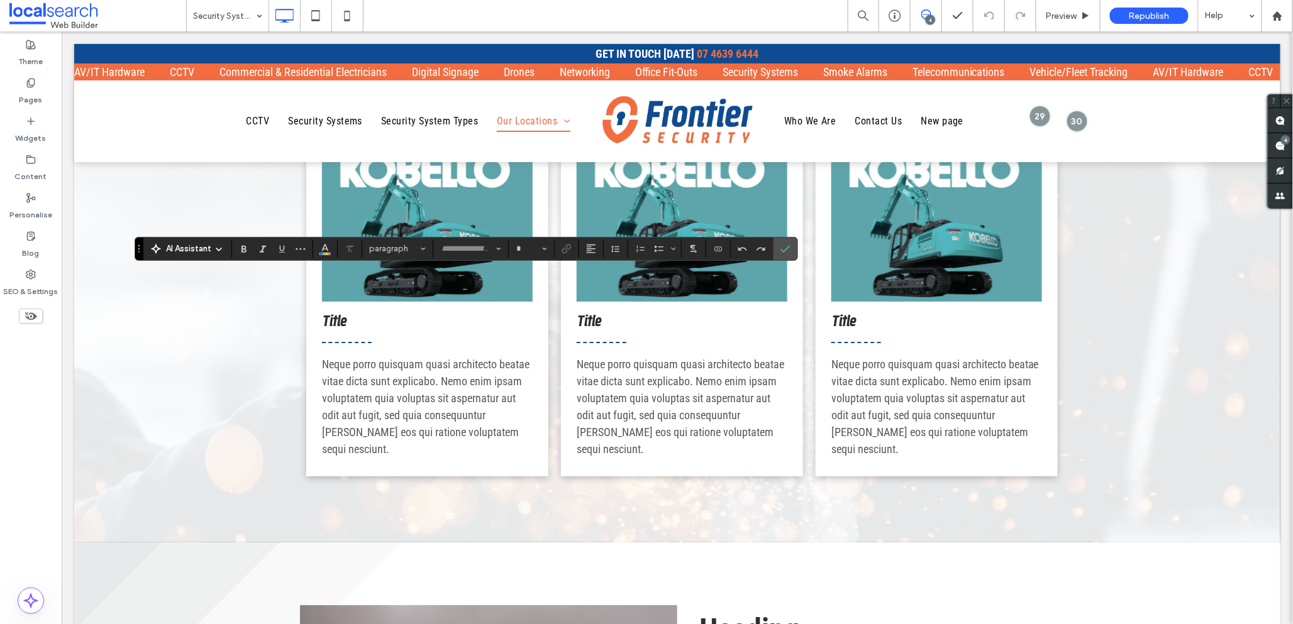
type input "**********"
type input "**"
click at [25, 92] on label "Pages" at bounding box center [30, 97] width 23 height 18
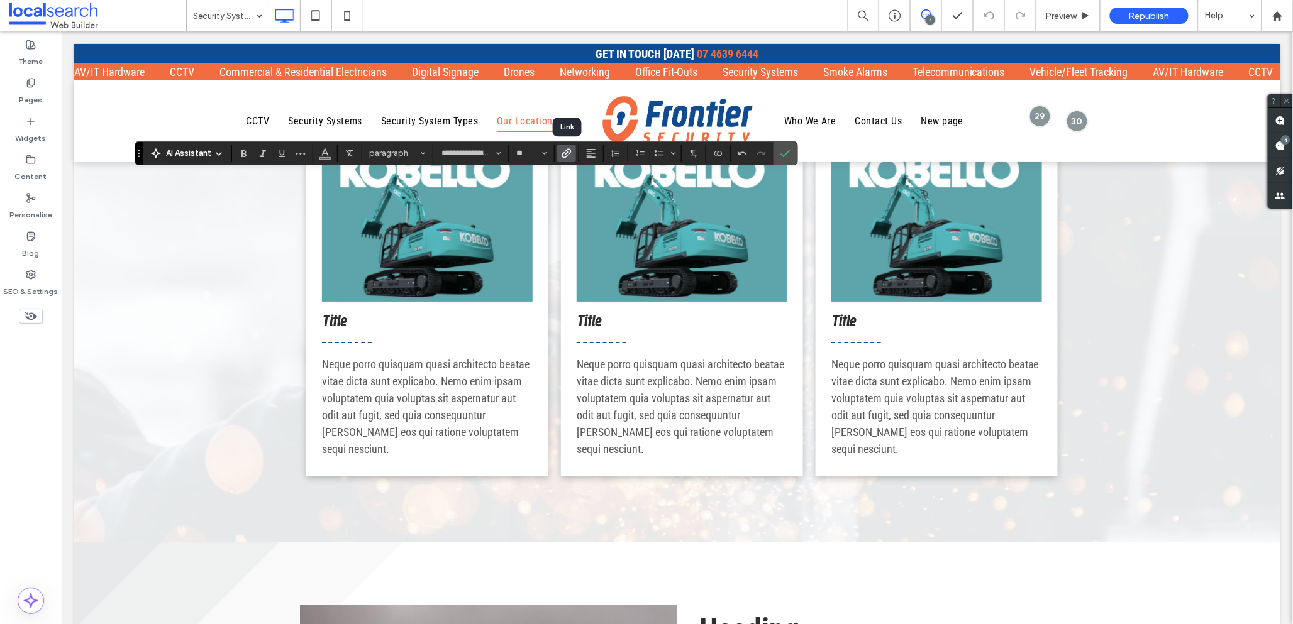
click at [565, 150] on icon "Link" at bounding box center [567, 153] width 10 height 10
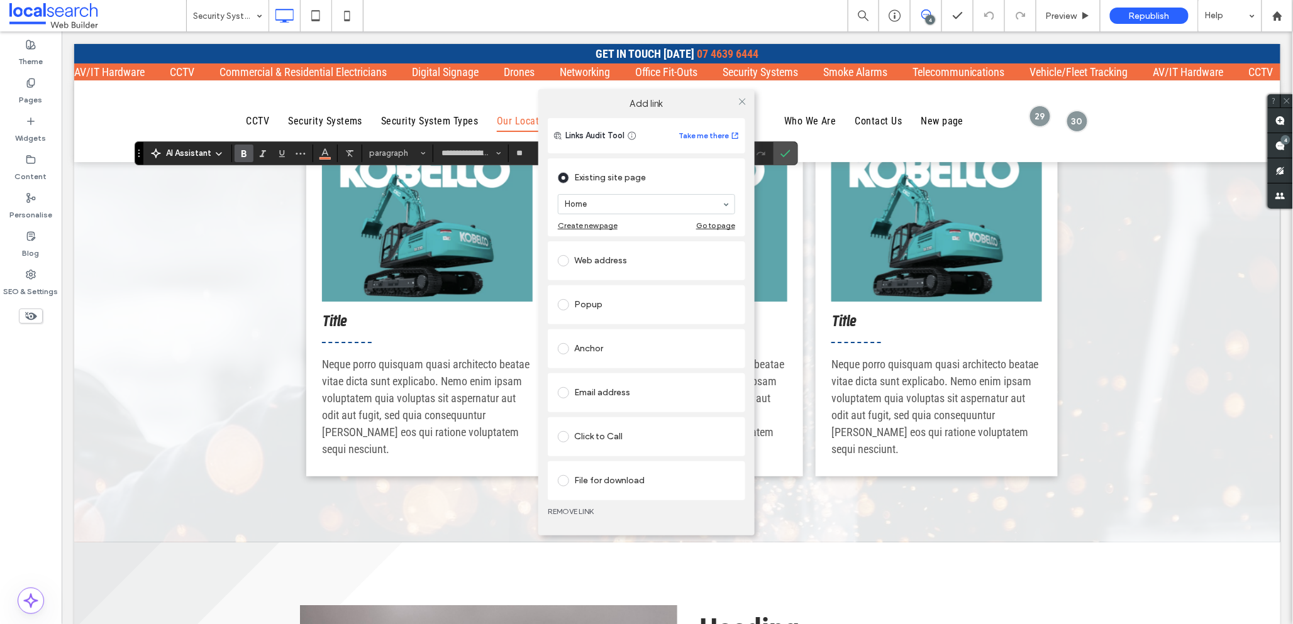
click at [566, 436] on span at bounding box center [563, 436] width 11 height 11
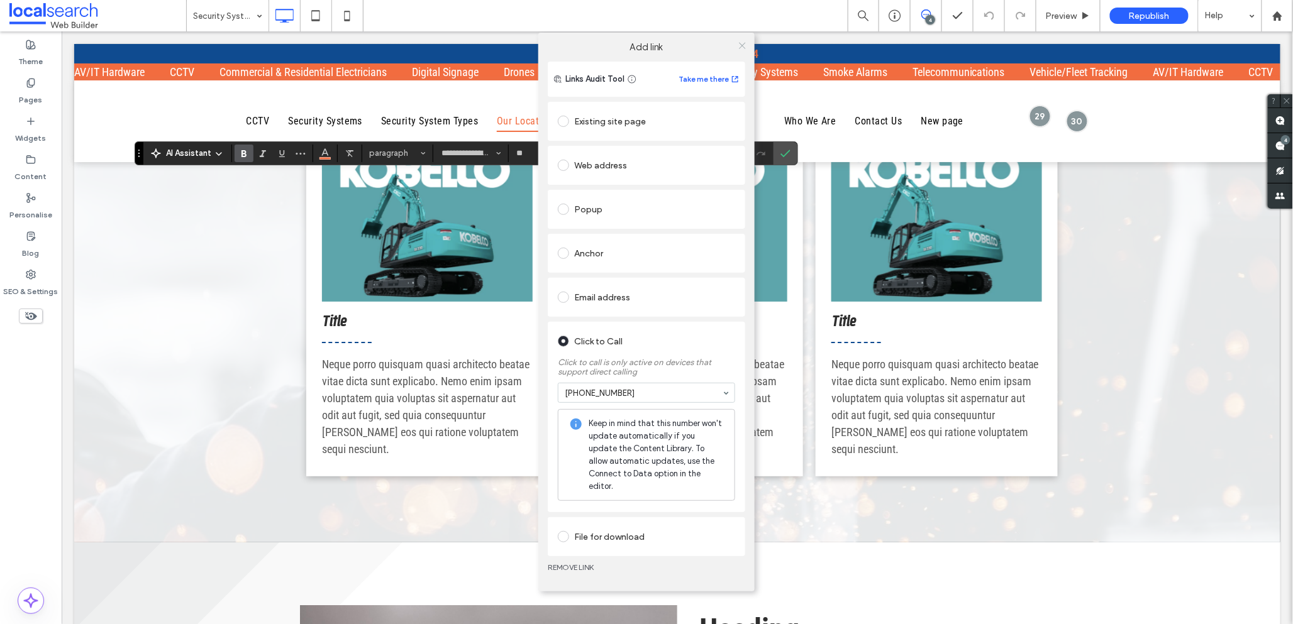
click at [744, 50] on icon at bounding box center [742, 45] width 9 height 9
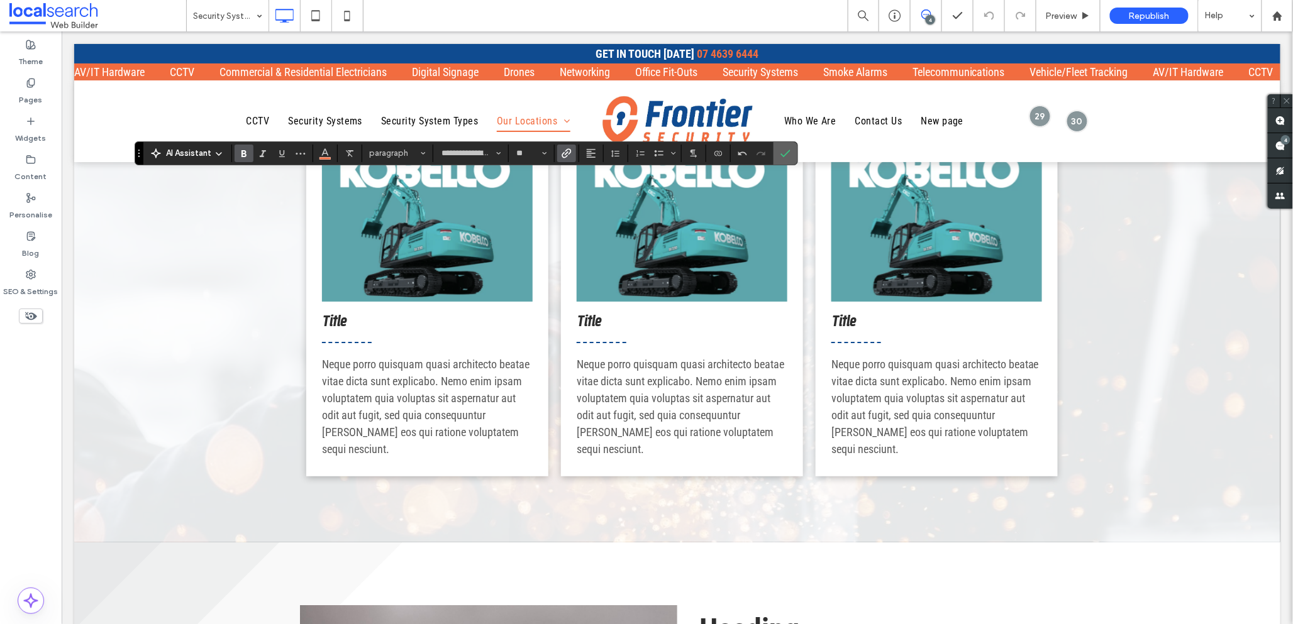
click at [785, 155] on use "Confirm" at bounding box center [786, 154] width 10 height 8
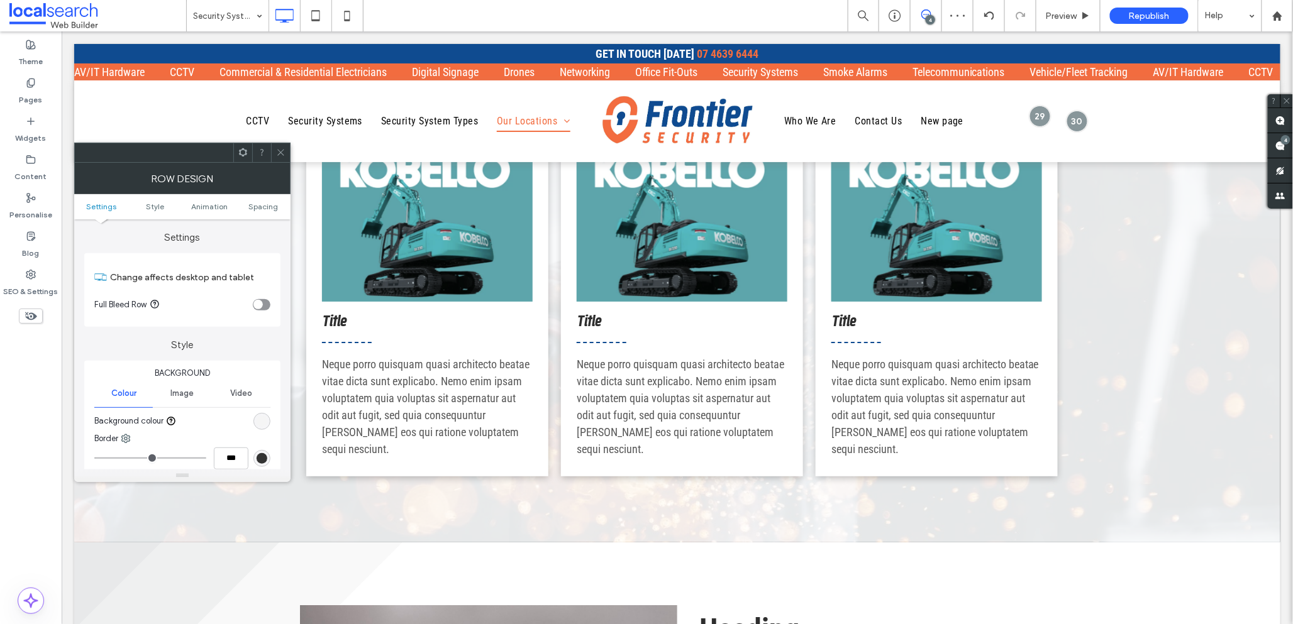
click at [282, 151] on icon at bounding box center [280, 152] width 9 height 9
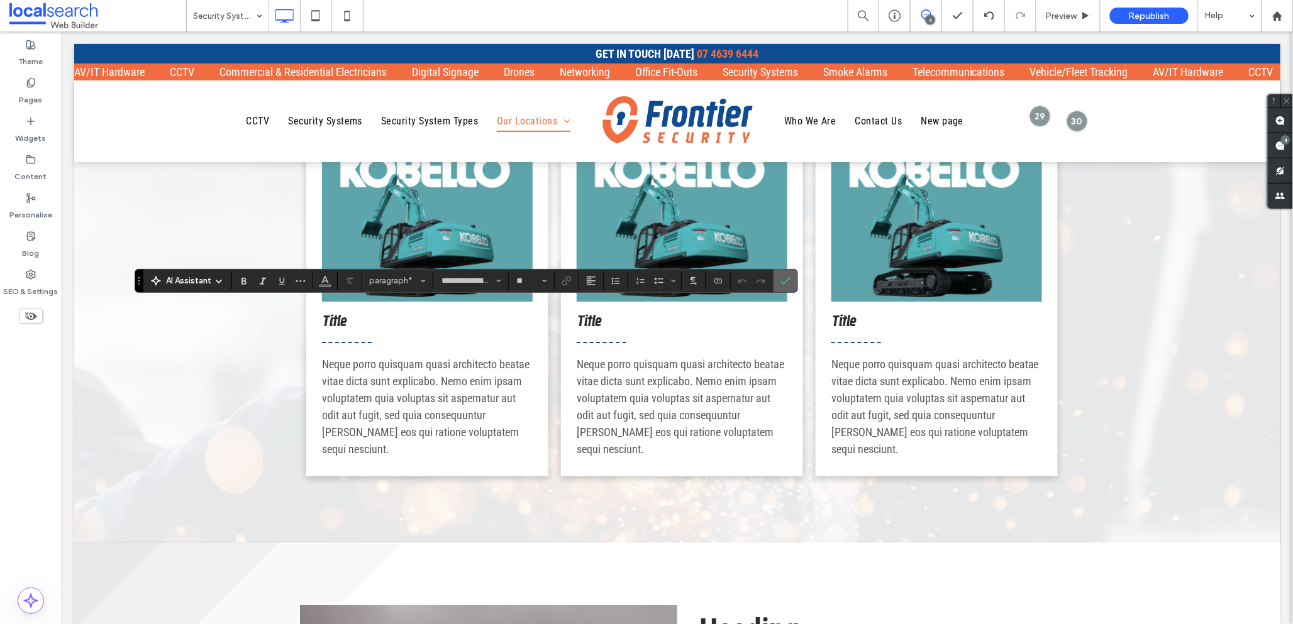
click at [785, 278] on icon "Confirm" at bounding box center [785, 281] width 10 height 10
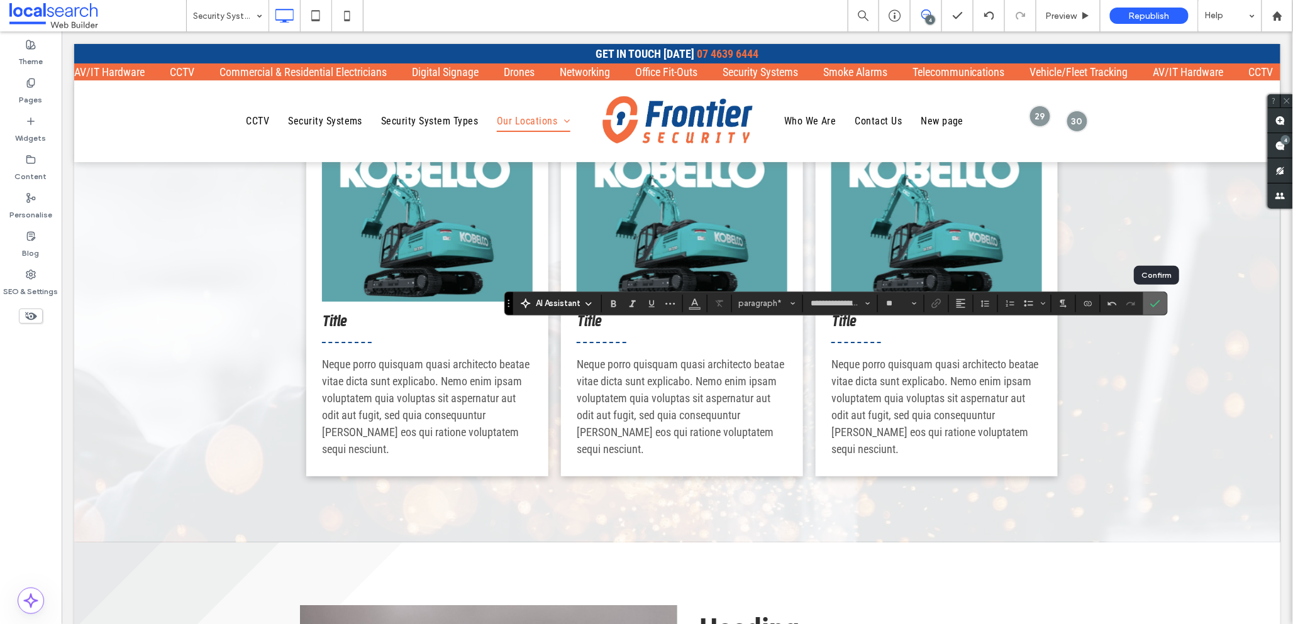
click at [1158, 304] on icon "Confirm" at bounding box center [1155, 304] width 10 height 10
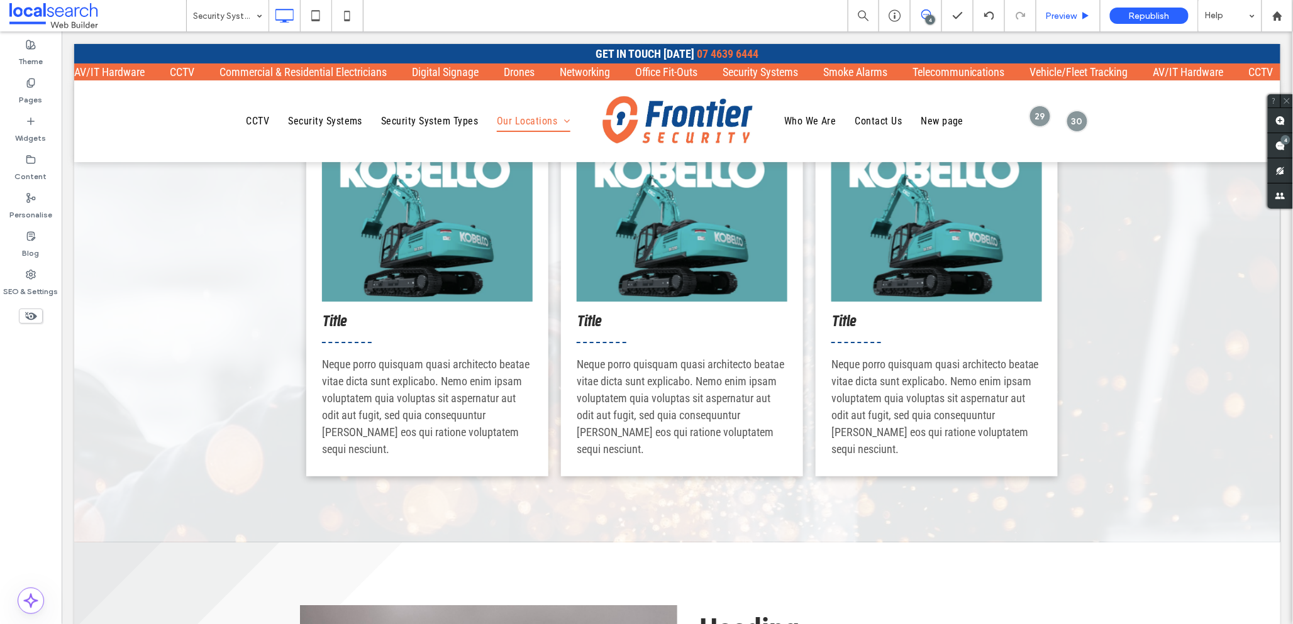
type input "**********"
type input "**"
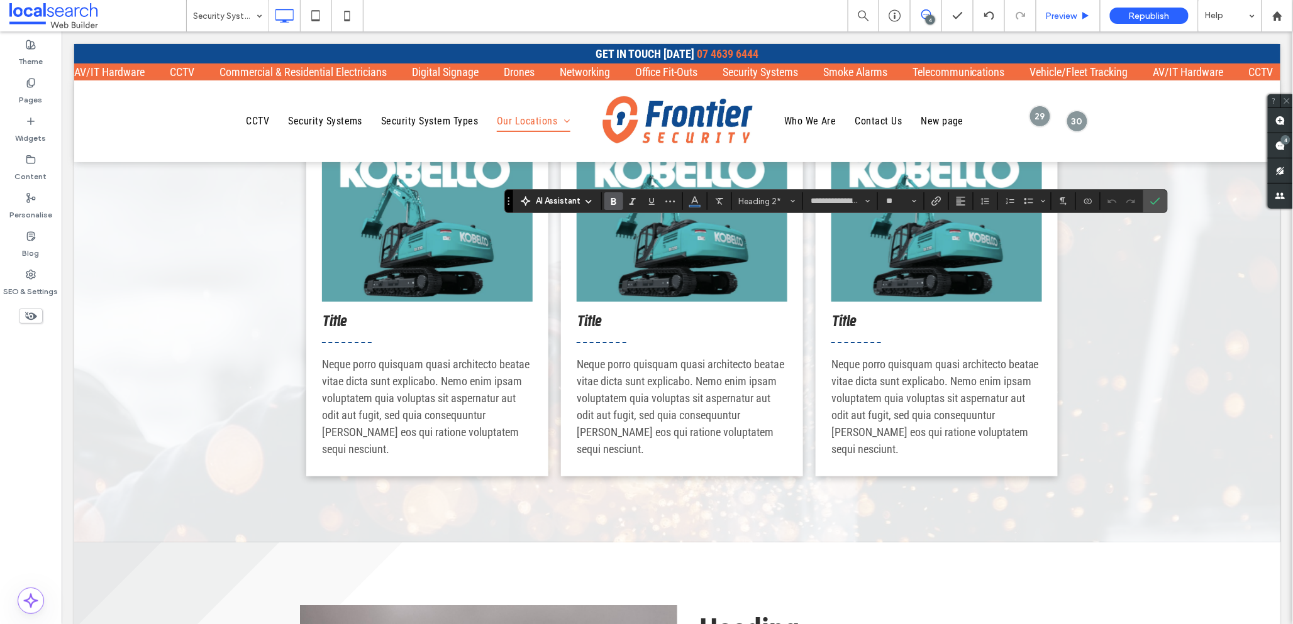
type input "**********"
type input "**"
type input "**********"
type input "**"
click at [1154, 204] on use "Confirm" at bounding box center [1155, 202] width 10 height 8
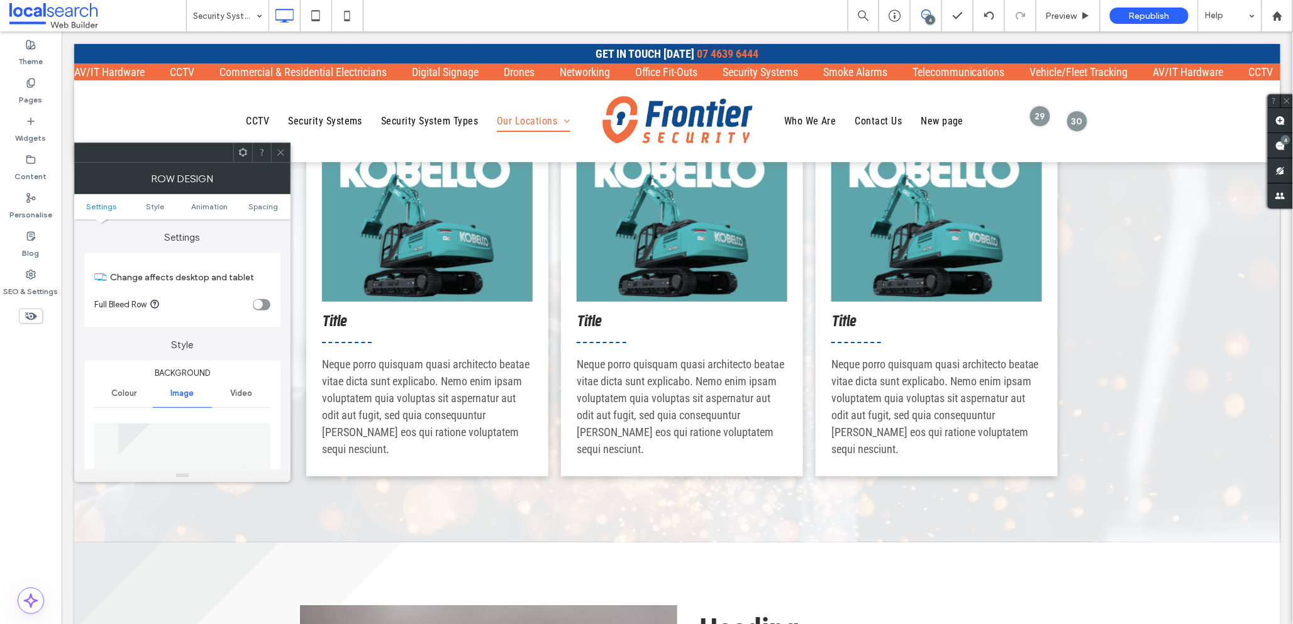
click at [278, 153] on icon at bounding box center [280, 152] width 9 height 9
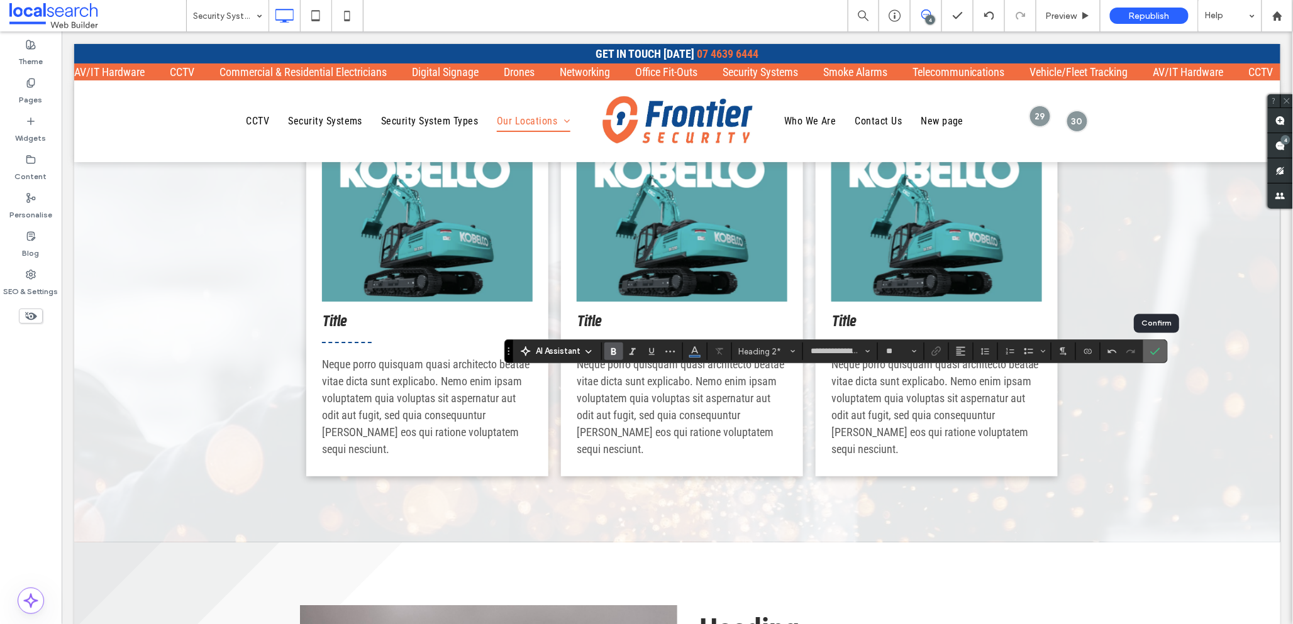
click at [1155, 353] on icon "Confirm" at bounding box center [1155, 352] width 10 height 10
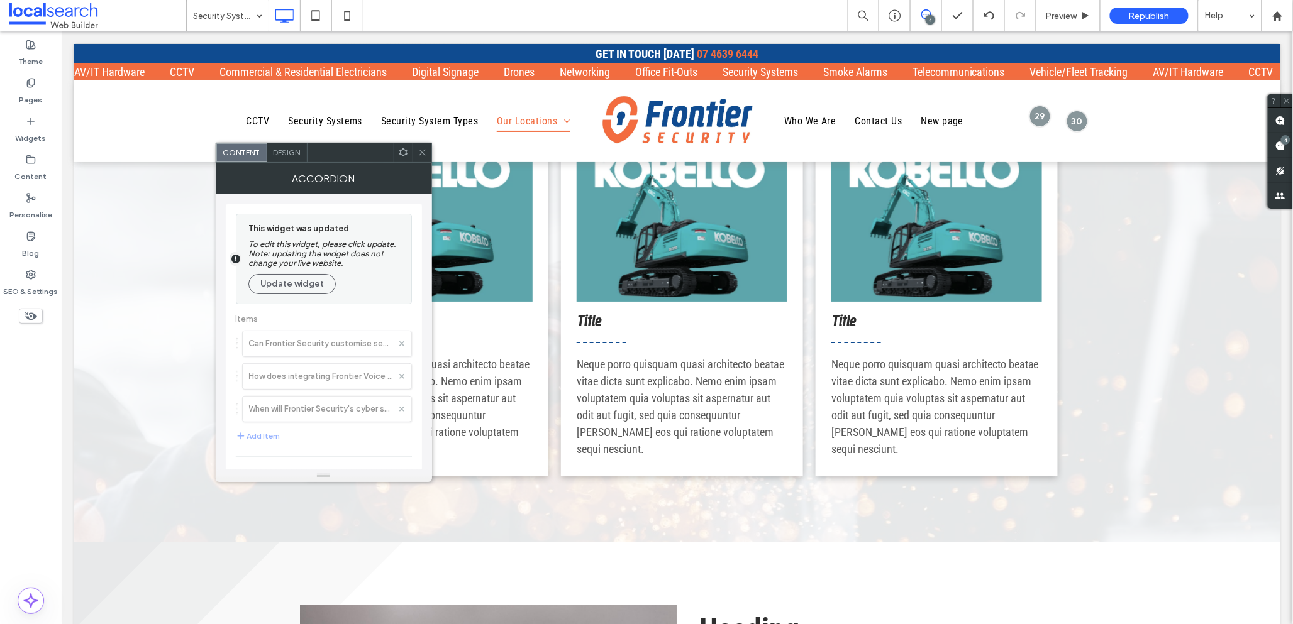
click at [421, 152] on use at bounding box center [422, 153] width 6 height 6
